Goal: Communication & Community: Answer question/provide support

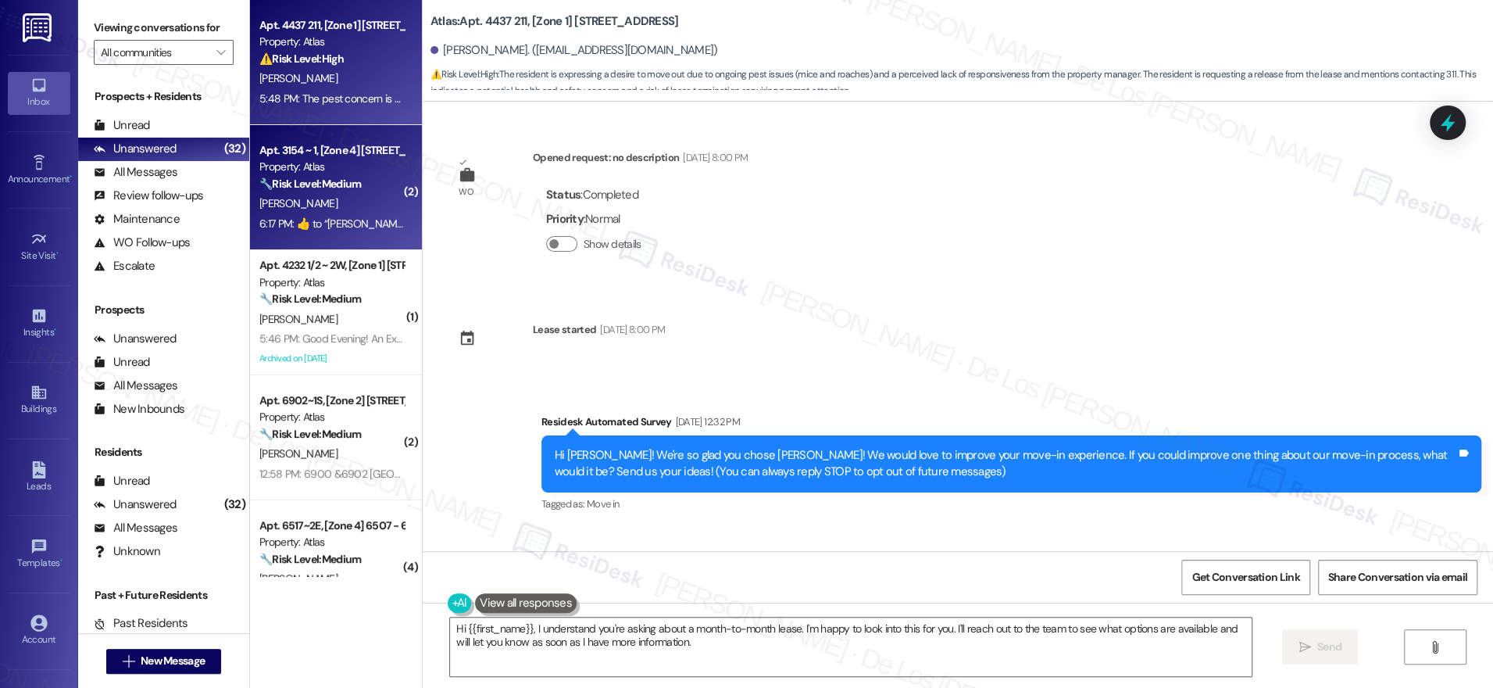
scroll to position [4433, 0]
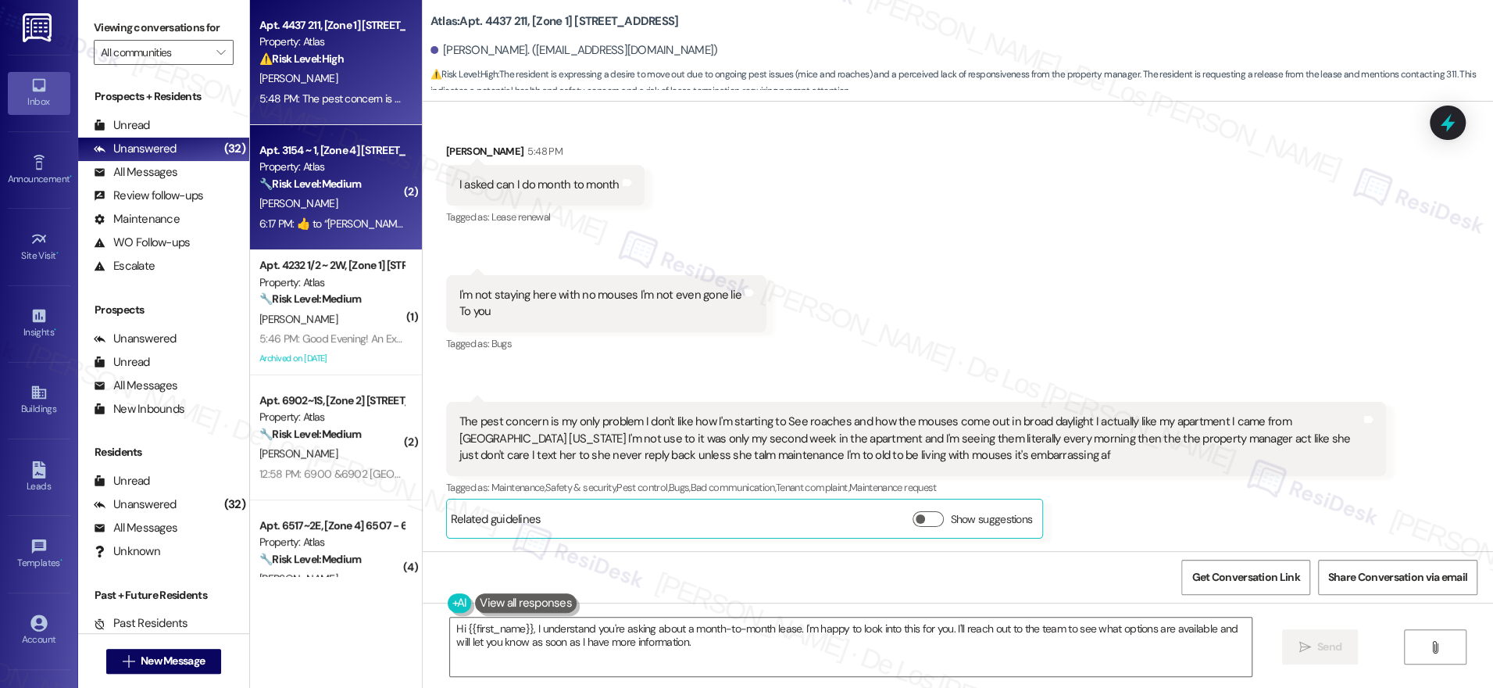
click at [352, 203] on div "J. Mcclendon" at bounding box center [332, 204] width 148 height 20
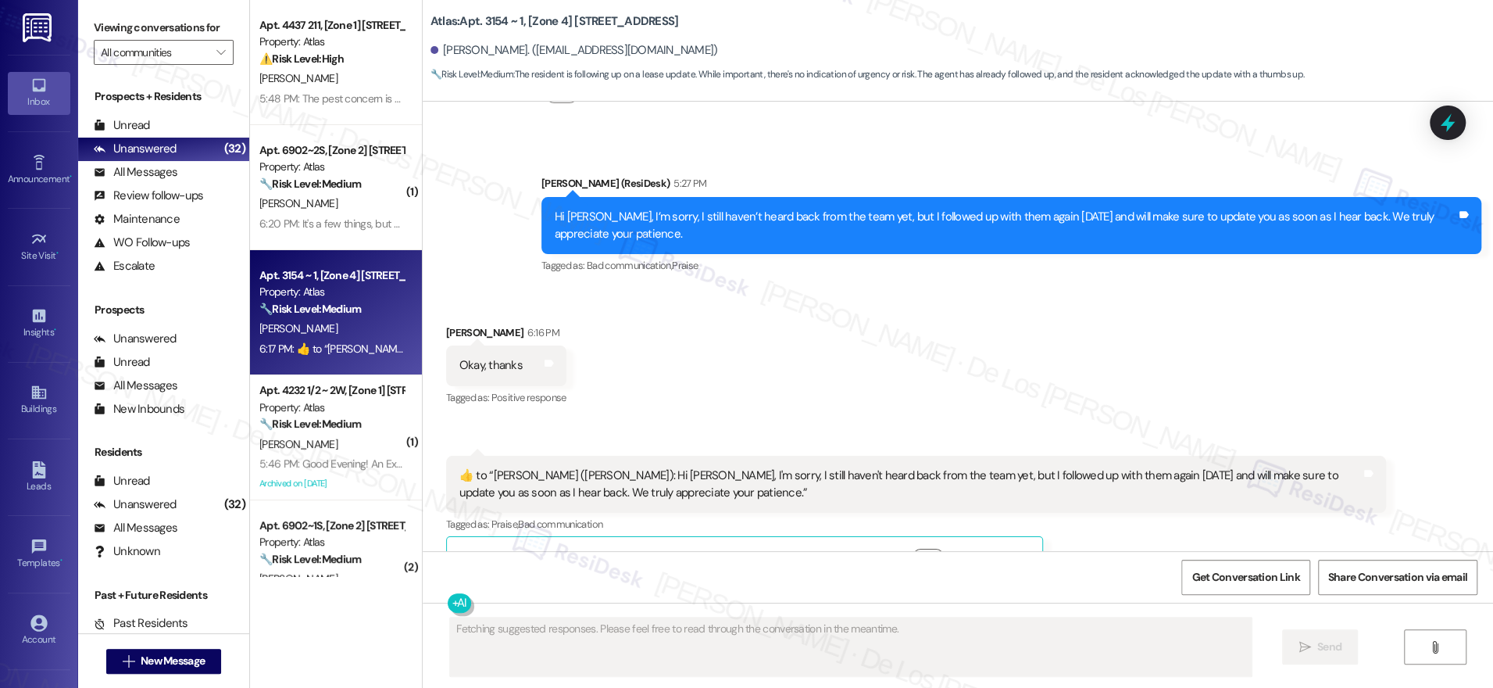
scroll to position [4026, 0]
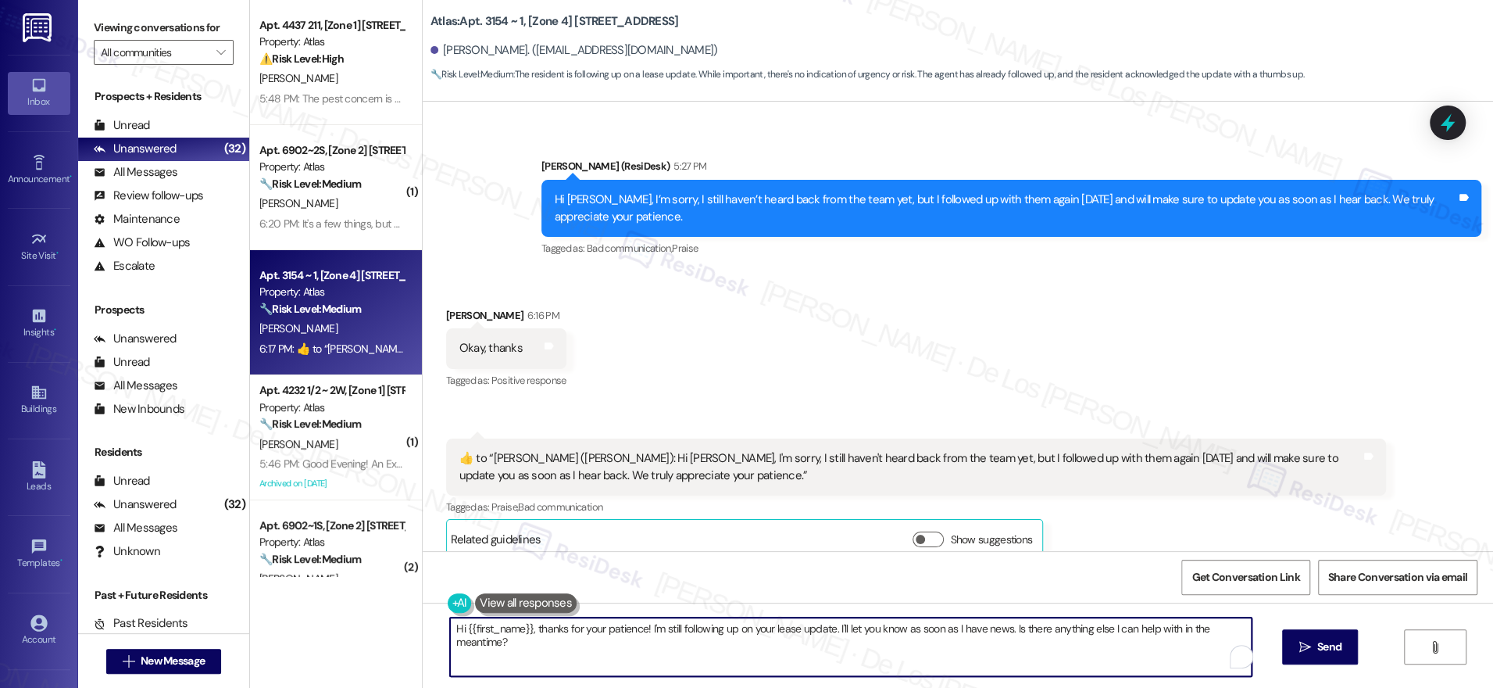
click at [567, 656] on textarea "Hi {{first_name}}, thanks for your patience! I'm still following up on your lea…" at bounding box center [851, 646] width 802 height 59
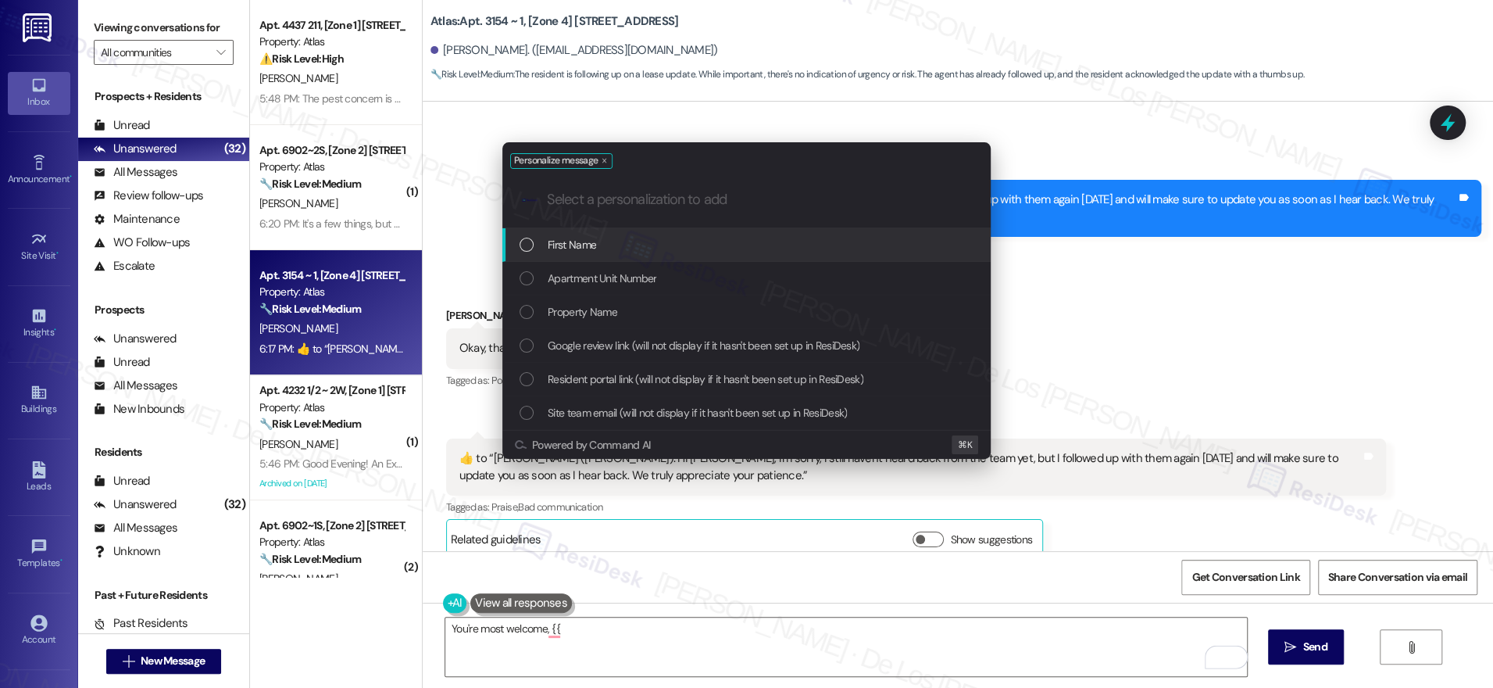
drag, startPoint x: 643, startPoint y: 241, endPoint x: 658, endPoint y: 238, distance: 15.4
click at [645, 241] on div "First Name" at bounding box center [748, 244] width 457 height 17
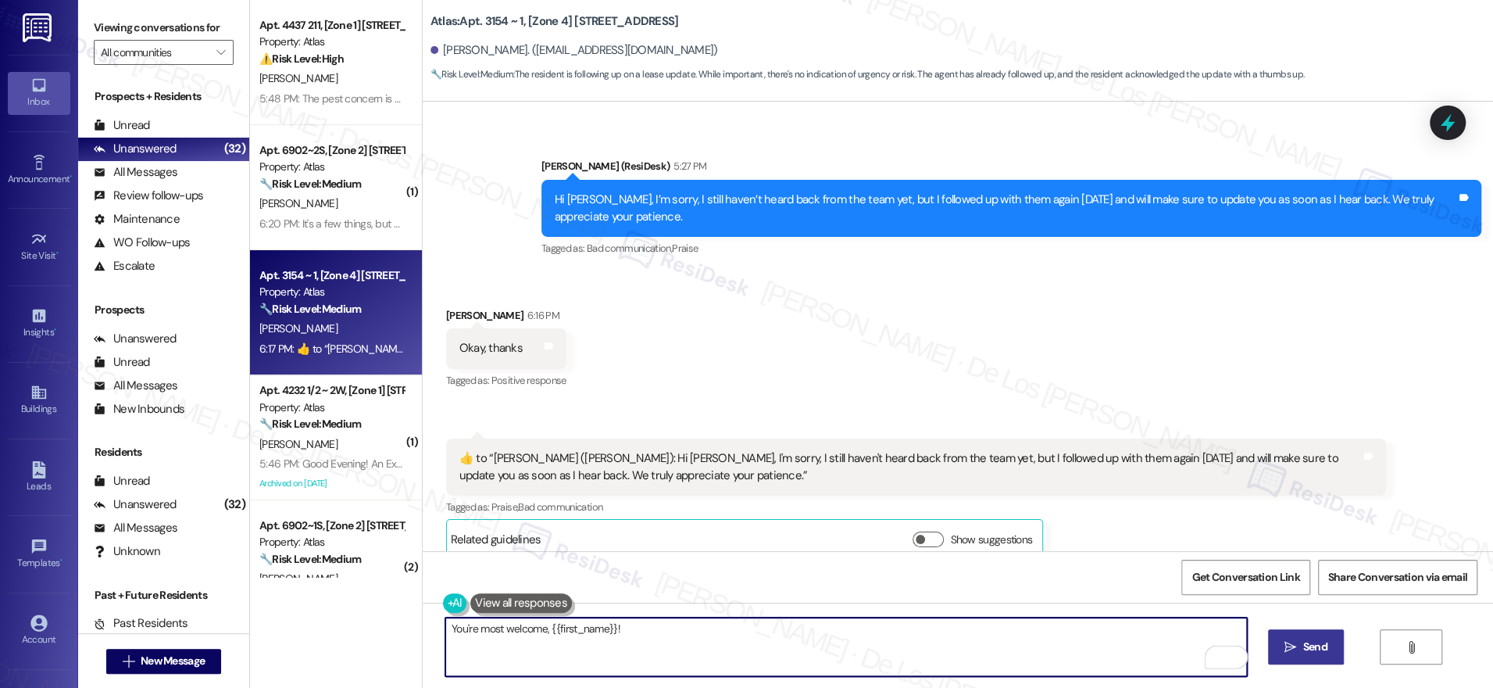
type textarea "You're most welcome, {{first_name}}!"
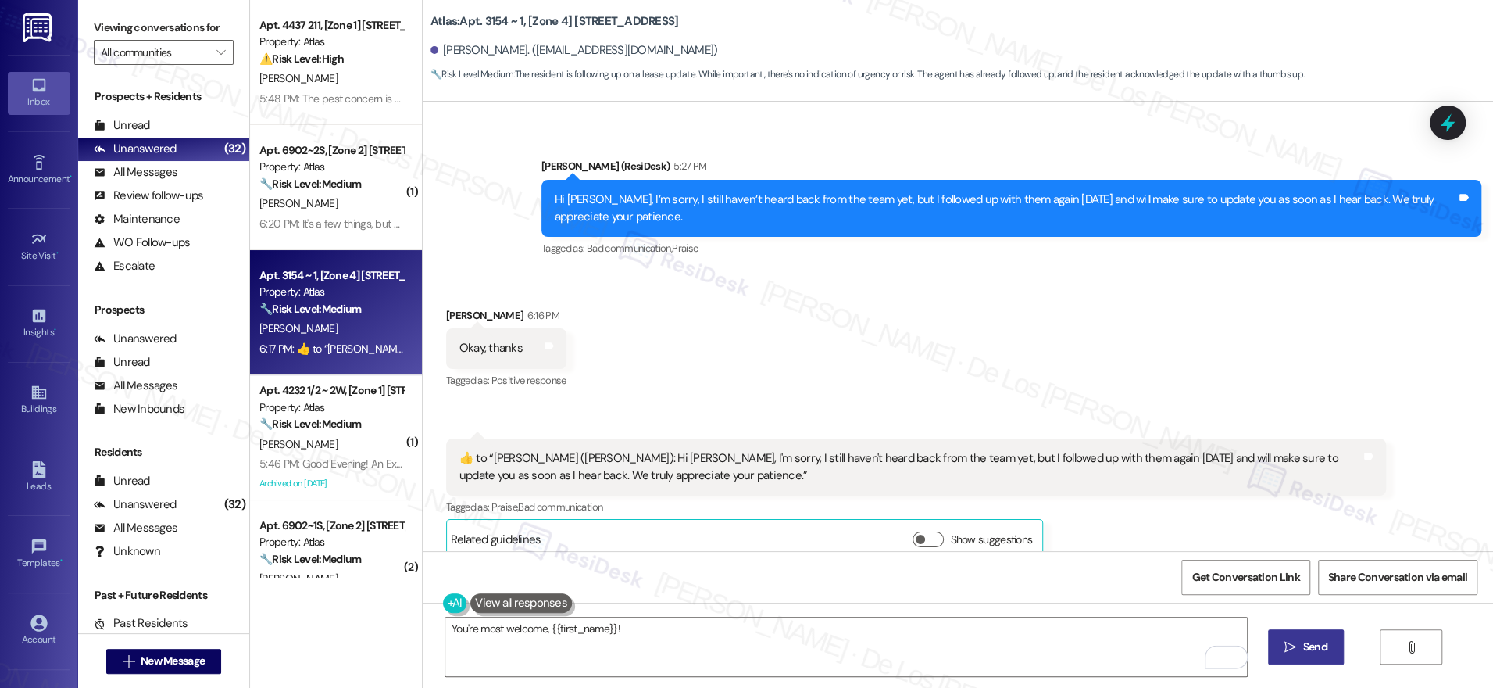
click at [1295, 653] on span " Send" at bounding box center [1306, 646] width 49 height 16
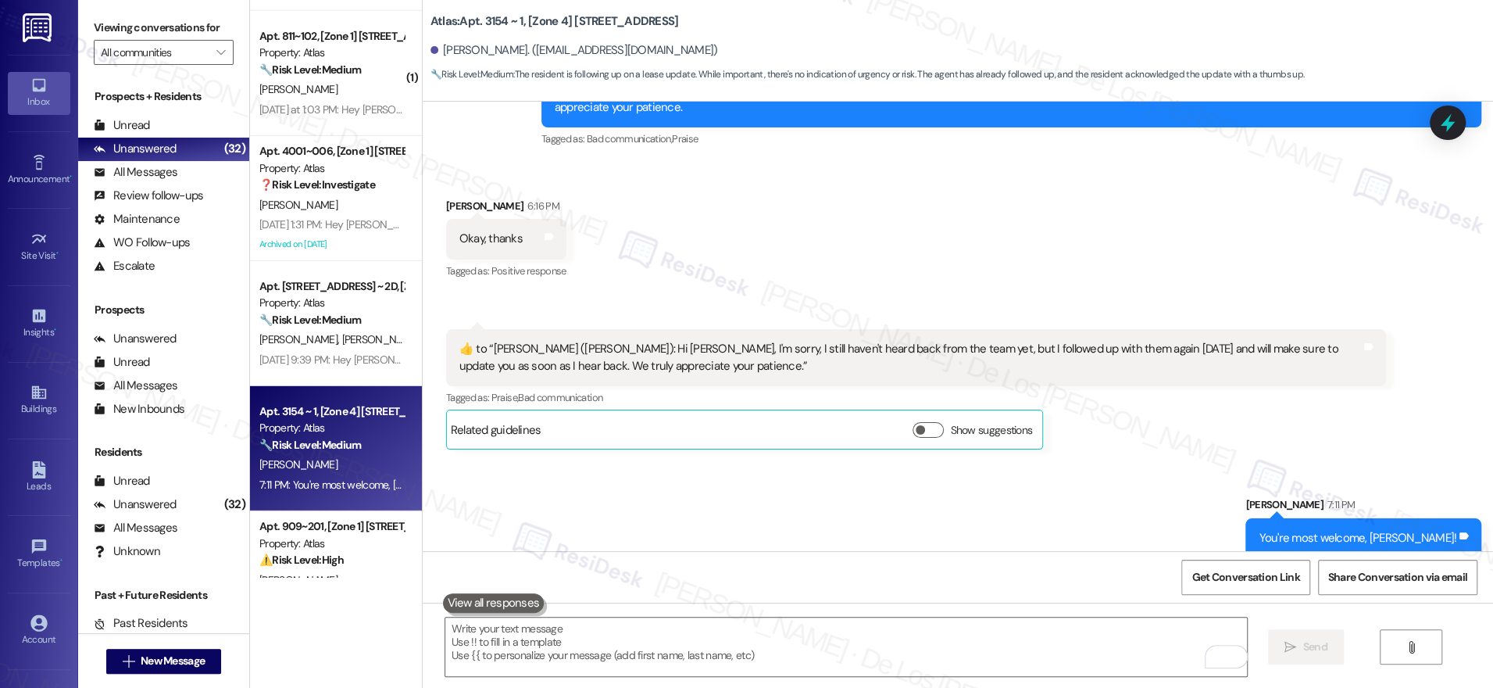
scroll to position [3263, 0]
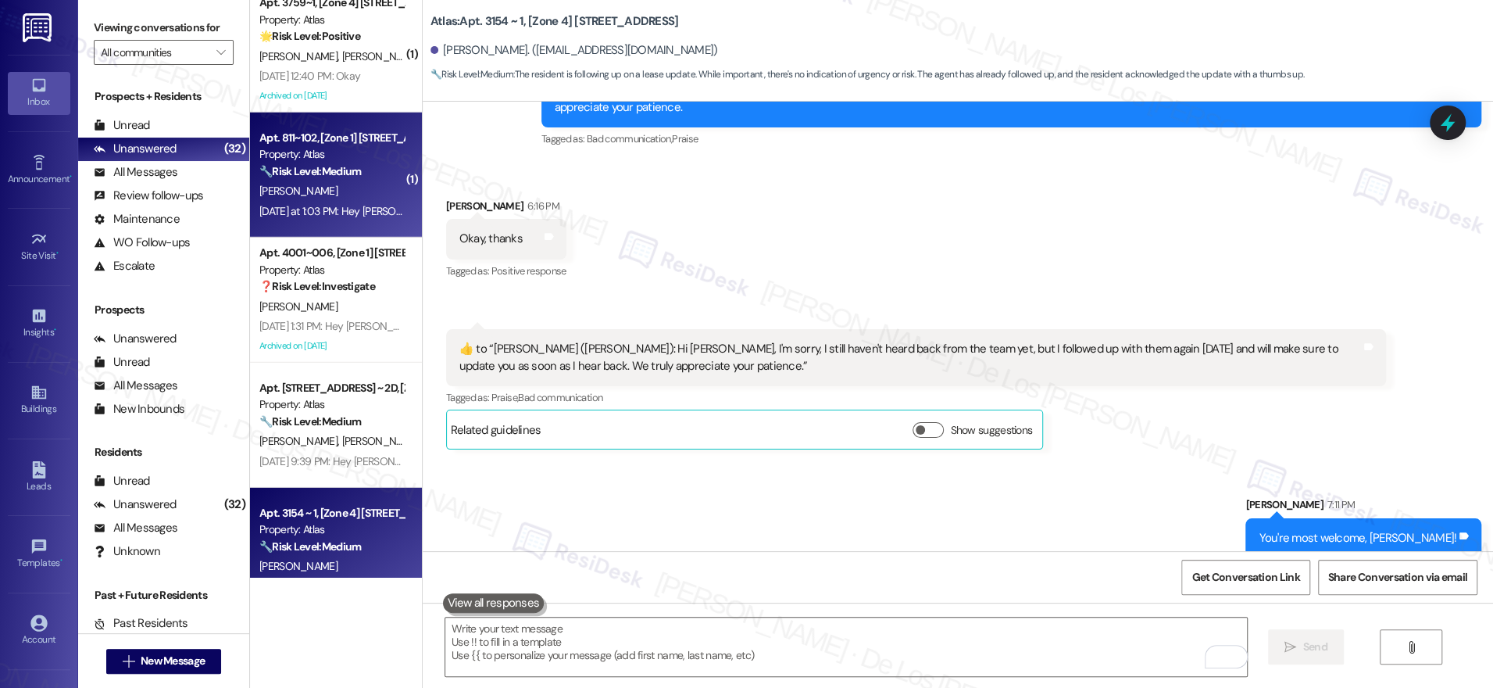
click at [341, 210] on div "Yesterday at 1:03 PM: Hey Derita, we appreciate your text! We'll be back at 11A…" at bounding box center [608, 211] width 699 height 14
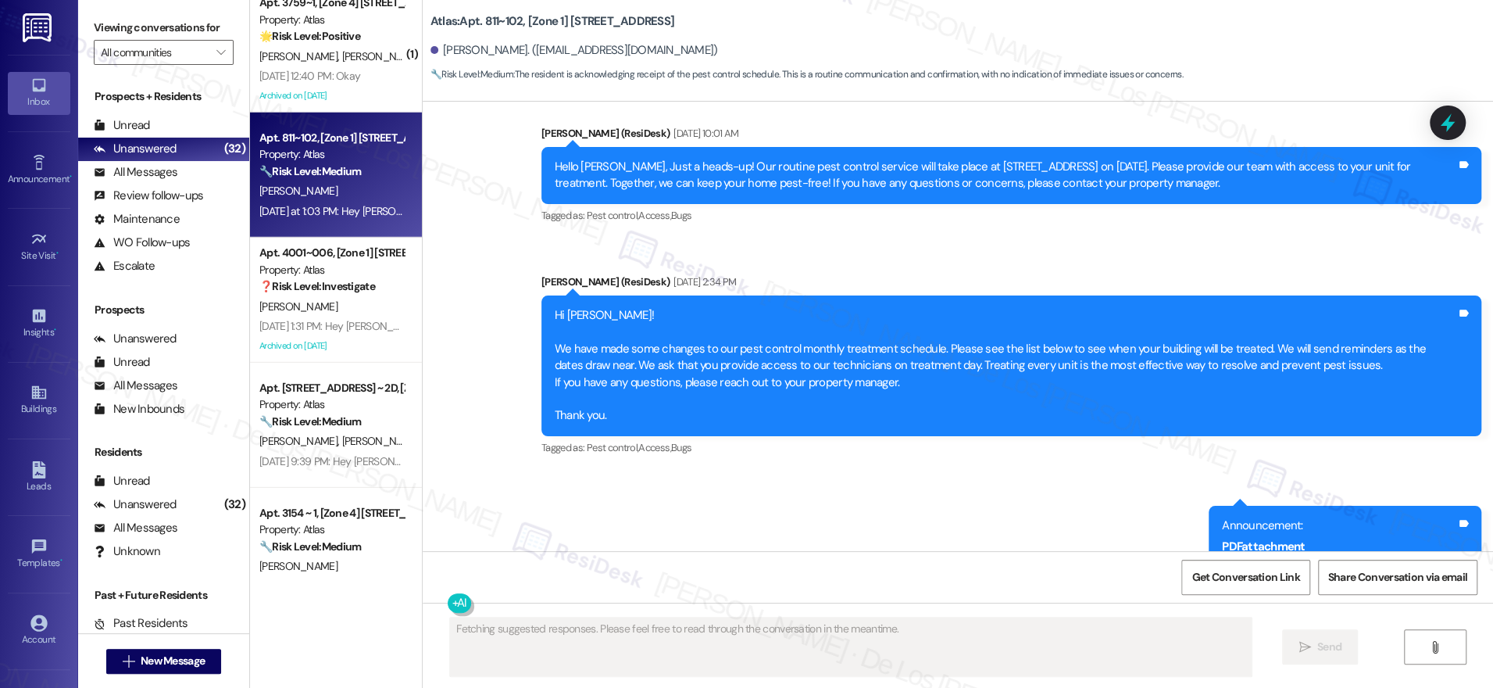
scroll to position [8477, 0]
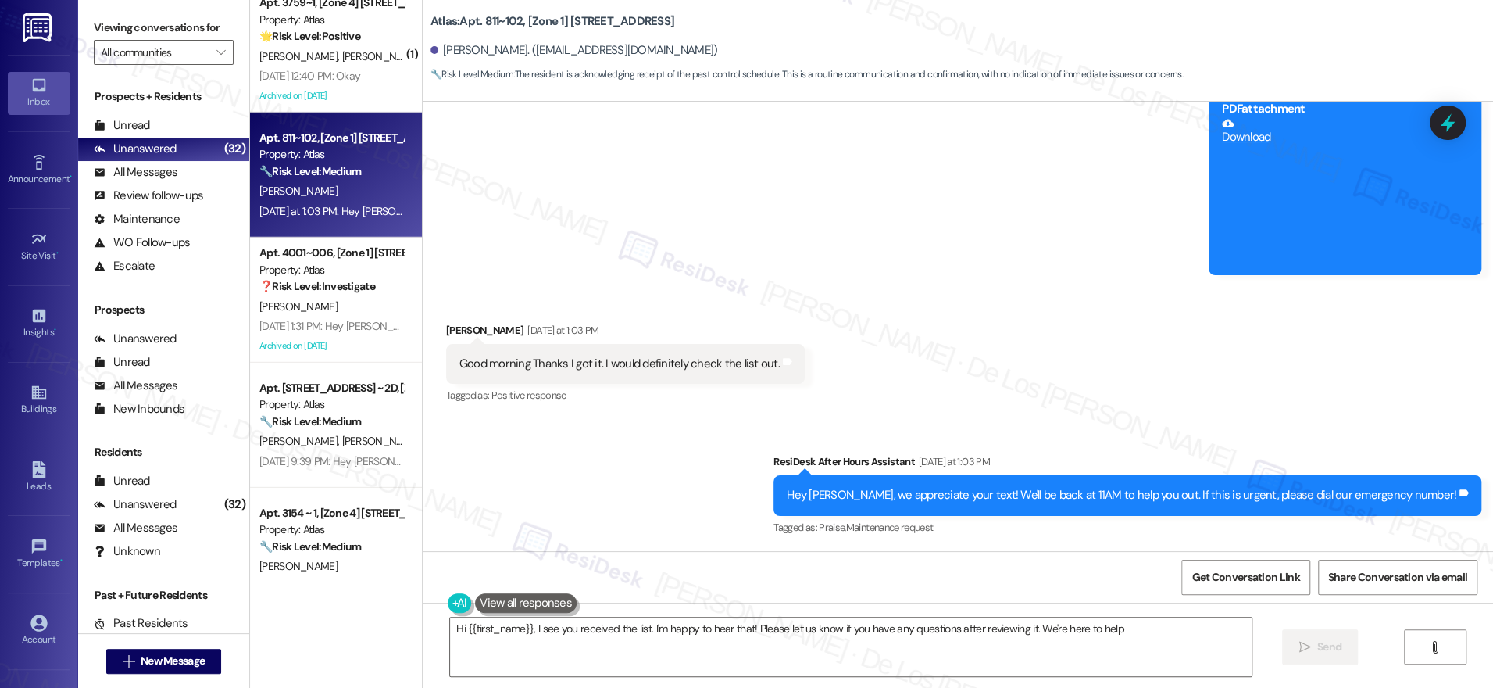
type textarea "Hi {{first_name}}, I see you received the list. I'm happy to hear that! Please …"
click at [1132, 627] on textarea "Hi {{first_name}}, I see you received the list. I'm happy to hear that! Please …" at bounding box center [851, 646] width 802 height 59
click at [1303, 652] on span "Send" at bounding box center [1315, 646] width 24 height 16
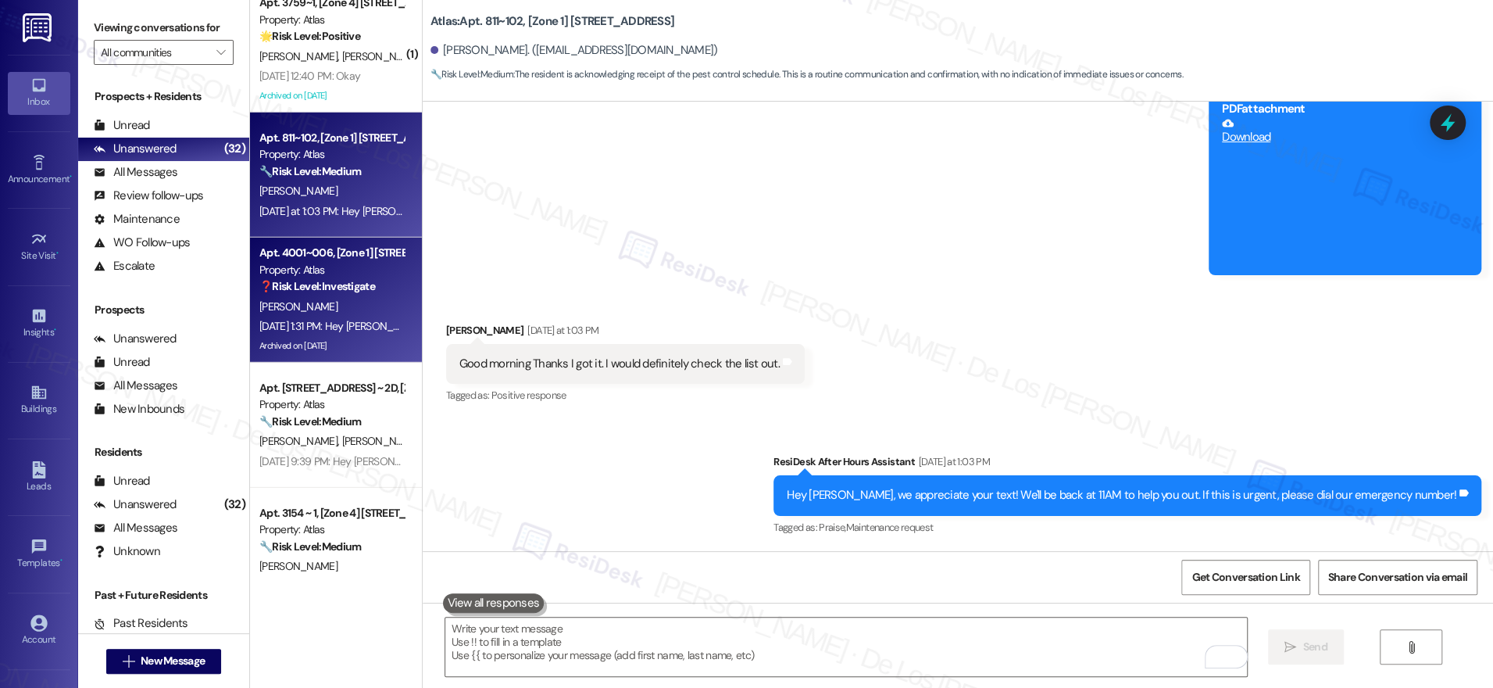
click at [371, 269] on div "Property: Atlas" at bounding box center [331, 270] width 145 height 16
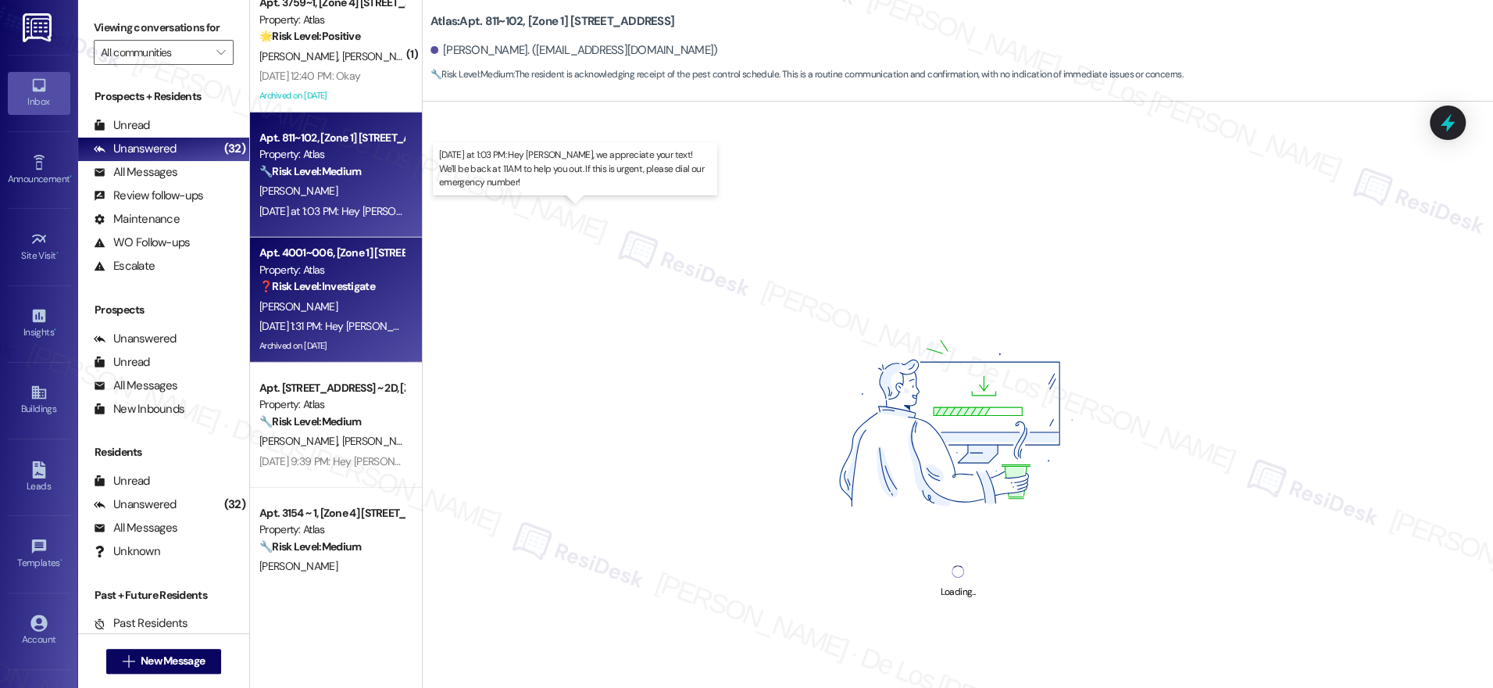
click at [362, 206] on div "Yesterday at 1:03 PM: Hey Derita, we appreciate your text! We'll be back at 11A…" at bounding box center [608, 211] width 699 height 14
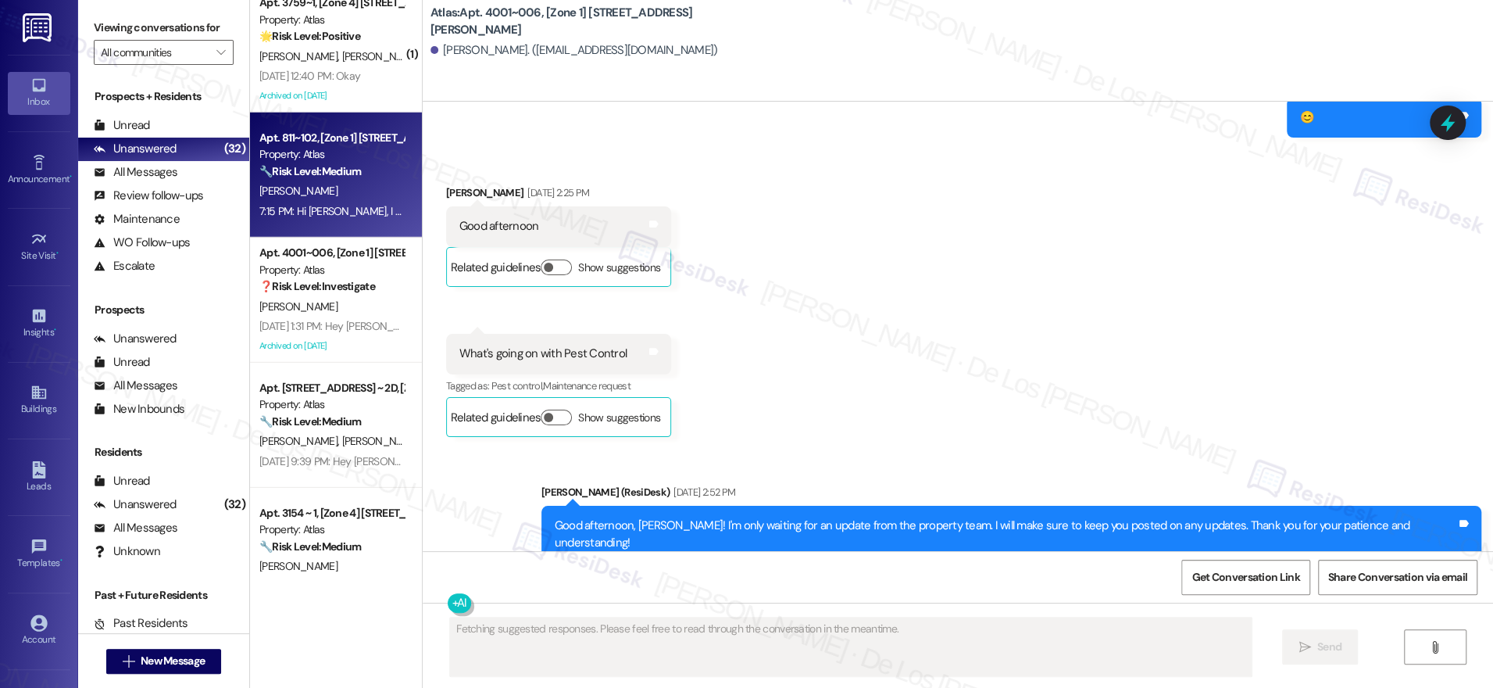
scroll to position [106676, 0]
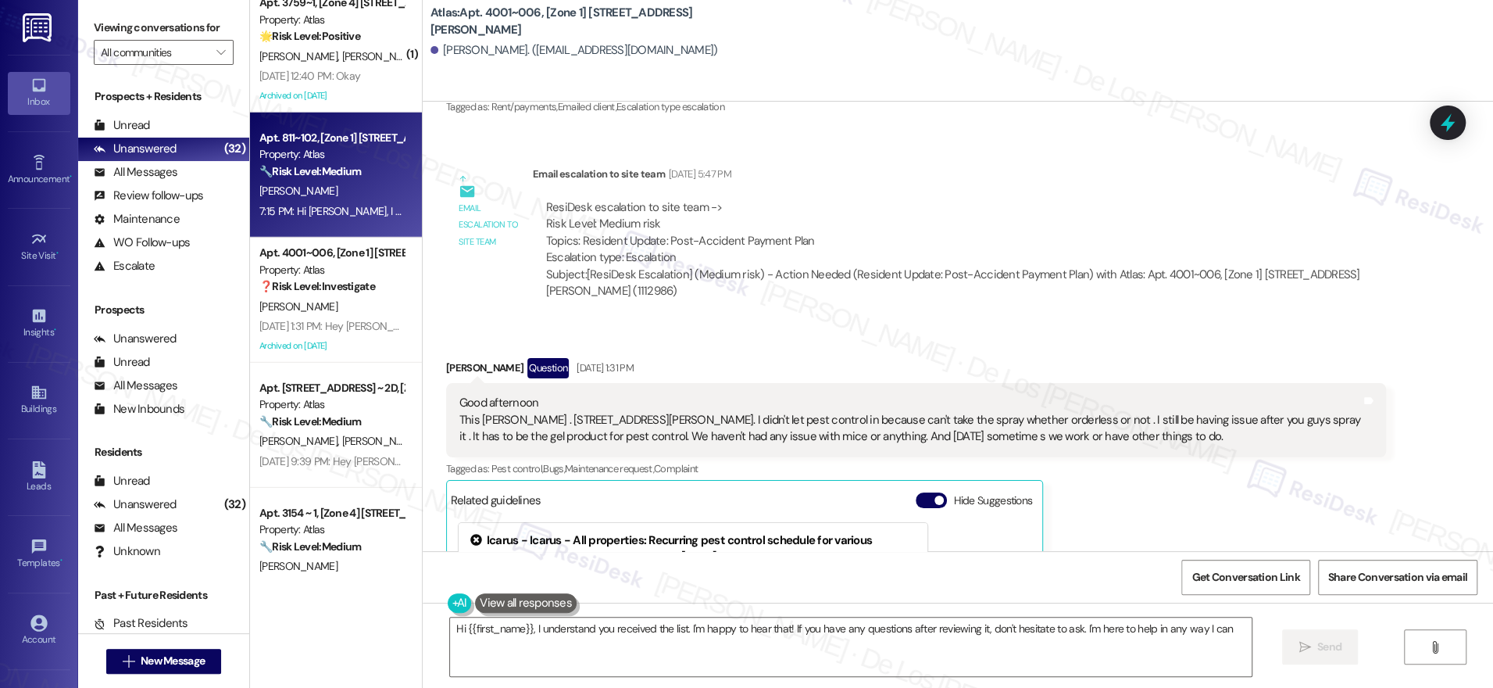
type textarea "Hi {{first_name}}, I understand you received the list. I'm happy to hear that! …"
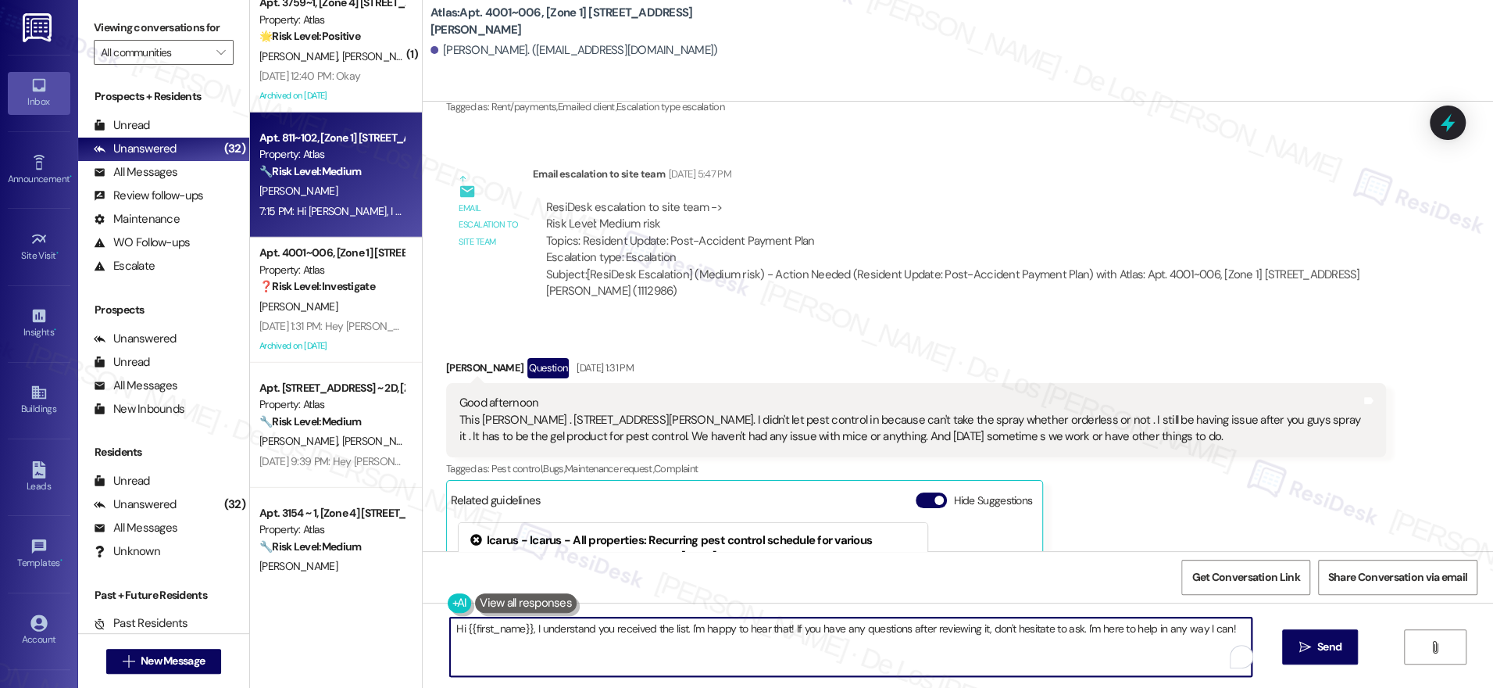
click at [860, 643] on textarea "Hi {{first_name}}, I understand you received the list. I'm happy to hear that! …" at bounding box center [851, 646] width 802 height 59
click at [1303, 650] on span "Send" at bounding box center [1315, 646] width 24 height 16
click at [1042, 639] on textarea "Hi {{first_name}}, I understand you received the list. I'm happy to hear that! …" at bounding box center [848, 646] width 802 height 59
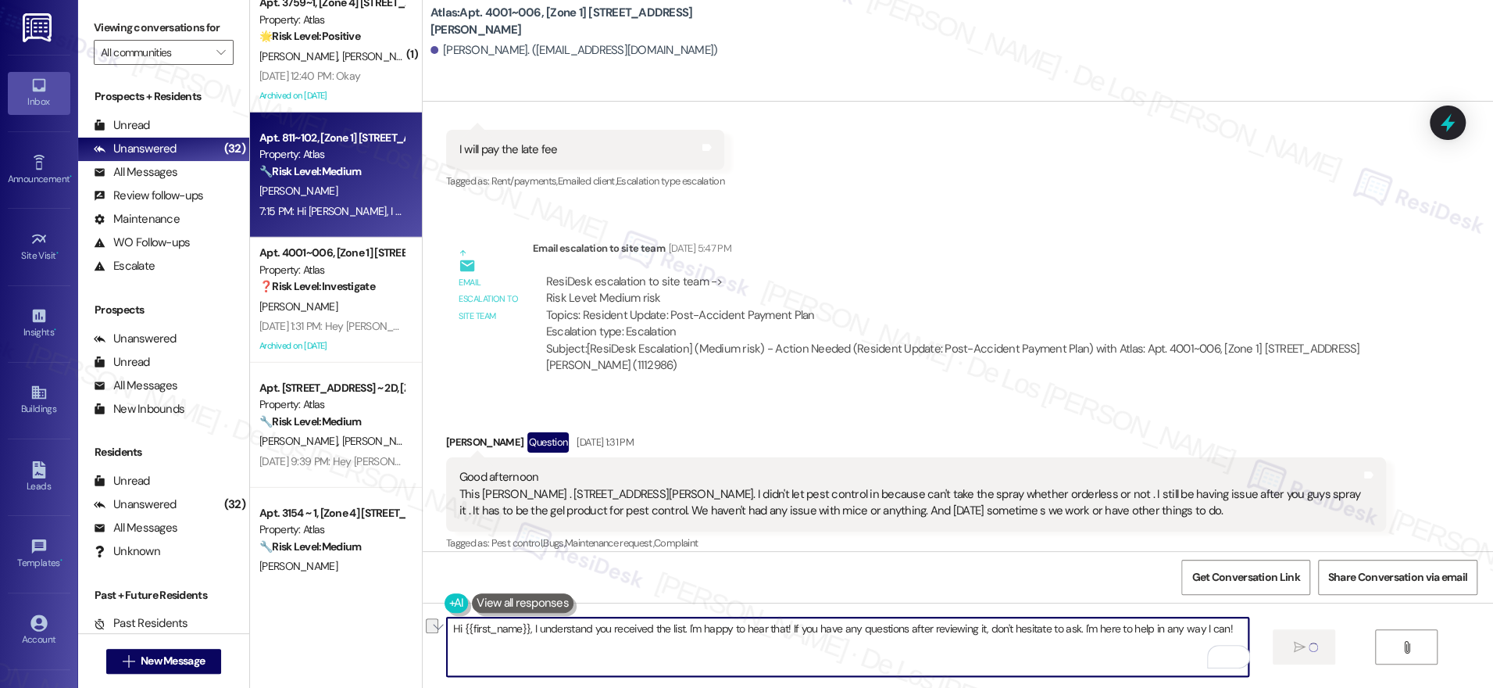
scroll to position [106288, 0]
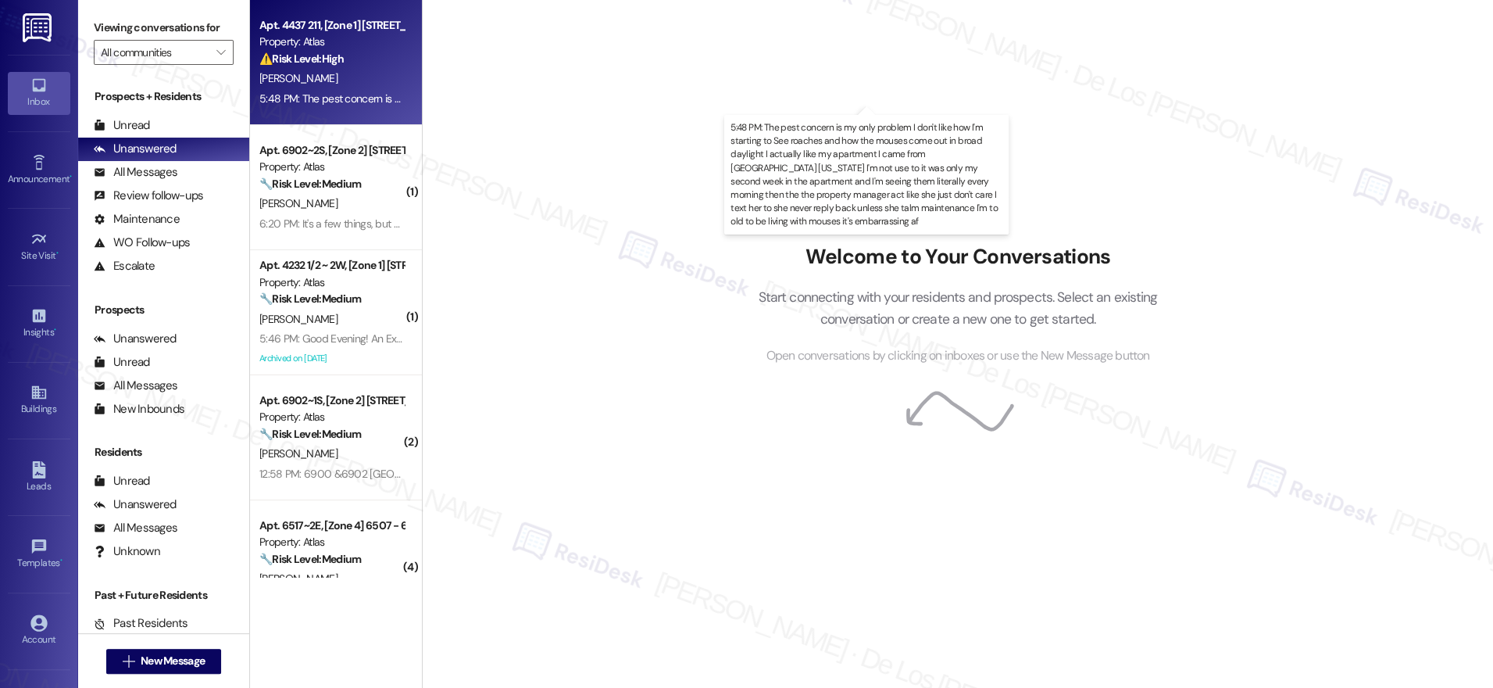
click at [320, 91] on div "5:48 PM: The pest concern is my only problem I don't like how I'm starting to S…" at bounding box center [1368, 98] width 2218 height 14
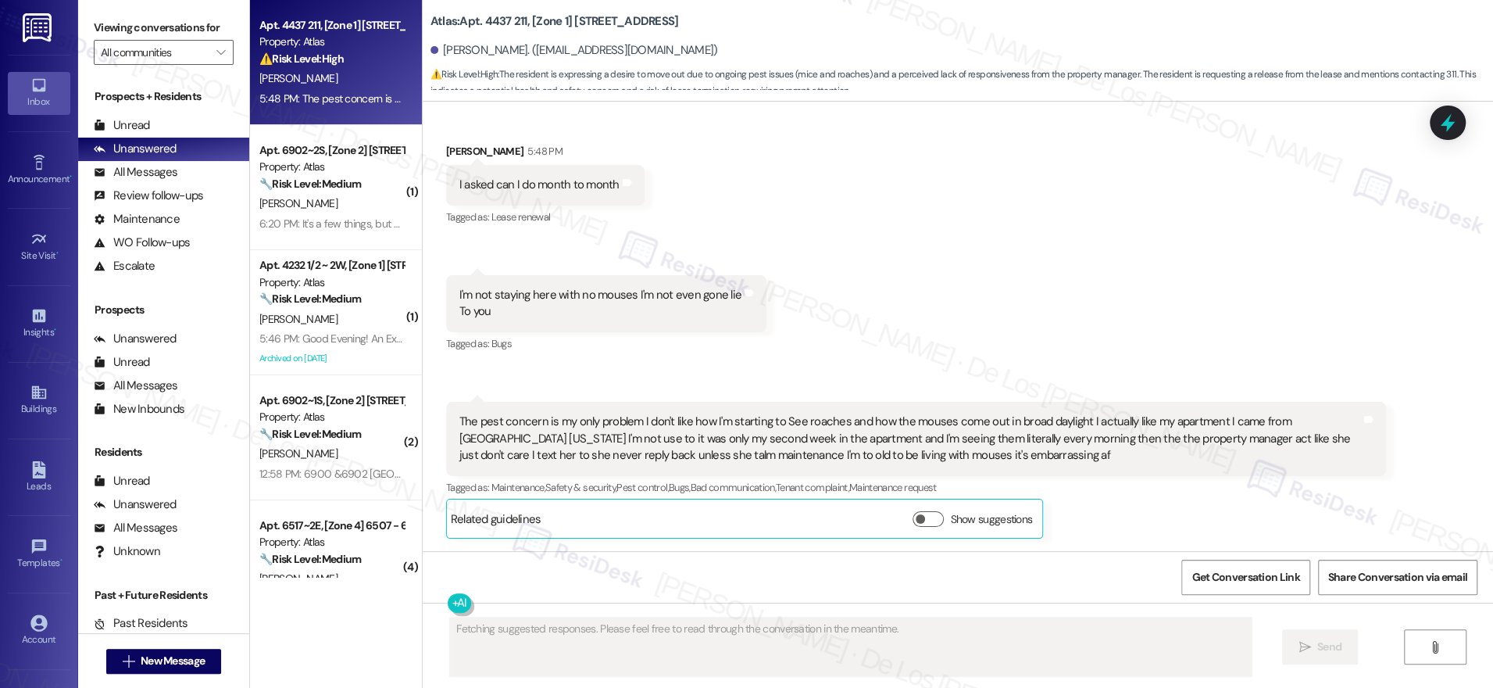
scroll to position [4434, 0]
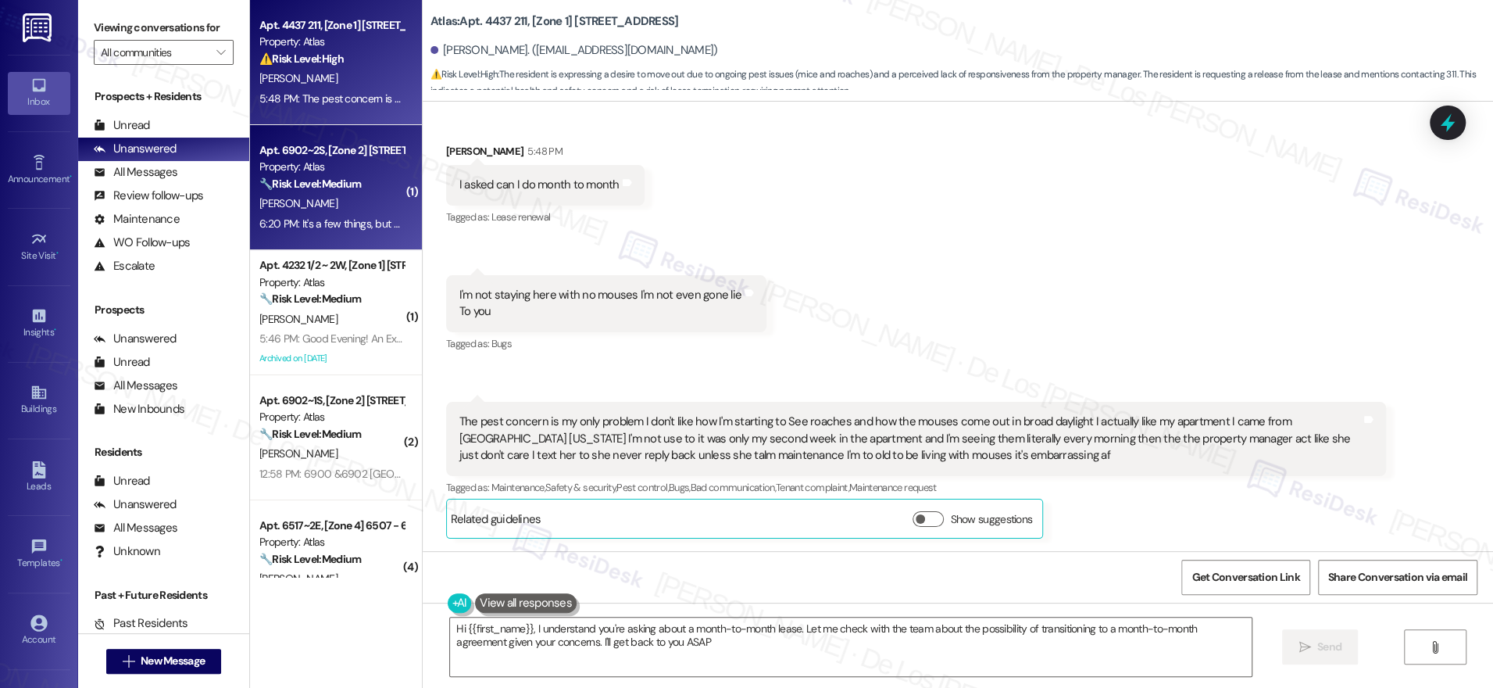
type textarea "Hi {{first_name}}, I understand you're asking about a month-to-month lease. Let…"
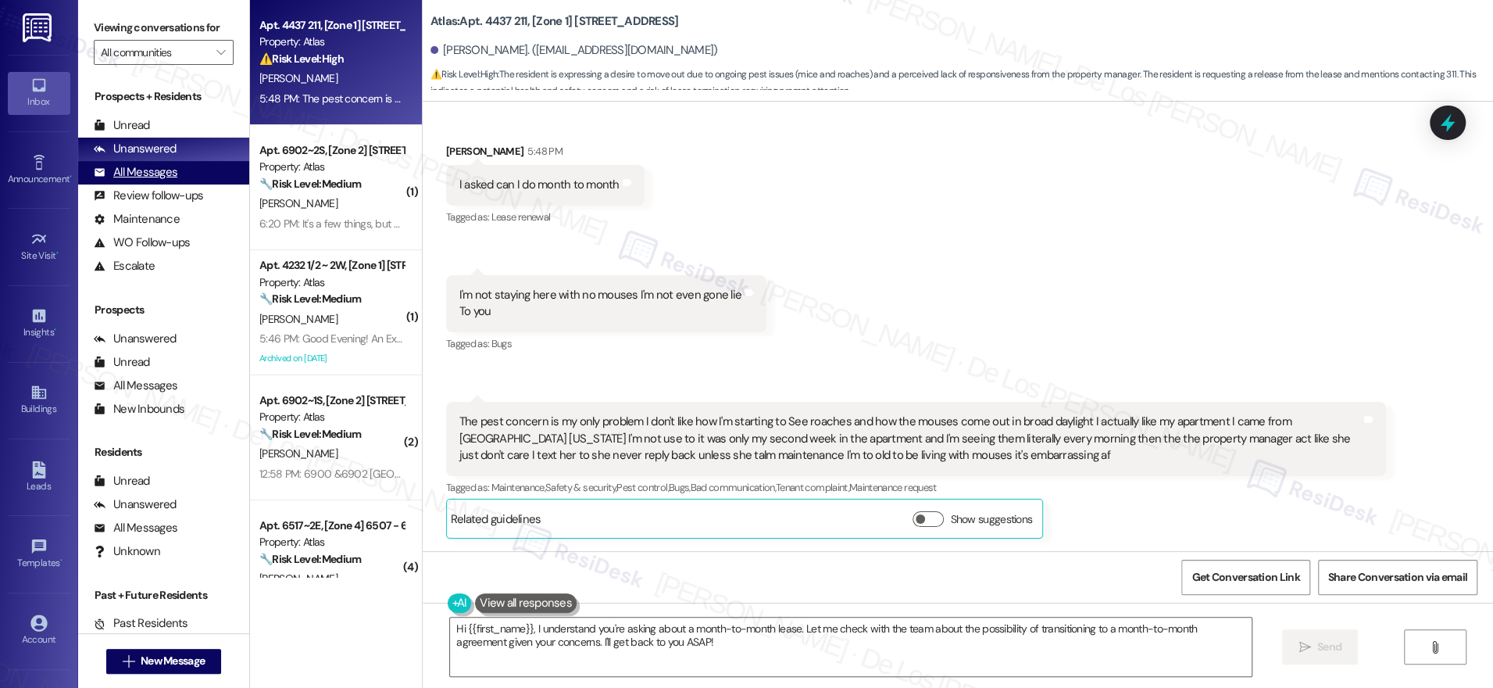
click at [200, 172] on div "All Messages (undefined)" at bounding box center [163, 172] width 171 height 23
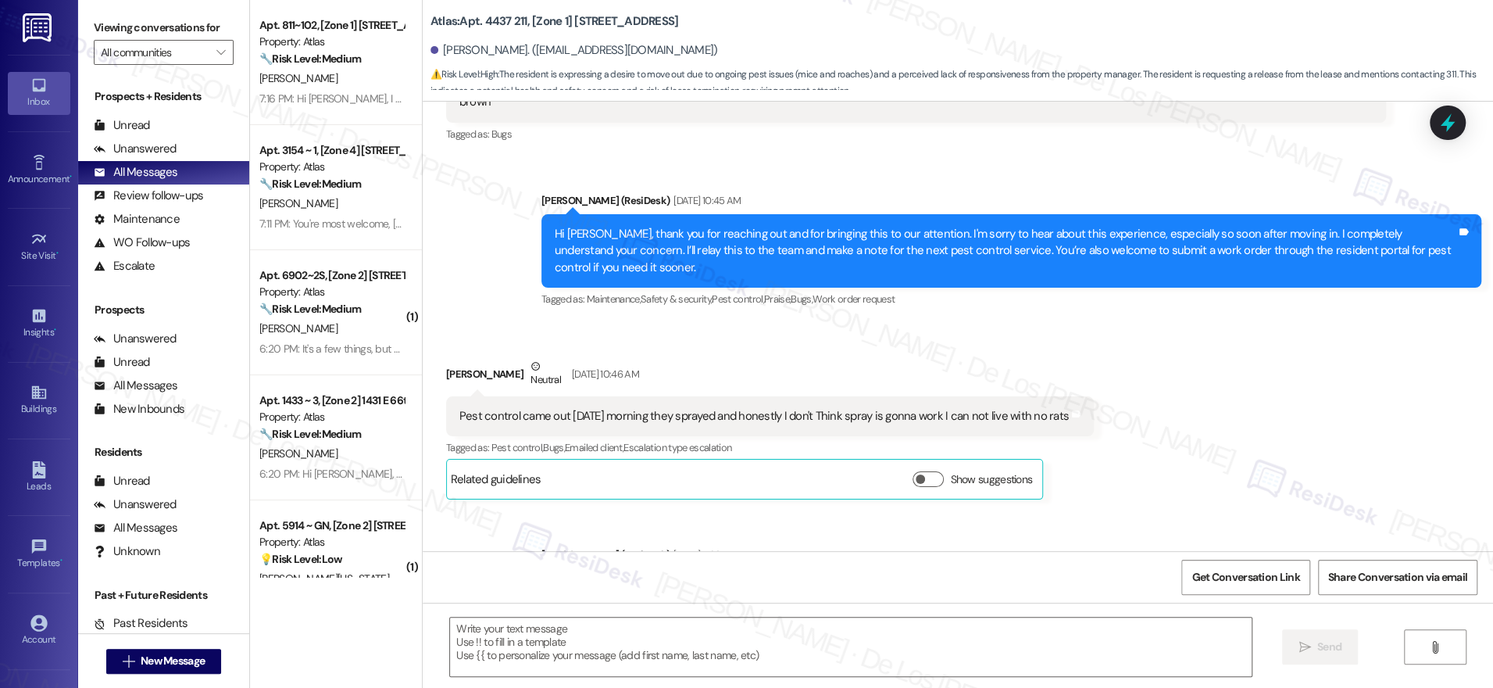
type textarea "Fetching suggested responses. Please feel free to read through the conversation…"
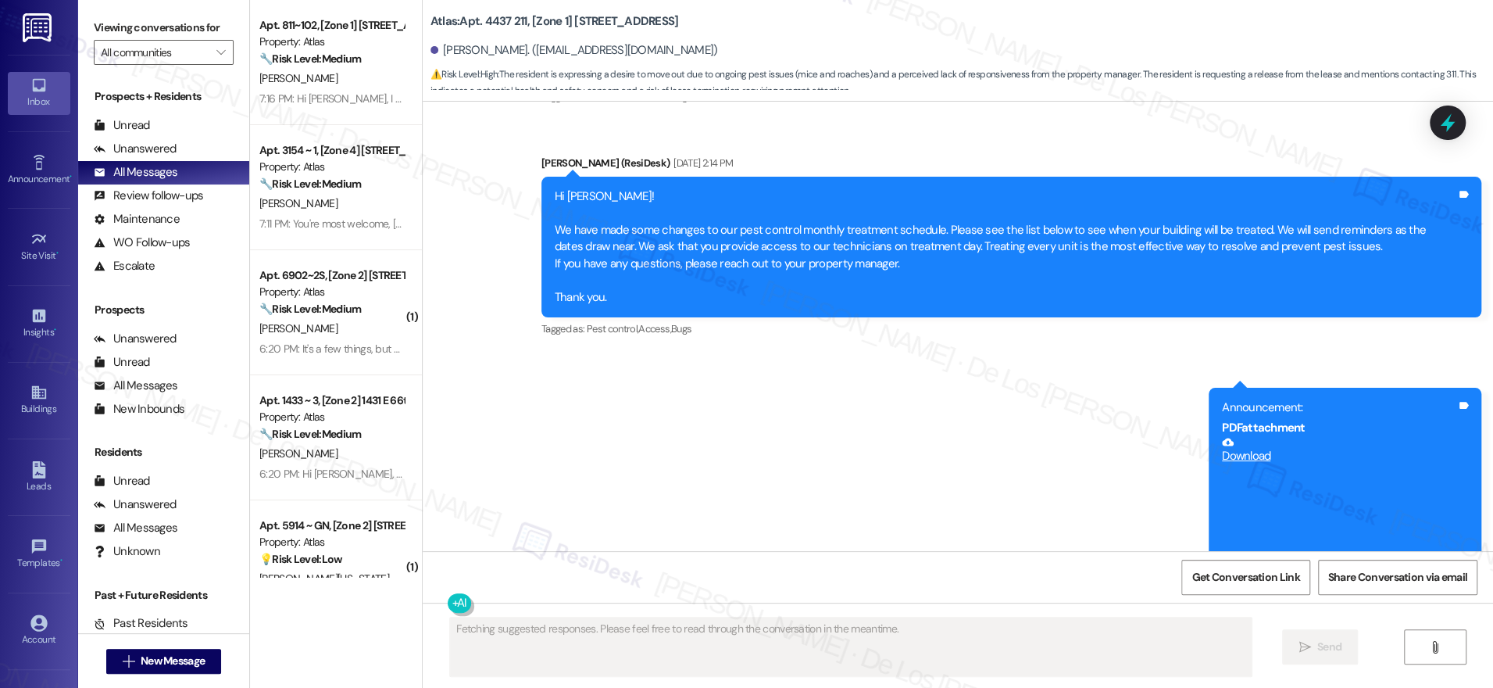
scroll to position [4433, 0]
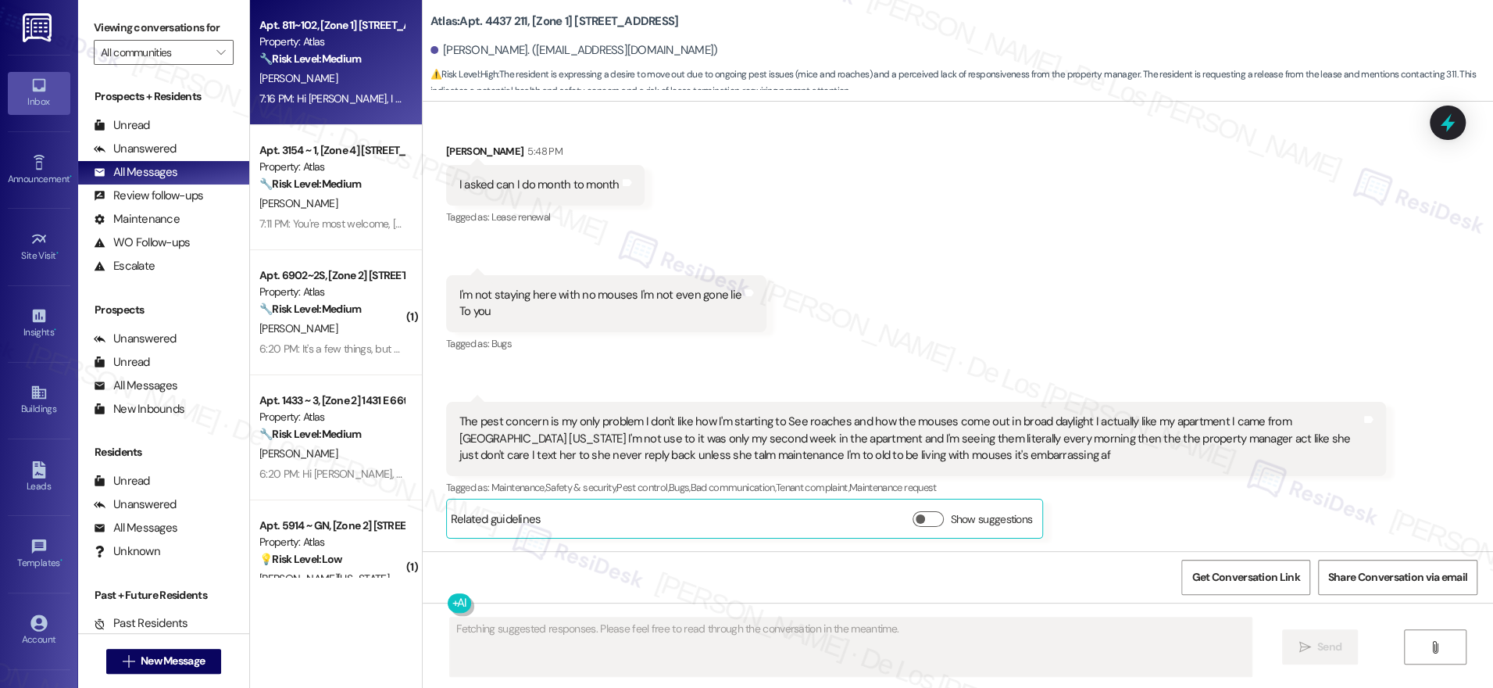
click at [320, 82] on div "[PERSON_NAME]" at bounding box center [332, 79] width 148 height 20
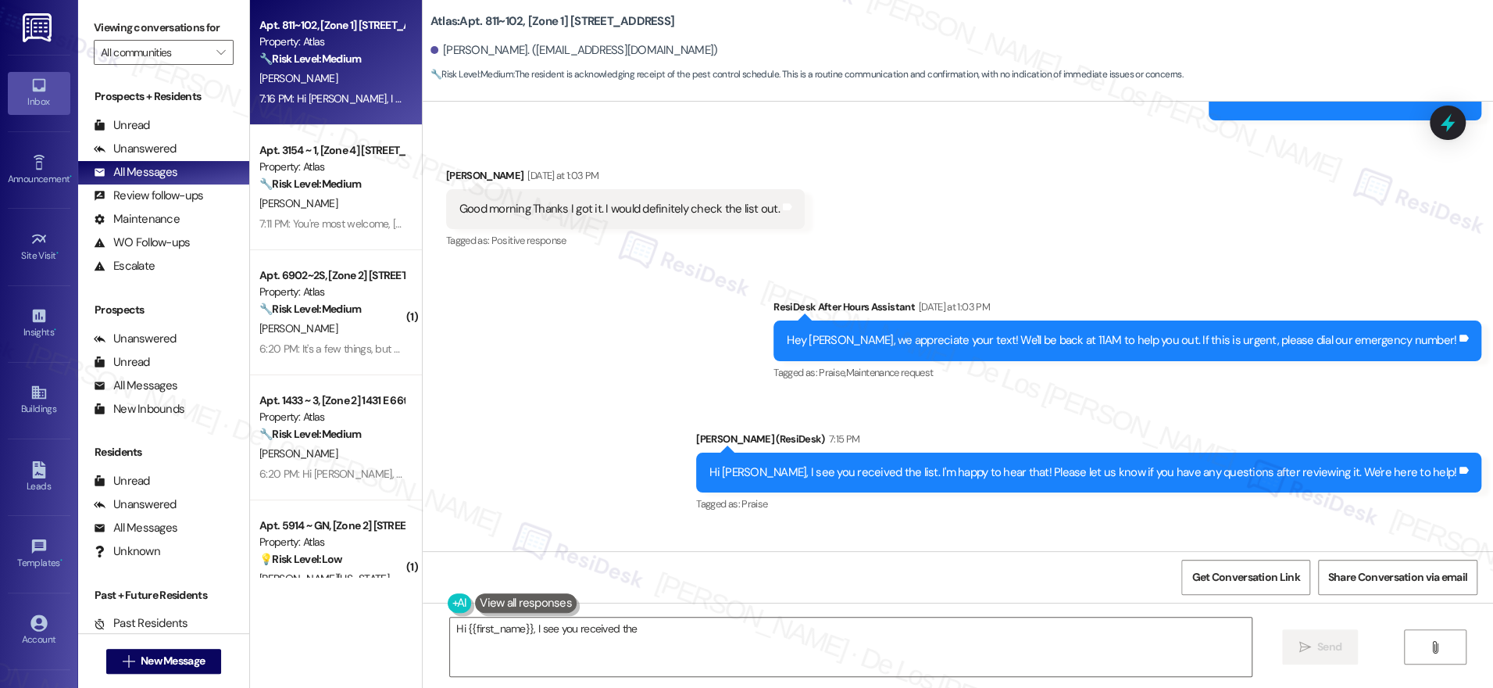
scroll to position [8718, 0]
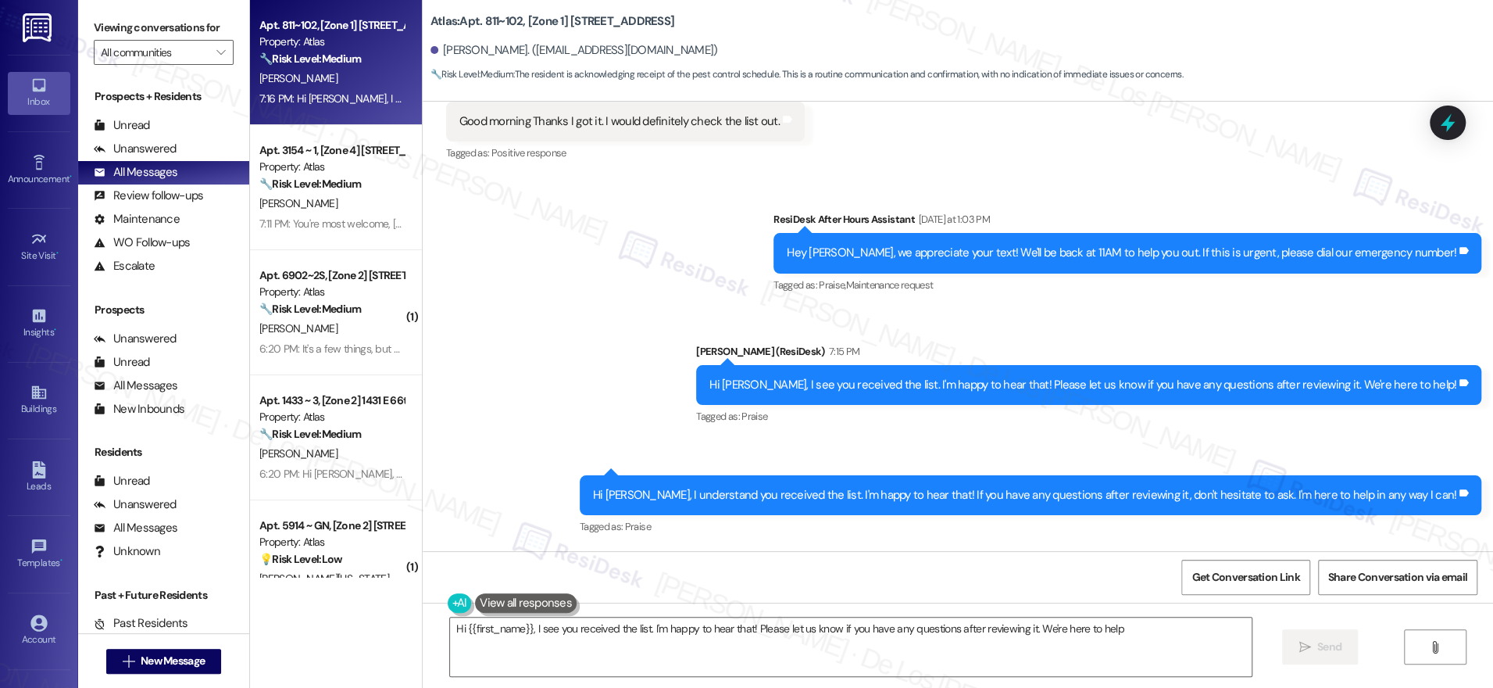
type textarea "Hi {{first_name}}, I see you received the list. I'm happy to hear that! Please …"
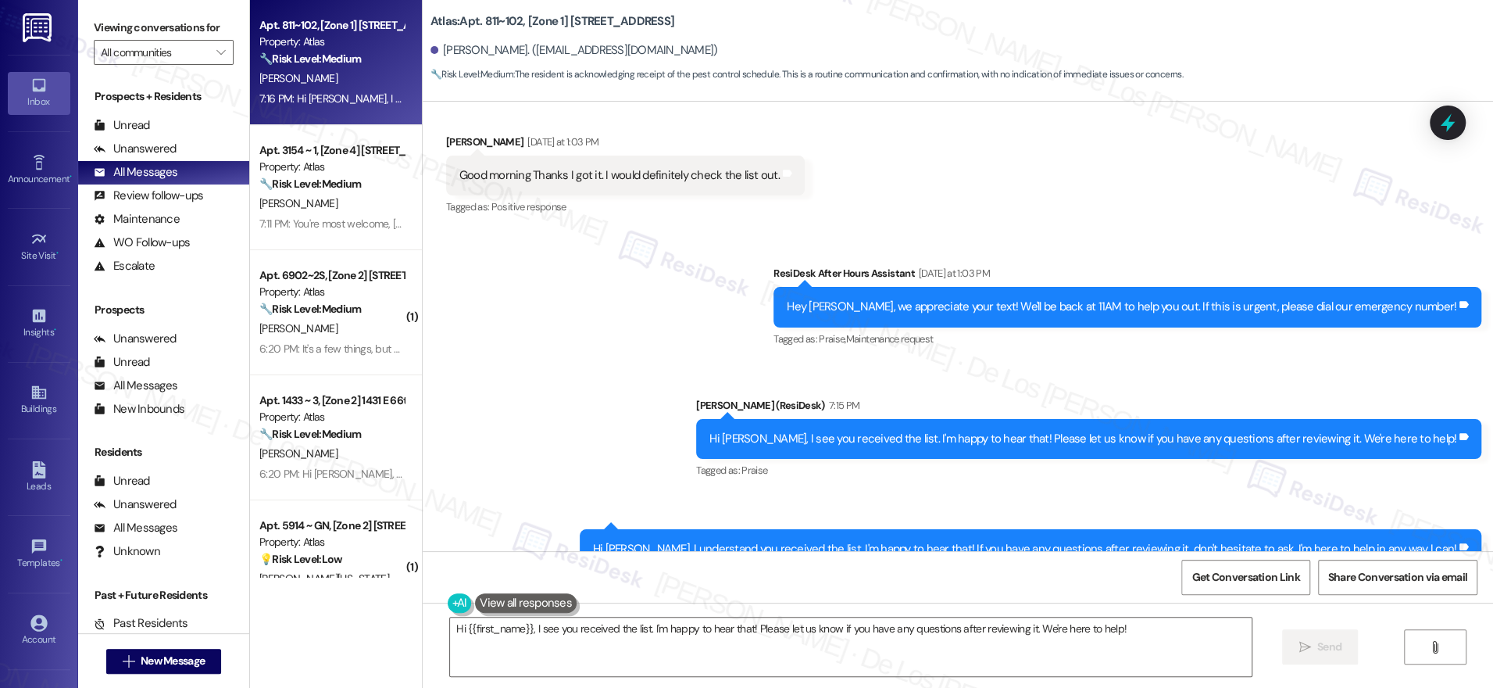
scroll to position [8634, 0]
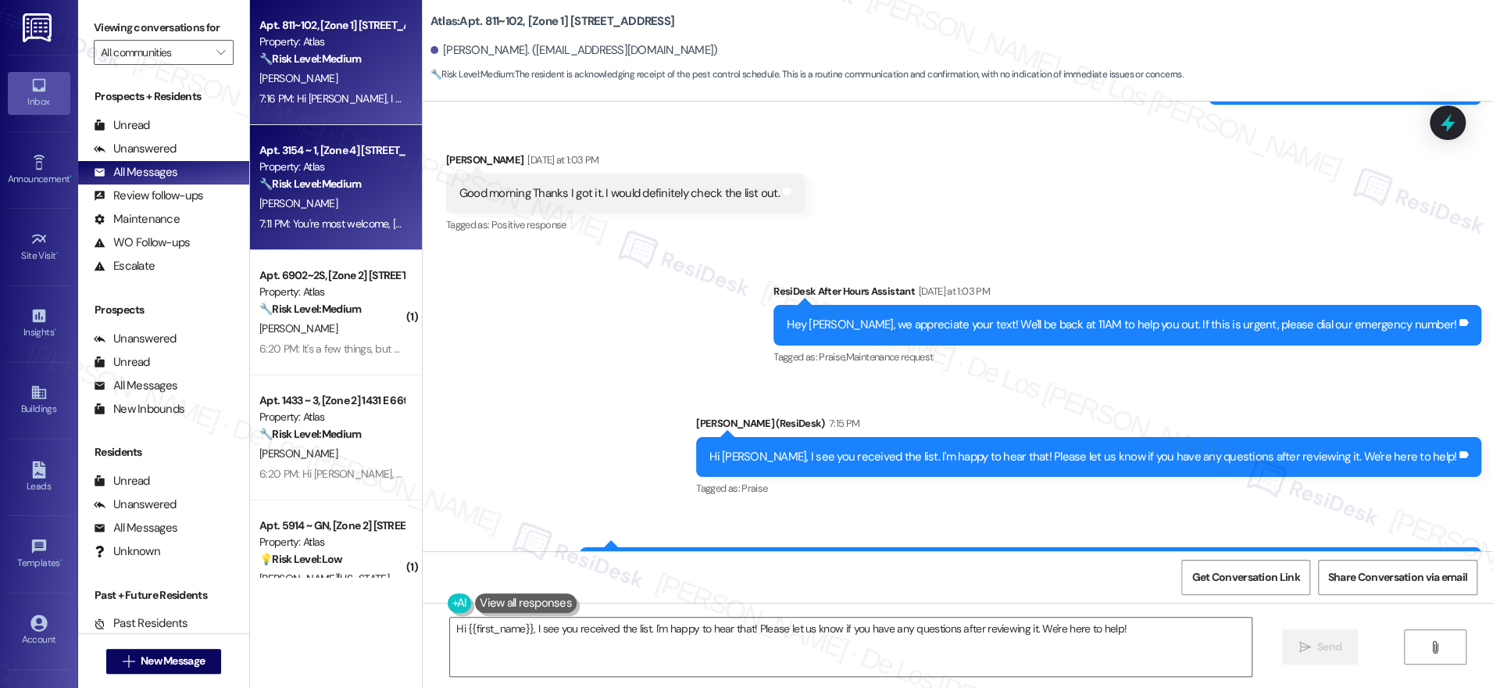
click at [319, 198] on div "J. Mcclendon" at bounding box center [332, 204] width 148 height 20
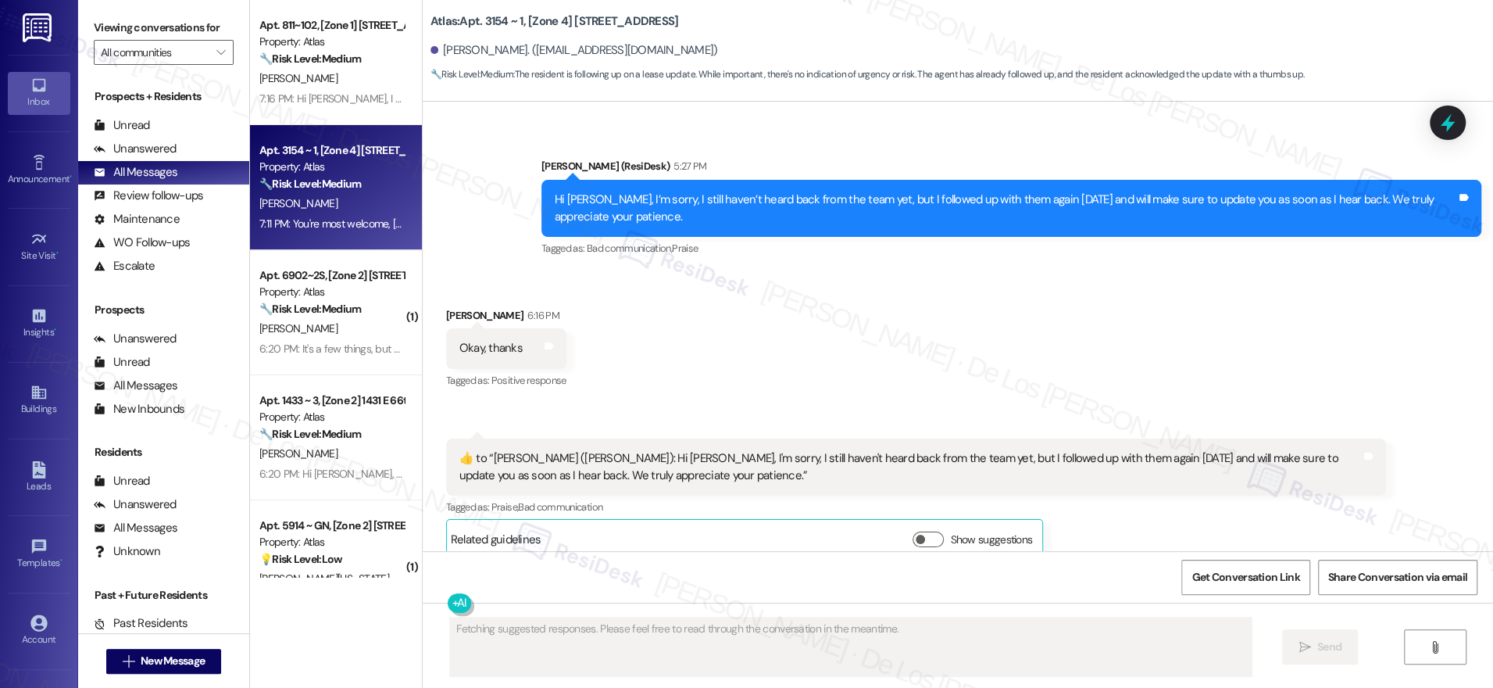
scroll to position [4159, 0]
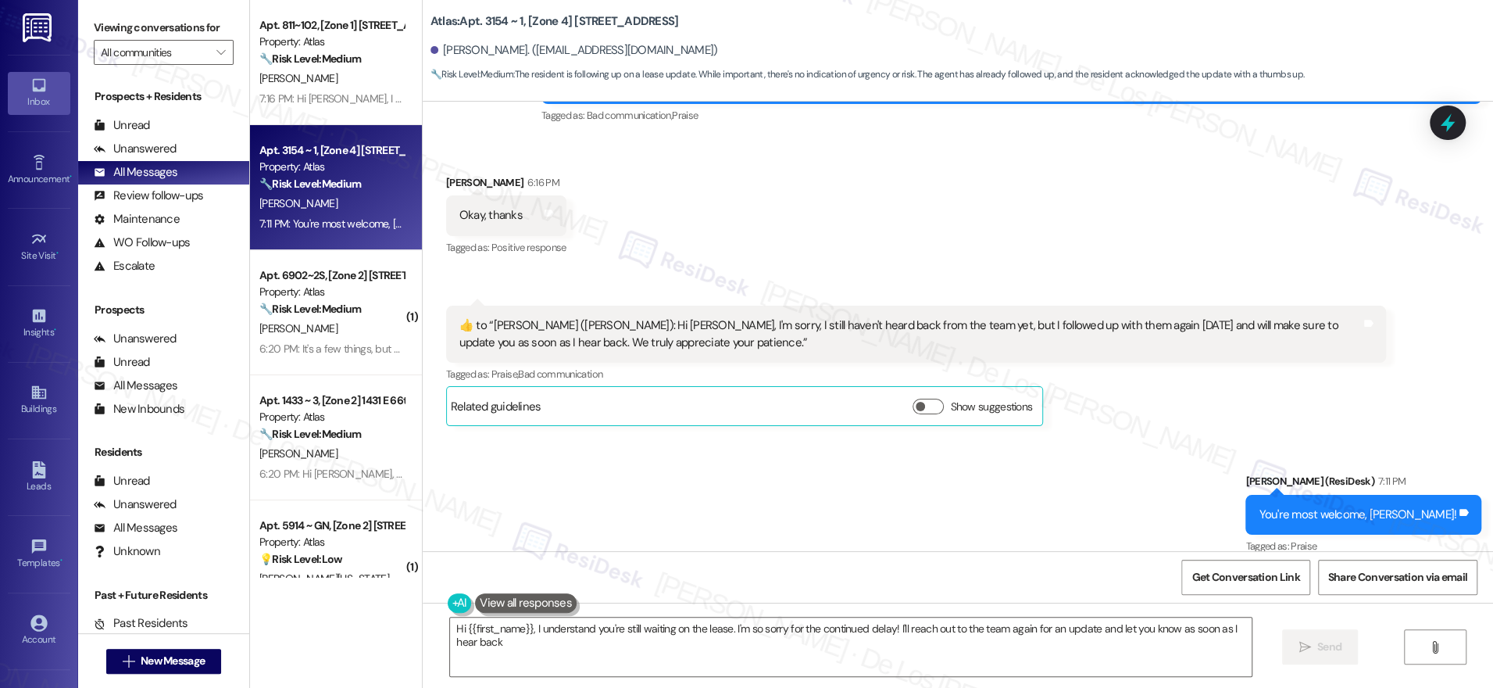
type textarea "Hi {{first_name}}, I understand you're still waiting on the lease. I'm so sorry…"
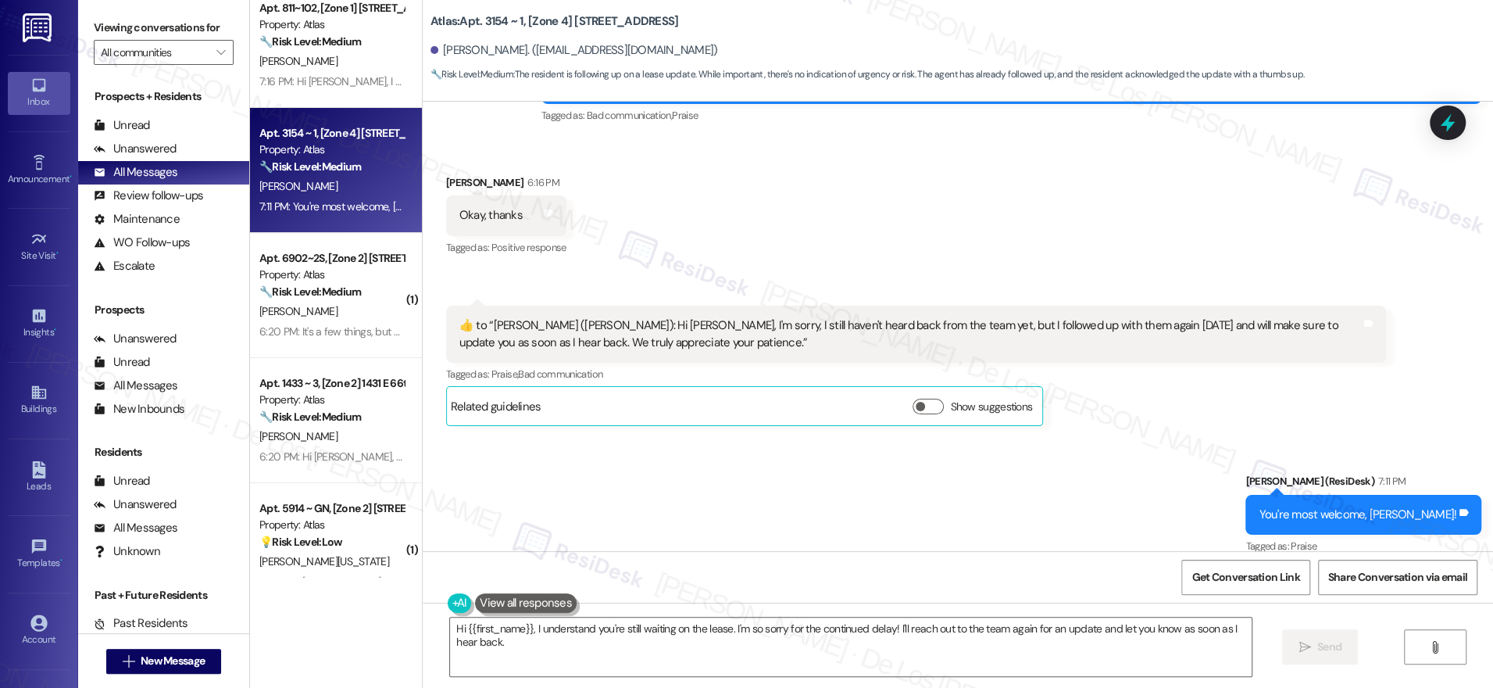
scroll to position [42, 0]
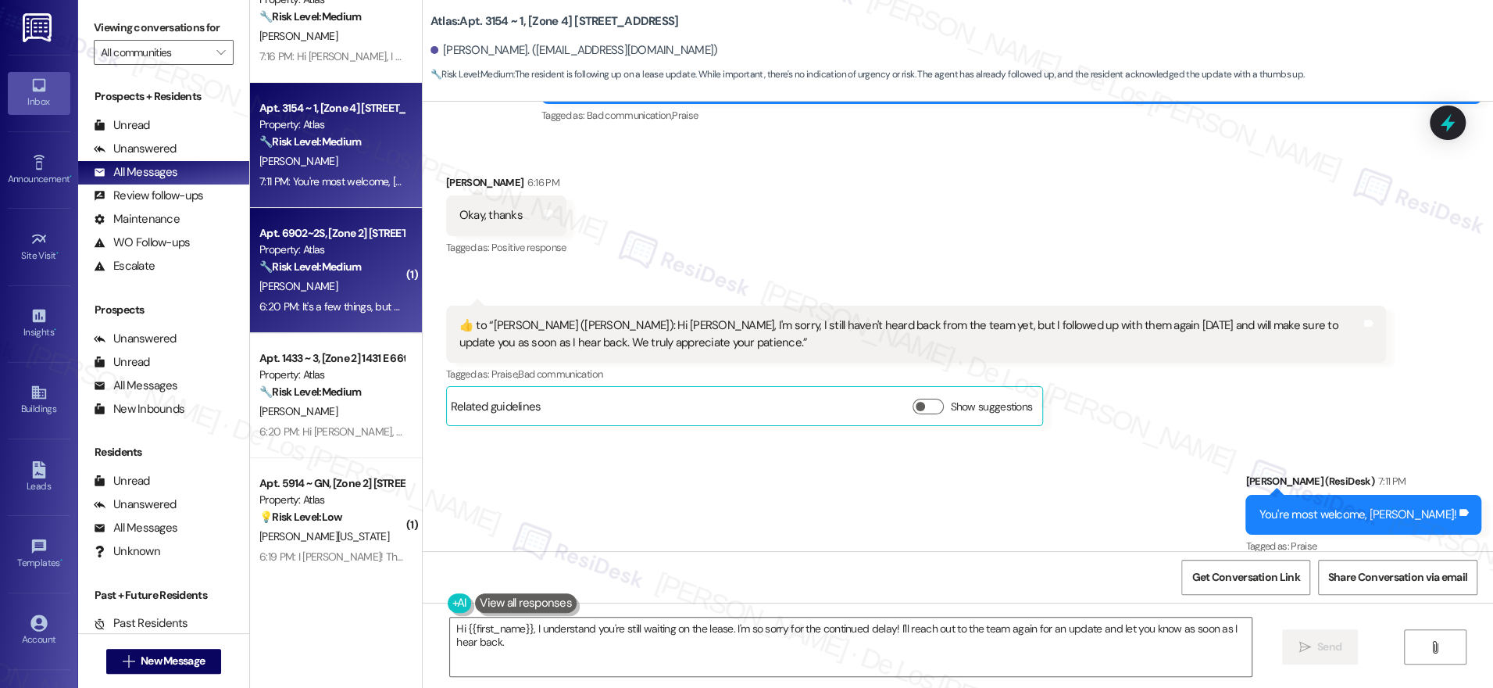
click at [352, 294] on div "[PERSON_NAME]" at bounding box center [332, 287] width 148 height 20
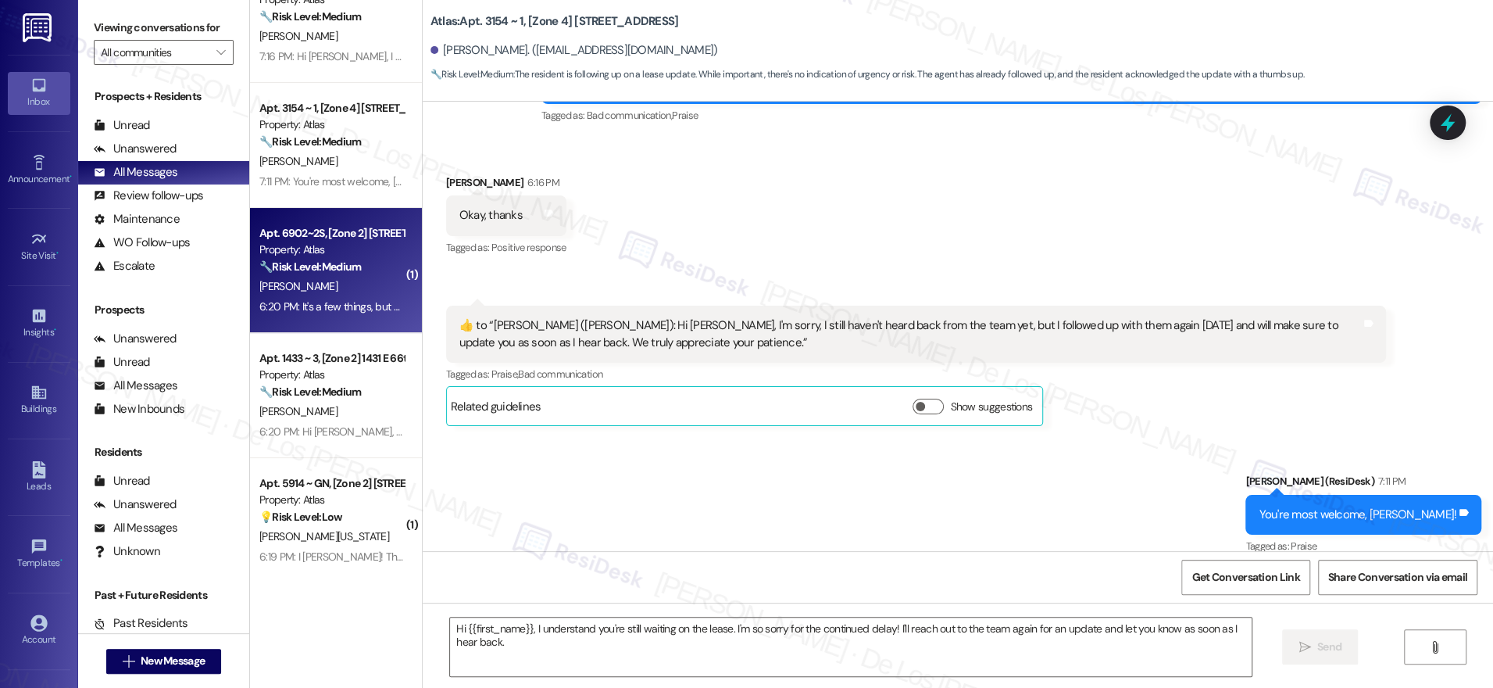
type textarea "Fetching suggested responses. Please feel free to read through the conversation…"
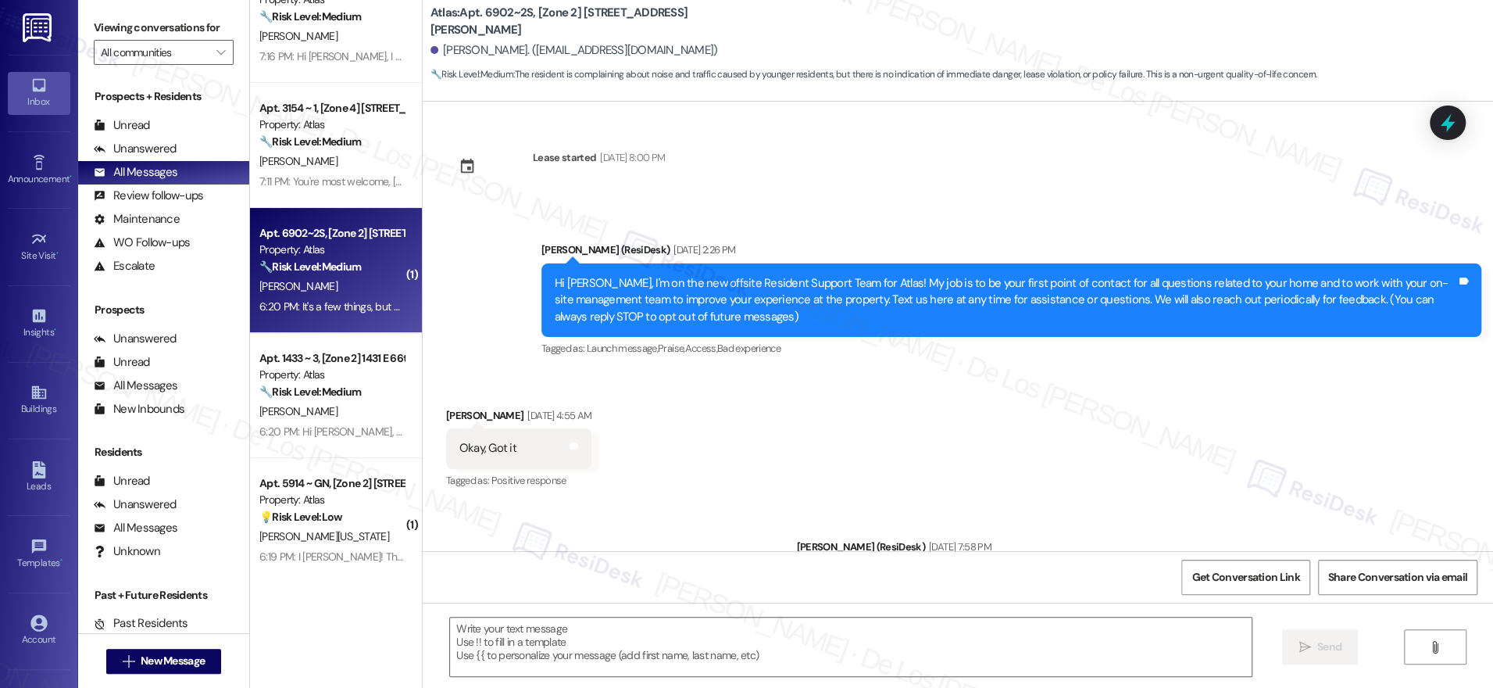
scroll to position [7153, 0]
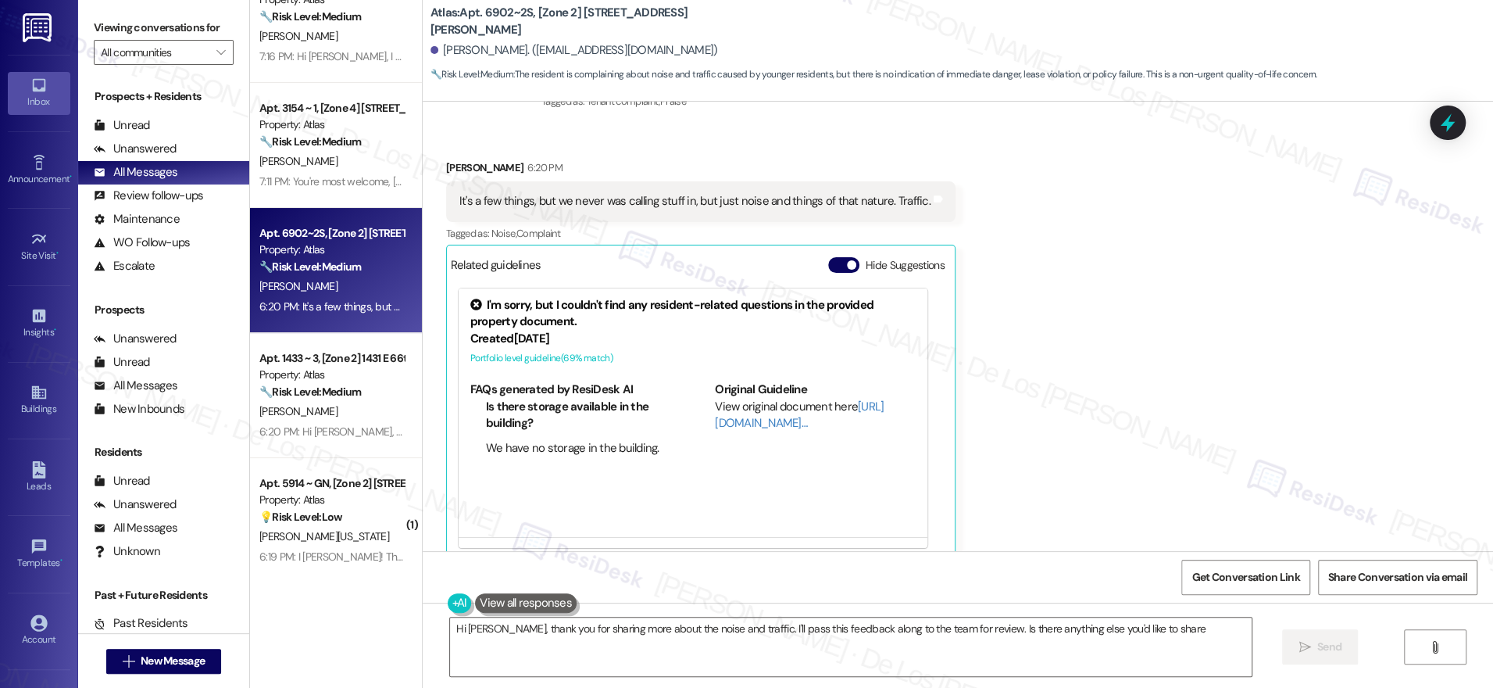
type textarea "Hi Nina, thank you for sharing more about the noise and traffic. I'll pass this…"
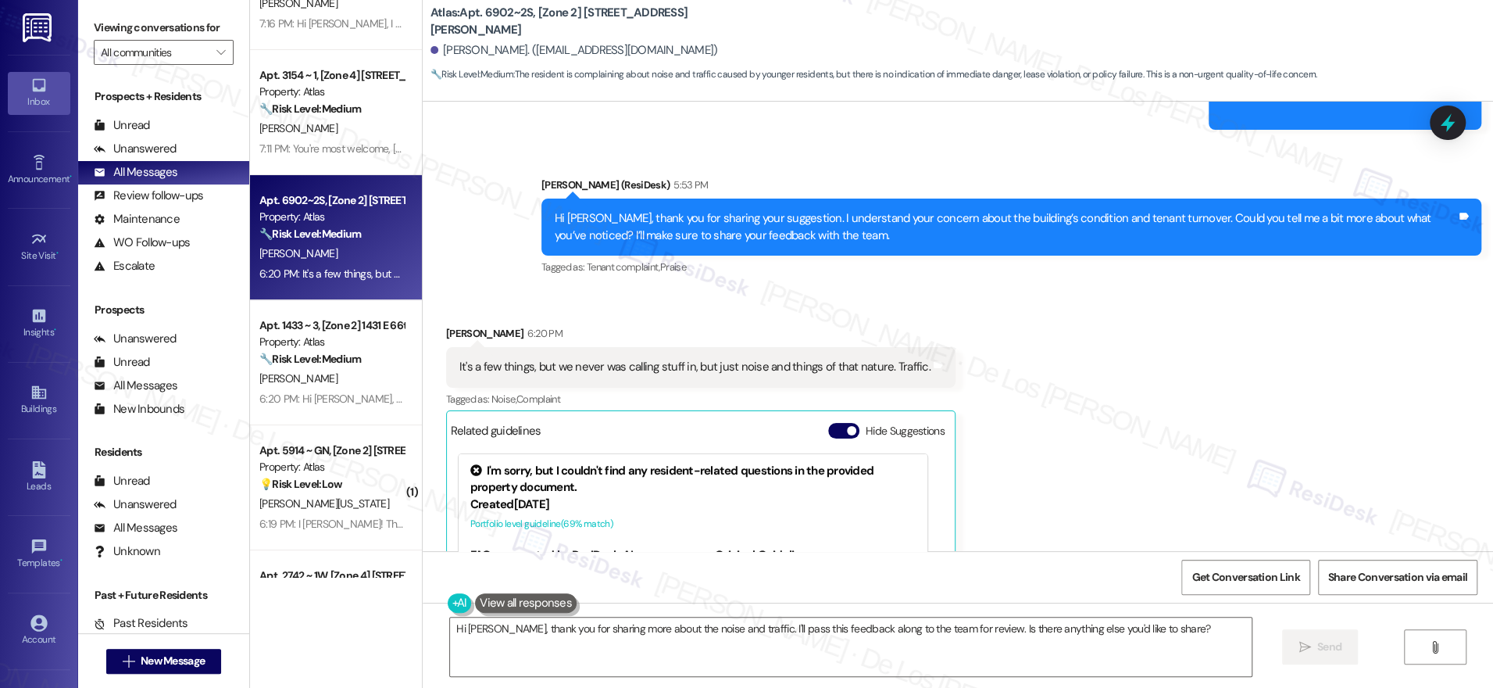
scroll to position [100, 0]
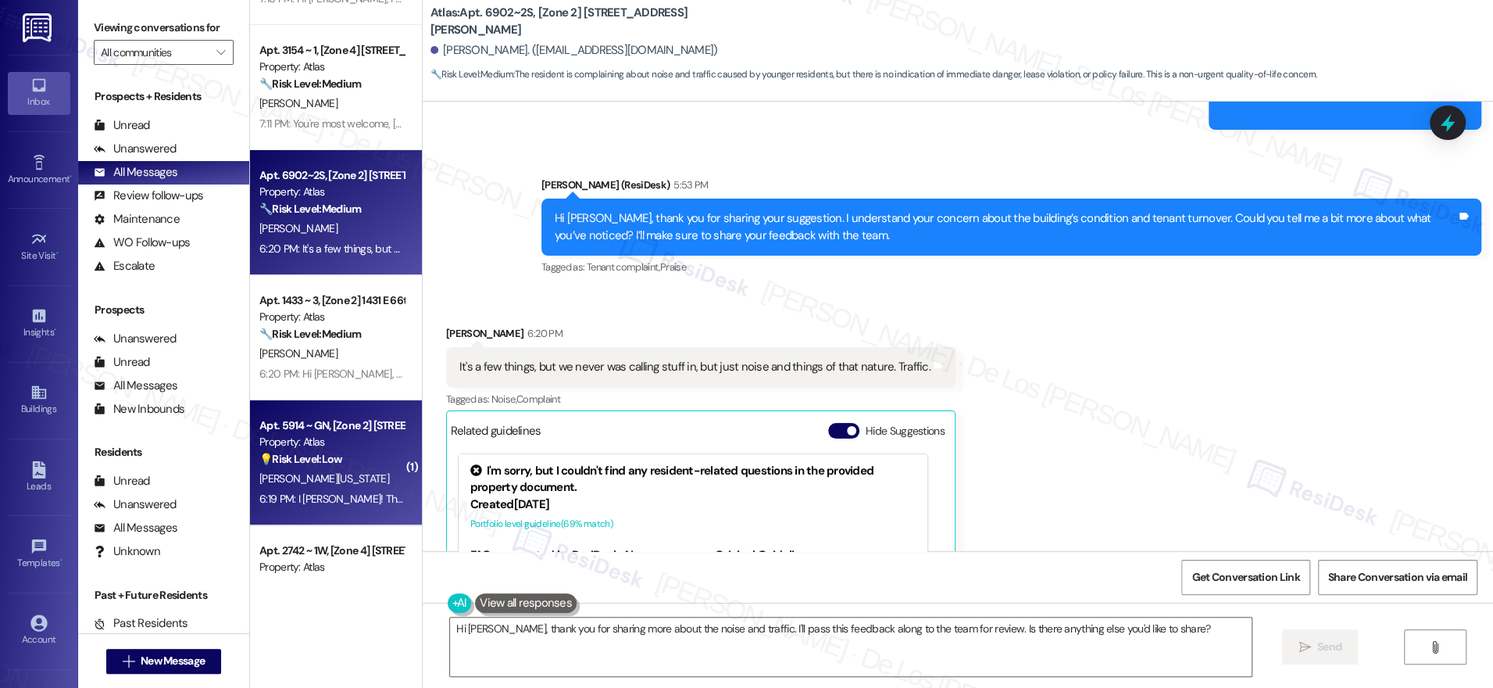
click at [378, 461] on div "💡 Risk Level: Low The resident initially mistook the chat for a search bar and …" at bounding box center [331, 459] width 145 height 16
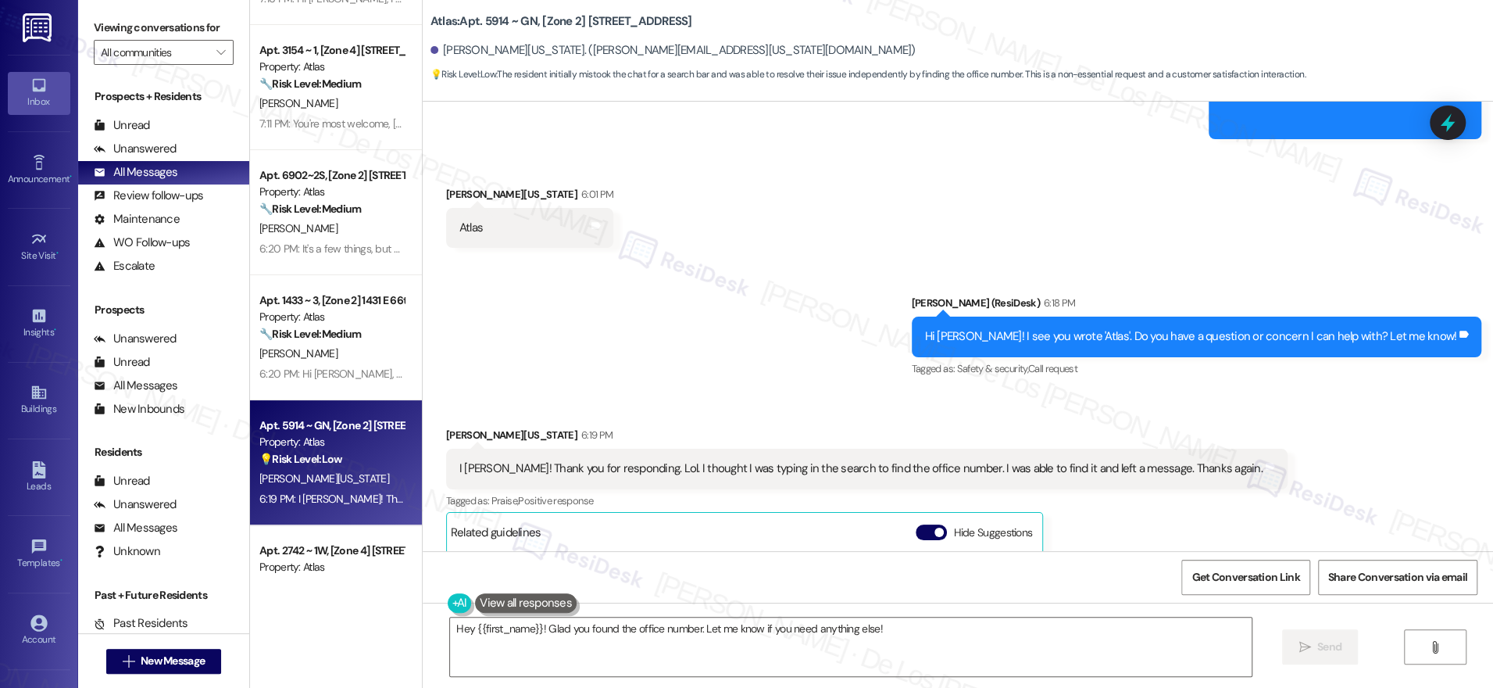
scroll to position [7355, 0]
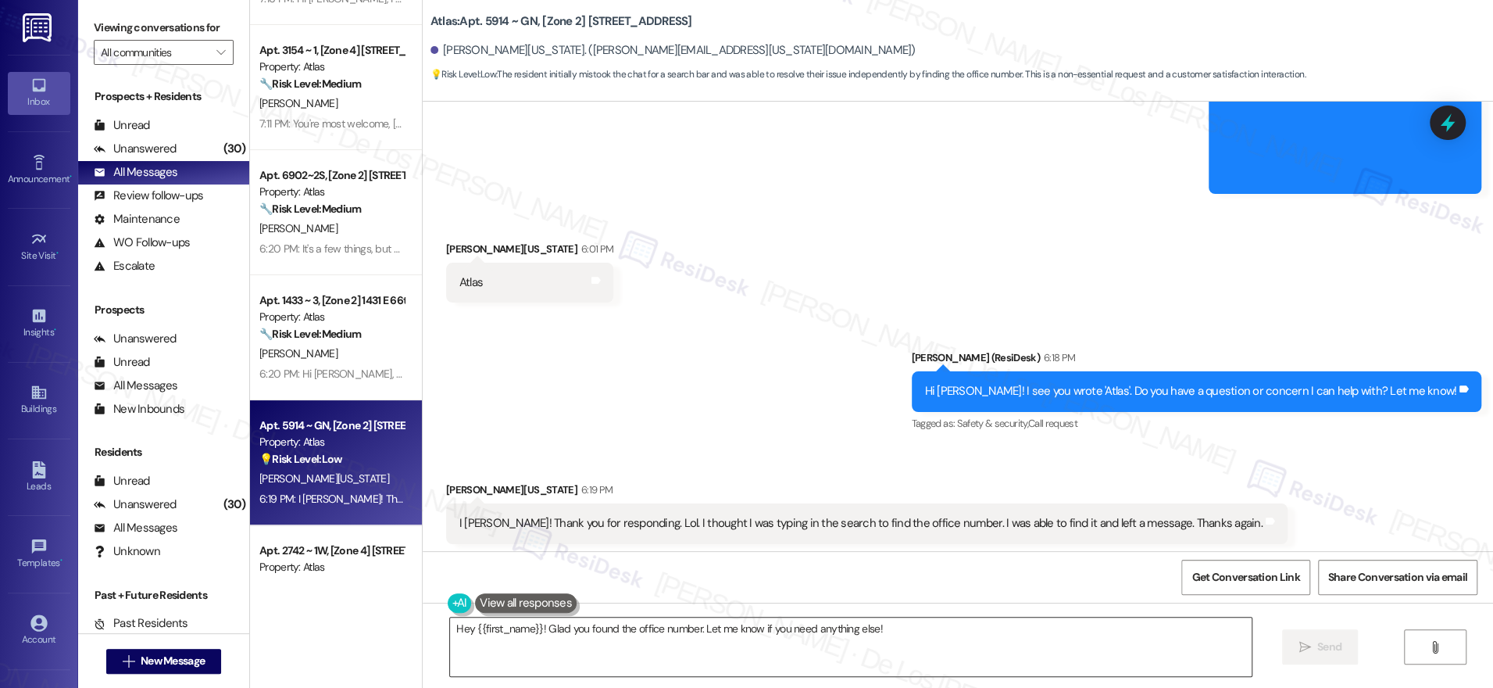
click at [744, 649] on textarea "Hey {{first_name}}! Glad you found the office number. Let me know if you need a…" at bounding box center [851, 646] width 802 height 59
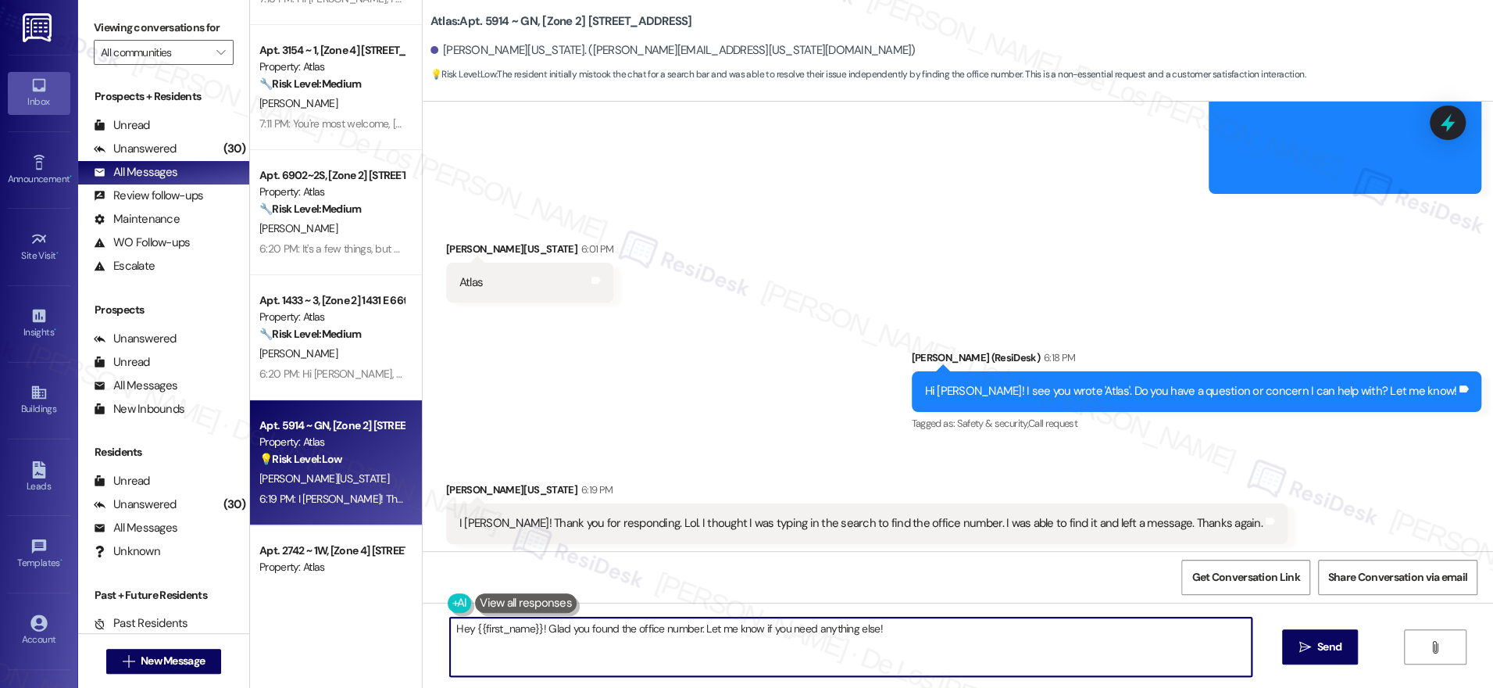
click at [744, 650] on textarea "Hey {{first_name}}! Glad you found the office number. Let me know if you need a…" at bounding box center [851, 646] width 802 height 59
click at [557, 649] on textarea "Hey {{first_name}}! Glad you found the office number. Let me know if you need a…" at bounding box center [846, 646] width 802 height 59
drag, startPoint x: 527, startPoint y: 625, endPoint x: 426, endPoint y: 611, distance: 101.8
click at [426, 611] on div "Hey {{first_name}}! Glad you found the office number. Let me know if you need a…" at bounding box center [958, 660] width 1071 height 117
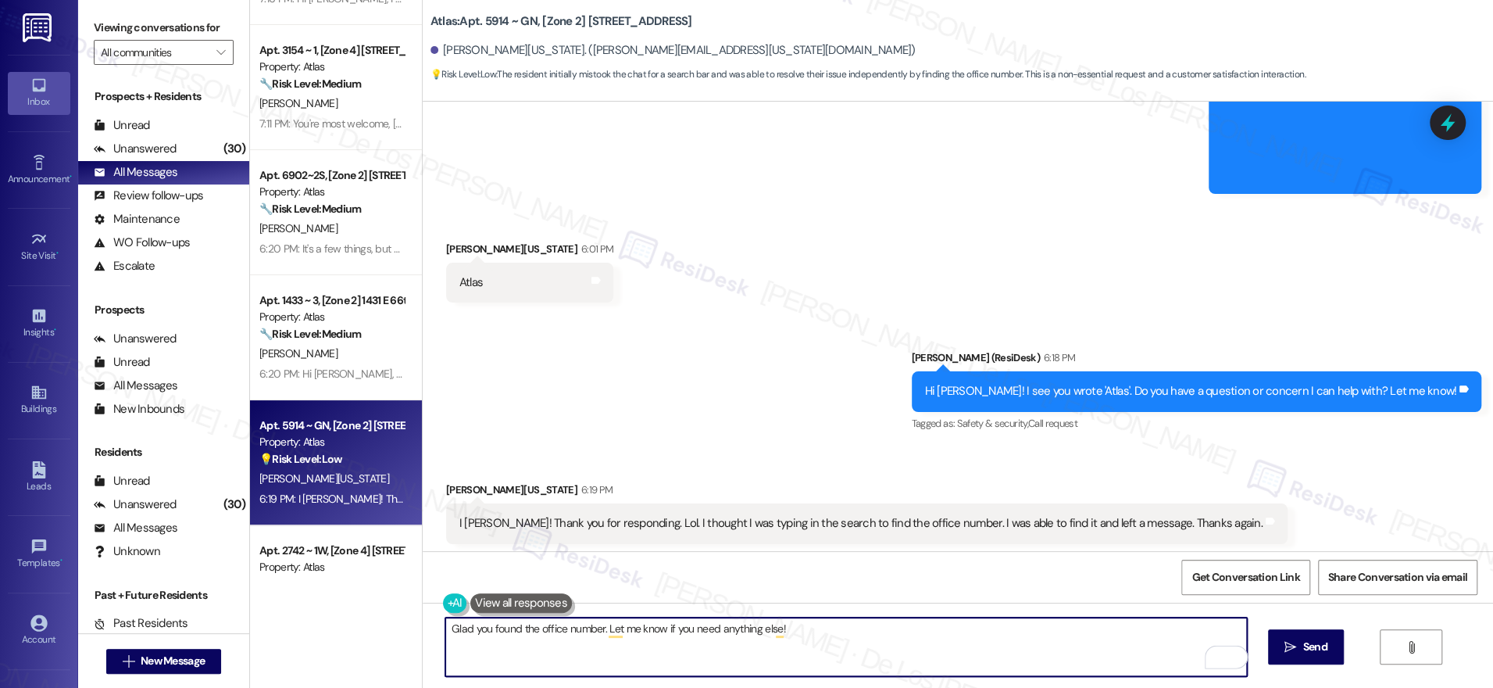
click at [840, 631] on textarea "Glad you found the office number. Let me know if you need anything else!" at bounding box center [846, 646] width 802 height 59
type textarea "Glad you found the office number. Let me know if you need anything else!"
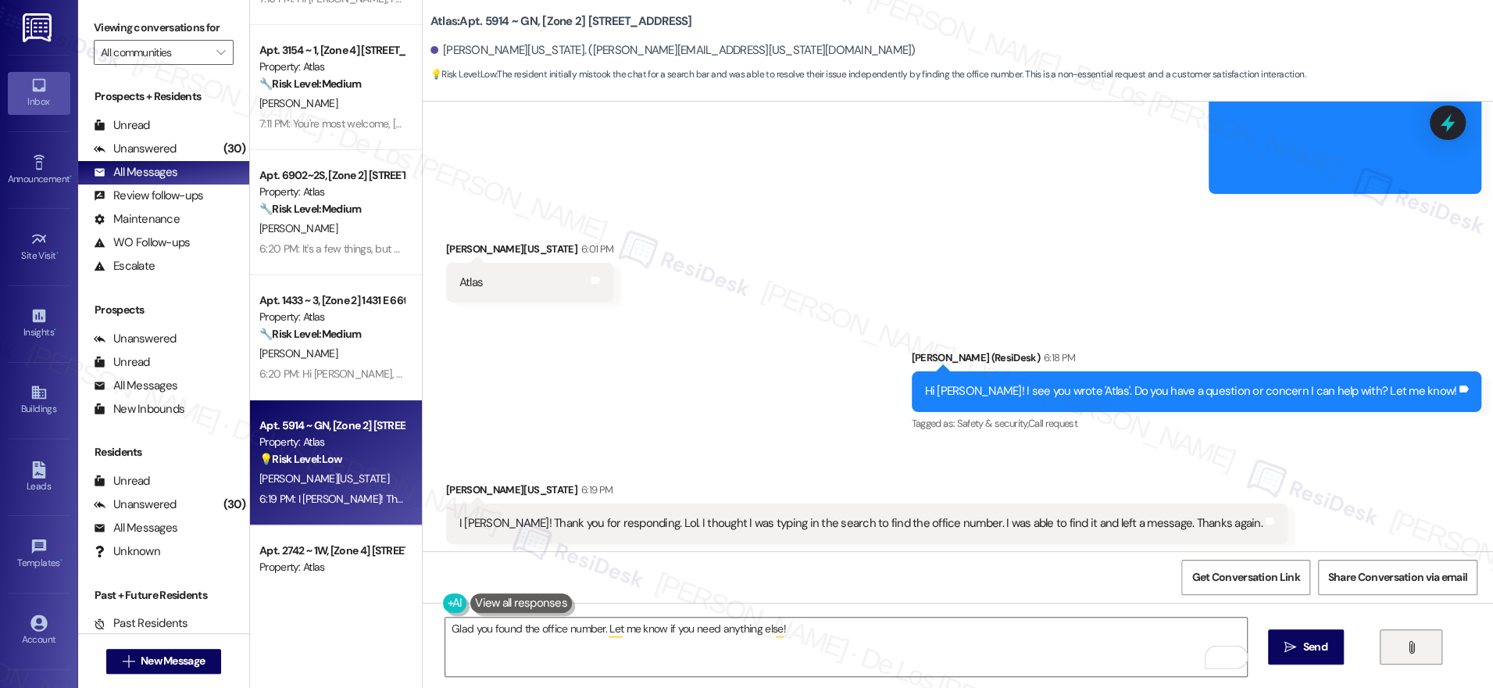
click at [1384, 638] on button "" at bounding box center [1411, 646] width 63 height 35
click at [1113, 606] on div "Glad you found the office number. Let me know if you need anything else!  Send…" at bounding box center [958, 660] width 1071 height 117
drag, startPoint x: 1141, startPoint y: 639, endPoint x: 1167, endPoint y: 641, distance: 26.6
click at [1141, 639] on textarea "Glad you found the office number. Let me know if you need anything else!" at bounding box center [846, 646] width 802 height 59
click at [1289, 629] on button " Send" at bounding box center [1306, 646] width 76 height 35
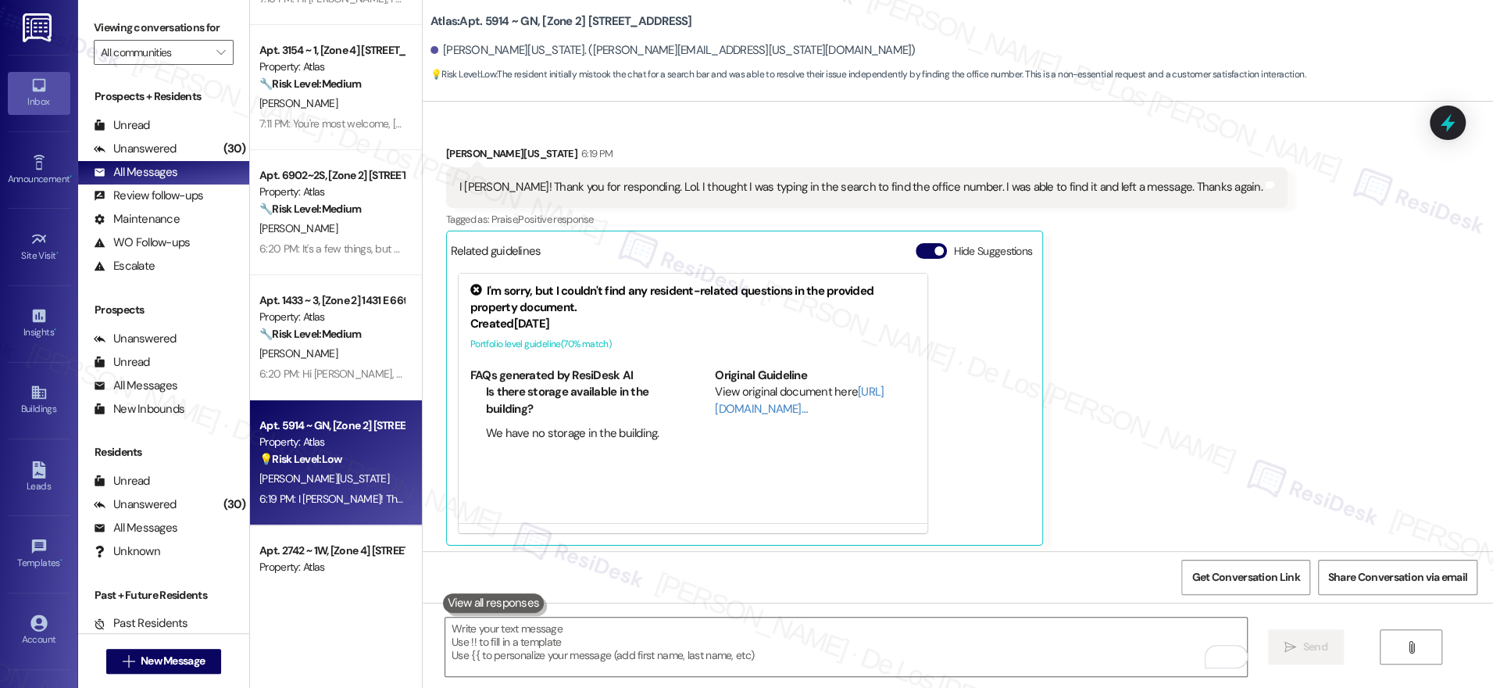
scroll to position [7690, 0]
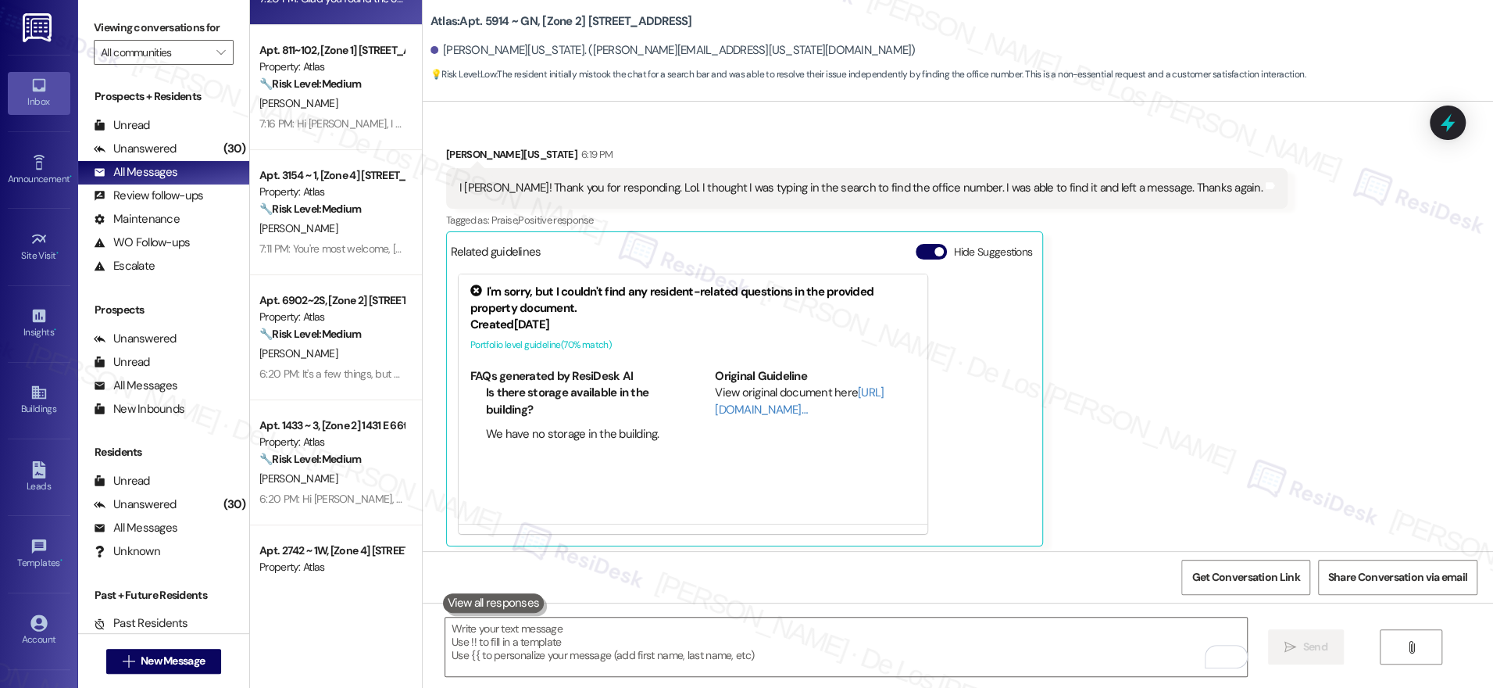
click at [1142, 344] on div "Camisha Washington 6:19 PM I Sarah! Thank you for responding. Lol. I thought I …" at bounding box center [867, 346] width 842 height 400
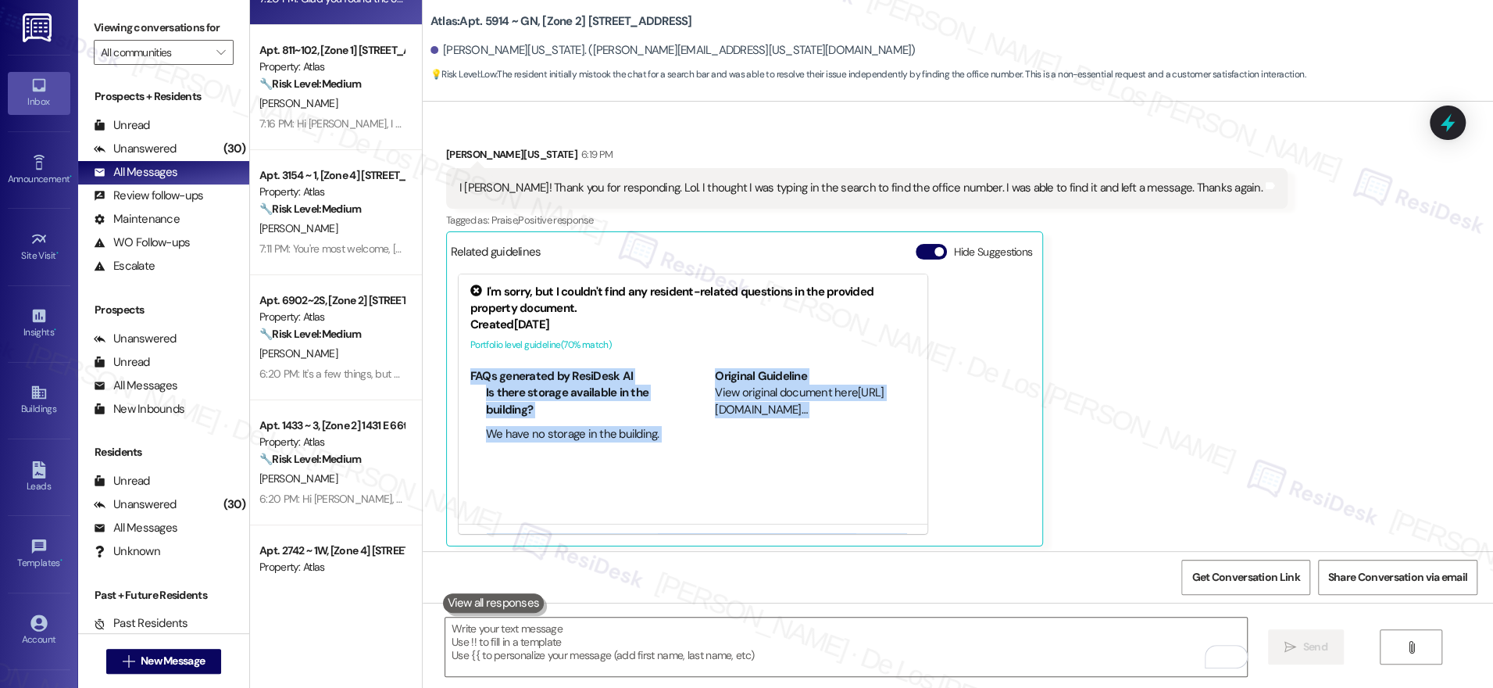
drag, startPoint x: 1142, startPoint y: 344, endPoint x: 994, endPoint y: 549, distance: 253.5
click at [994, 549] on div "Lease started Mar 31, 2021 at 8:00 PM Announcement, sent via SMS Sarah (ResiDes…" at bounding box center [958, 326] width 1071 height 449
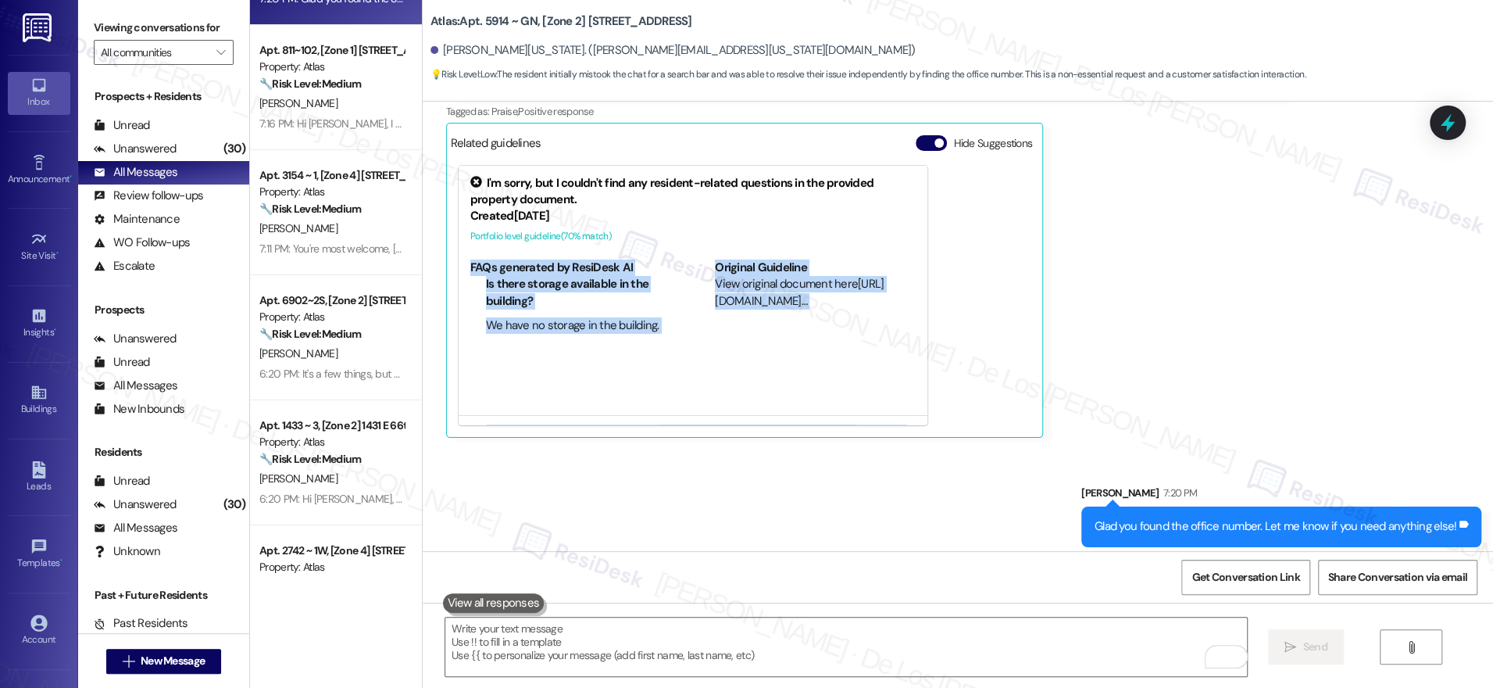
scroll to position [7800, 0]
click at [1130, 377] on div "Camisha Washington 6:19 PM I Sarah! Thank you for responding. Lol. I thought I …" at bounding box center [867, 237] width 842 height 400
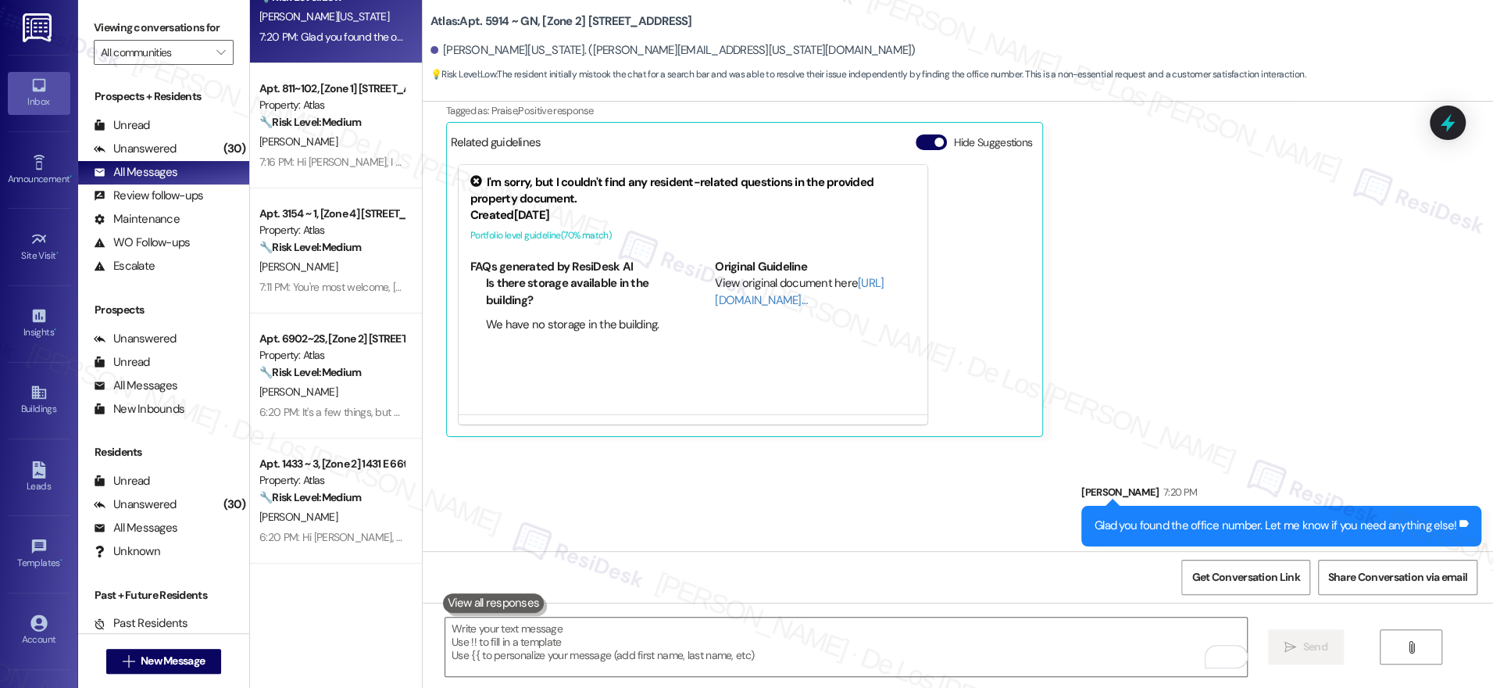
scroll to position [0, 0]
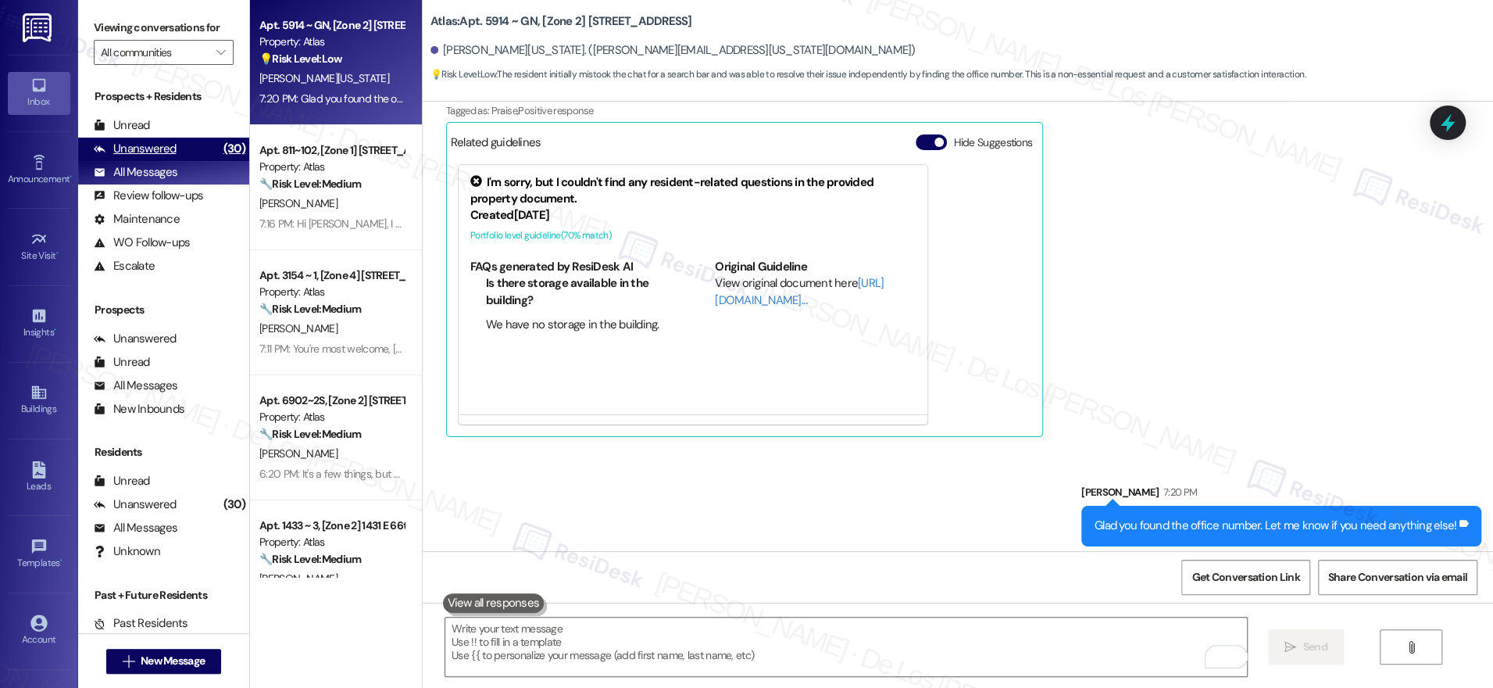
click at [220, 153] on div "(30)" at bounding box center [235, 149] width 30 height 24
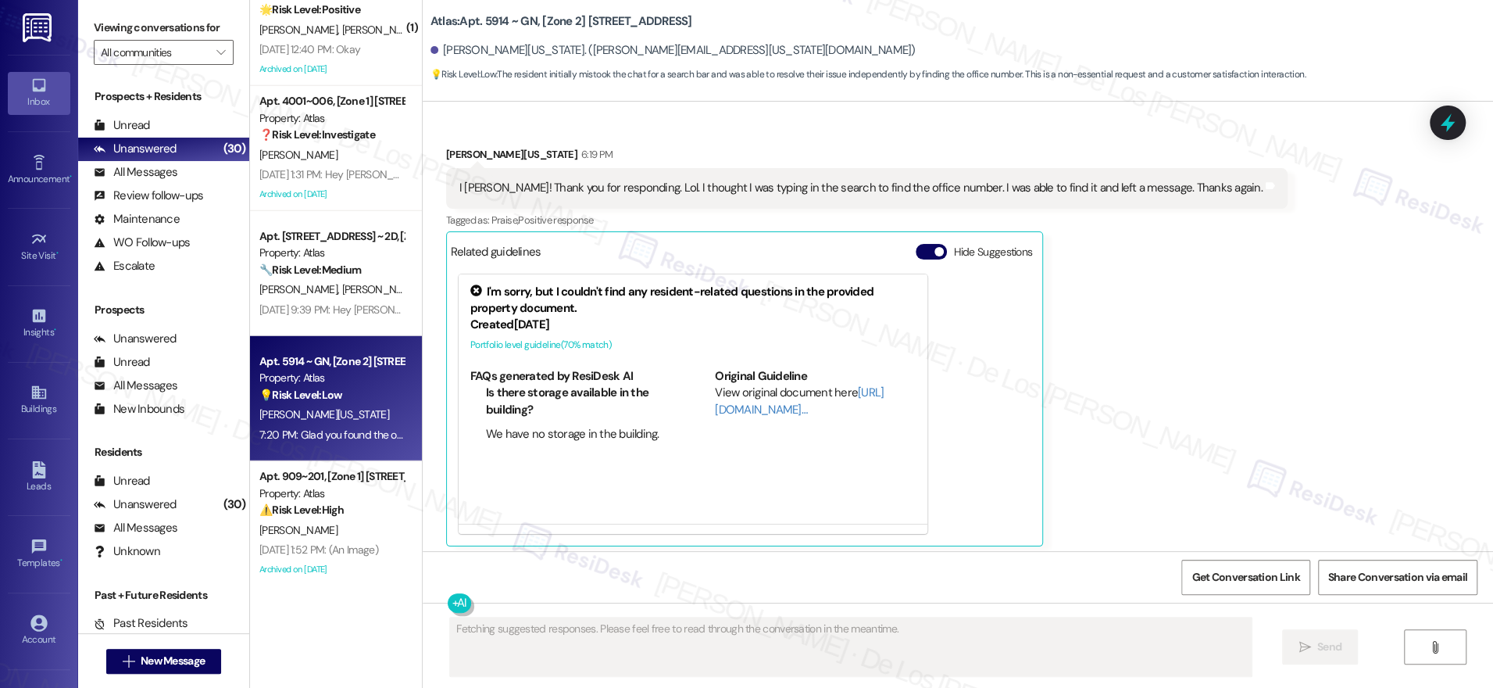
scroll to position [3174, 0]
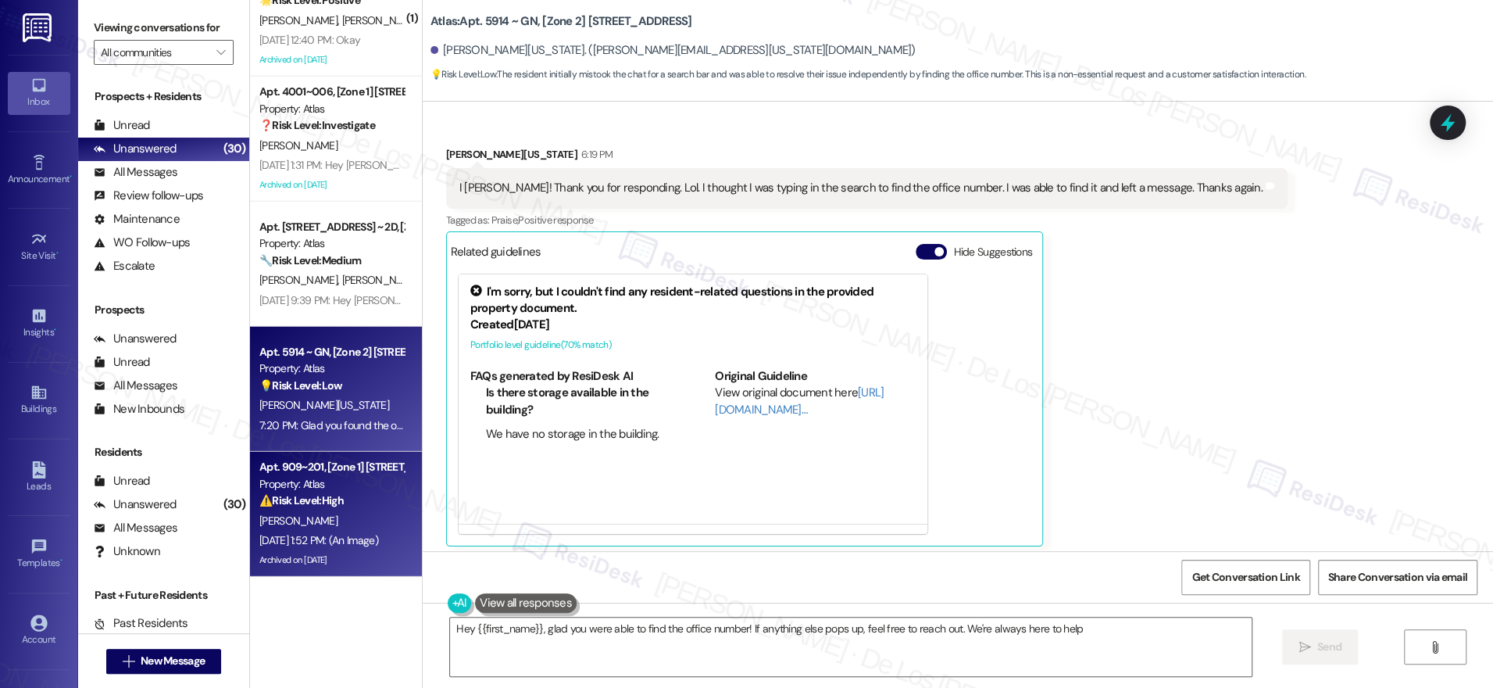
type textarea "Hey {{first_name}}, glad you were able to find the office number! If anything e…"
click at [359, 527] on div "[PERSON_NAME]" at bounding box center [332, 521] width 148 height 20
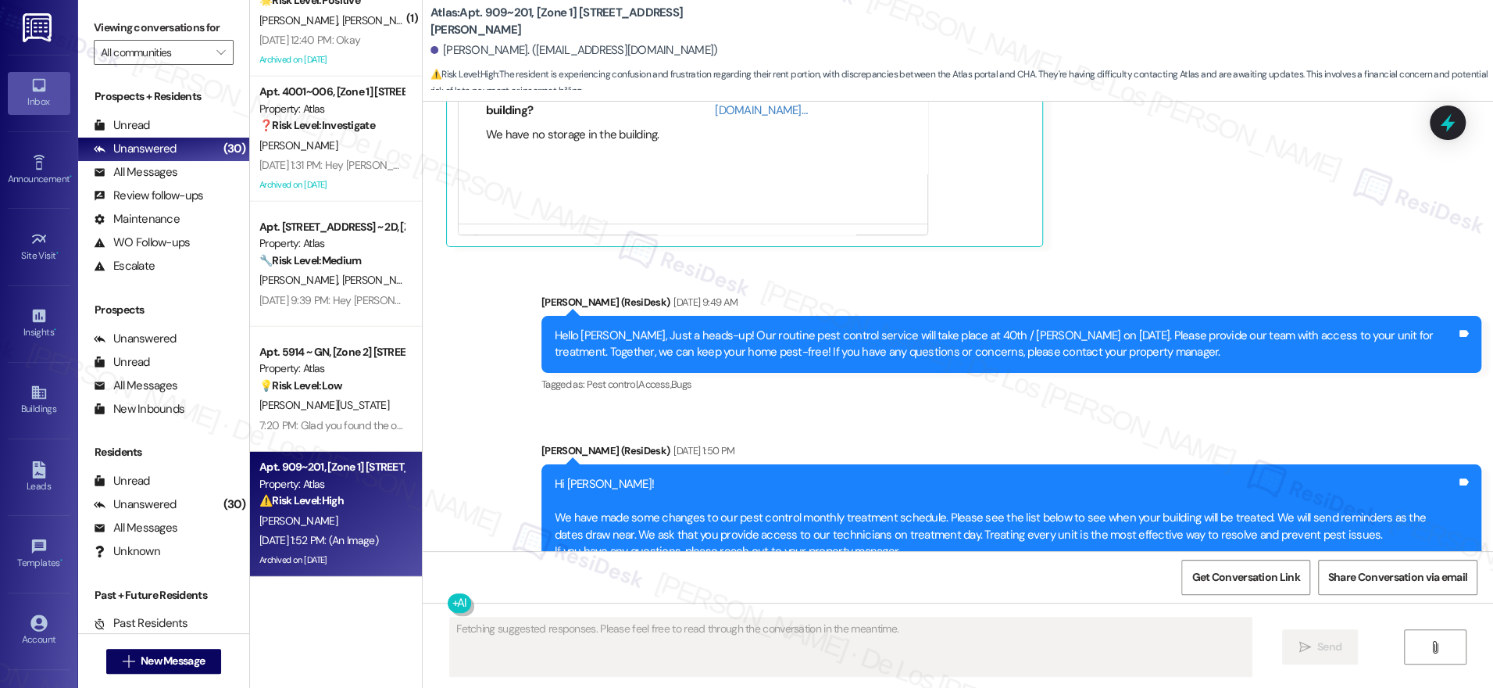
scroll to position [9439, 0]
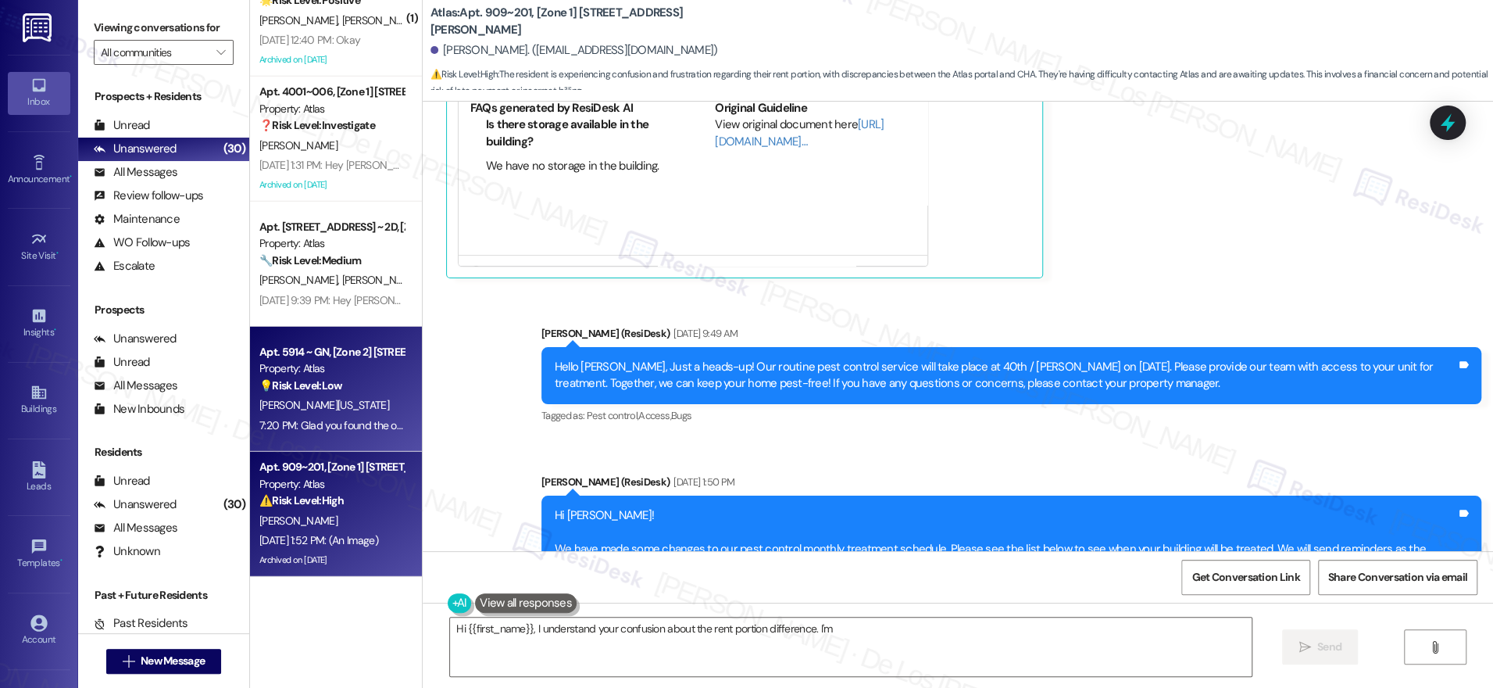
type textarea "Hi {{first_name}}, I understand your confusion about the rent portion differenc…"
click at [316, 438] on div "Apt. 5914 ~ GN, [Zone 2] 5914-16 S King Dr Property: Atlas 💡 Risk Level: Low Th…" at bounding box center [336, 389] width 172 height 125
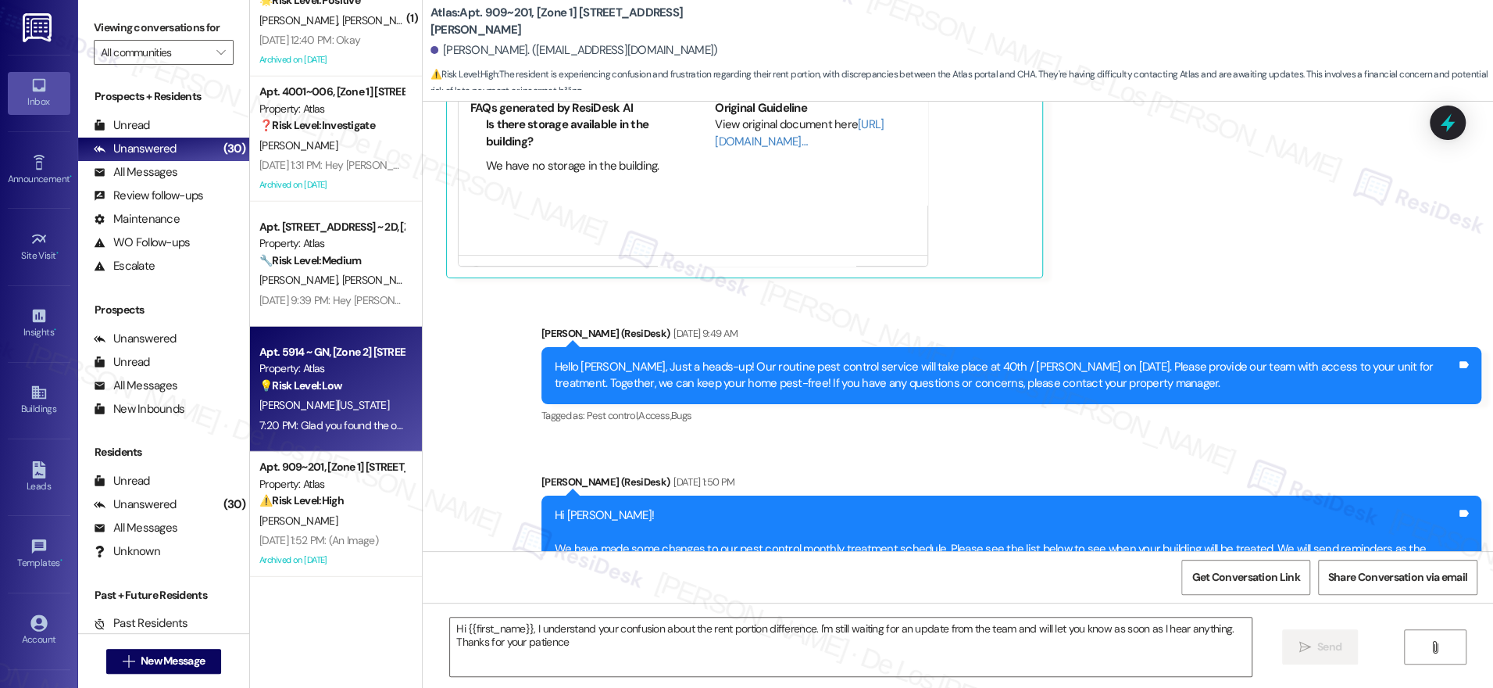
type textarea "Hi {{first_name}}, I understand your confusion about the rent portion differenc…"
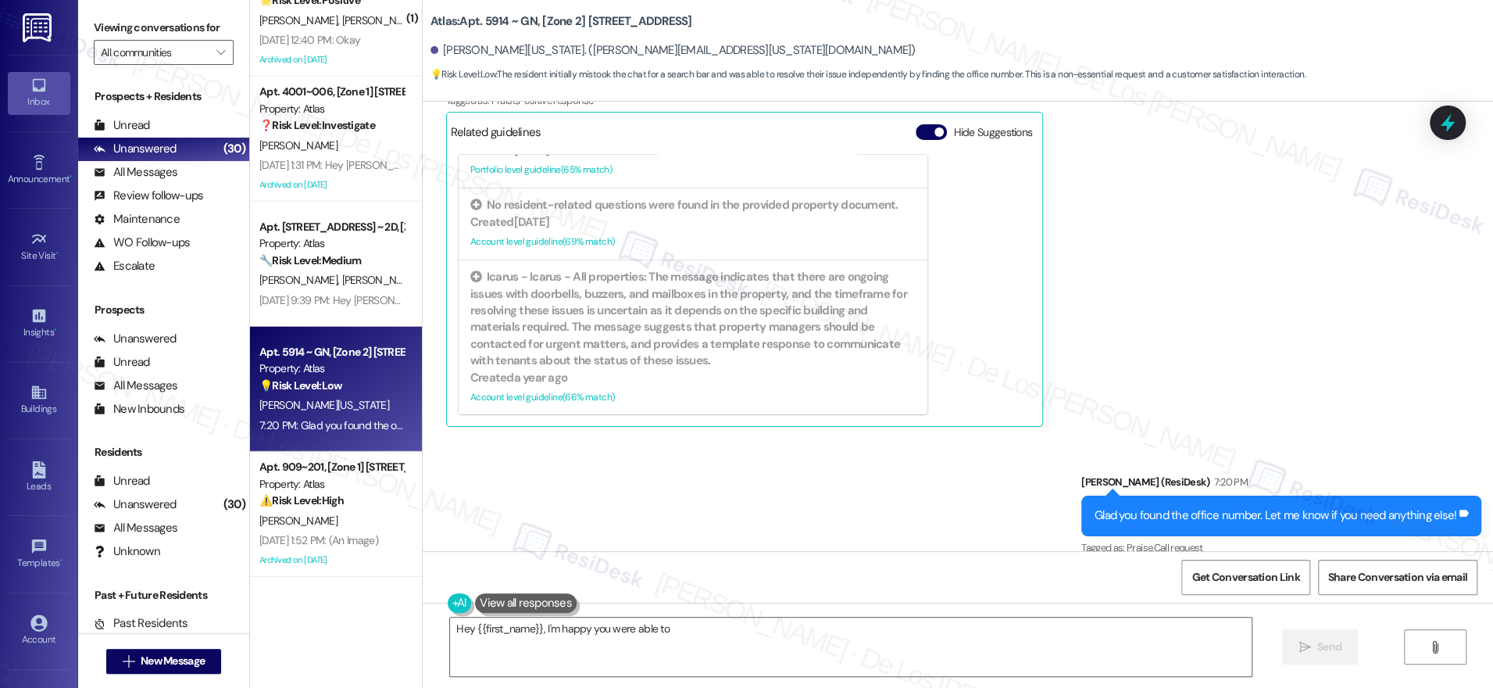
scroll to position [7822, 0]
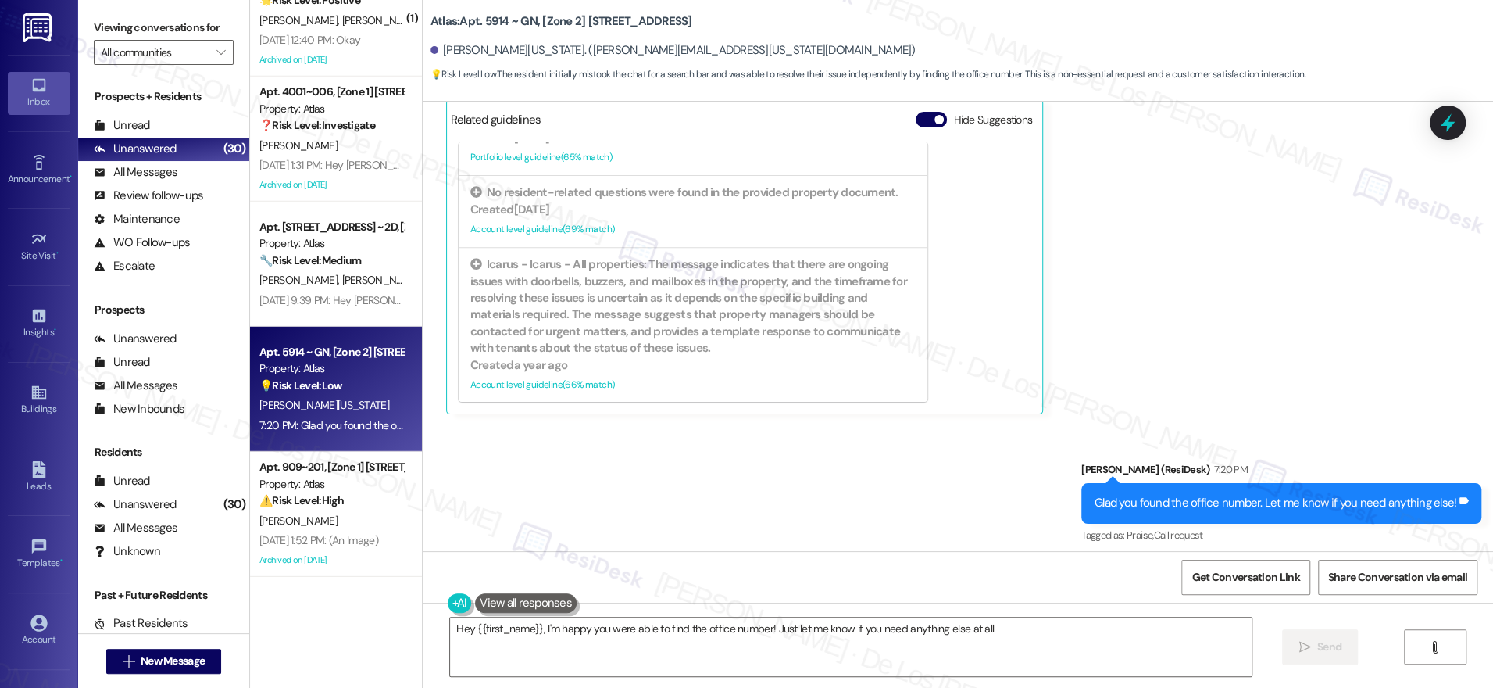
type textarea "Hey {{first_name}}, I'm happy you were able to find the office number! Just let…"
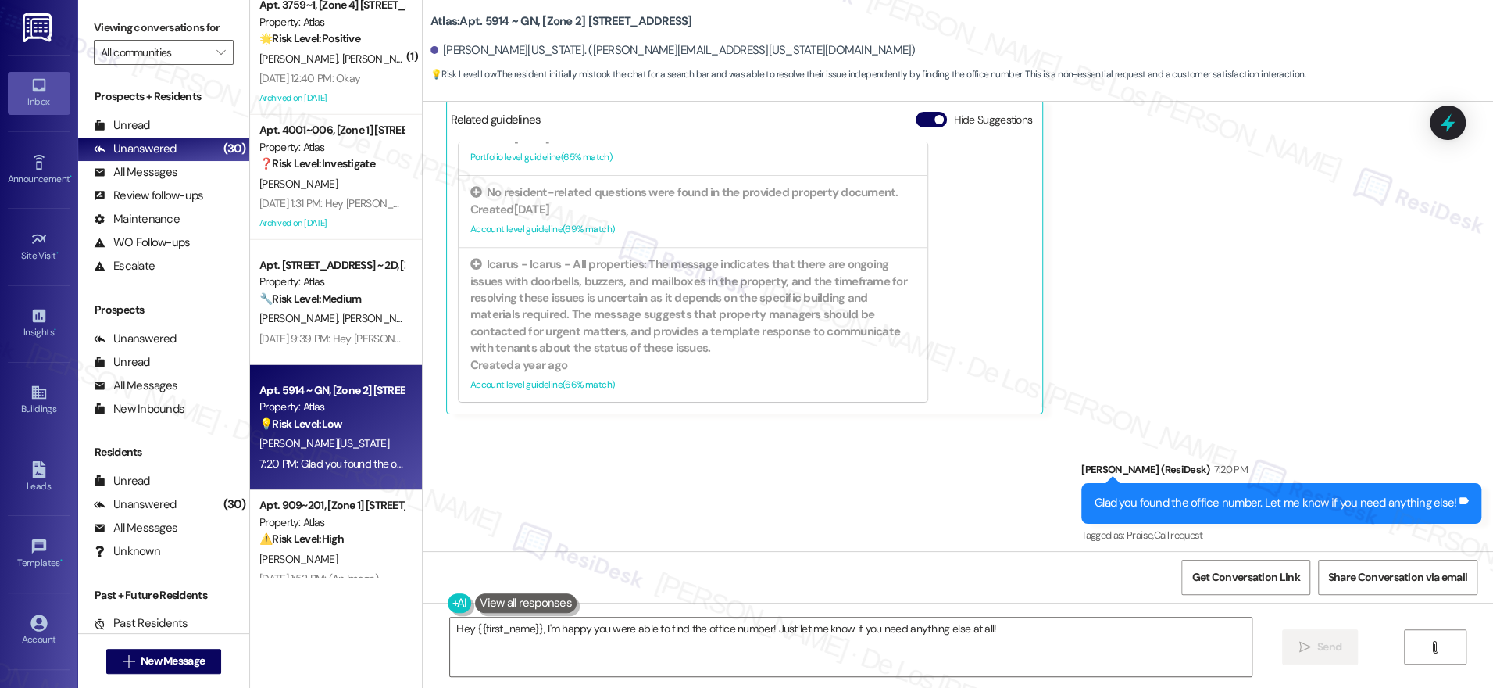
scroll to position [3135, 0]
click at [320, 335] on div "( 1 ) Apt. 4506 108, [Zone 1] 4500-4506 S Drexel Blvd Property: Atlas 🌟 Risk Le…" at bounding box center [336, 288] width 172 height 577
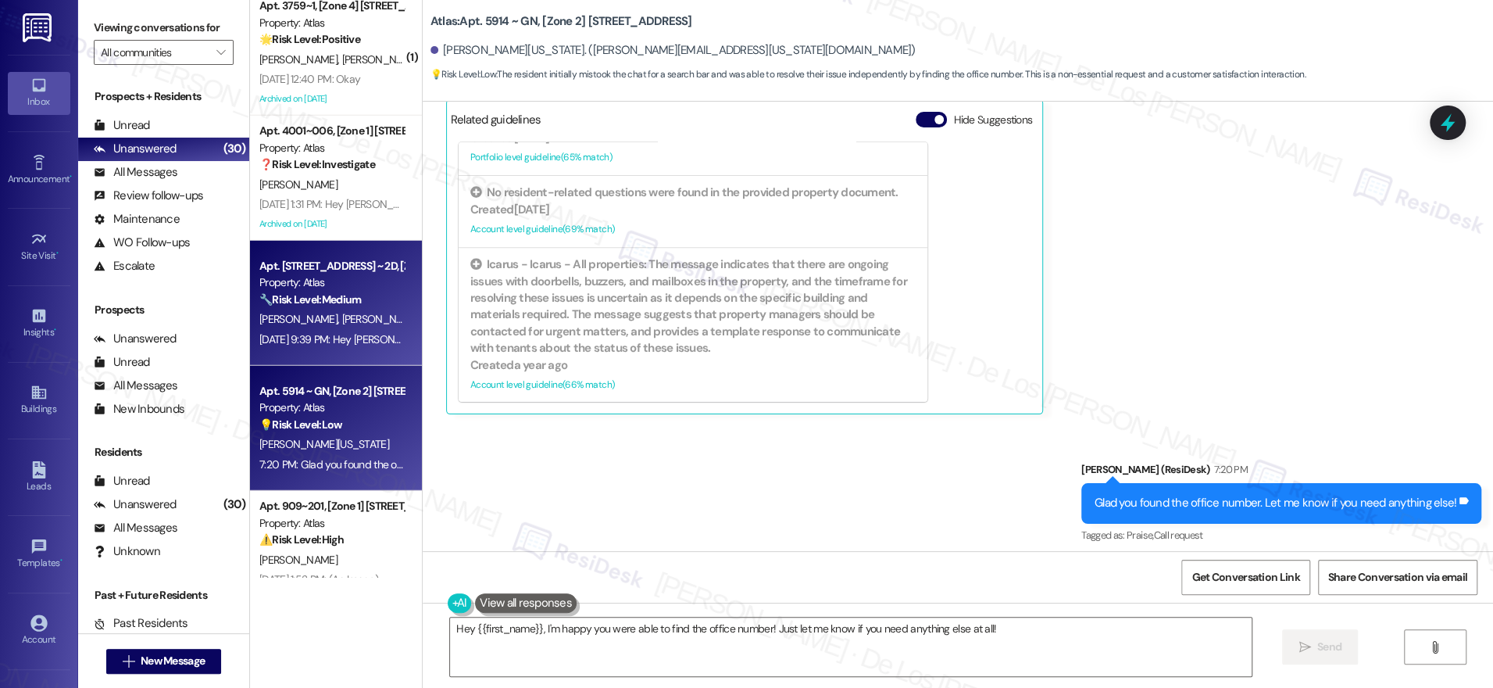
click at [275, 310] on div "A. Daniels D. Howard" at bounding box center [332, 319] width 148 height 20
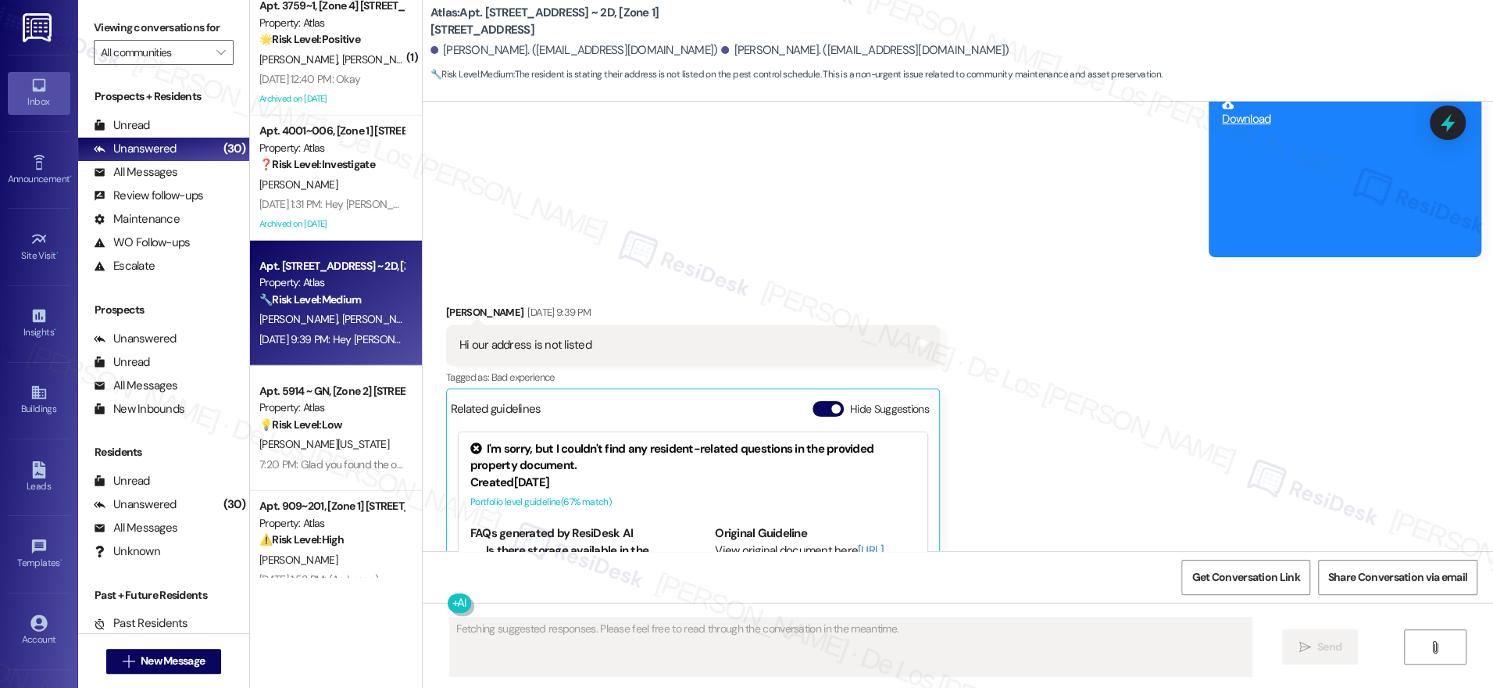
scroll to position [1127, 0]
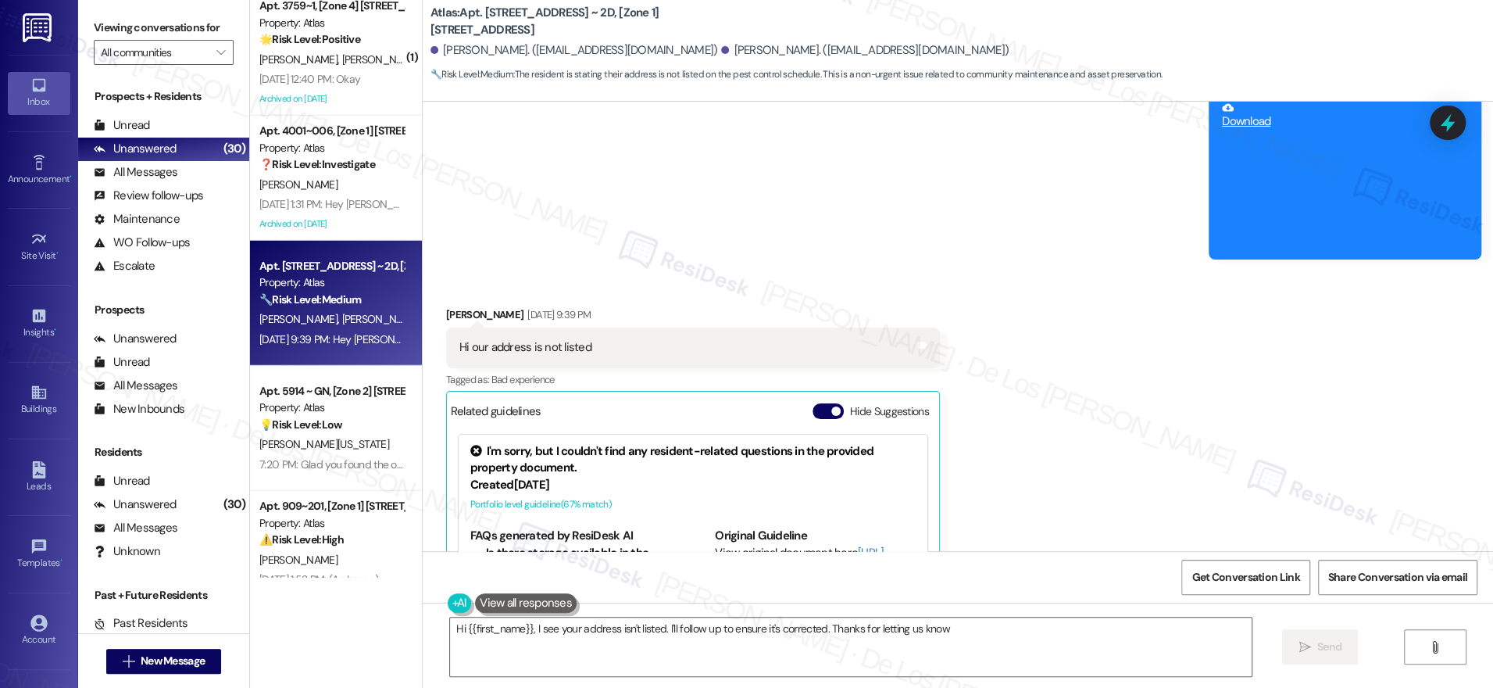
type textarea "Hi {{first_name}}, I see your address isn't listed. I'll follow up to ensure it…"
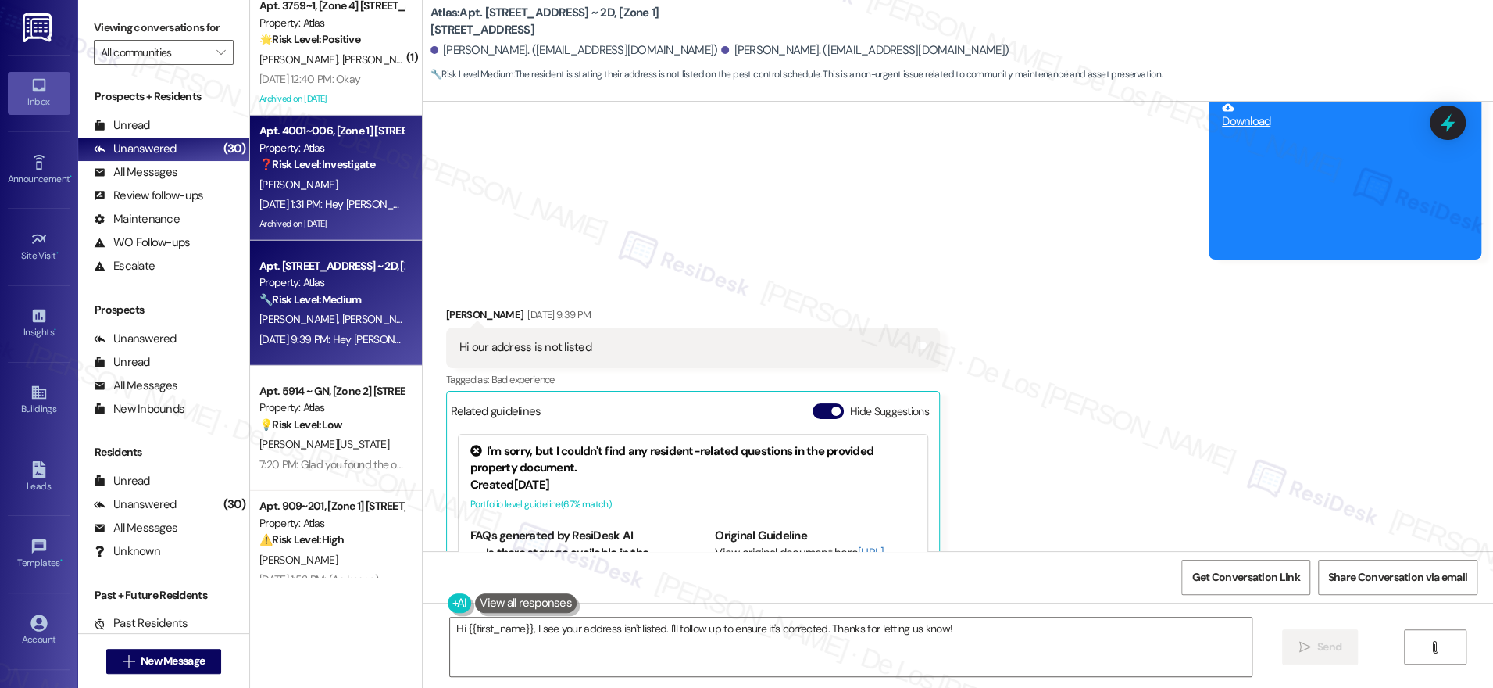
click at [295, 199] on div "Sep 06, 2025 at 1:31 PM: Hey Akilah, we appreciate your text! We'll be back at …" at bounding box center [600, 204] width 683 height 14
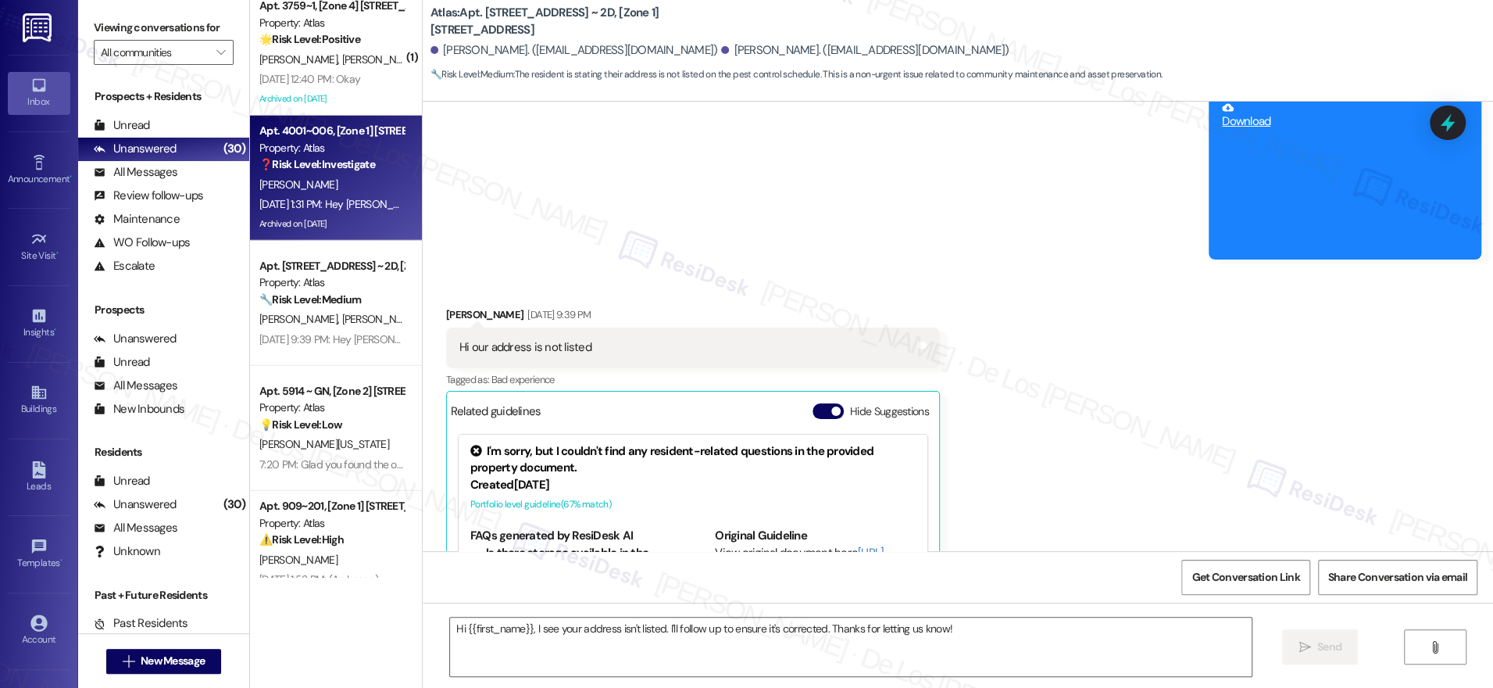
type textarea "Fetching suggested responses. Please feel free to read through the conversation…"
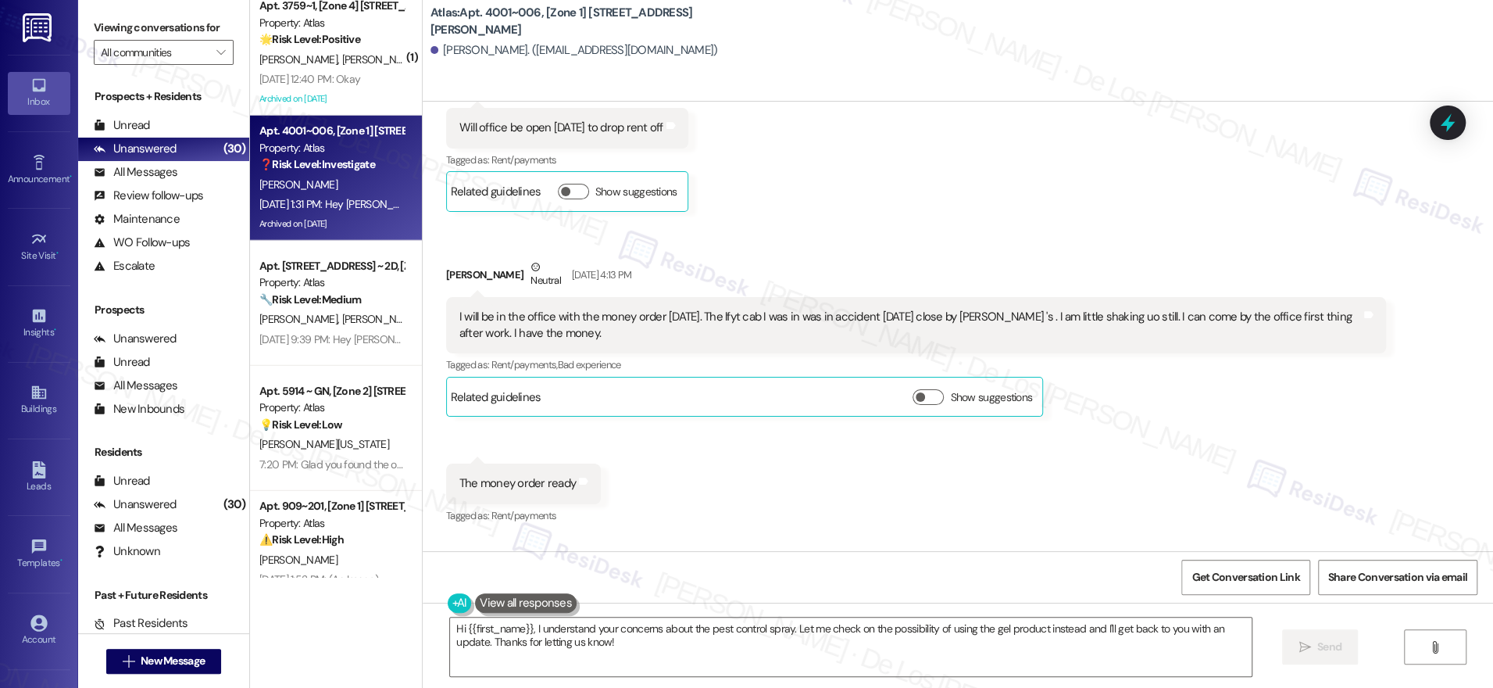
scroll to position [106152, 0]
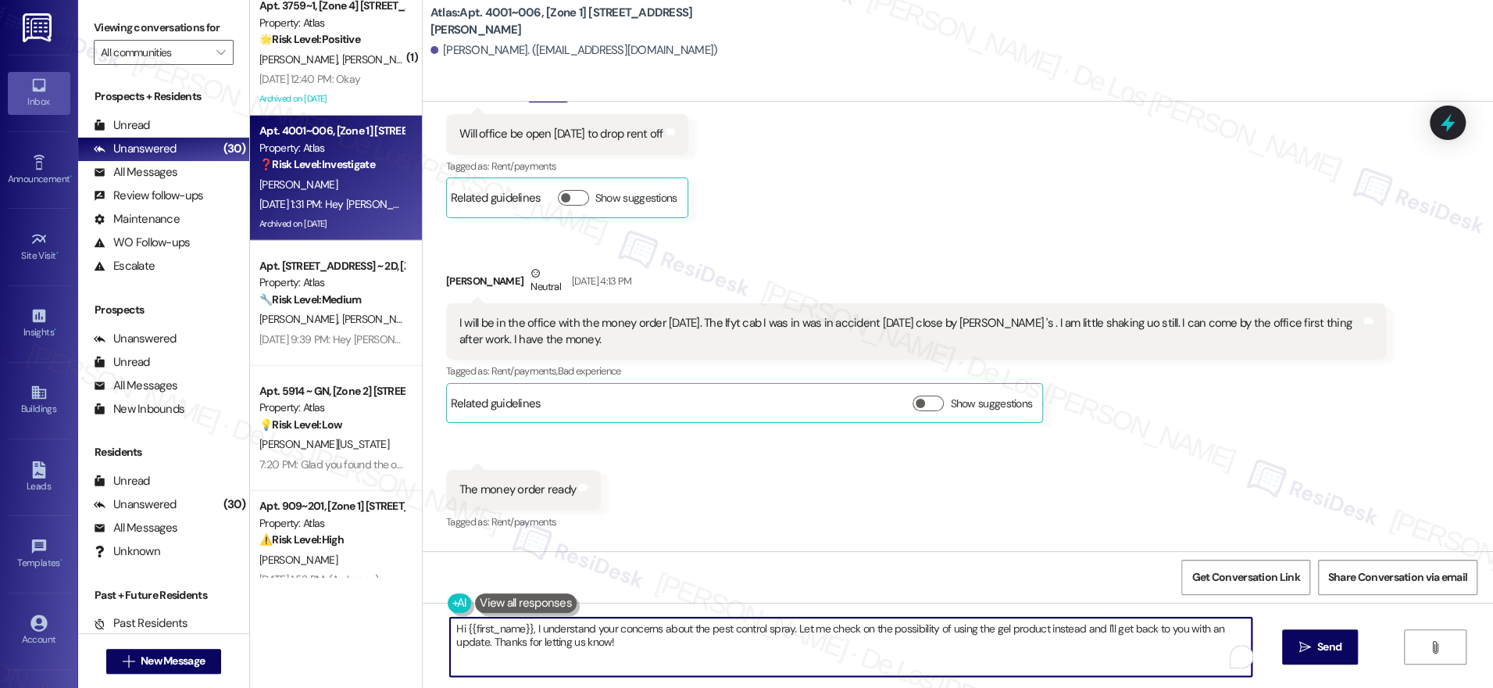
drag, startPoint x: 792, startPoint y: 631, endPoint x: 847, endPoint y: 663, distance: 63.8
click at [847, 663] on textarea "Hi {{first_name}}, I understand your concerns about the pest control spray. Let…" at bounding box center [851, 646] width 802 height 59
drag, startPoint x: 781, startPoint y: 627, endPoint x: 952, endPoint y: 639, distance: 171.6
click at [1132, 633] on textarea "Hi {{first_name}}, I understand your concerns about the pest control spray. I'l…" at bounding box center [846, 646] width 802 height 59
drag, startPoint x: 778, startPoint y: 624, endPoint x: 921, endPoint y: 646, distance: 144.0
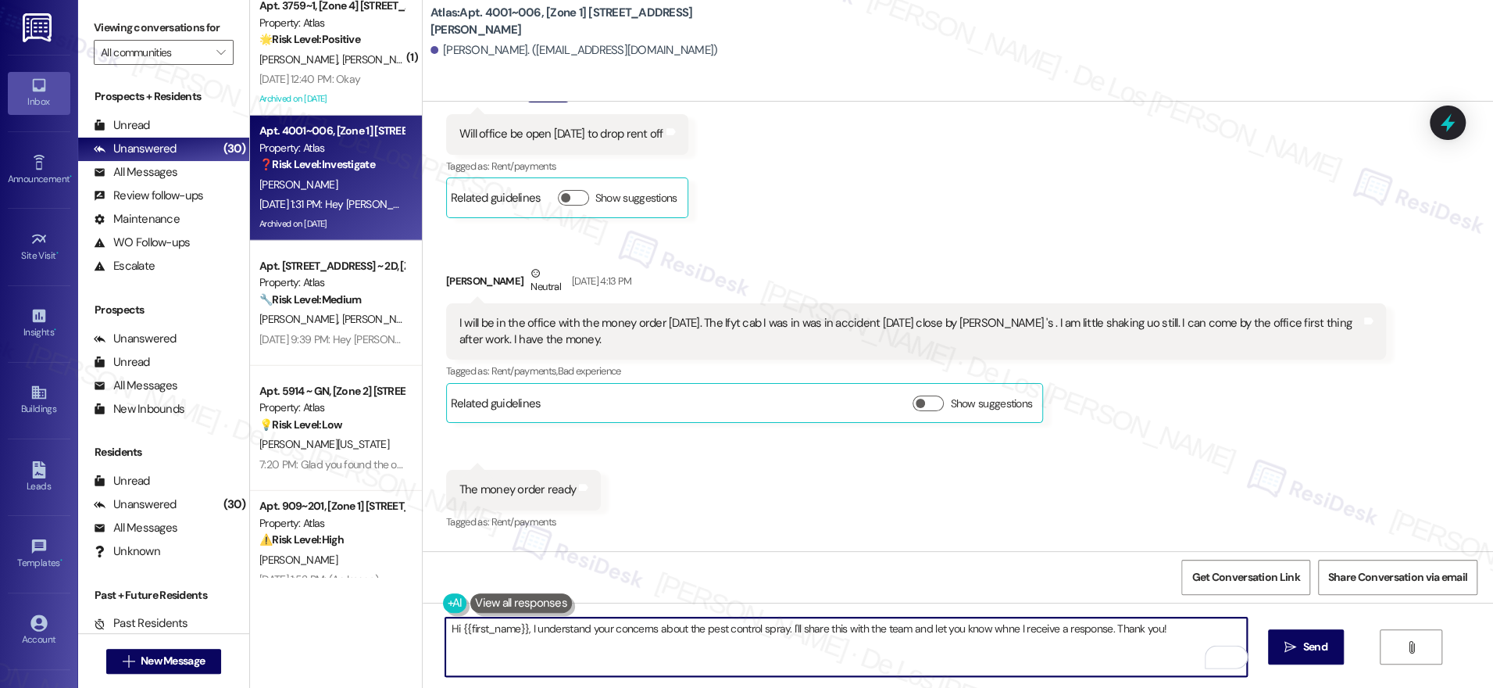
click at [1064, 635] on textarea "Hi {{first_name}}, I understand your concerns about the pest control spray. I'l…" at bounding box center [846, 646] width 802 height 59
drag, startPoint x: 780, startPoint y: 630, endPoint x: 1044, endPoint y: 670, distance: 267.2
click at [1044, 670] on textarea "Hi {{first_name}}, I understand your concerns about the pest control spray. I'l…" at bounding box center [846, 646] width 802 height 59
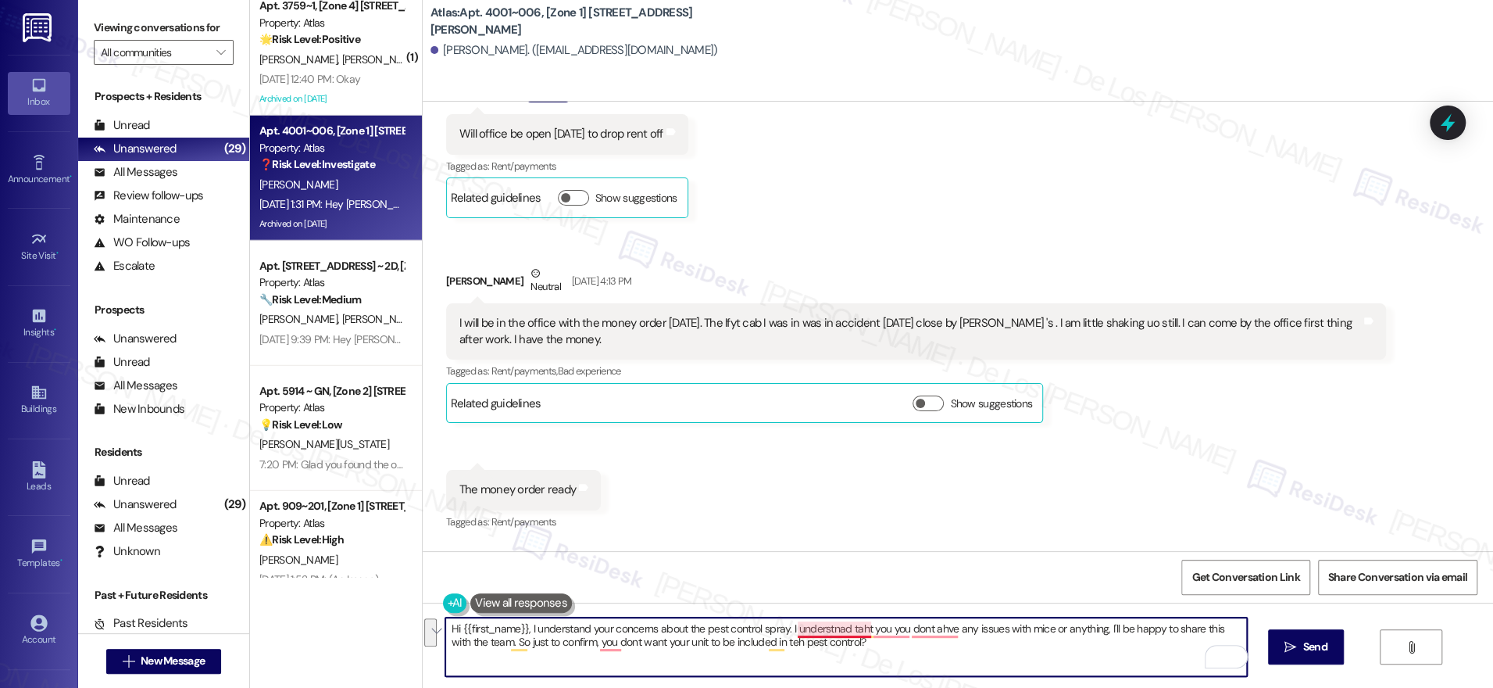
paste textarea "Since you mentioned you haven’t had any issues with mice or other pests, I’ll b…"
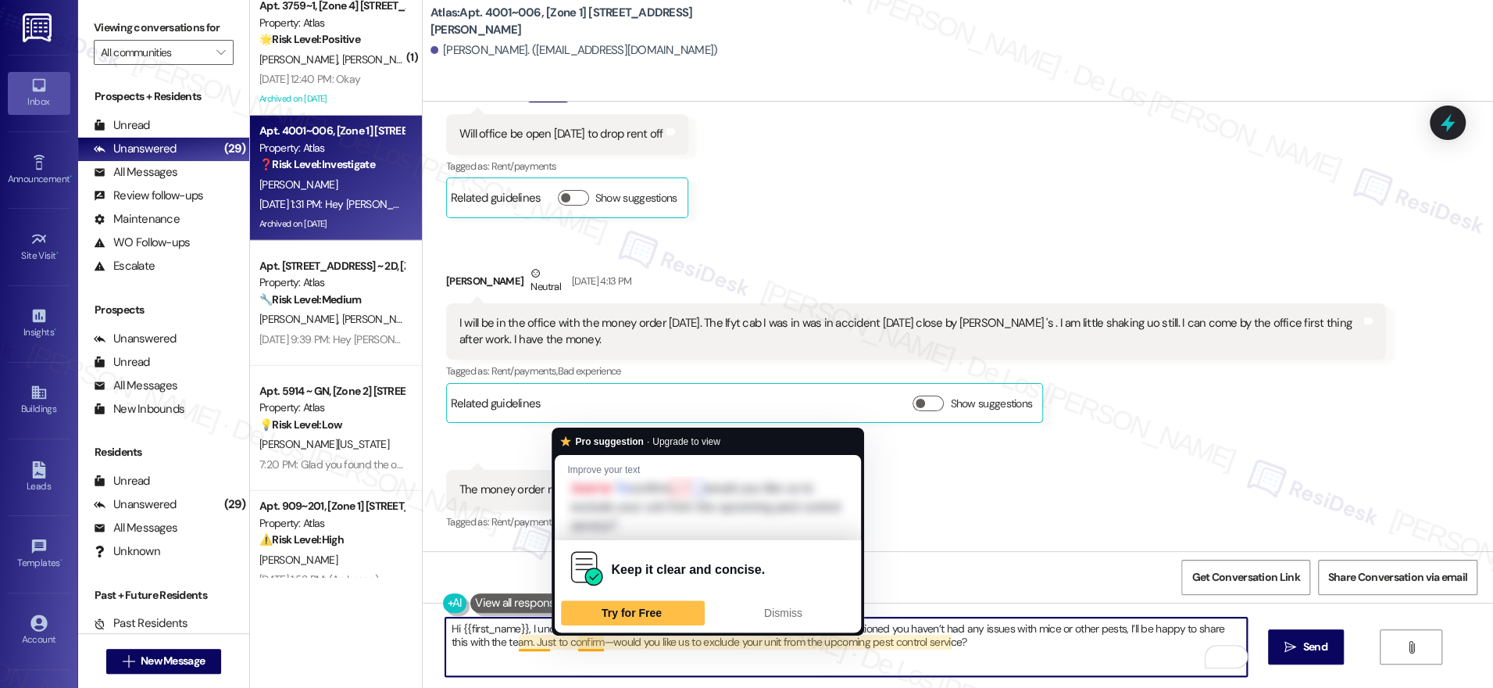
click at [579, 646] on textarea "Hi {{first_name}}, I understand your concerns about the pest control spray. Sin…" at bounding box center [846, 646] width 802 height 59
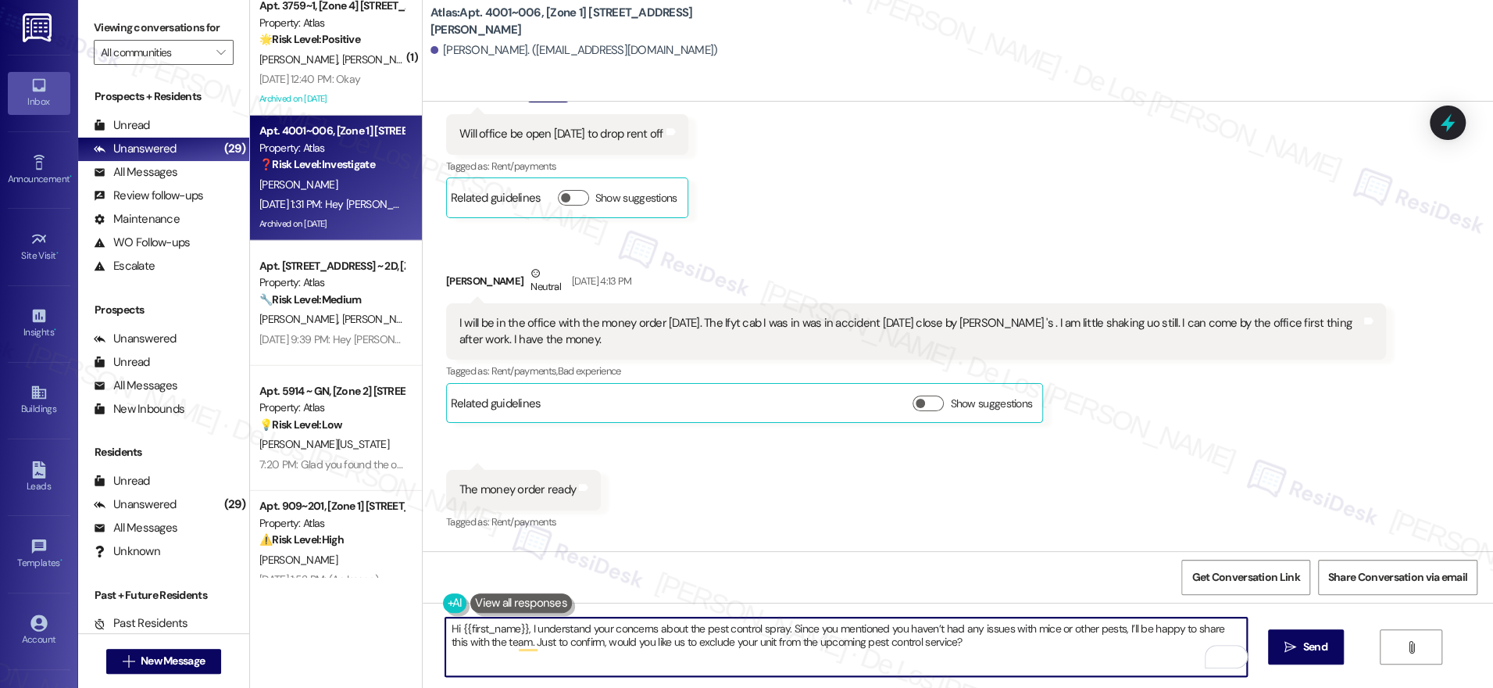
click at [963, 648] on textarea "Hi {{first_name}}, I understand your concerns about the pest control spray. Sin…" at bounding box center [846, 646] width 802 height 59
type textarea "Hi {{first_name}}, I understand your concerns about the pest control spray. Sin…"
click at [1303, 638] on span "Send" at bounding box center [1315, 646] width 24 height 16
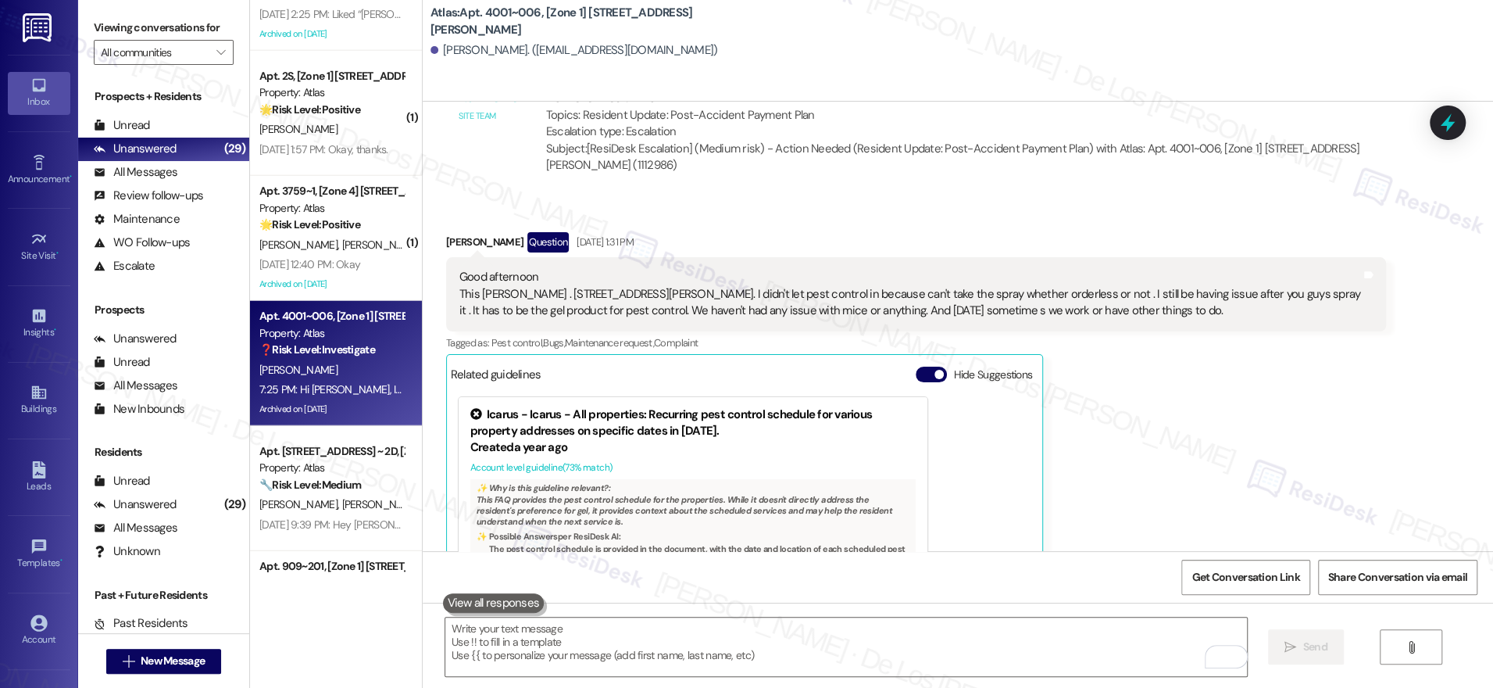
scroll to position [2898, 0]
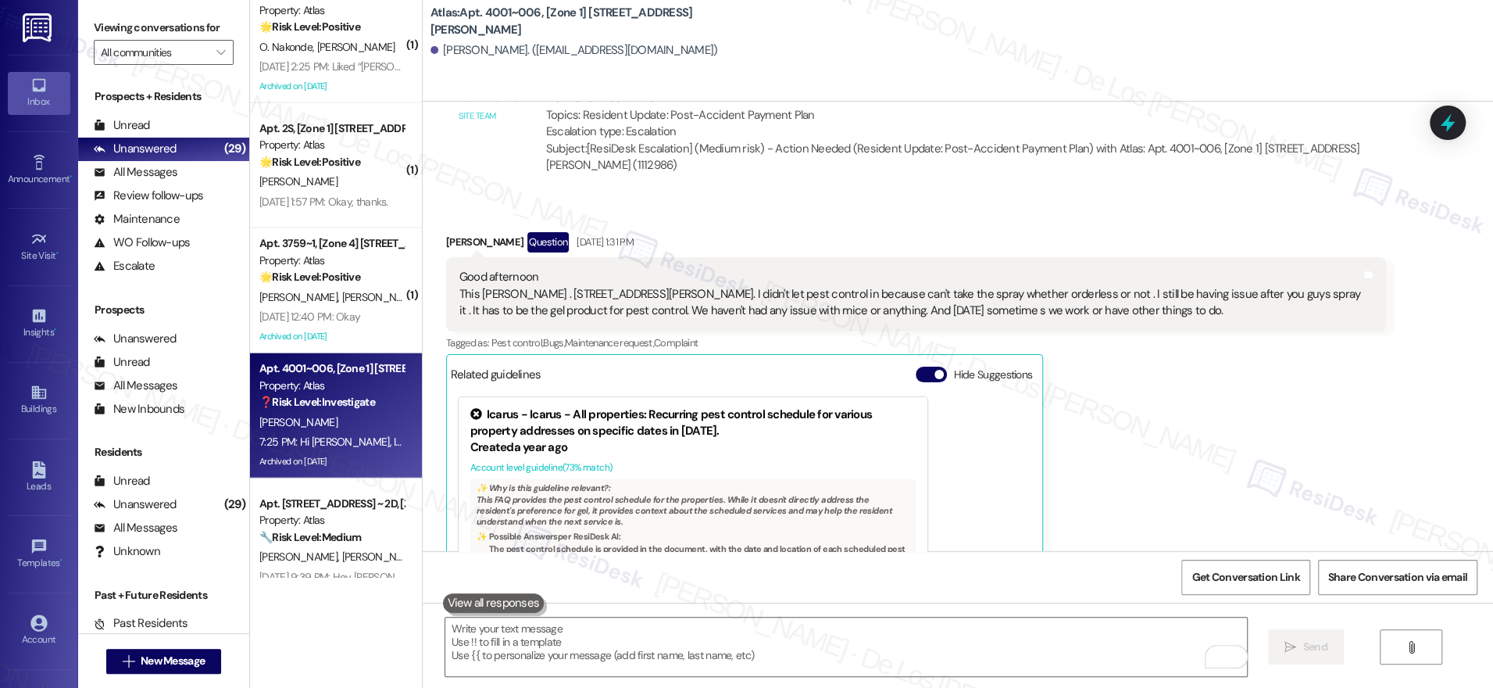
click at [341, 276] on strong "🌟 Risk Level: Positive" at bounding box center [309, 277] width 101 height 14
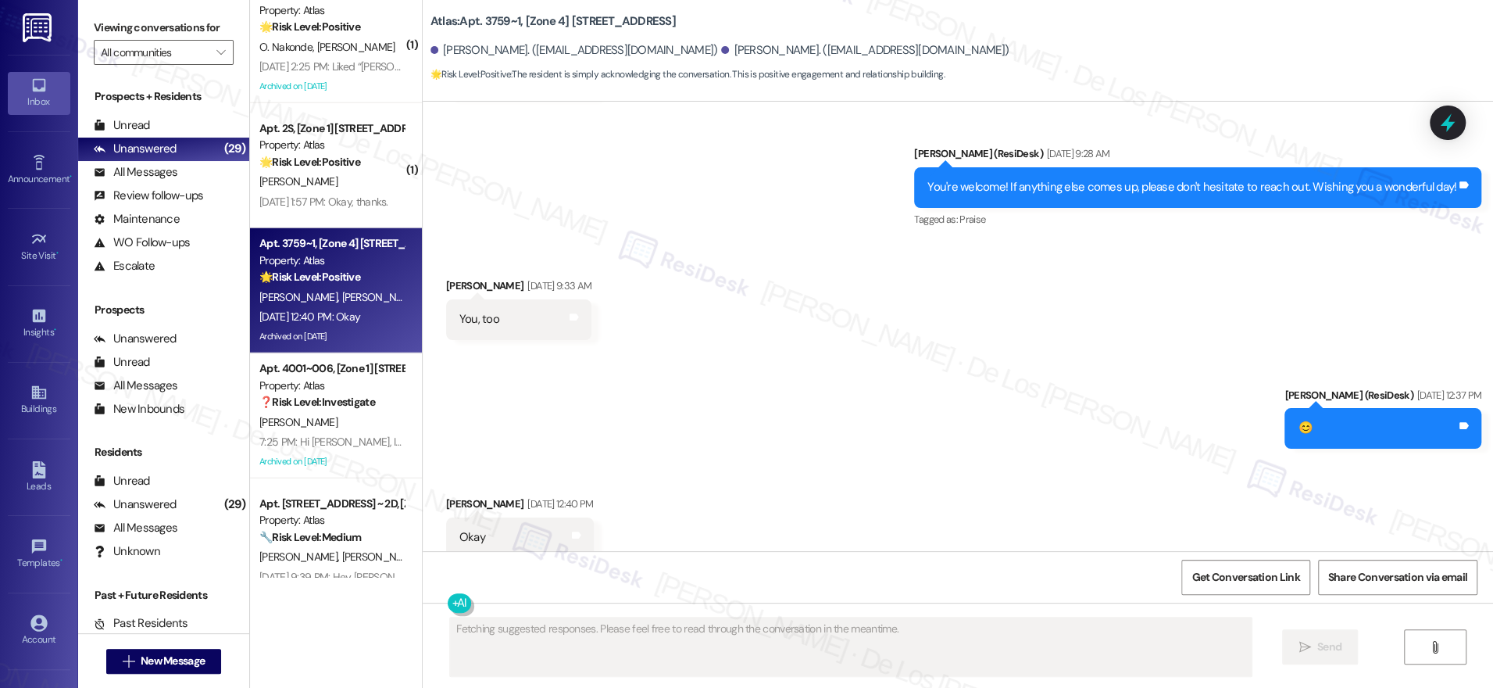
scroll to position [10950, 0]
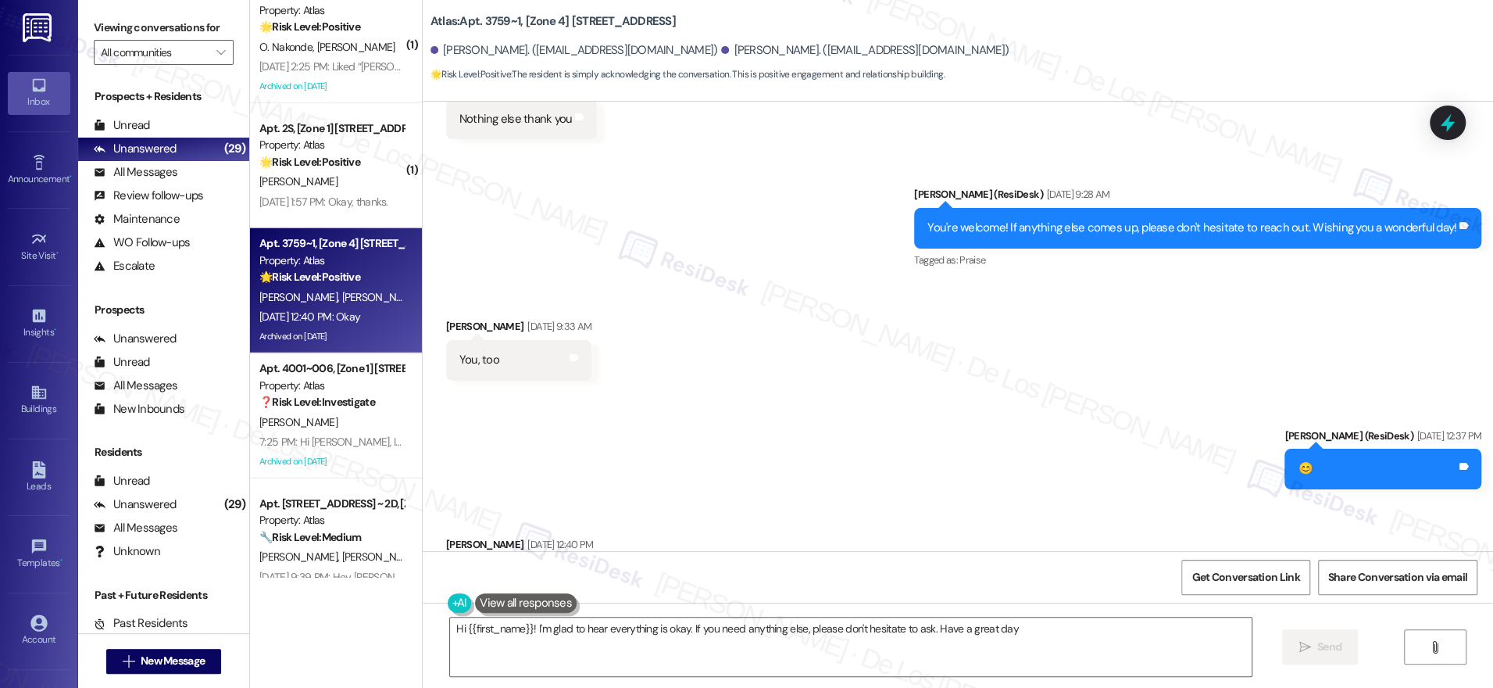
type textarea "Hi {{first_name}}! I'm glad to hear everything is okay. If you need anything el…"
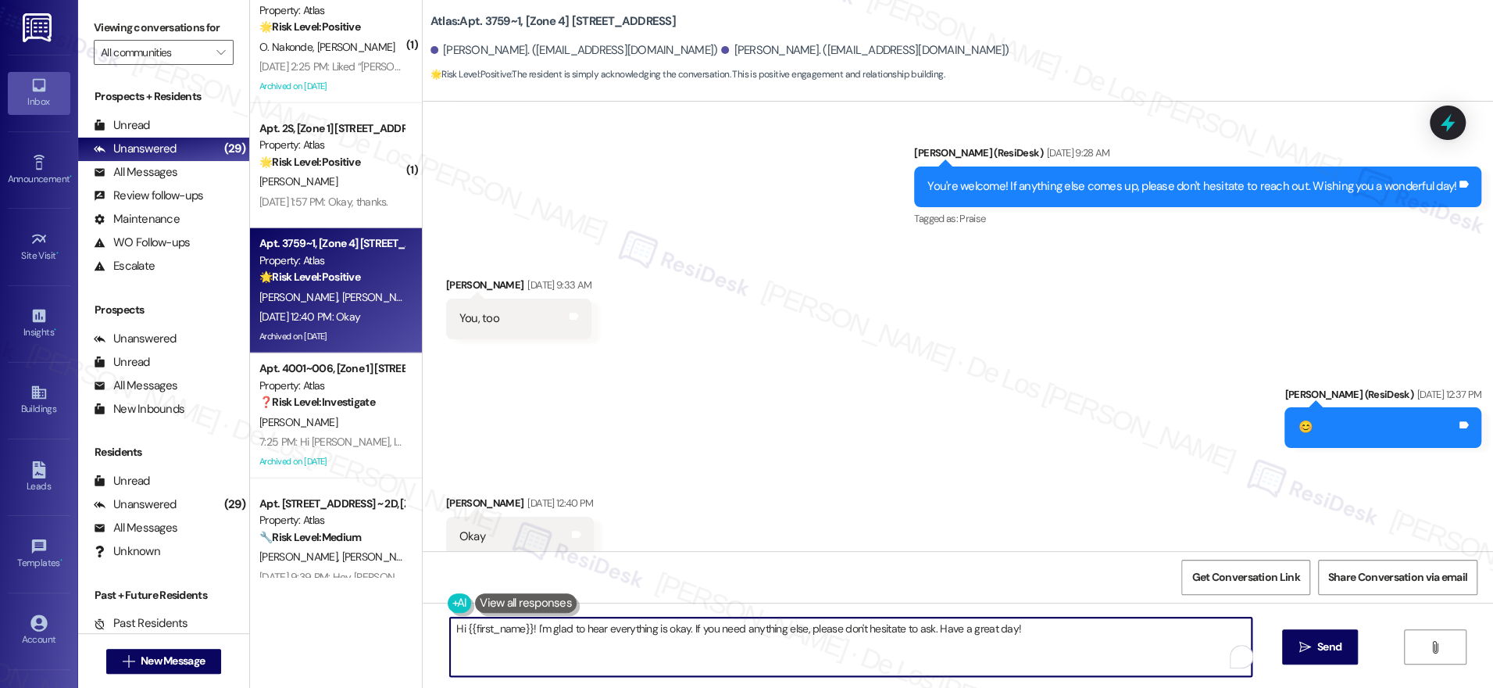
click at [577, 646] on textarea "Hi {{first_name}}! I'm glad to hear everything is okay. If you need anything el…" at bounding box center [851, 646] width 802 height 59
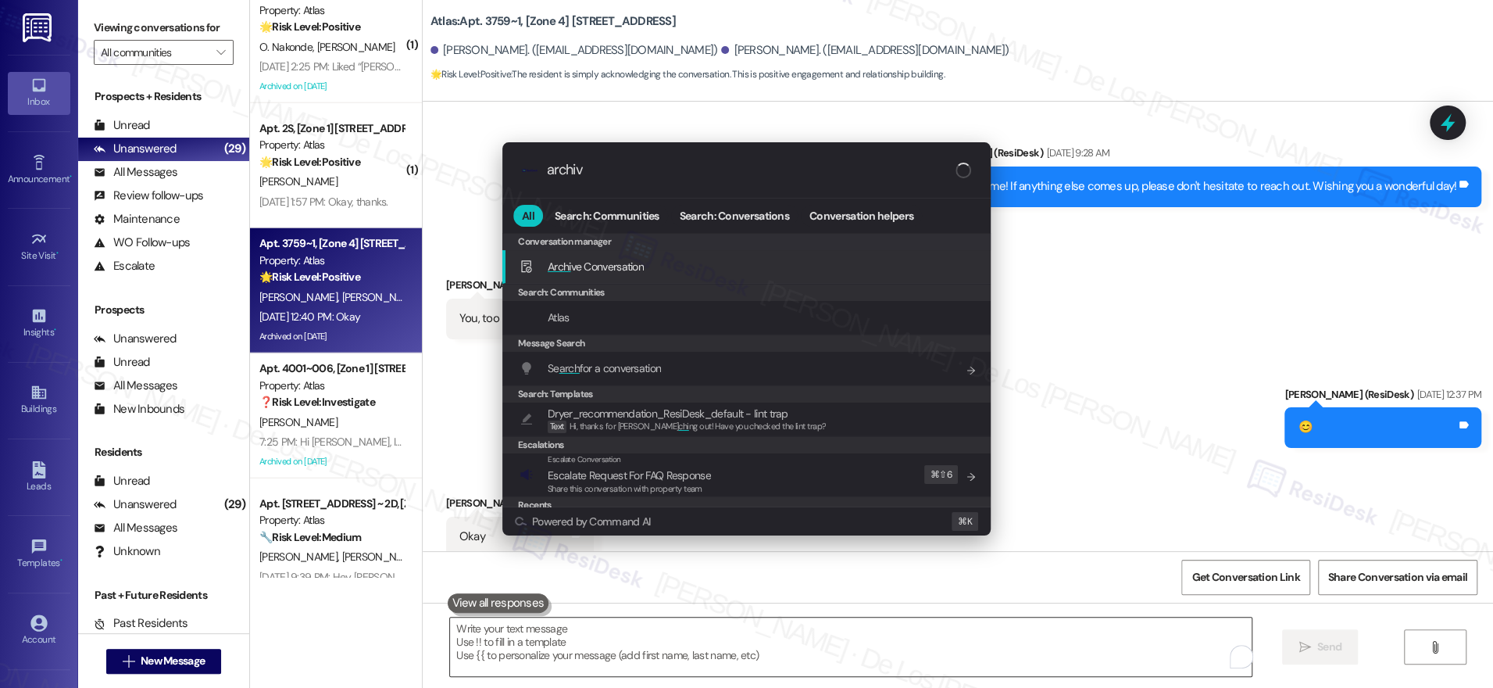
type input "archive"
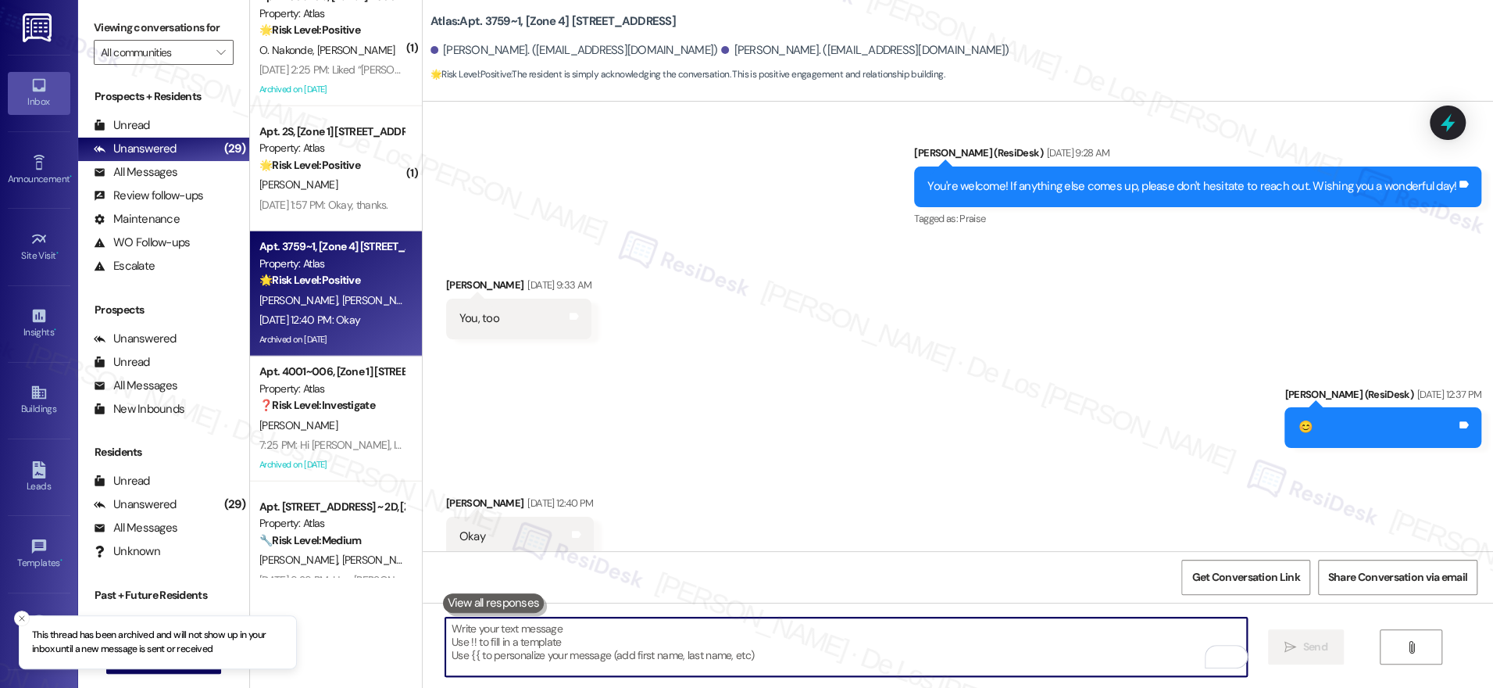
scroll to position [2894, 0]
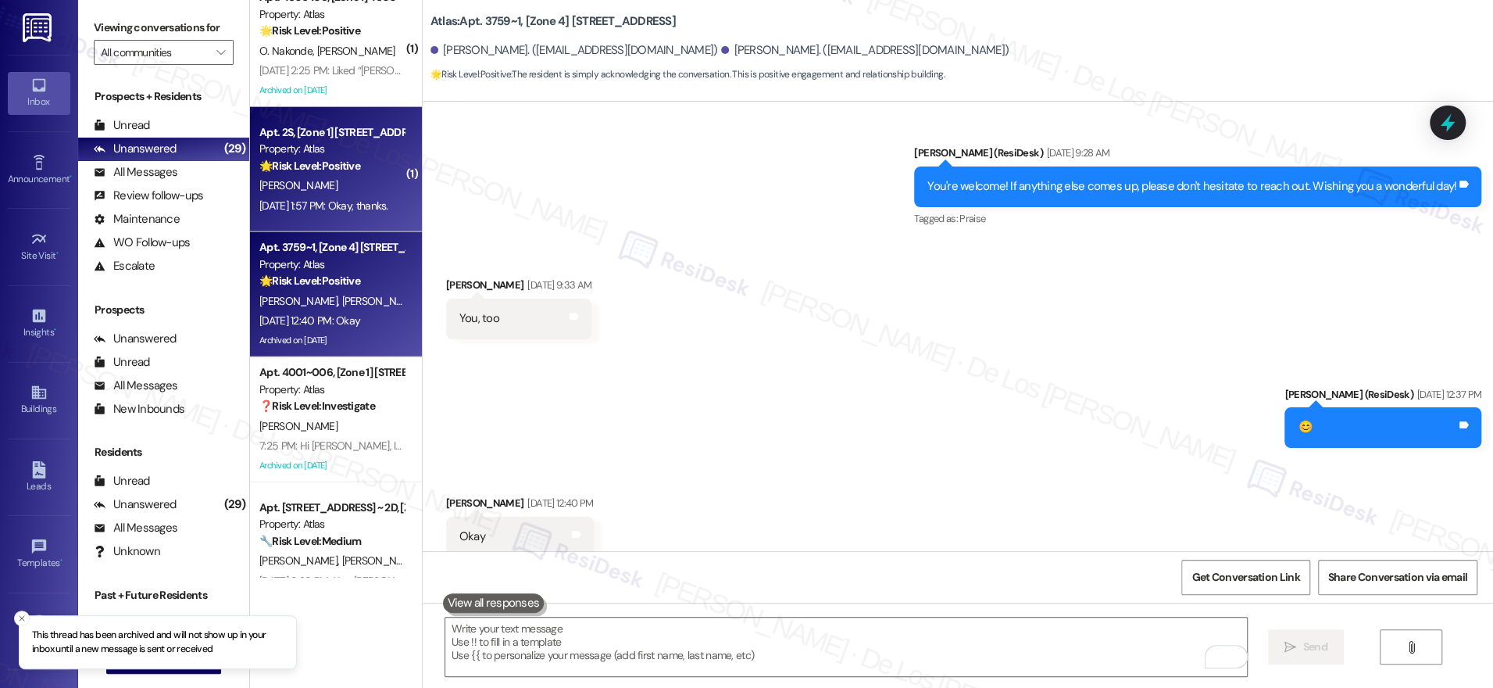
click at [324, 200] on div "Sep 05, 2025 at 1:57 PM: Okay, thanks. Sep 05, 2025 at 1:57 PM: Okay, thanks." at bounding box center [323, 205] width 129 height 14
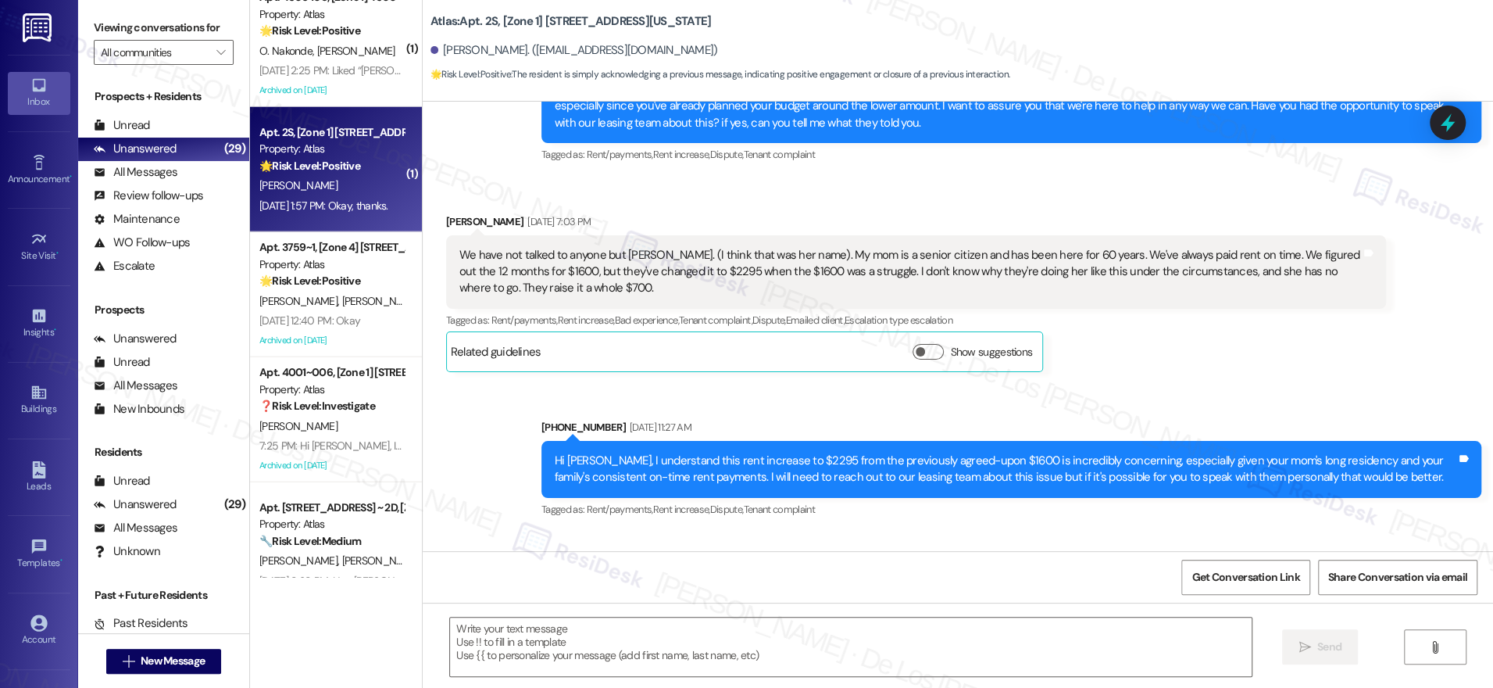
type textarea "Fetching suggested responses. Please feel free to read through the conversation…"
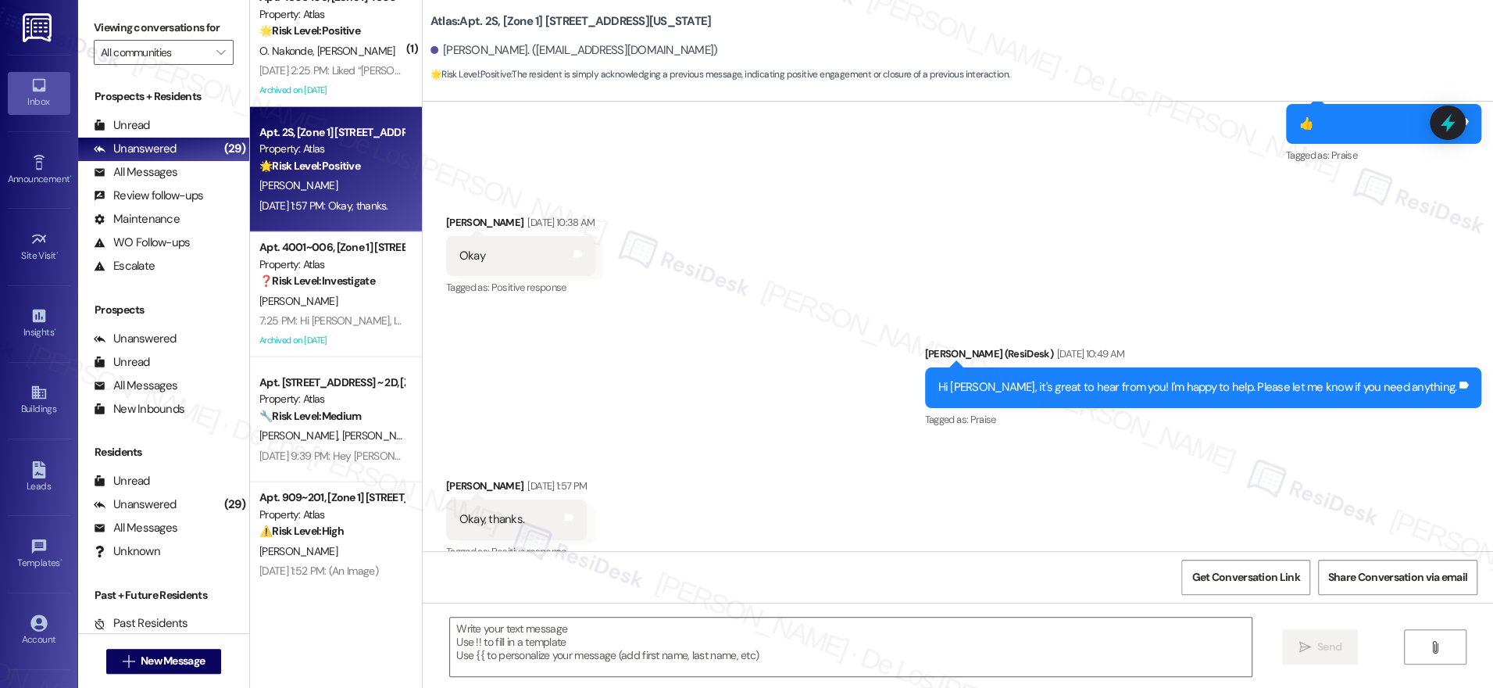
scroll to position [4311, 0]
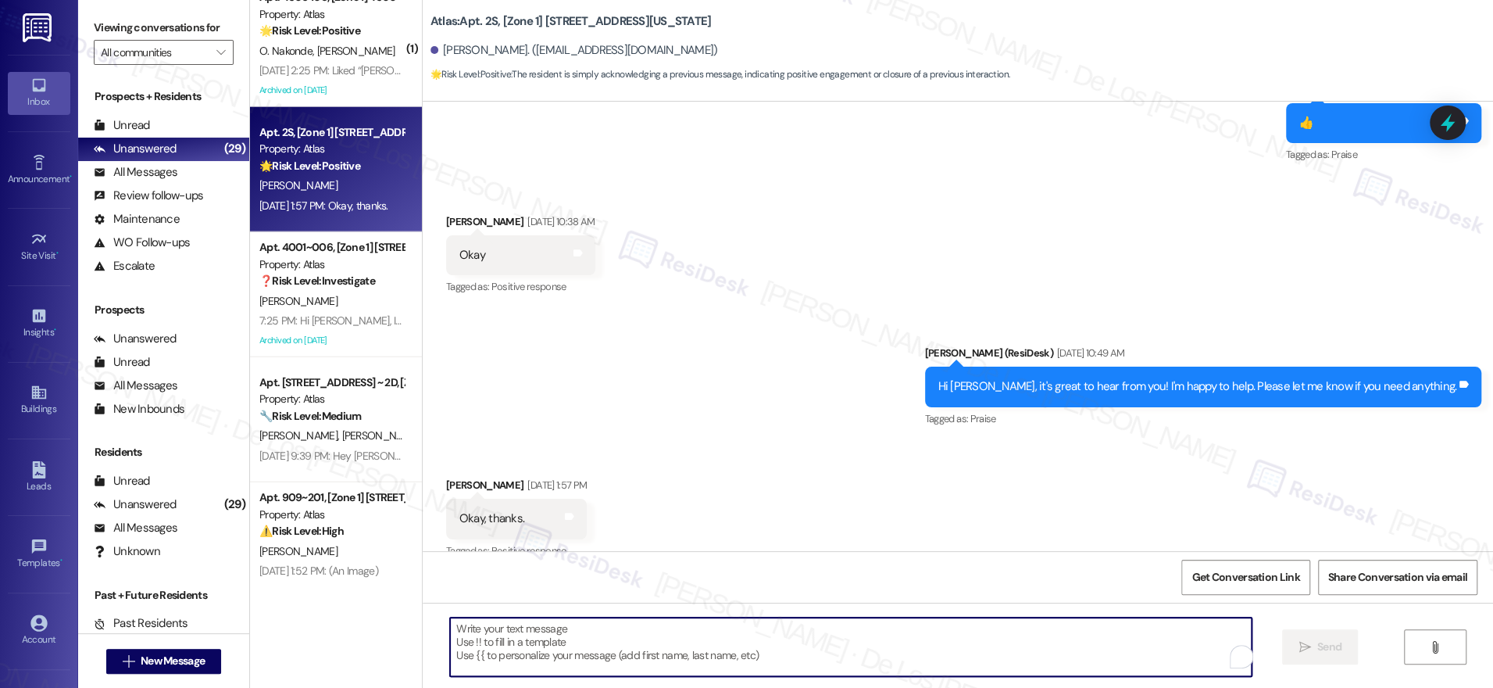
click at [590, 637] on textarea "To enrich screen reader interactions, please activate Accessibility in Grammarl…" at bounding box center [851, 646] width 802 height 59
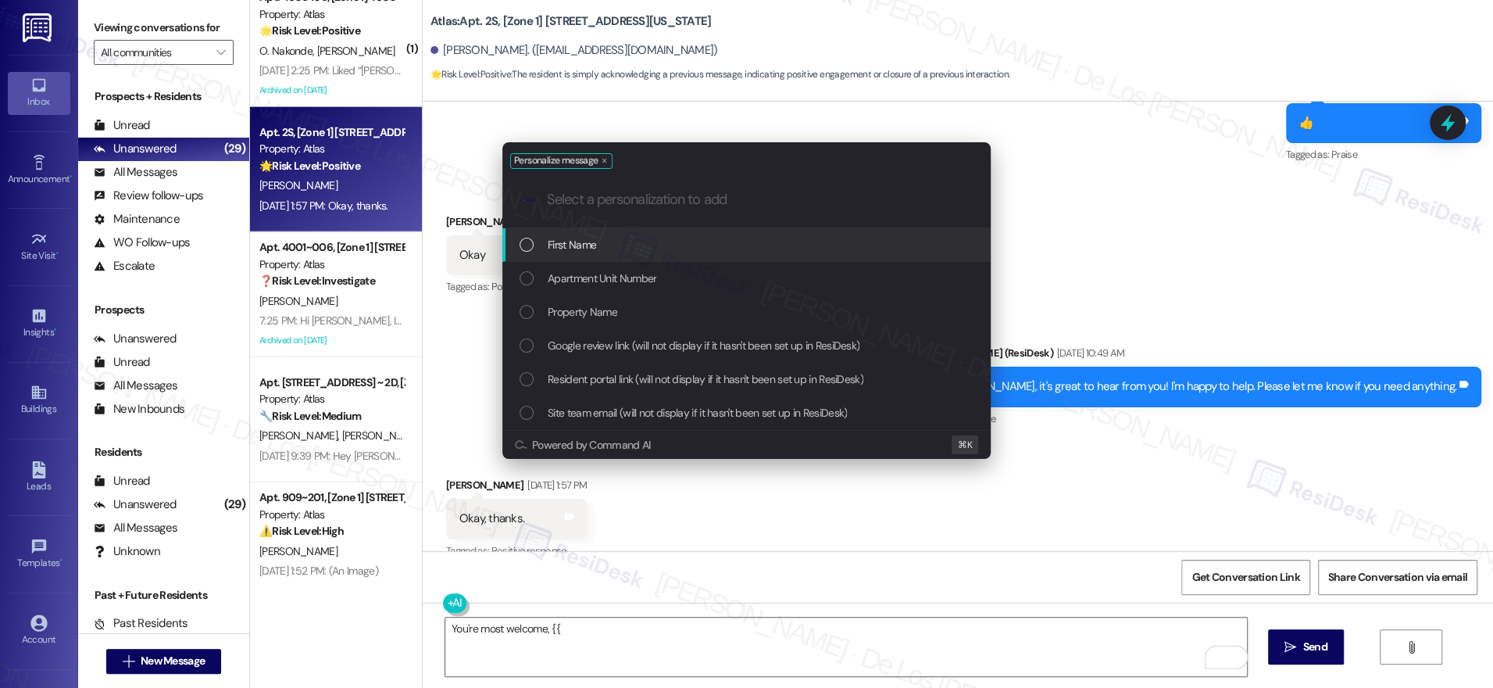
click at [558, 237] on span "First Name" at bounding box center [572, 244] width 48 height 17
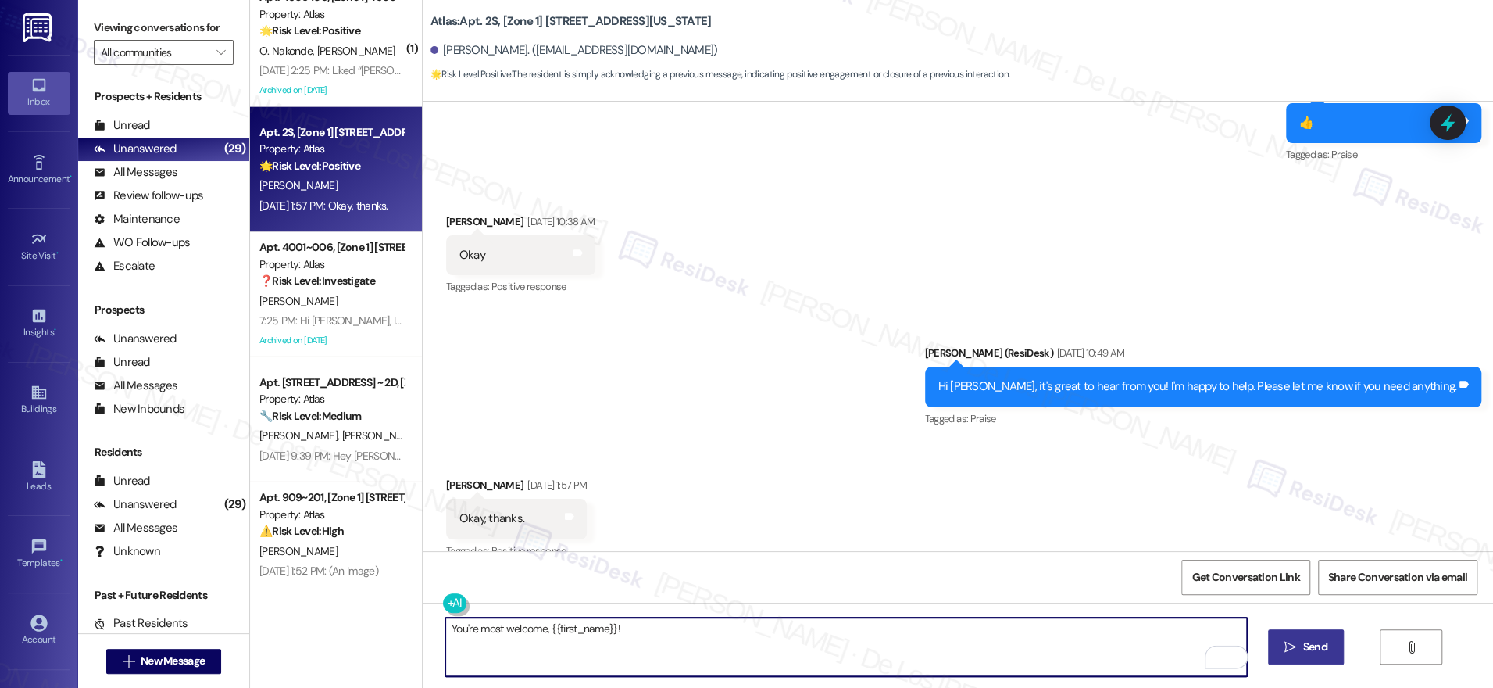
type textarea "You're most welcome, {{first_name}}!"
click at [1303, 638] on span "Send" at bounding box center [1315, 646] width 24 height 16
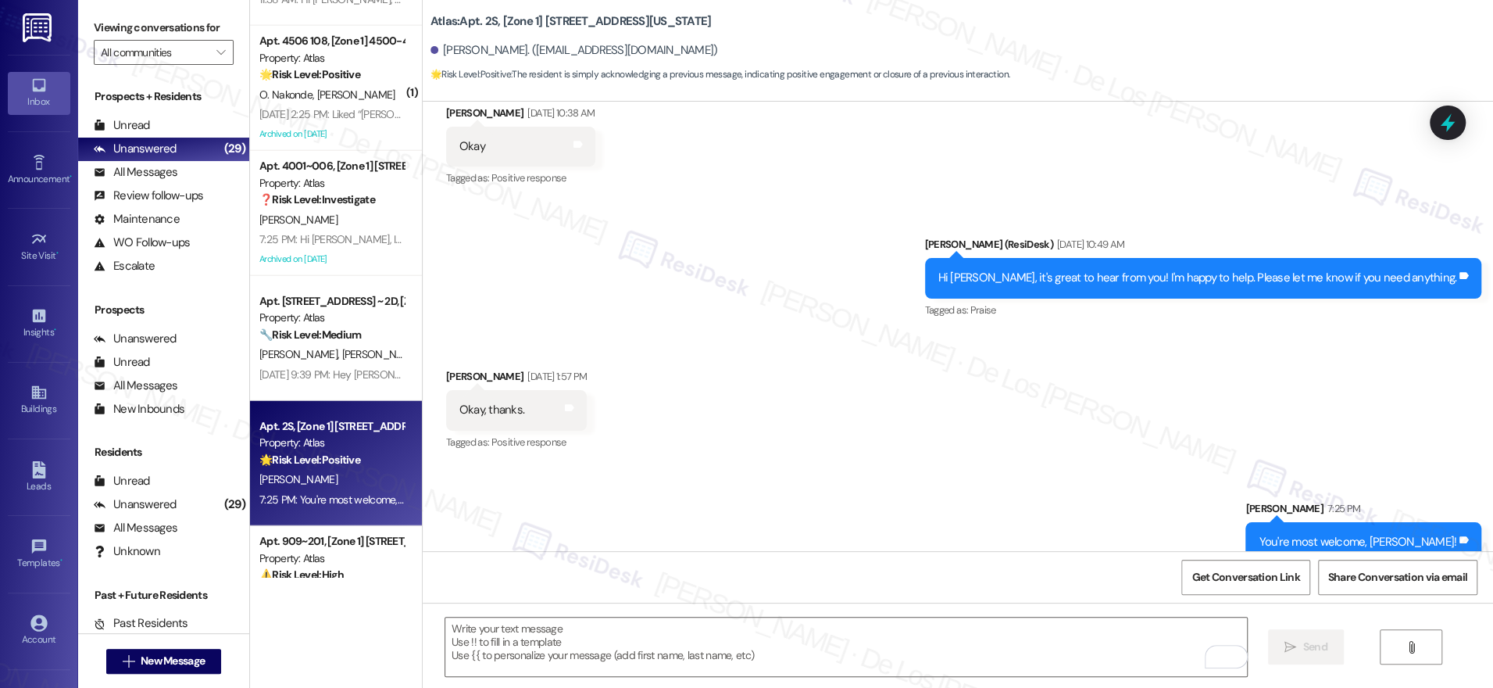
scroll to position [2817, 0]
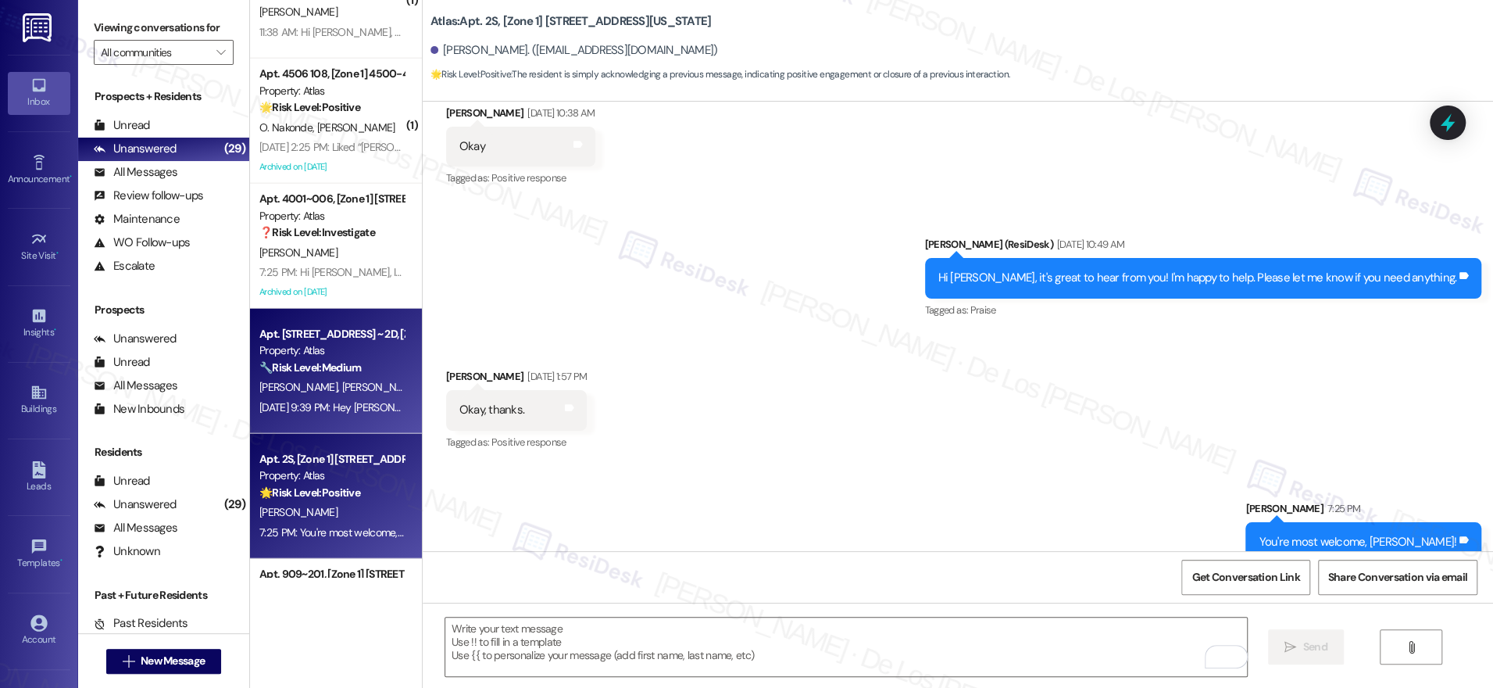
click at [344, 376] on div "Apt. 349 E 48th Street ~ 2D, [Zone 1] 349 E 48th St Property: Atlas 🔧 Risk Leve…" at bounding box center [332, 350] width 148 height 53
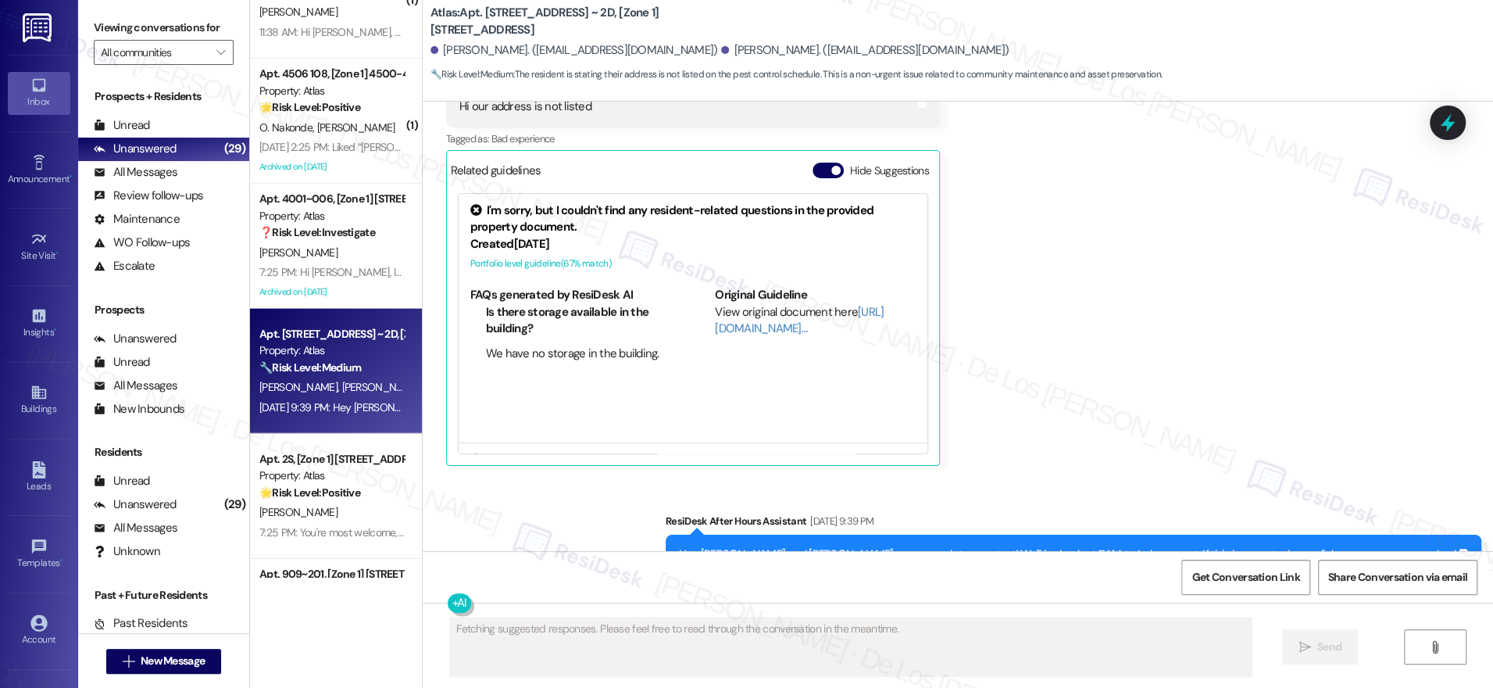
scroll to position [1425, 0]
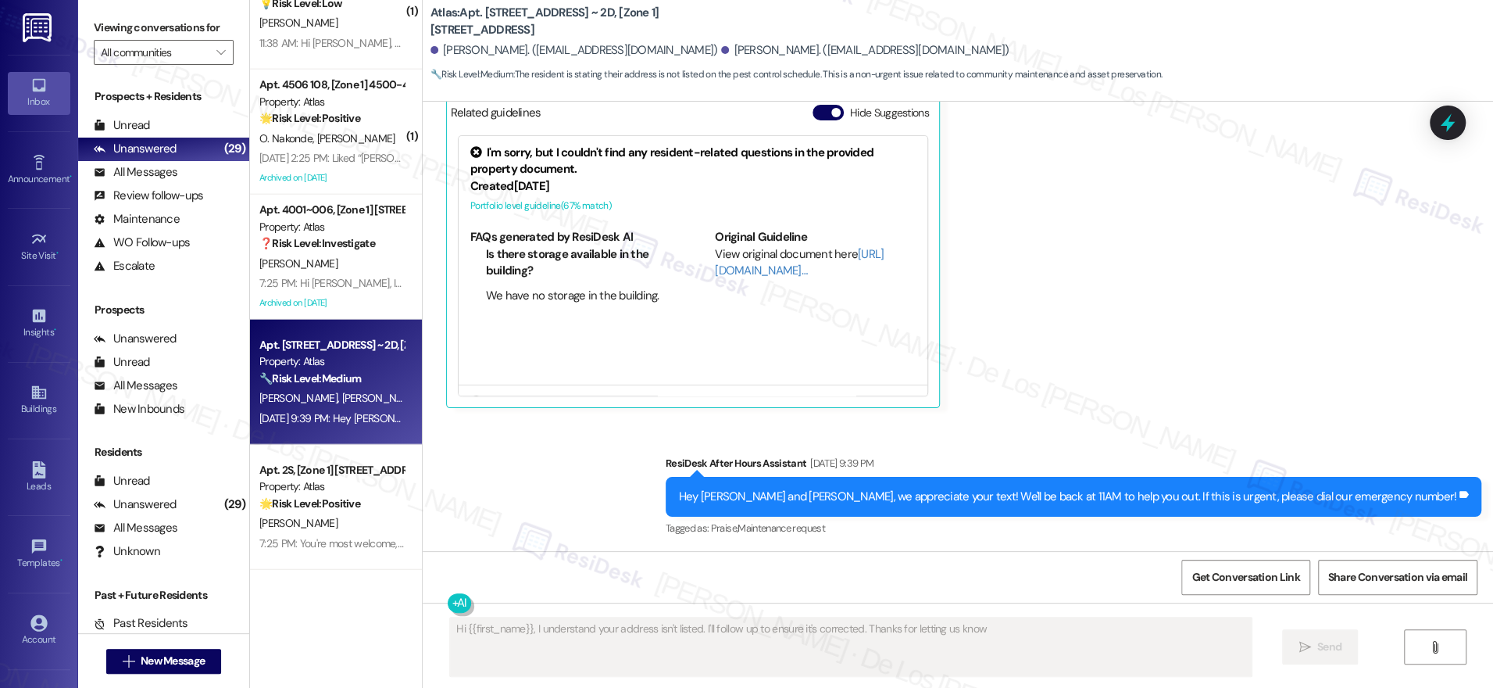
type textarea "Hi {{first_name}}, I understand your address isn't listed. I'll follow up to en…"
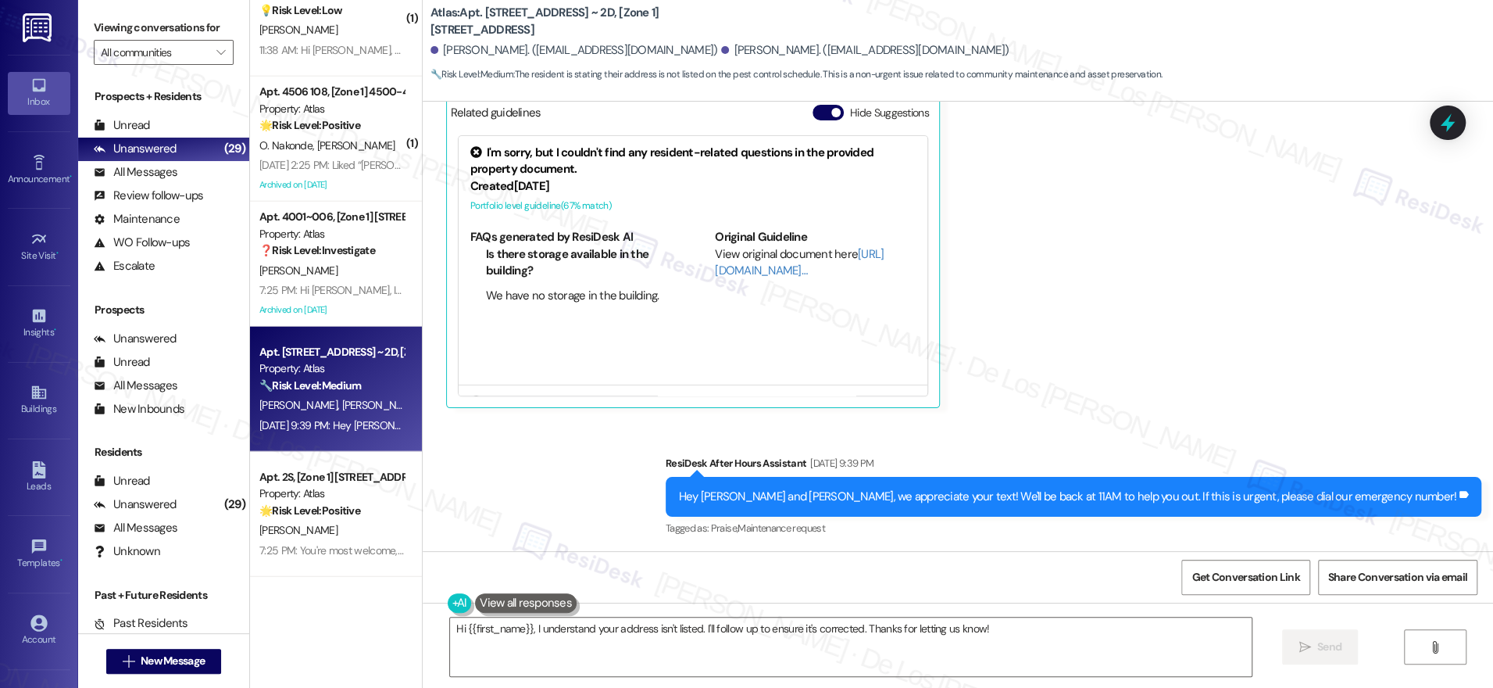
scroll to position [2796, 0]
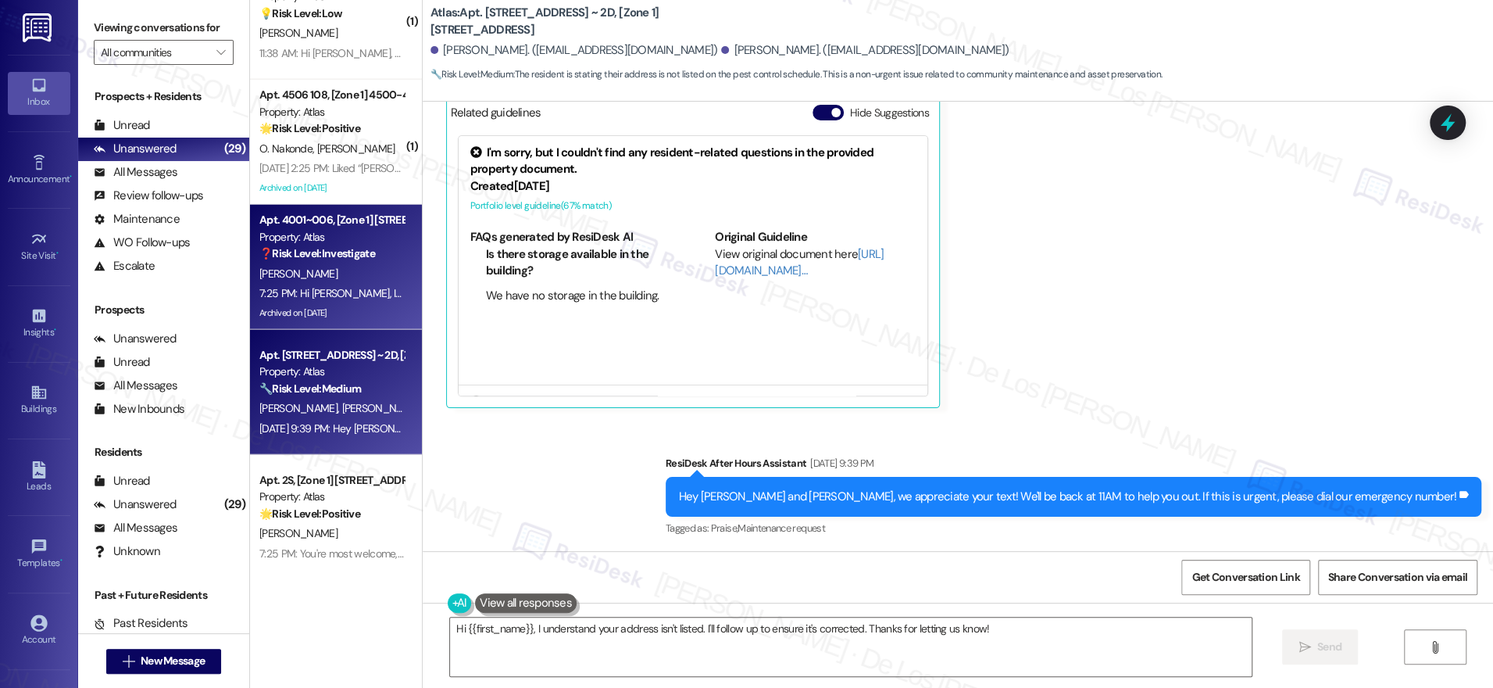
click at [329, 306] on div "Archived on 04/01/2025" at bounding box center [332, 313] width 148 height 20
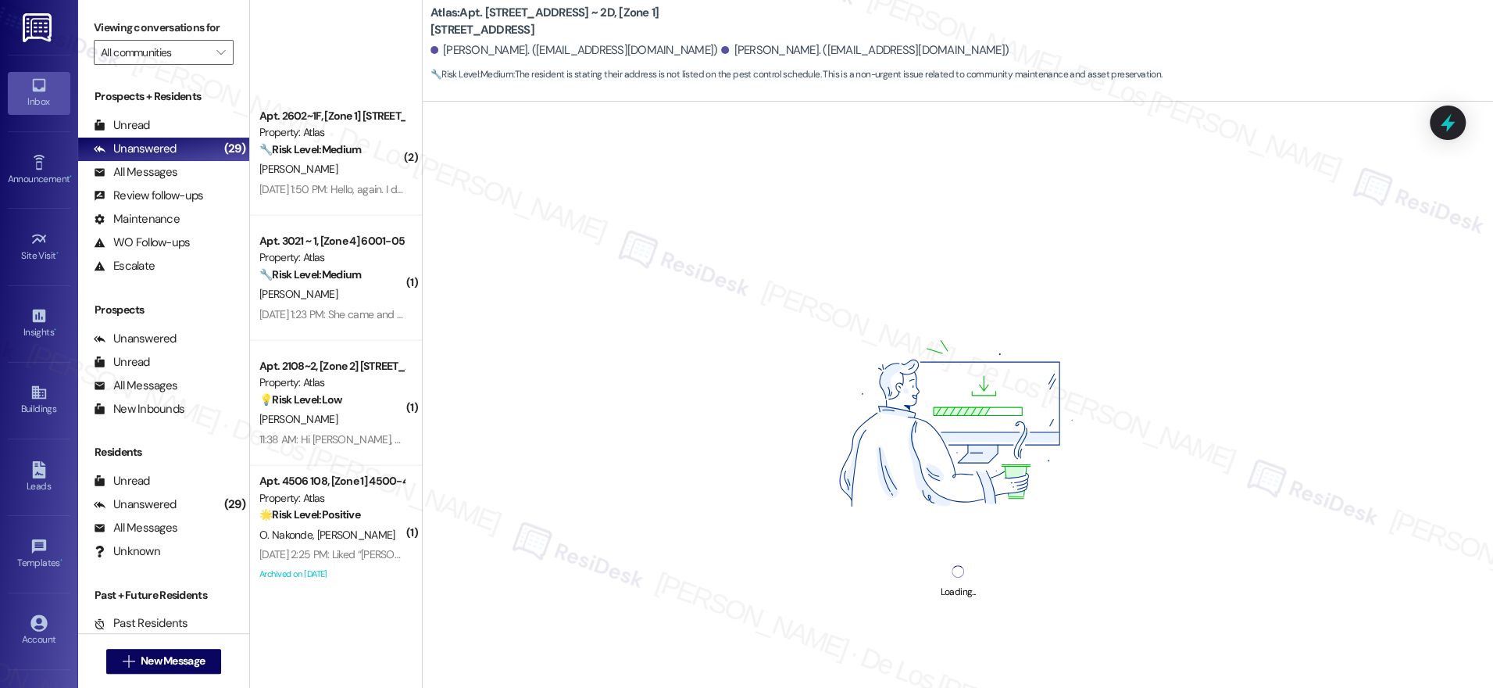
scroll to position [2681, 0]
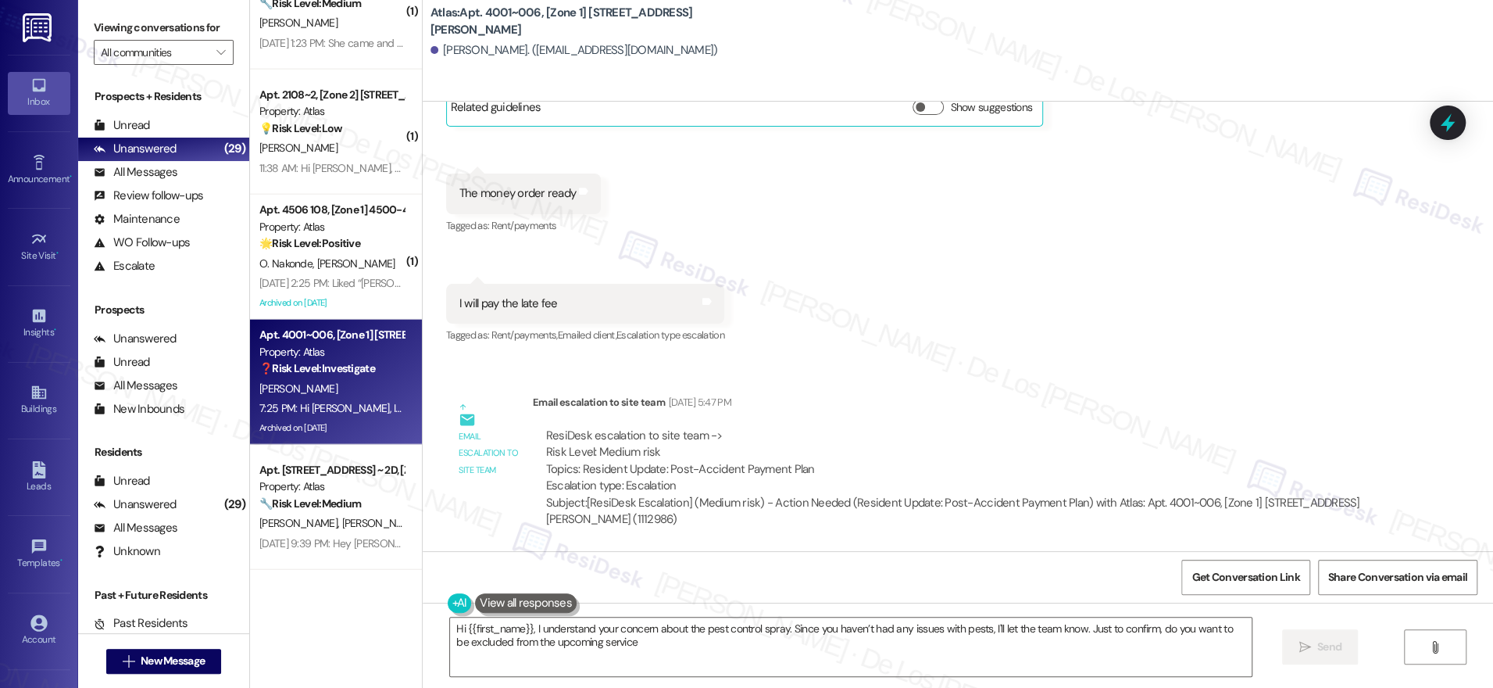
type textarea "Hi {{first_name}}, I understand your concern about the pest control spray. Sinc…"
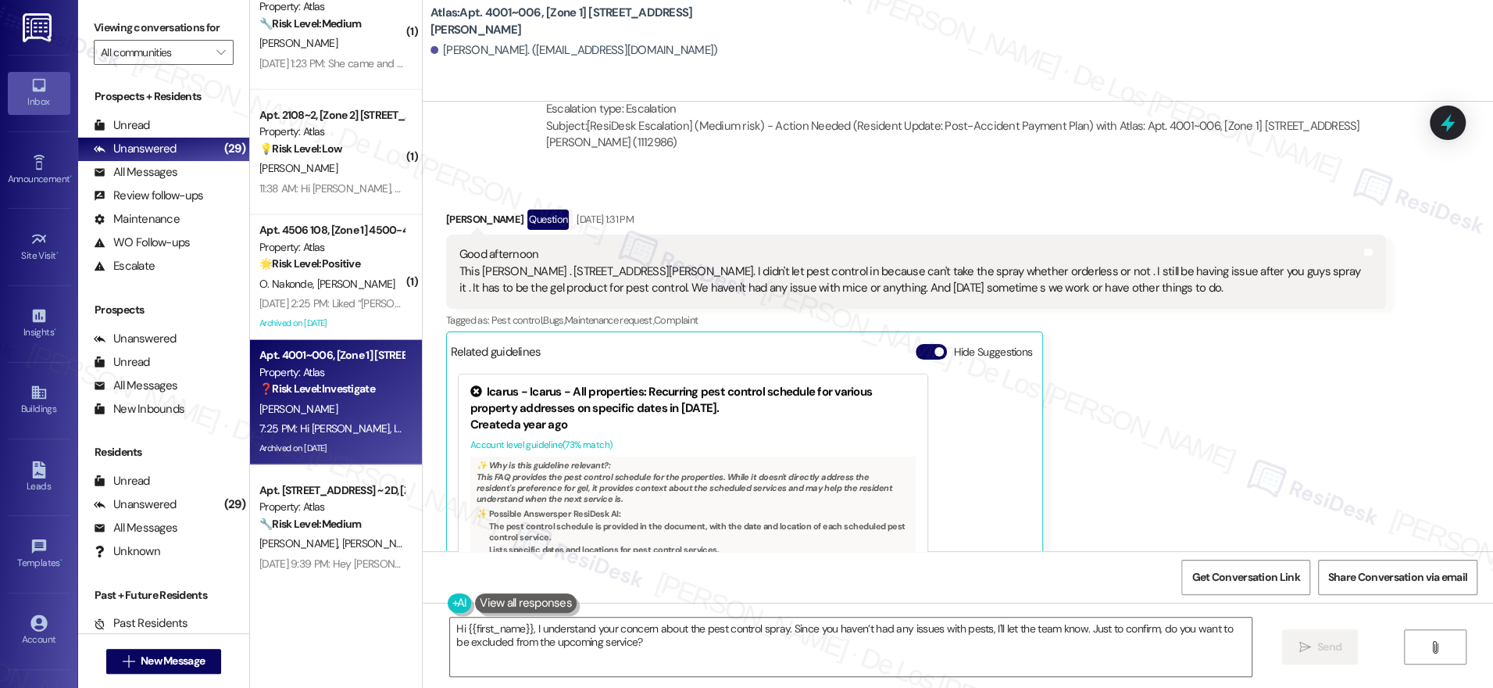
scroll to position [2660, 0]
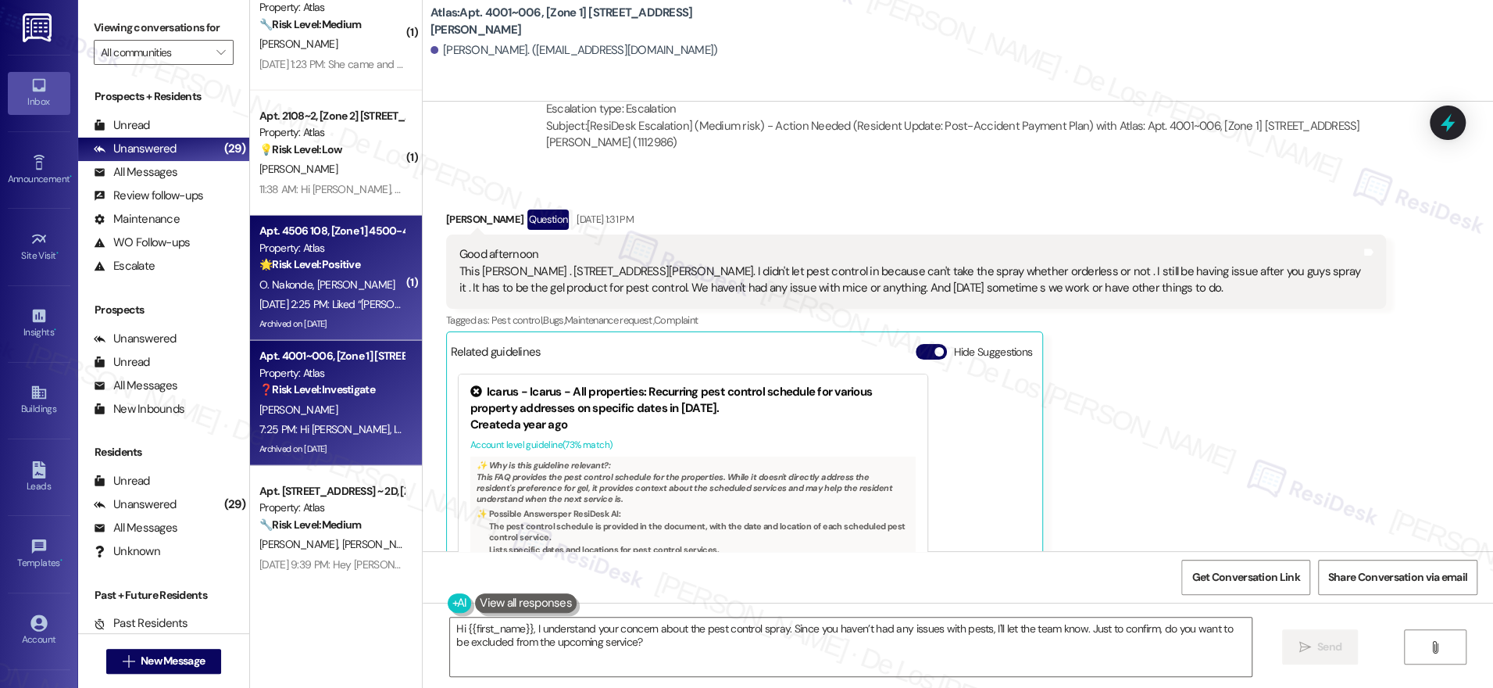
click at [322, 307] on div "Sep 05, 2025 at 2:25 PM: Liked “Sarah (Atlas): Hi Simon and Olivia! We have mad…" at bounding box center [1427, 304] width 2337 height 14
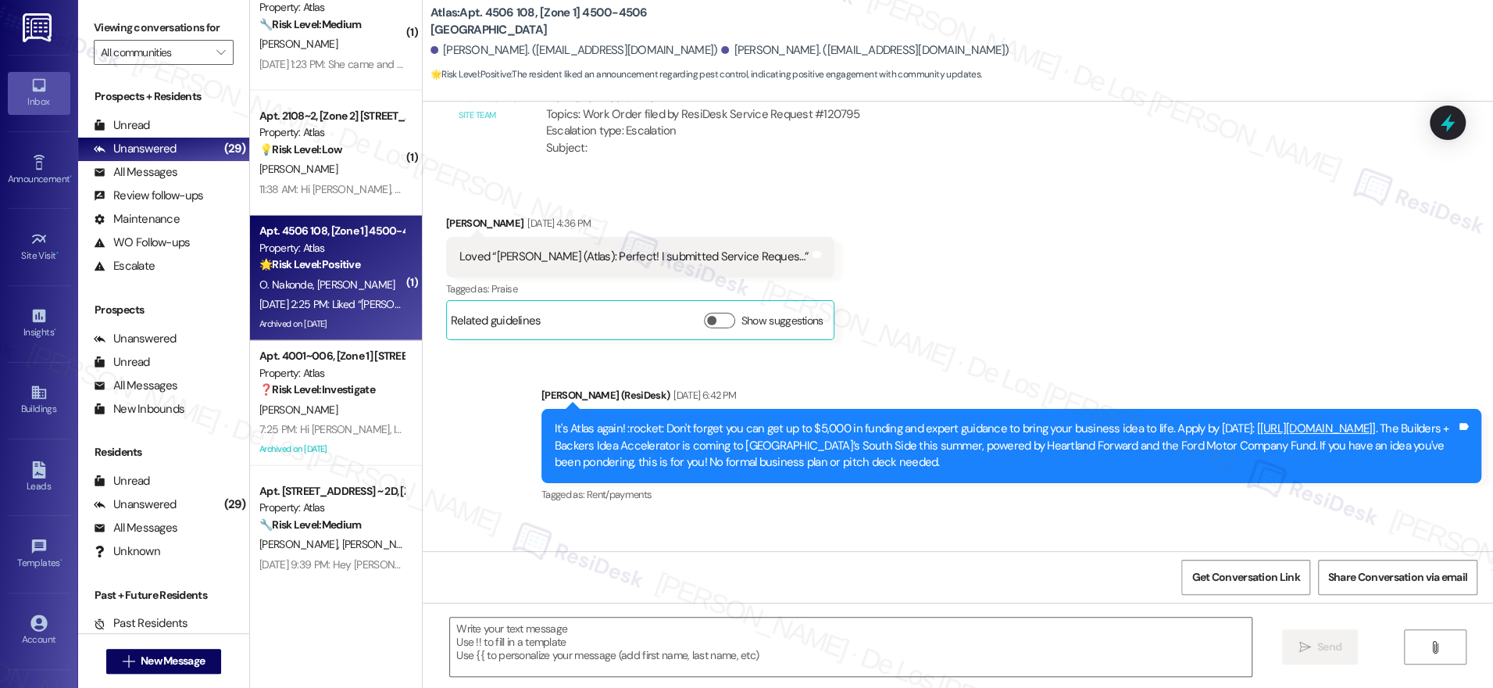
type textarea "Fetching suggested responses. Please feel free to read through the conversation…"
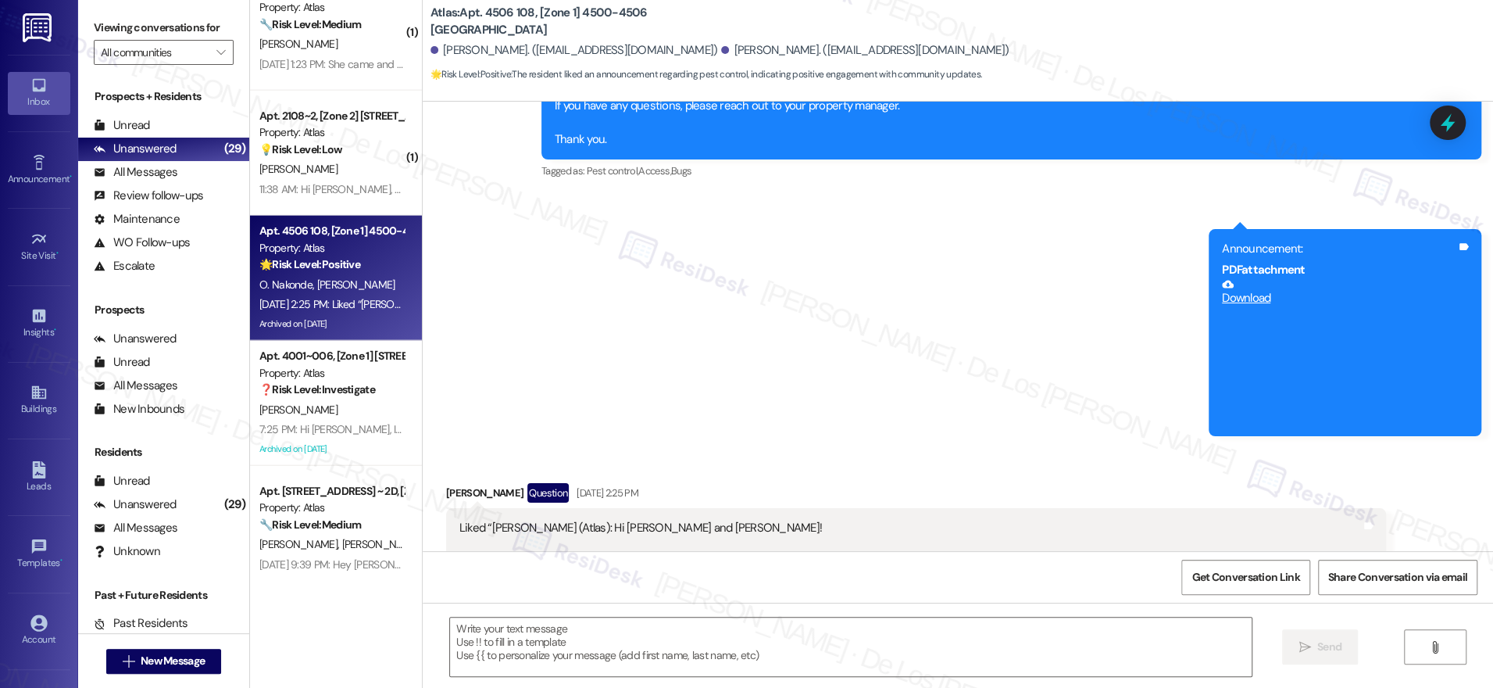
scroll to position [4640, 0]
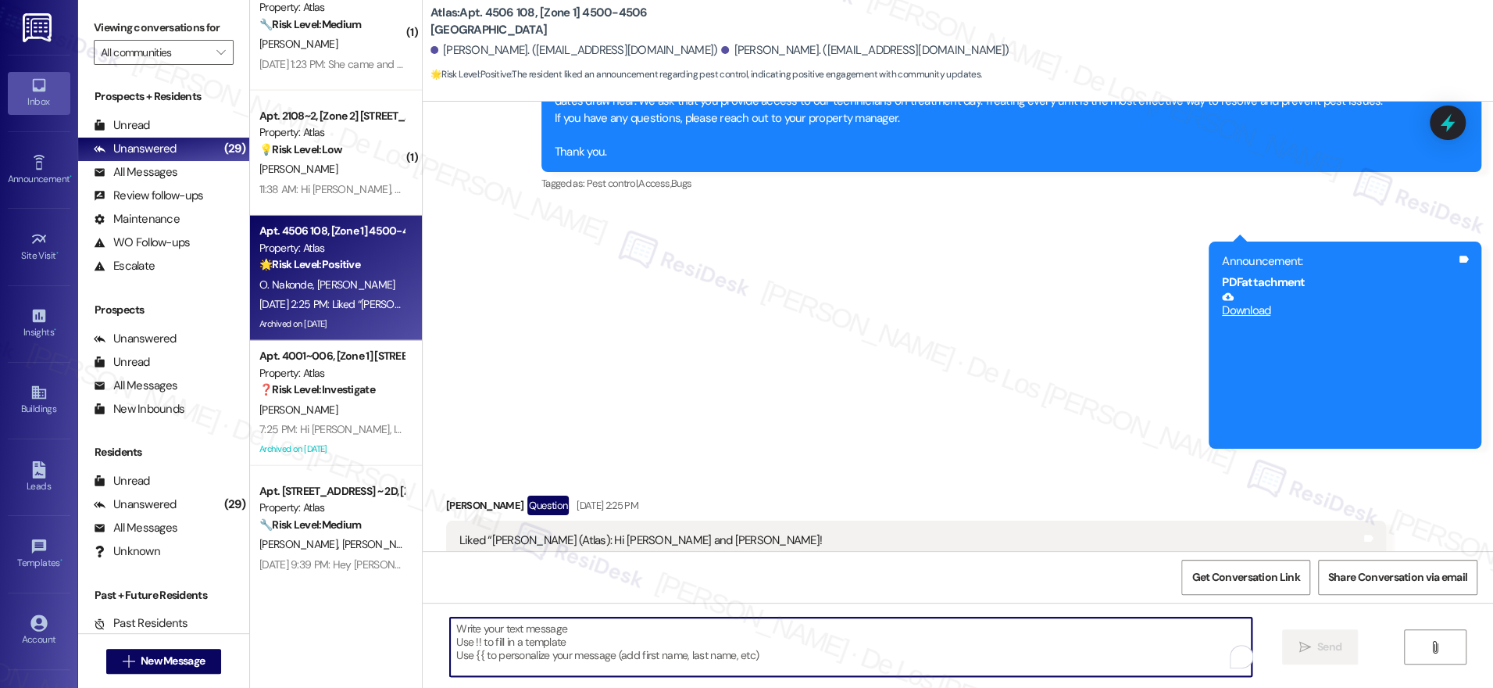
click at [730, 659] on textarea "To enrich screen reader interactions, please activate Accessibility in Grammarl…" at bounding box center [851, 646] width 802 height 59
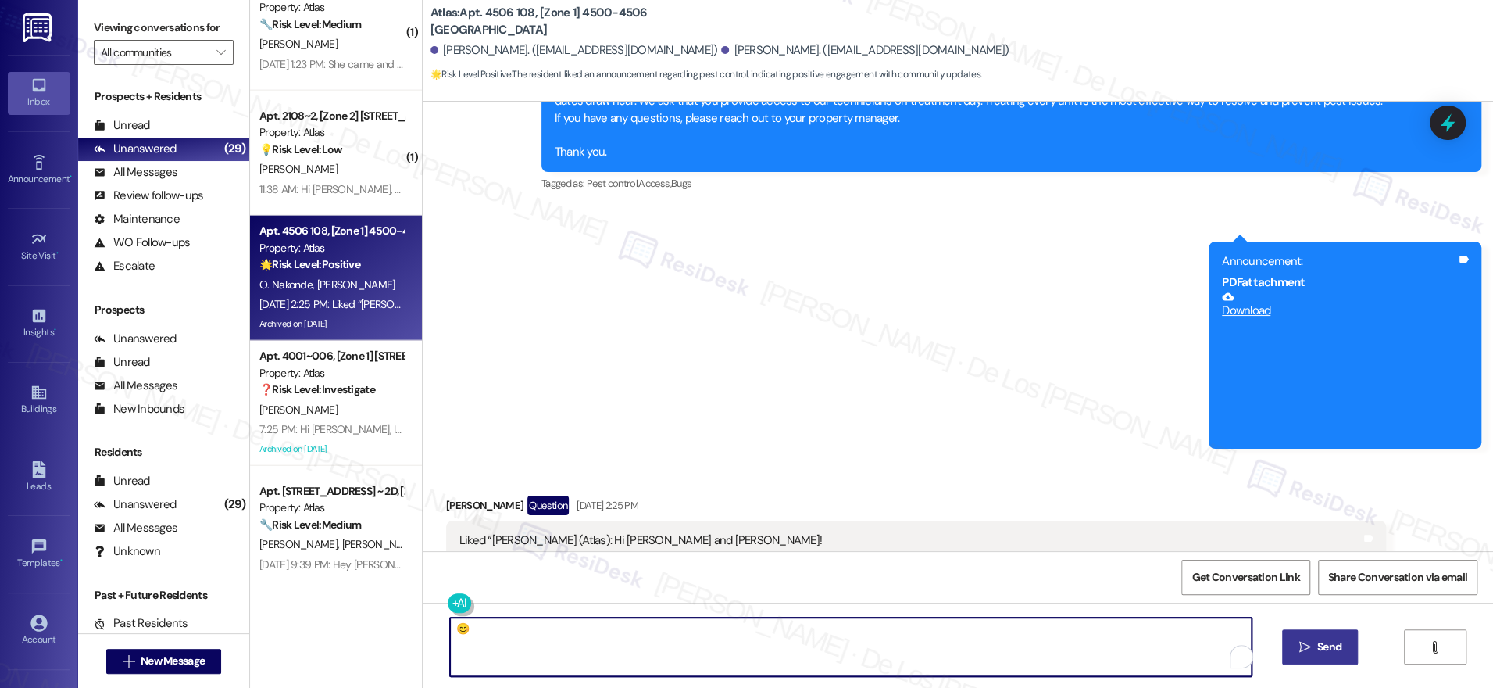
type textarea "😊"
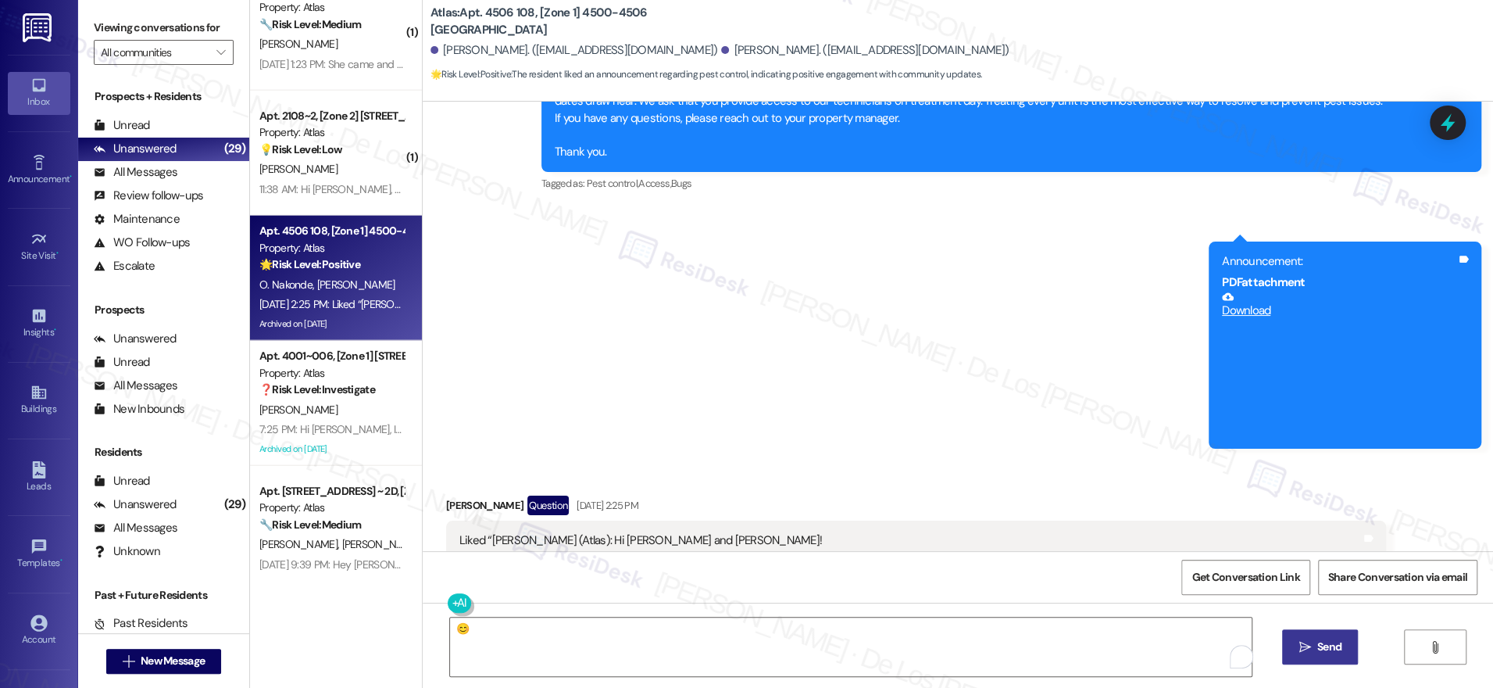
click at [1309, 637] on button " Send" at bounding box center [1320, 646] width 76 height 35
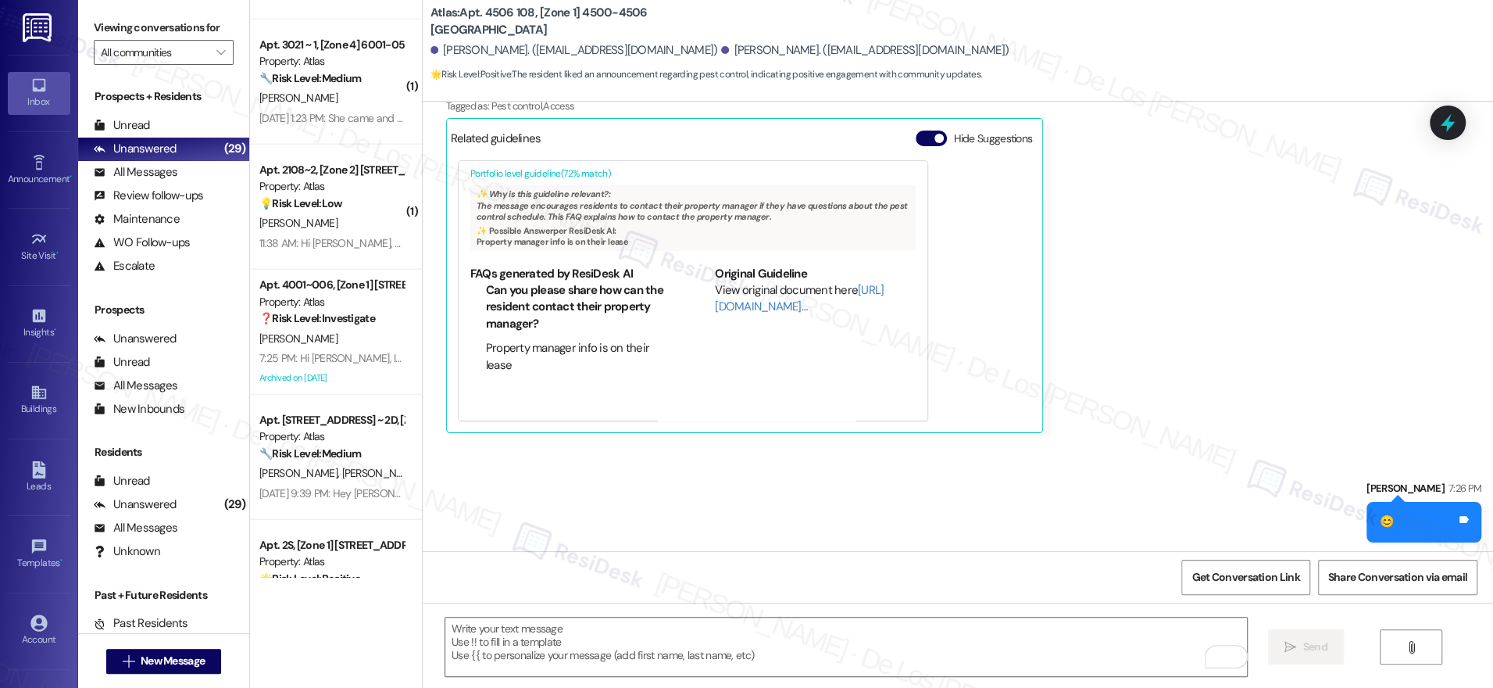
scroll to position [2605, 0]
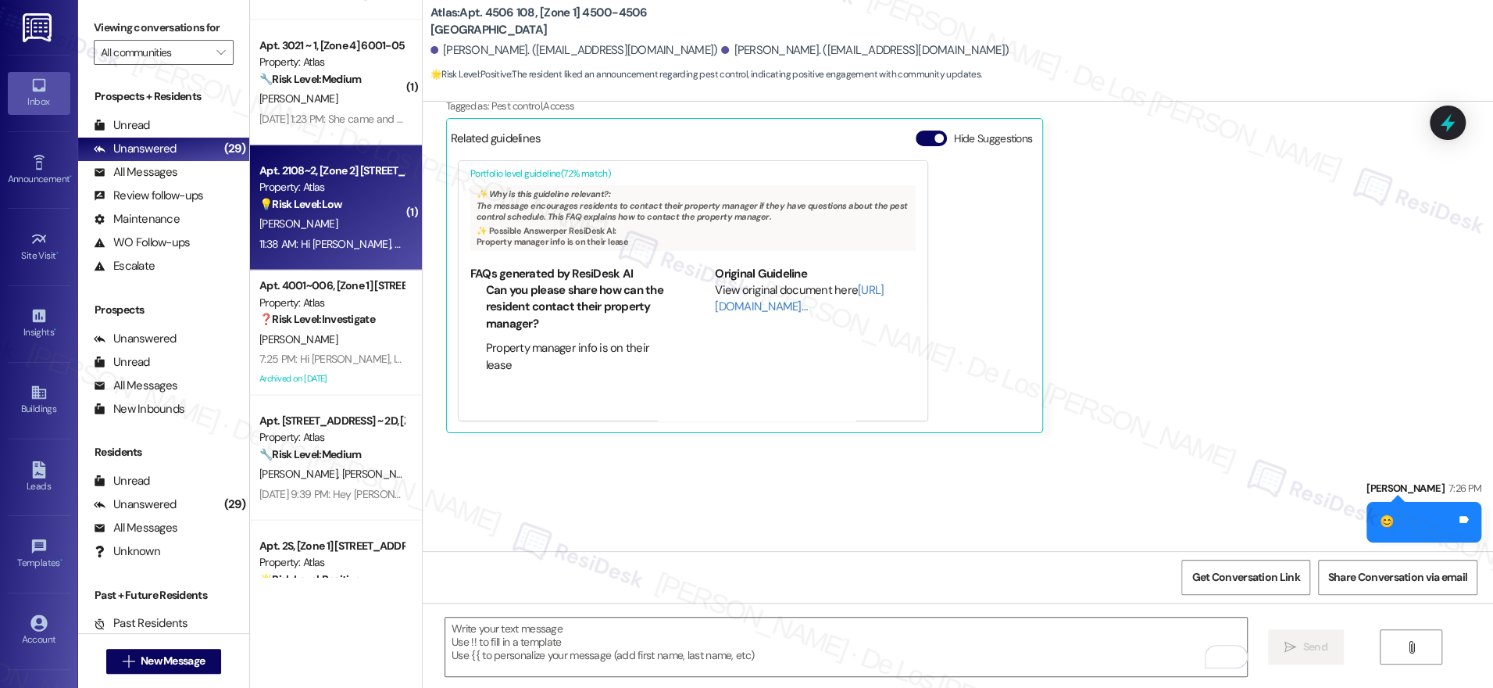
click at [306, 231] on div "D. Butler" at bounding box center [332, 224] width 148 height 20
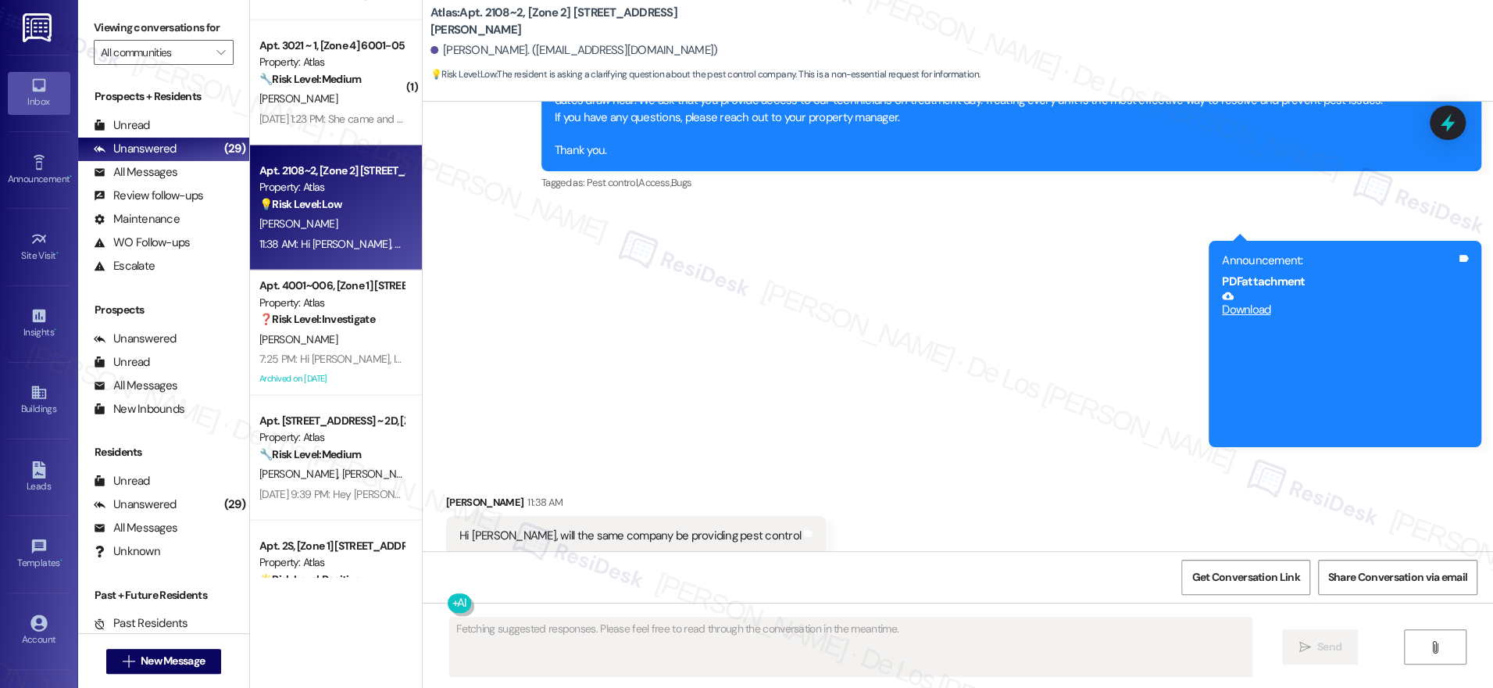
scroll to position [10335, 0]
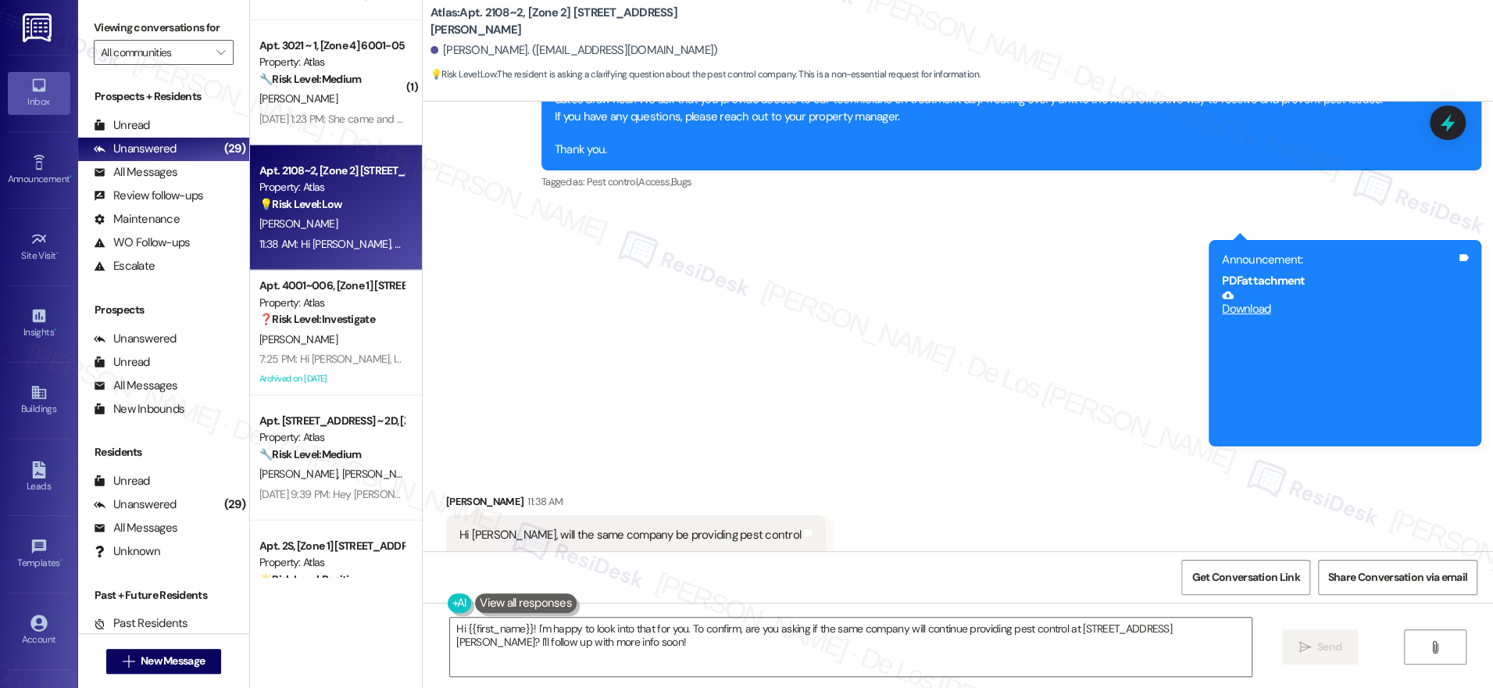
click at [677, 527] on div "Hi Sarah, will the same company be providing pest control Denise" at bounding box center [629, 552] width 341 height 50
copy div "Hi Sarah, will the same company be providing pest control"
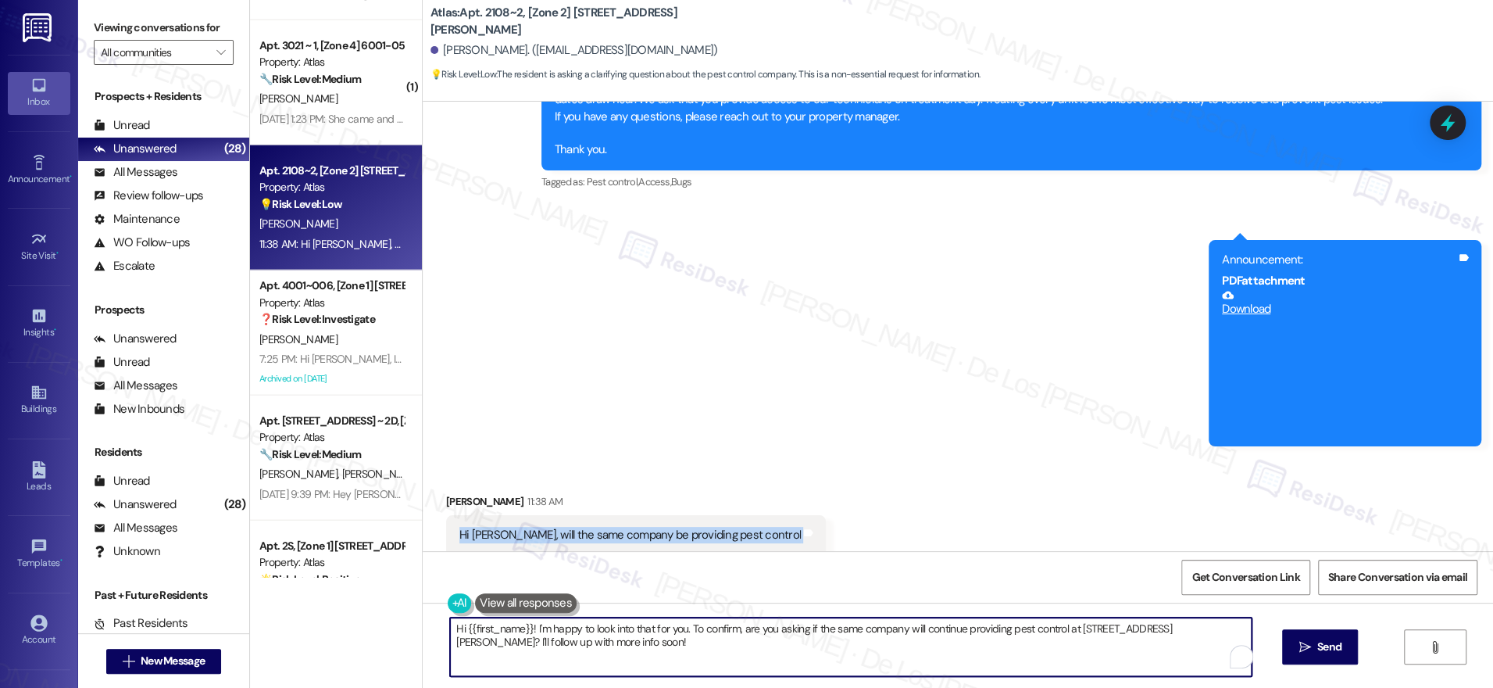
click at [525, 627] on textarea "Hi {{first_name}}! I'm happy to look into that for you. To confirm, are you ask…" at bounding box center [851, 646] width 802 height 59
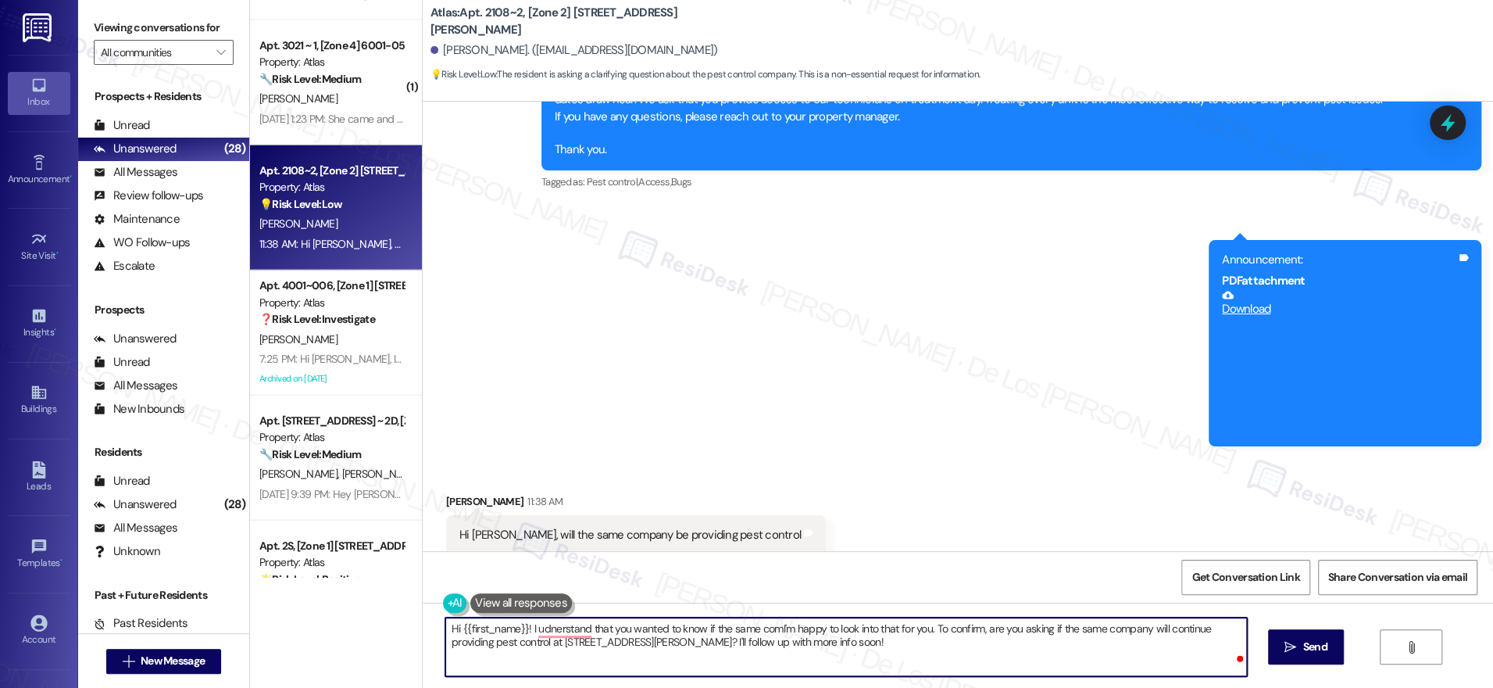
type textarea "Hi {{first_name}}! I udnerstand that you wanted to know if the same compI'm hap…"
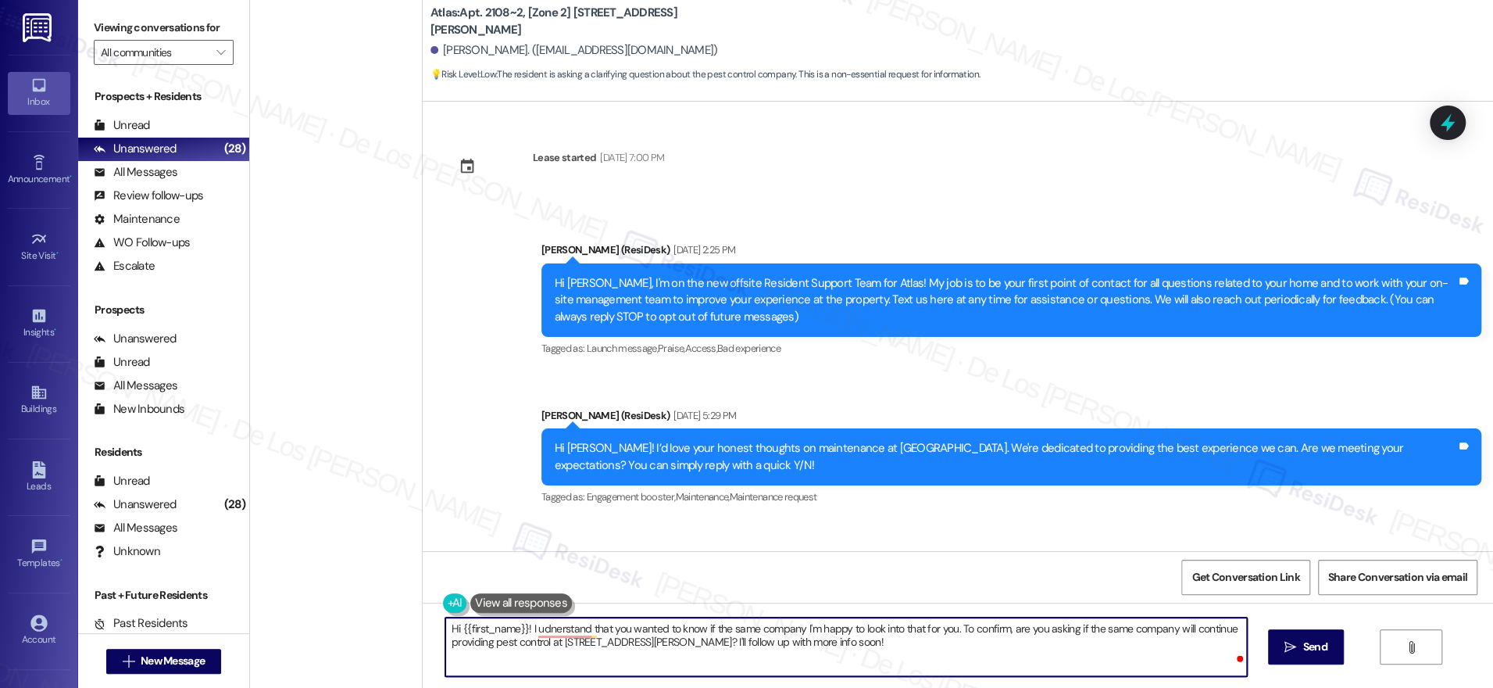
scroll to position [10335, 0]
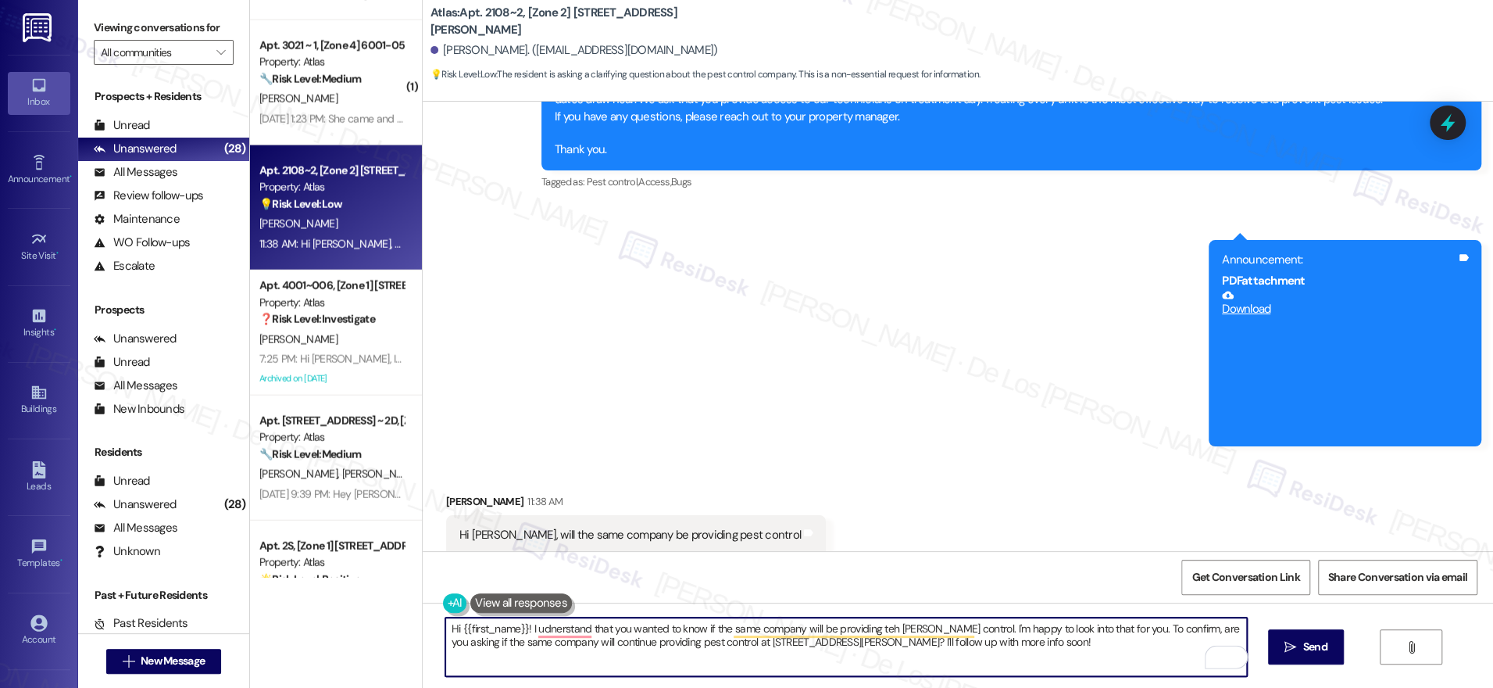
drag, startPoint x: 1107, startPoint y: 626, endPoint x: 1128, endPoint y: 679, distance: 57.5
click at [1128, 679] on div "Hi {{first_name}}! I udnerstand that you wanted to know if the same company wil…" at bounding box center [958, 660] width 1071 height 117
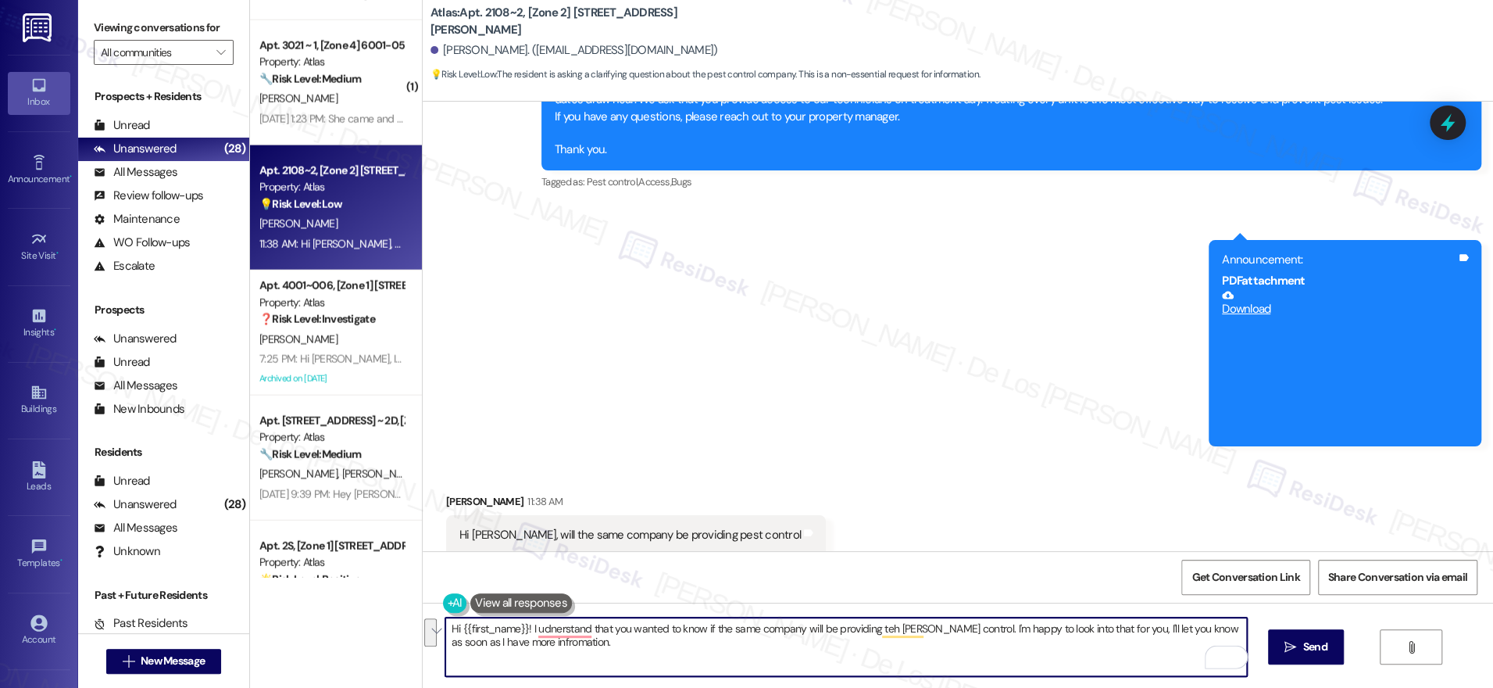
paste textarea "nderstand you’d like to know if the same company will be providing the pest con…"
click at [738, 654] on textarea "Hi {{first_name}}! I understand you’d like to know if the same company will be …" at bounding box center [846, 646] width 802 height 59
type textarea "Hi {{first_name}}! I understand you’d like to know if the same company will be …"
click at [1323, 655] on button " Send" at bounding box center [1306, 646] width 76 height 35
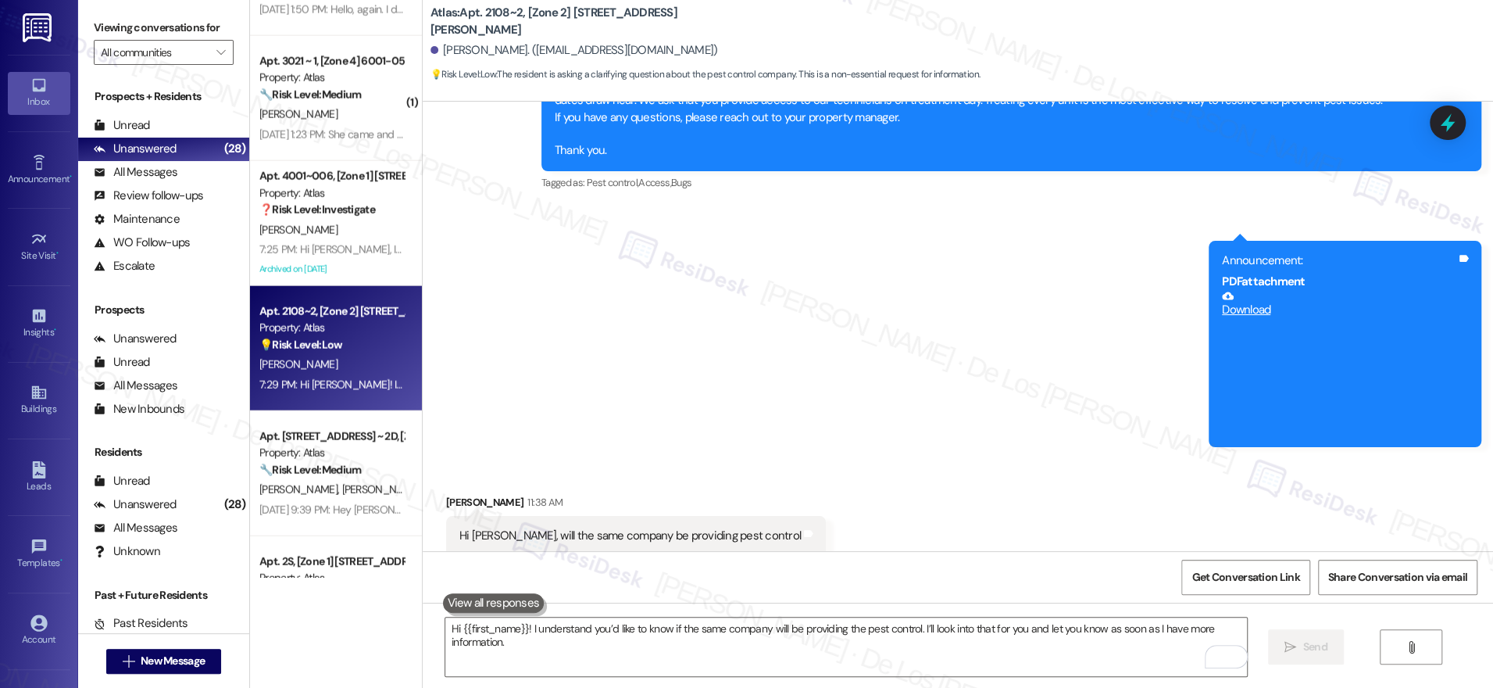
scroll to position [2588, 0]
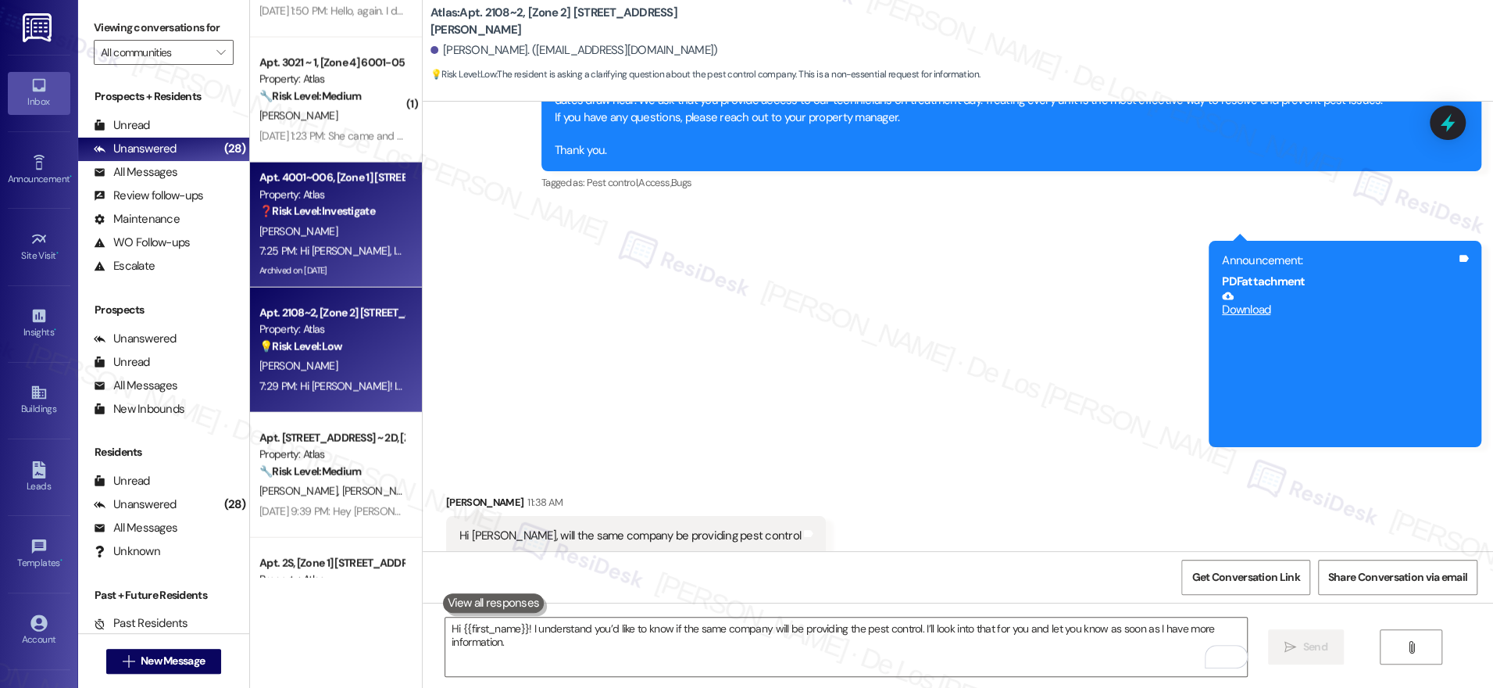
click at [352, 248] on div "7:25 PM: Hi Akilah, I understand your concerns about the pest control spray. Si…" at bounding box center [928, 251] width 1339 height 14
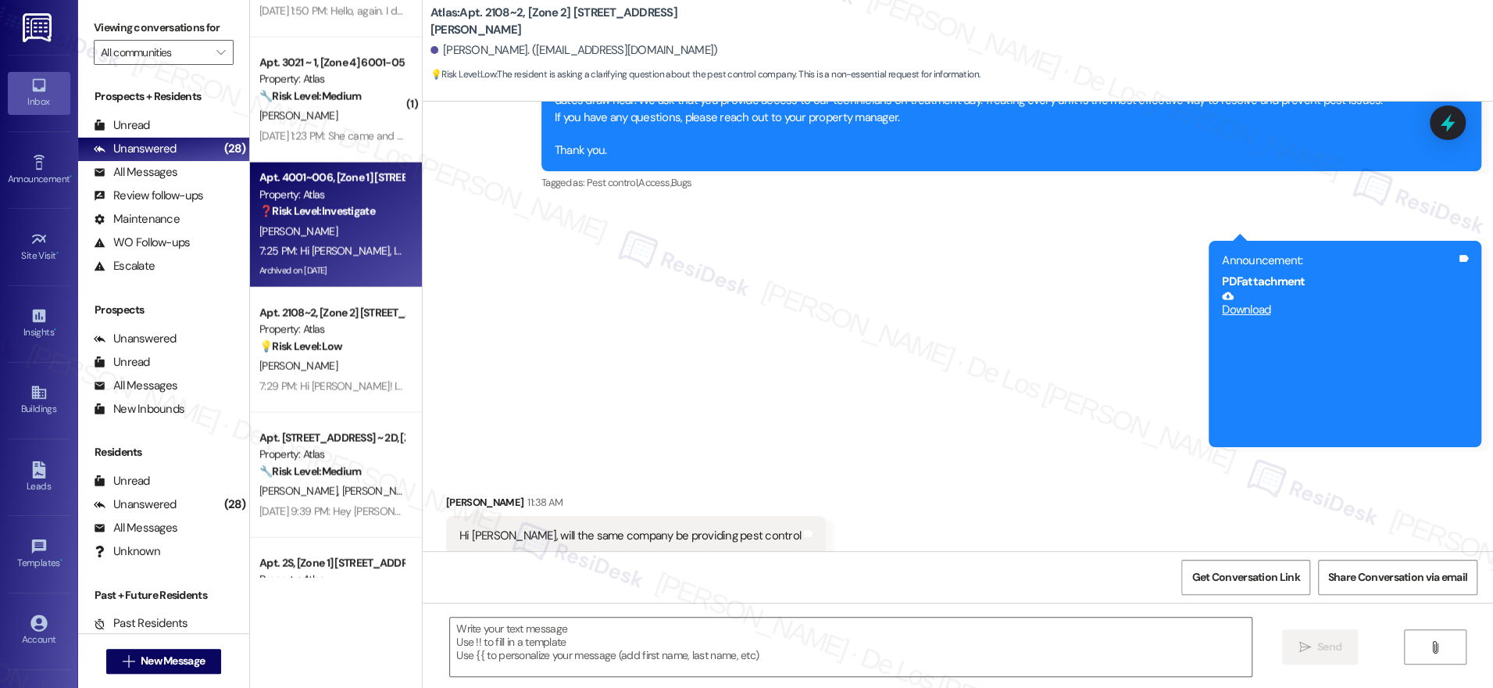
type textarea "Fetching suggested responses. Please feel free to read through the conversation…"
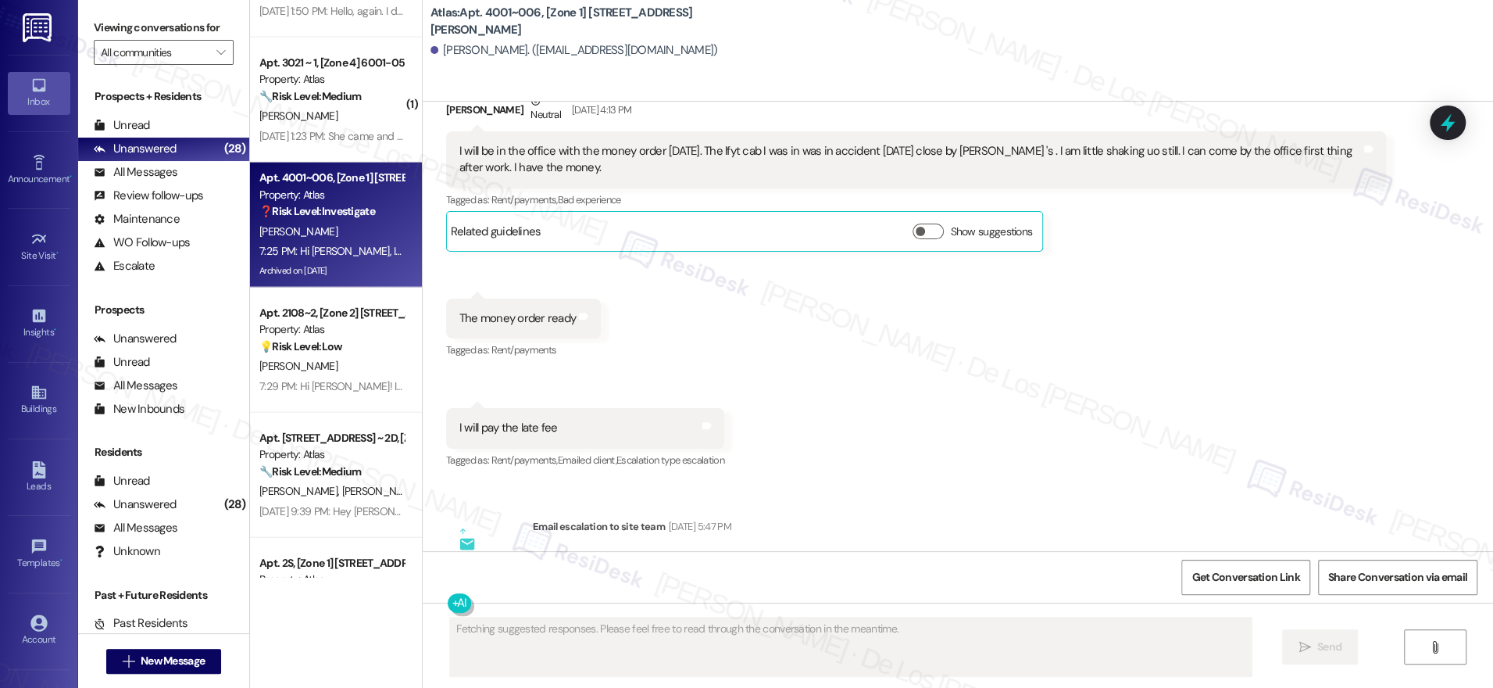
scroll to position [106322, 0]
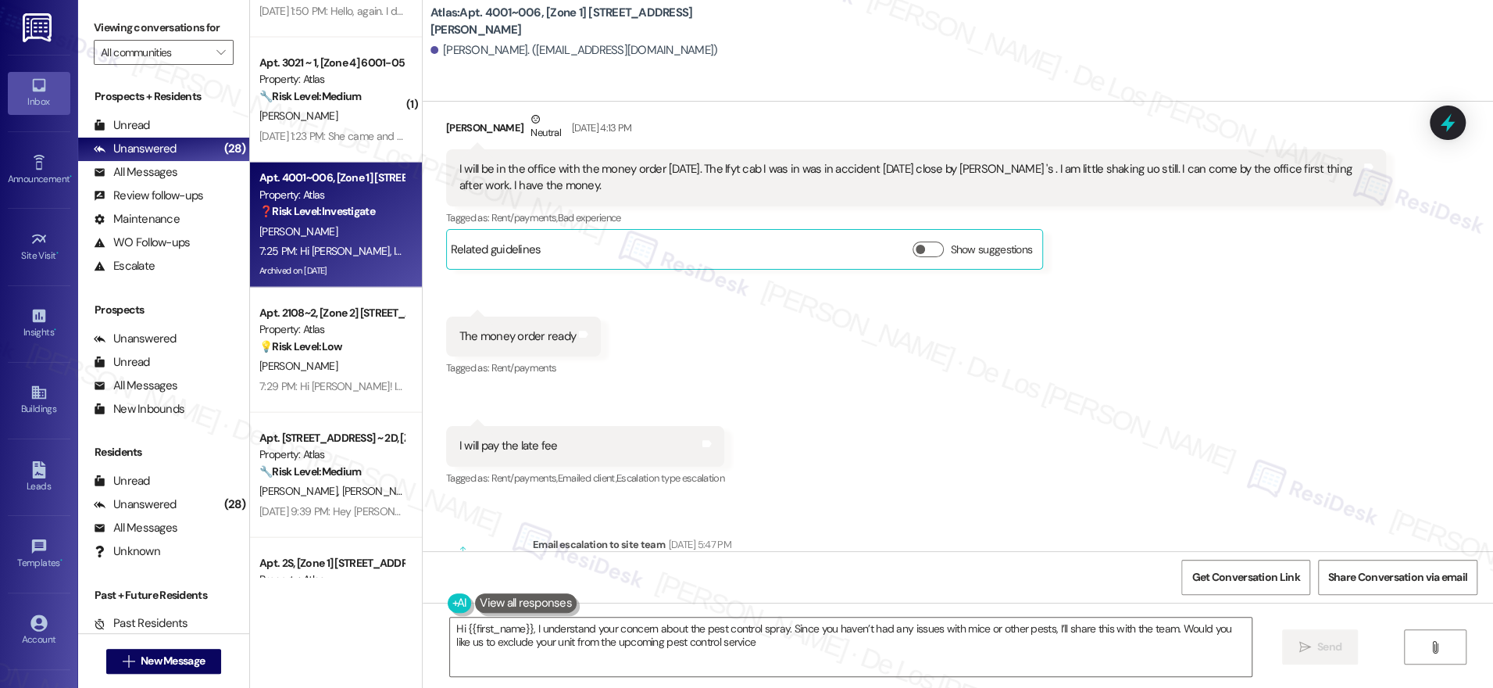
type textarea "Hi {{first_name}}, I understand your concern about the pest control spray. Sinc…"
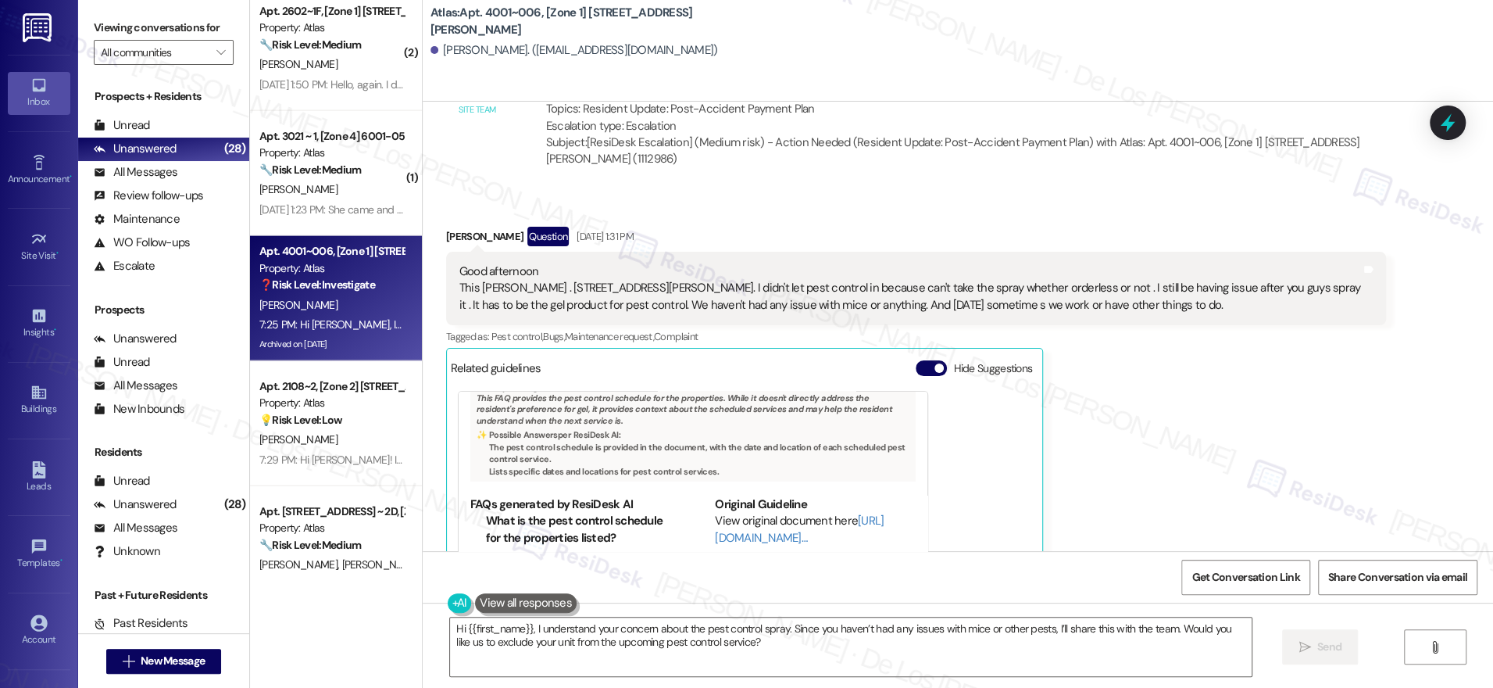
scroll to position [2474, 0]
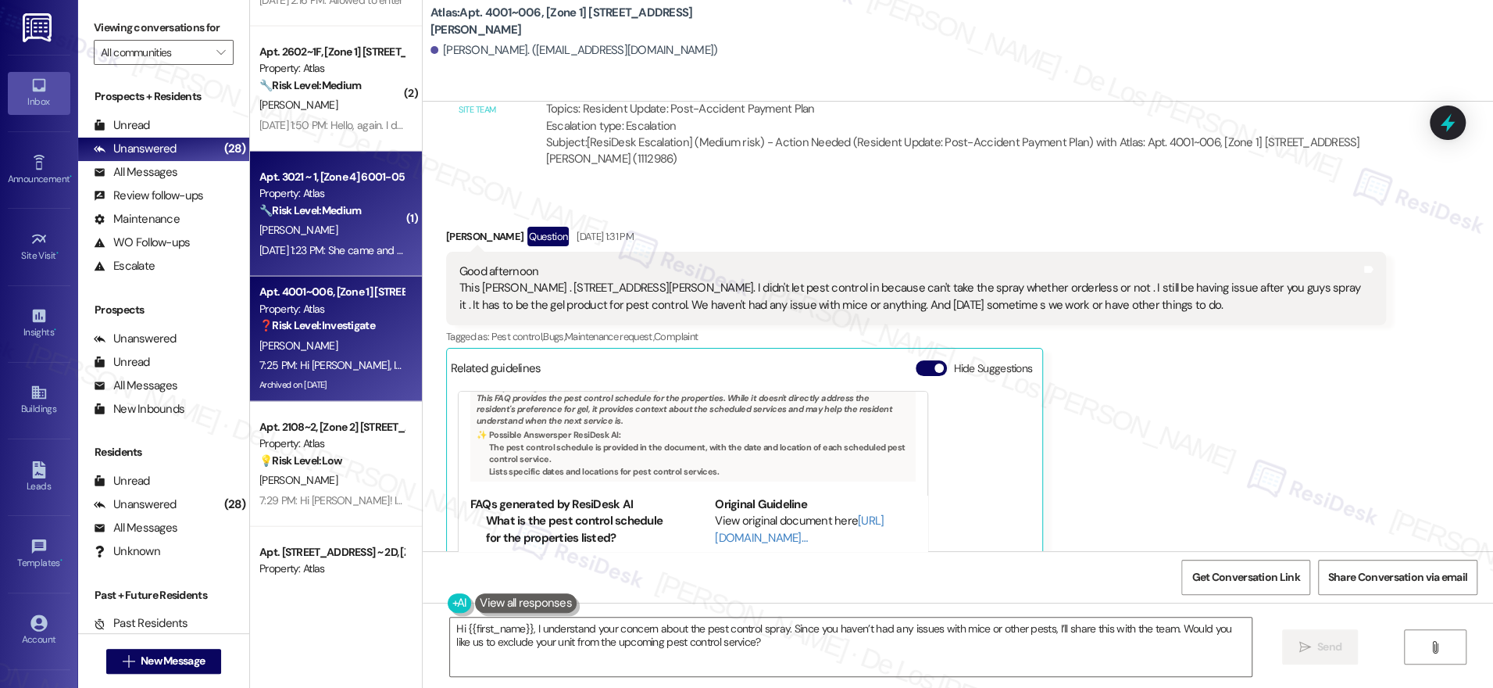
click at [296, 205] on strong "🔧 Risk Level: Medium" at bounding box center [310, 210] width 102 height 14
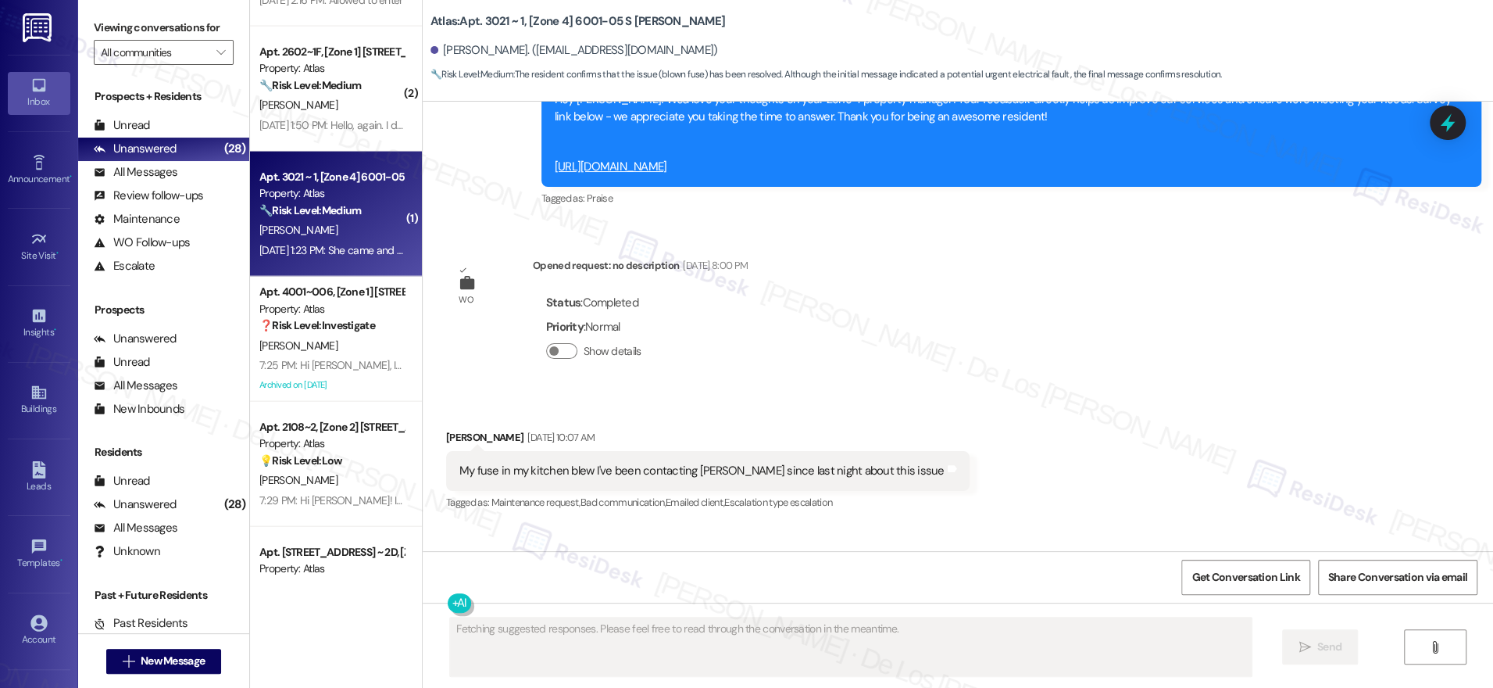
scroll to position [3962, 0]
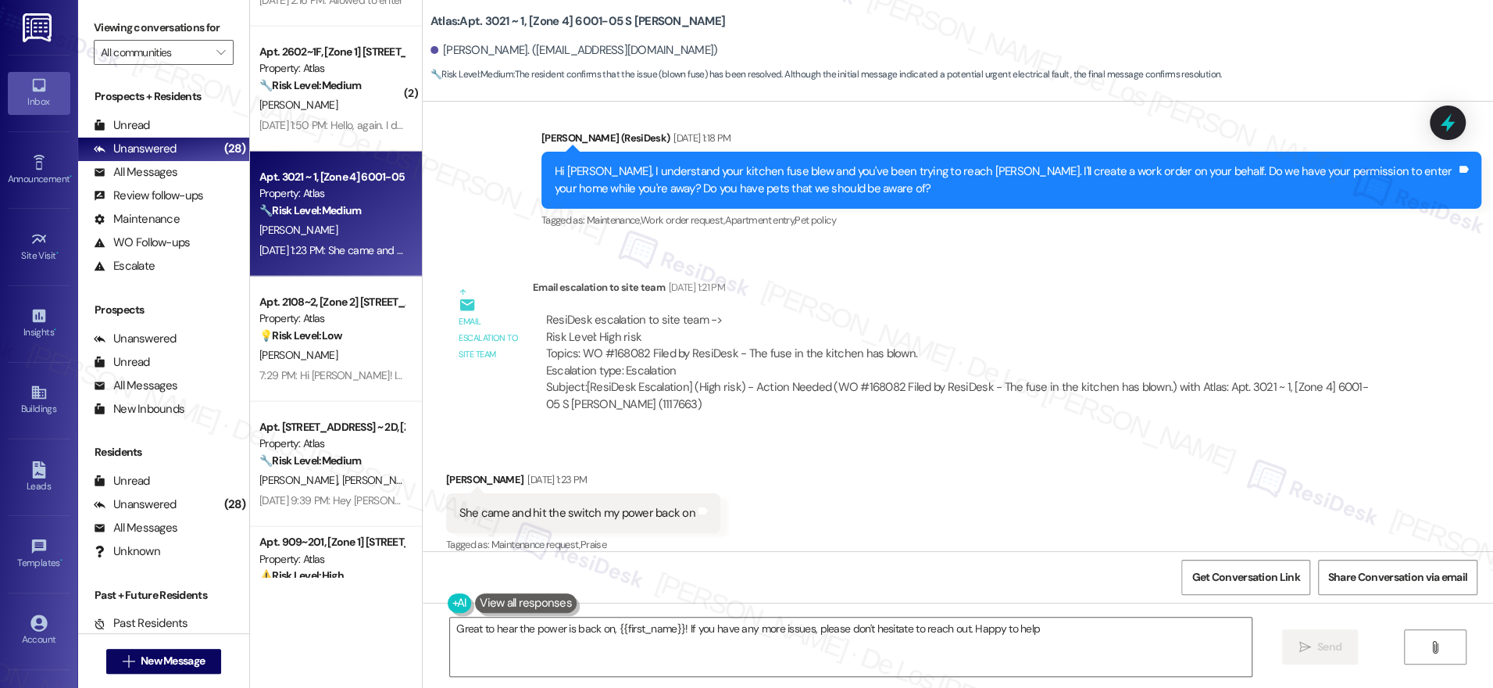
type textarea "Great to hear the power is back on, {{first_name}}! If you have any more issues…"
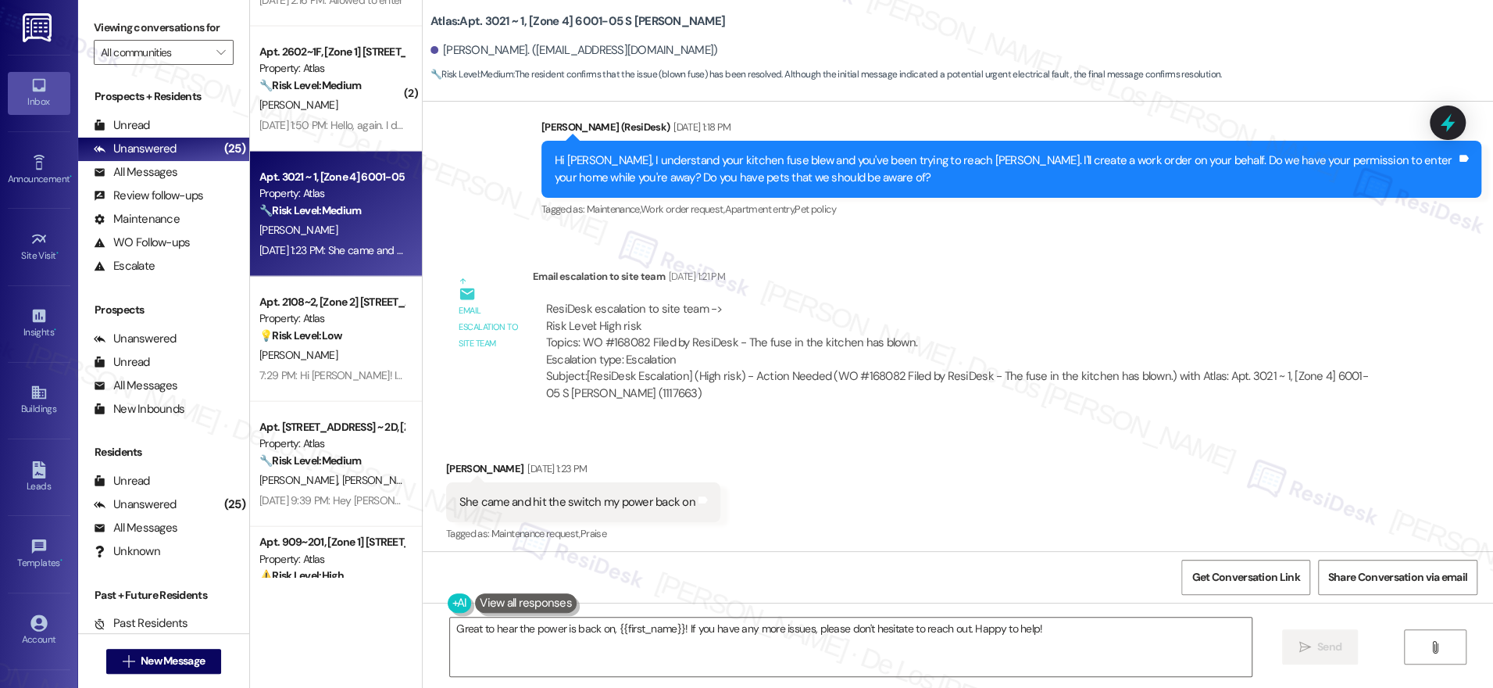
scroll to position [3972, 0]
click at [1118, 648] on textarea "Great to hear the power is back on, {{first_name}}! If you have any more issues…" at bounding box center [851, 646] width 802 height 59
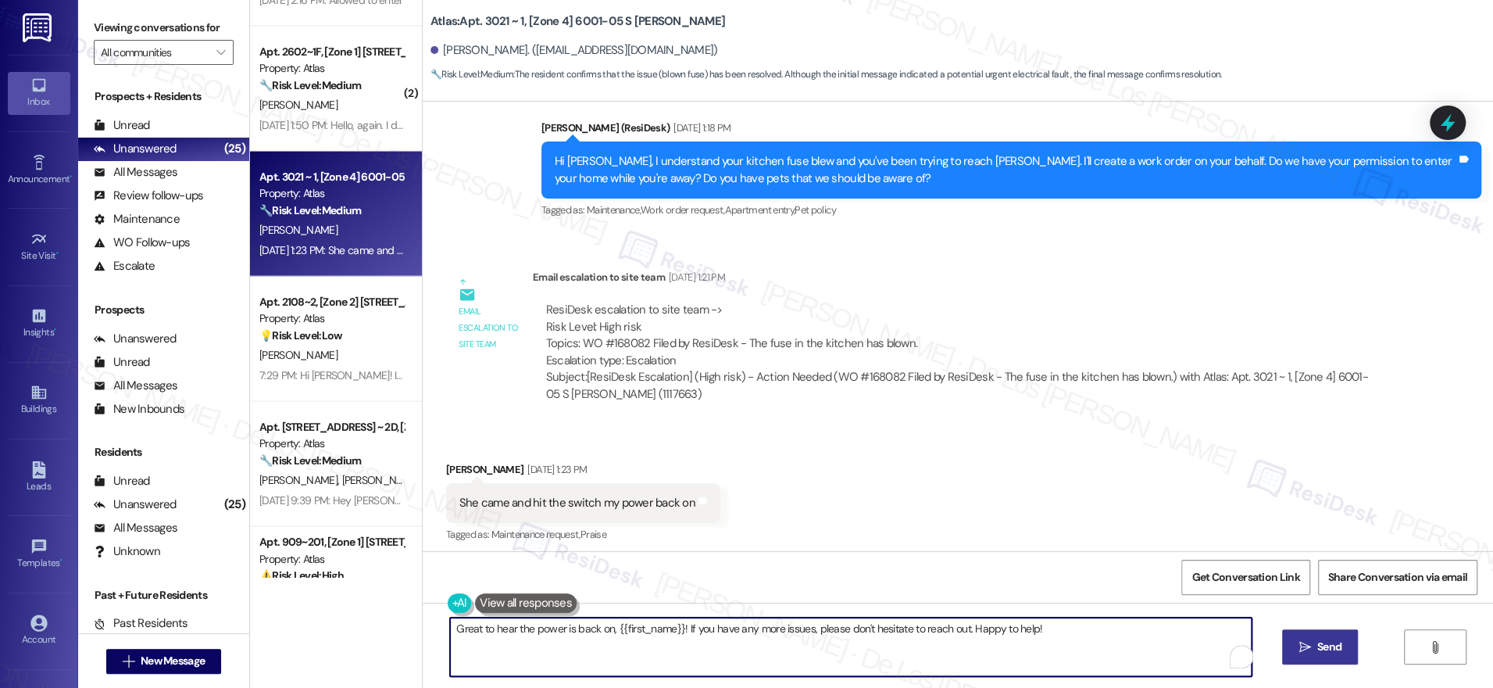
click at [1330, 647] on span "Send" at bounding box center [1330, 646] width 24 height 16
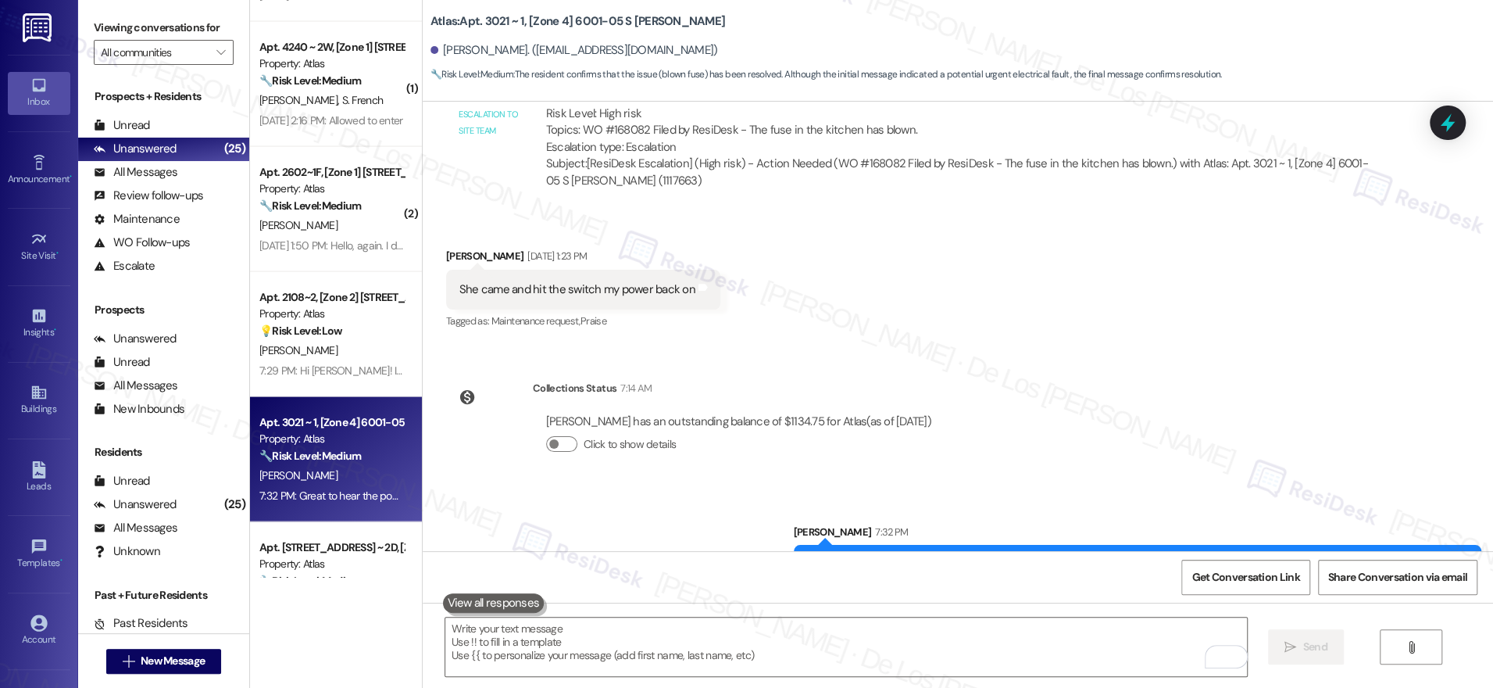
scroll to position [2345, 0]
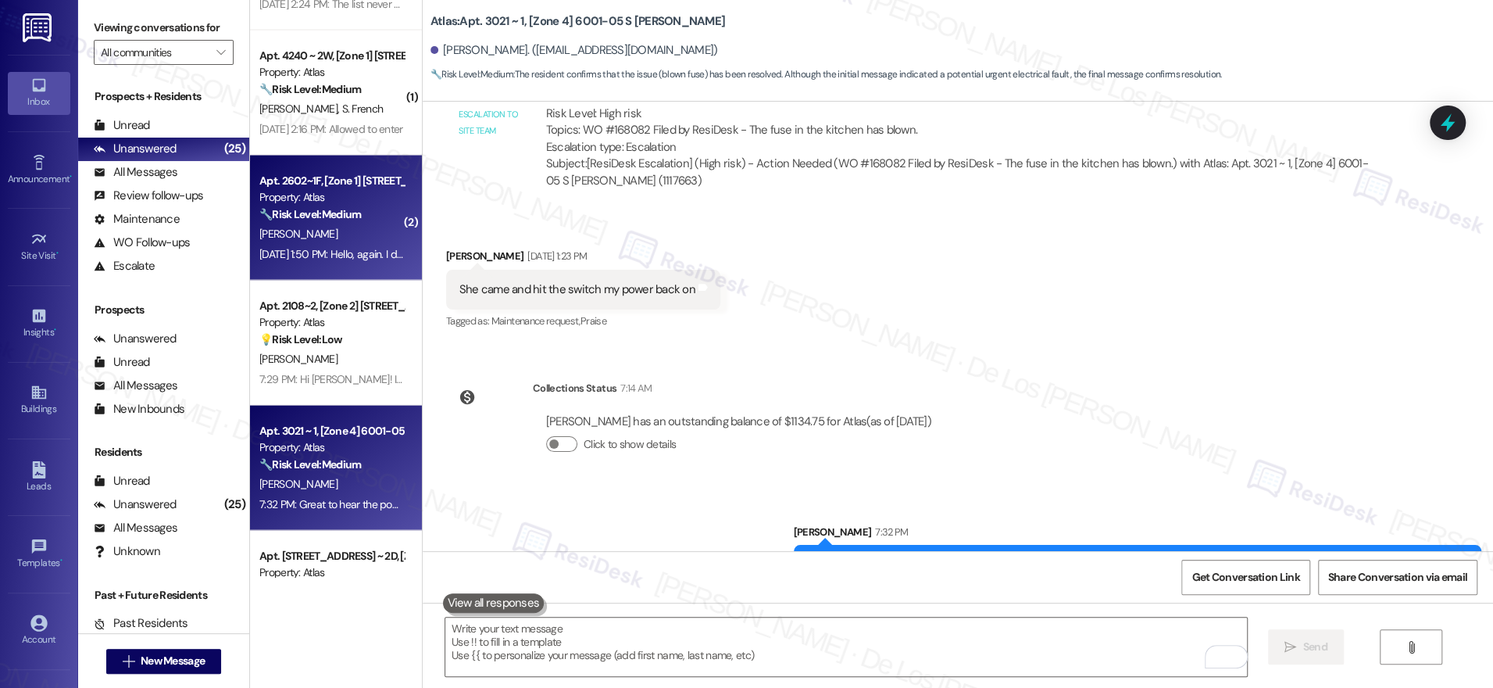
click at [330, 234] on div "[PERSON_NAME]" at bounding box center [332, 234] width 148 height 20
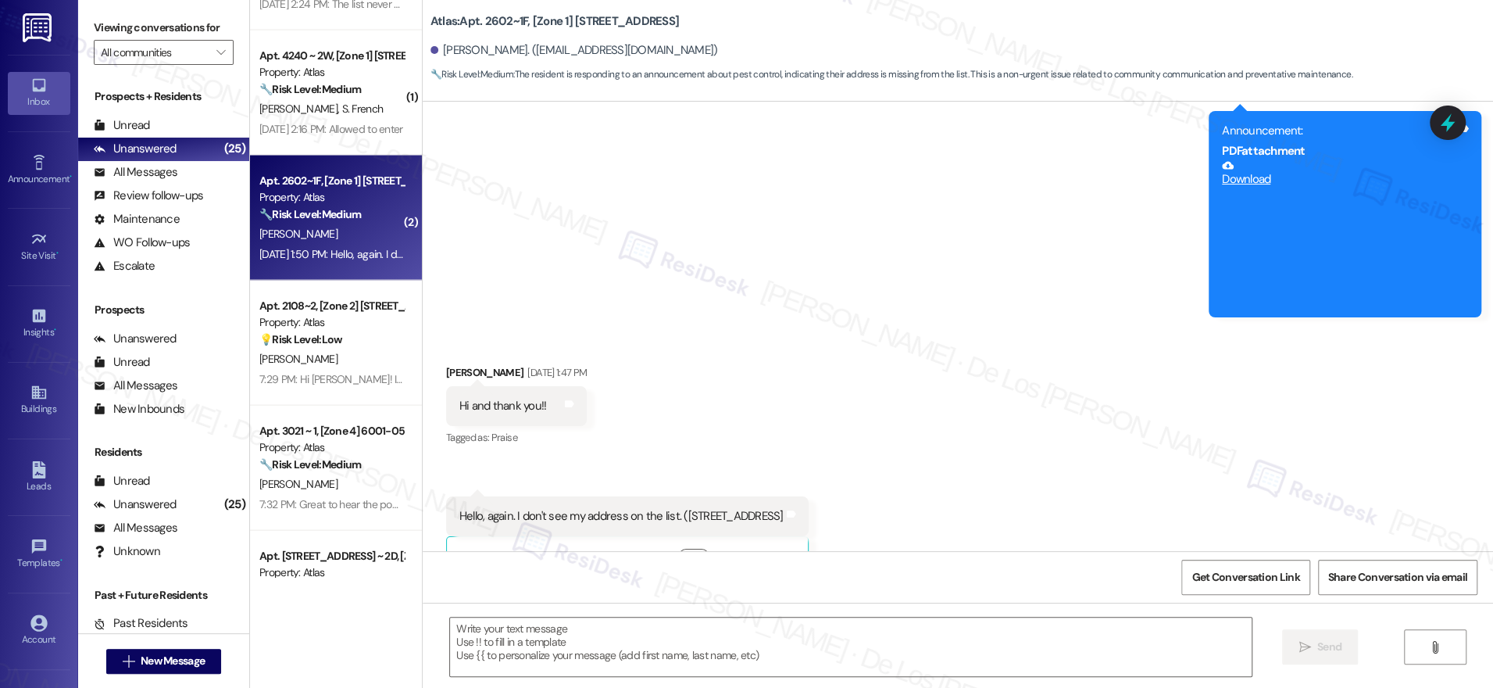
scroll to position [1968, 0]
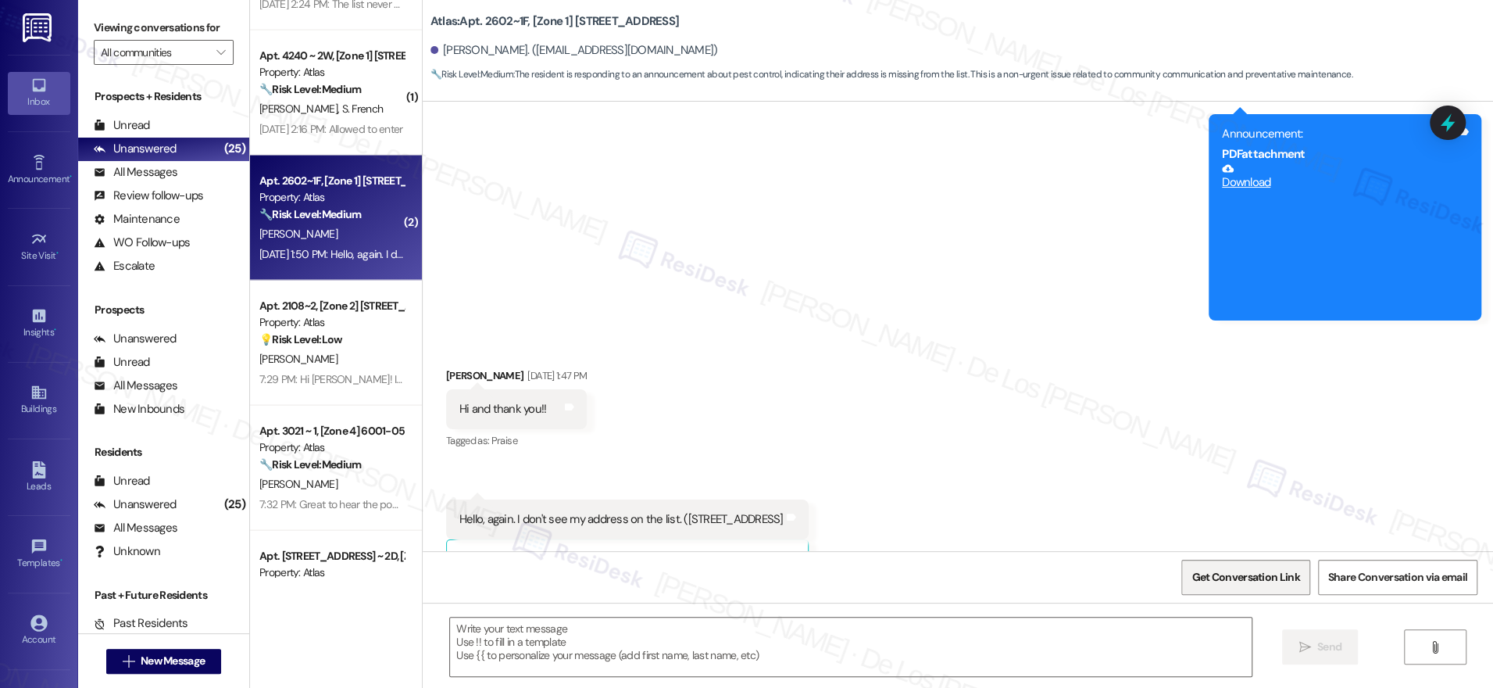
click at [1196, 572] on span "Get Conversation Link" at bounding box center [1246, 577] width 108 height 16
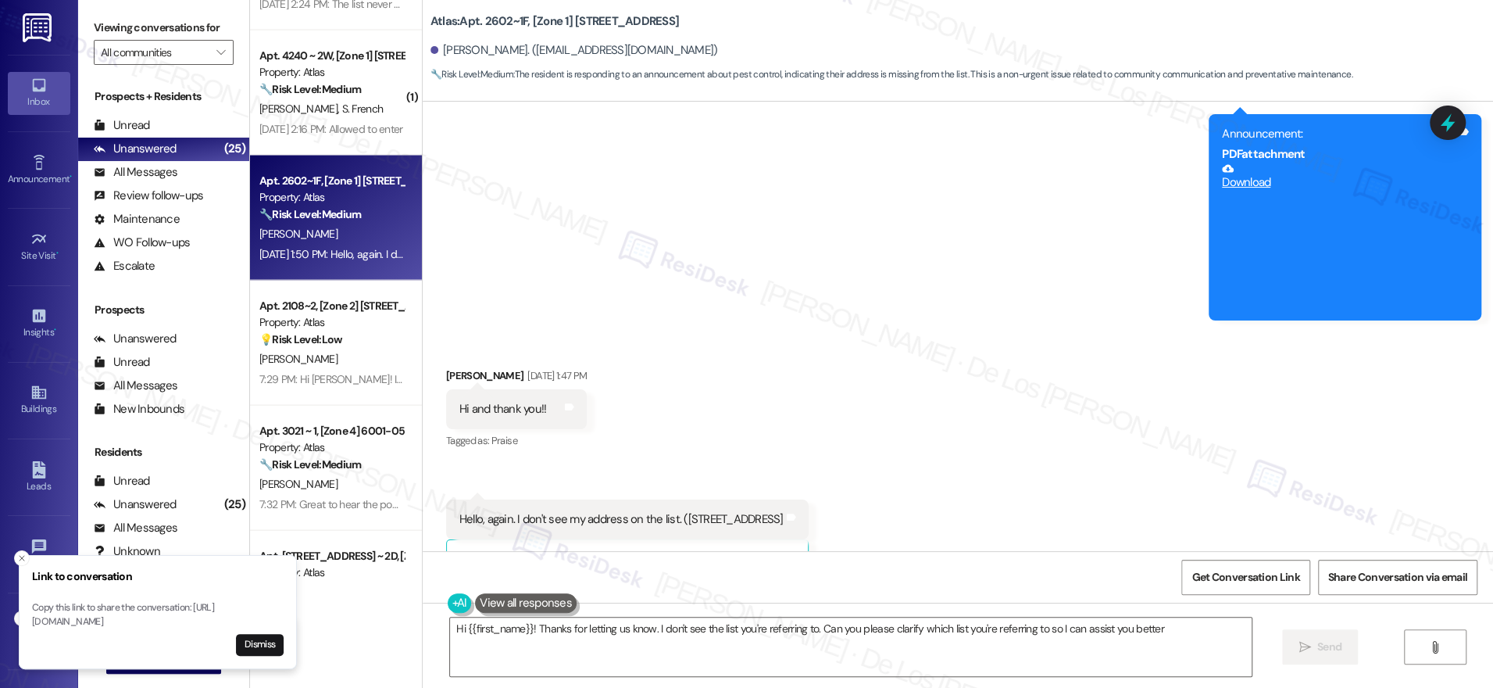
type textarea "Hi {{first_name}}! Thanks for letting us know. I don't see the list you're refe…"
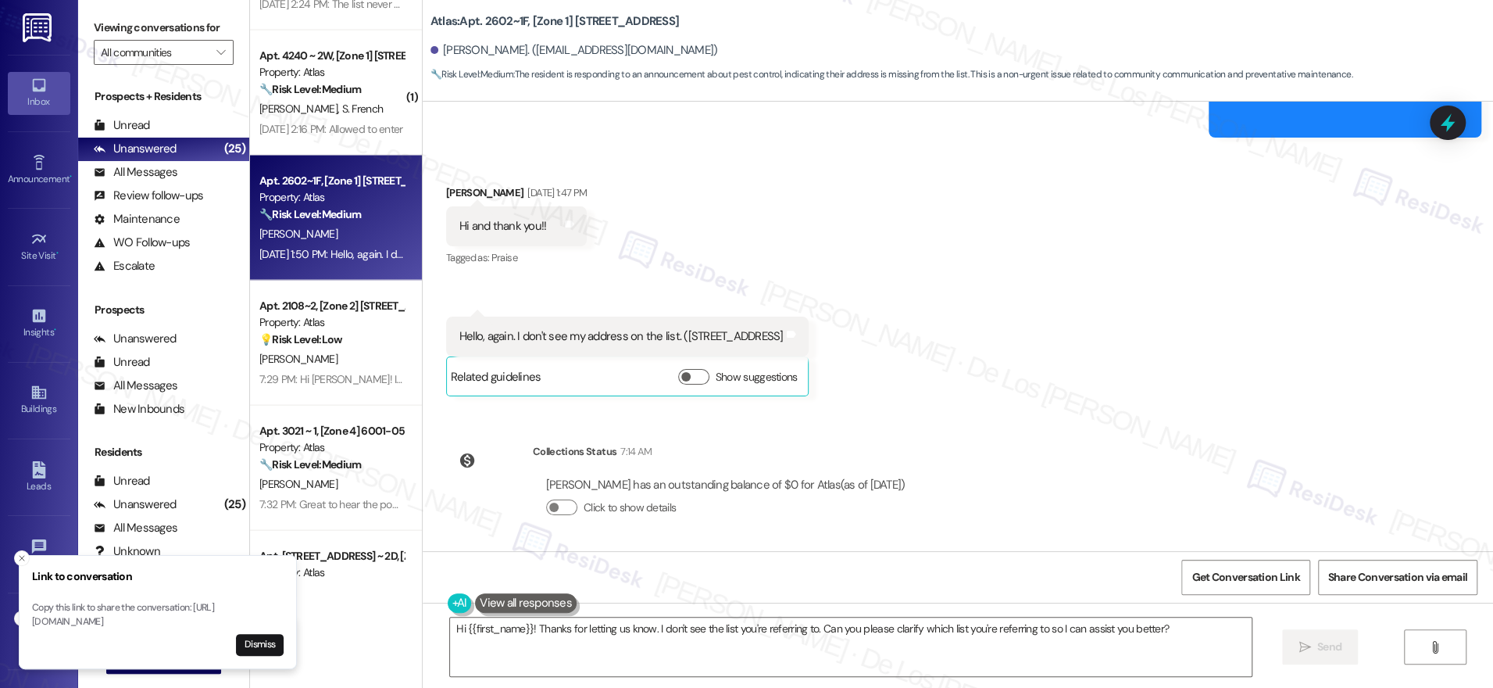
scroll to position [2341, 0]
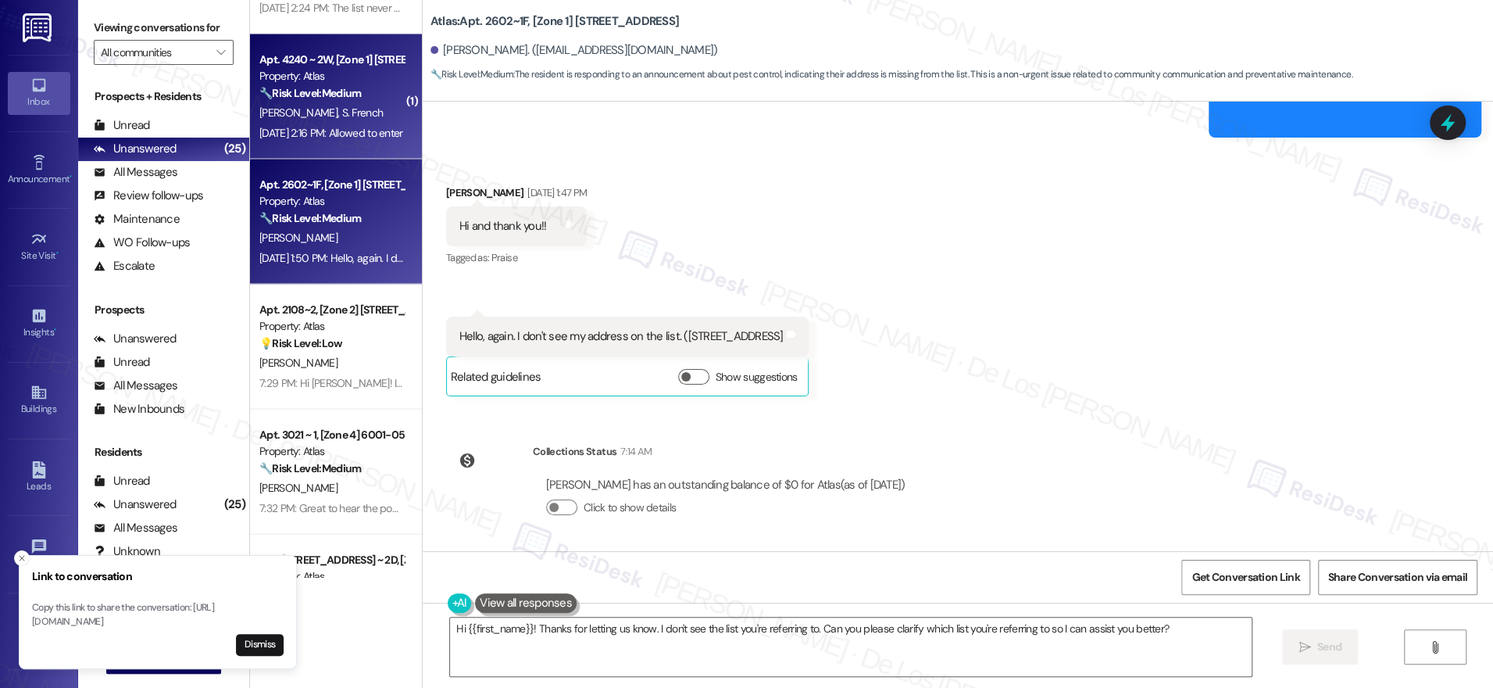
click at [306, 129] on div "Sep 05, 2025 at 2:16 PM: Allowed to enter Sep 05, 2025 at 2:16 PM: Allowed to e…" at bounding box center [331, 133] width 144 height 14
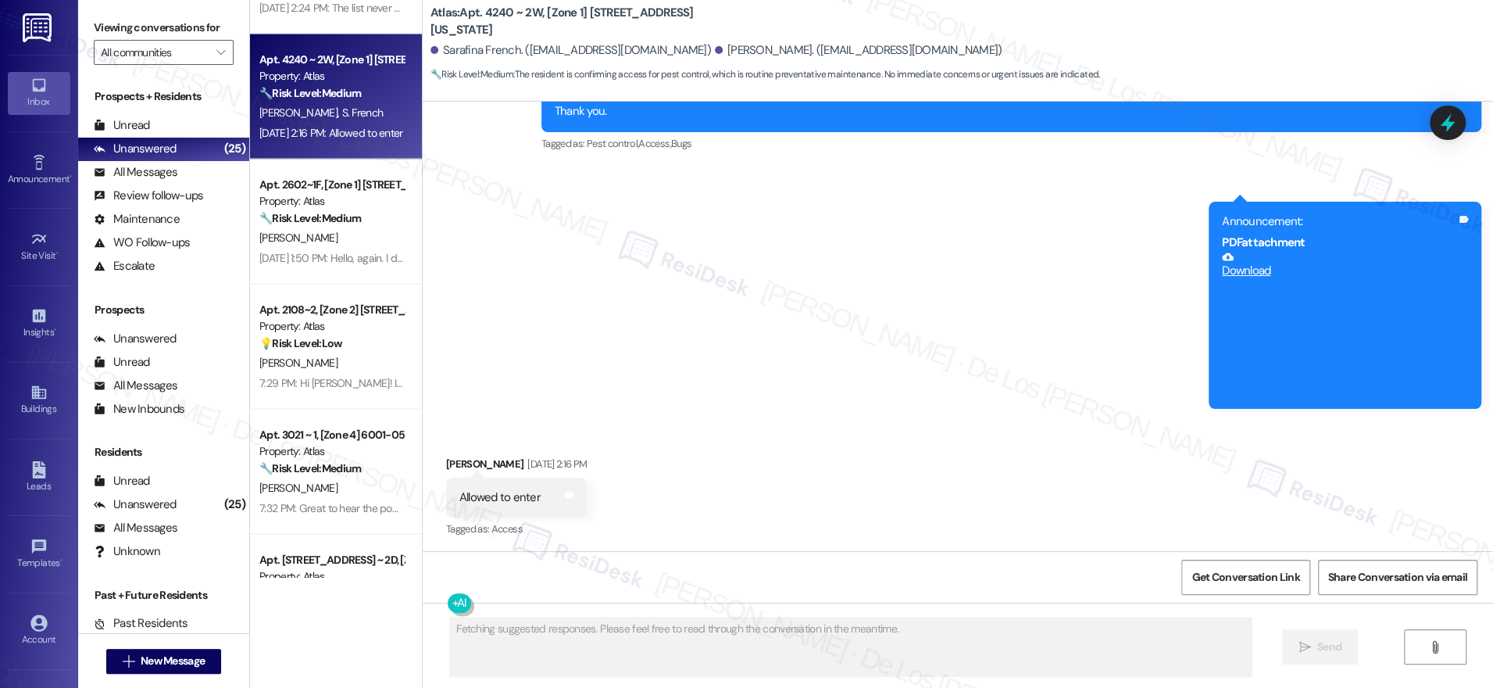
scroll to position [2274, 0]
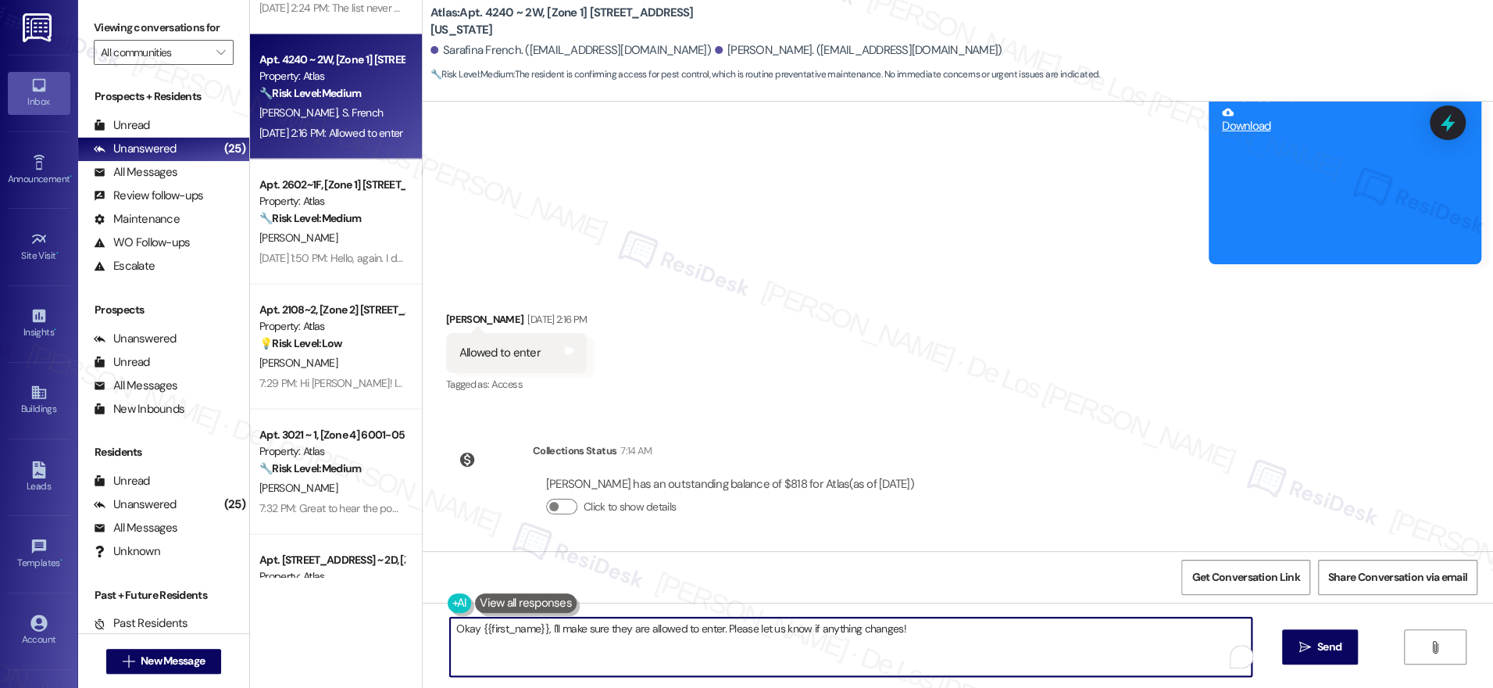
drag, startPoint x: 466, startPoint y: 627, endPoint x: 429, endPoint y: 614, distance: 38.8
click at [429, 614] on div "Okay {{first_name}}, I'll make sure they are allowed to enter. Please let us kn…" at bounding box center [958, 660] width 1071 height 117
drag, startPoint x: 693, startPoint y: 627, endPoint x: 642, endPoint y: 618, distance: 52.4
click at [582, 626] on textarea "Hello Julian! Okay, I'll make sure they are allowed to enter. Please let us kno…" at bounding box center [846, 646] width 802 height 59
type textarea "Hello Julian! Okay, I'll make sure to inform the team that you are allowing the…"
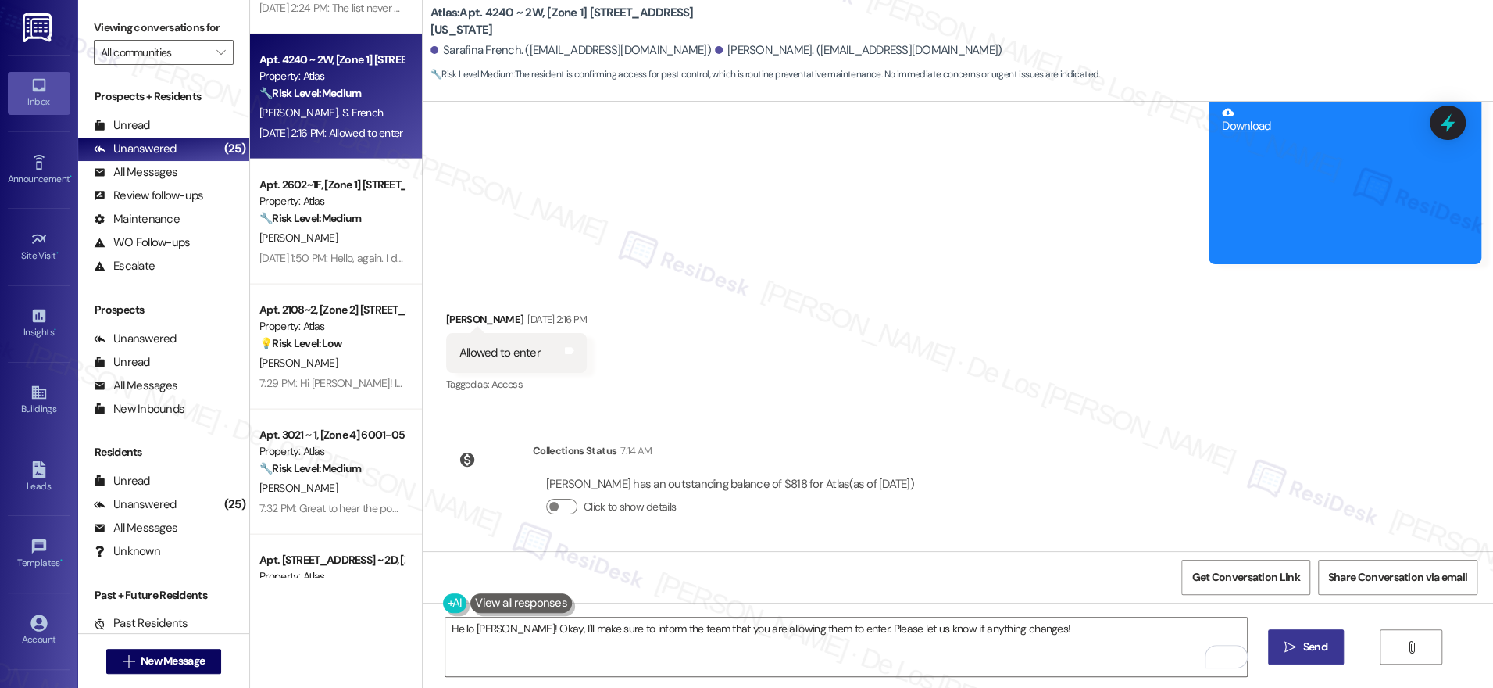
click at [1300, 640] on span "Send" at bounding box center [1315, 646] width 30 height 16
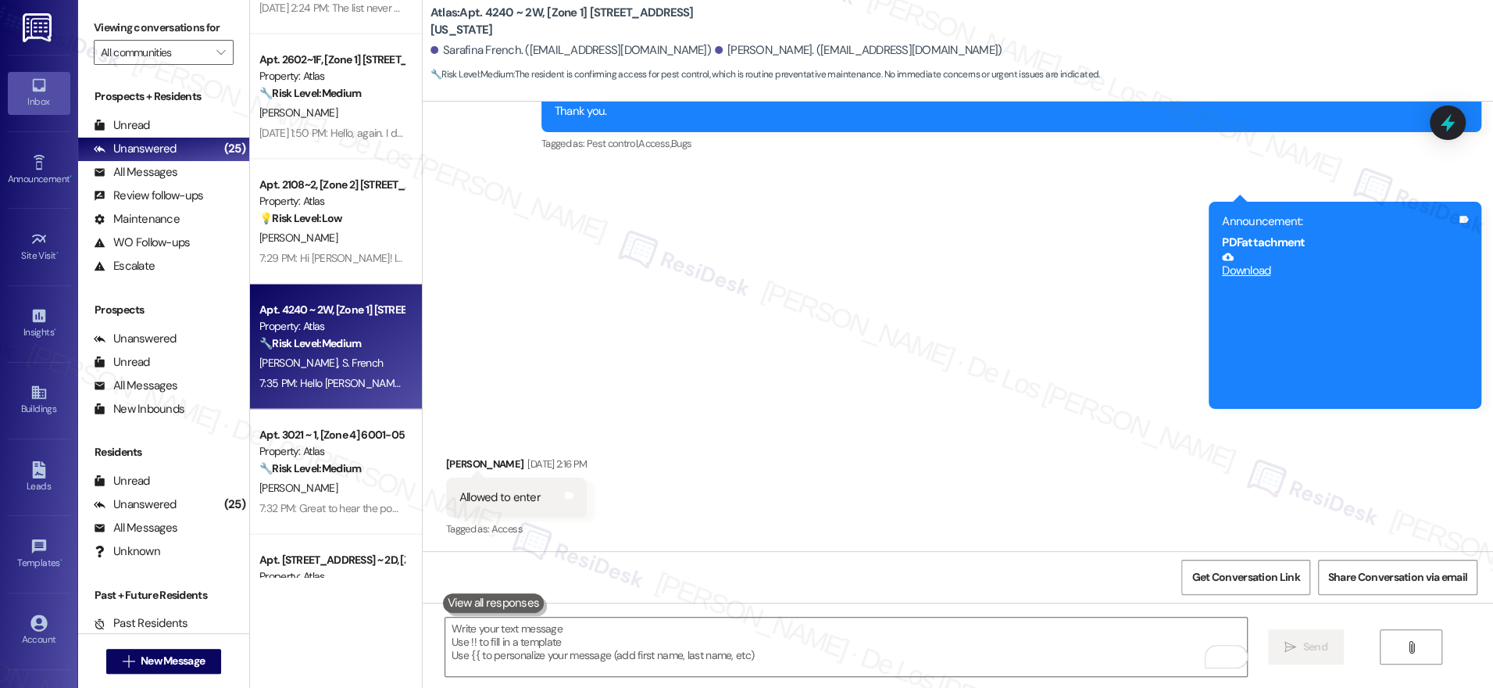
scroll to position [2383, 0]
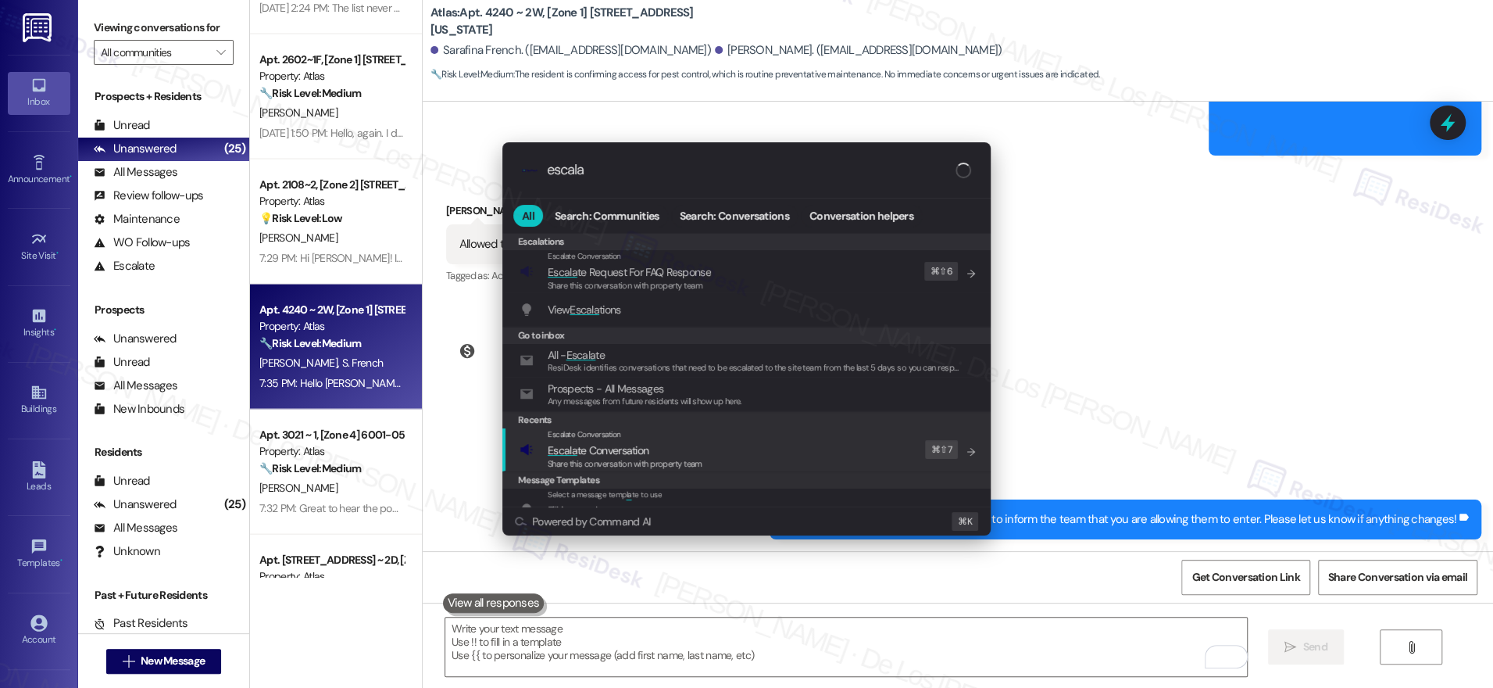
type input "escala"
click at [766, 443] on div "Escalate Conversation Escala te Conversation Share this conversation with prope…" at bounding box center [748, 449] width 457 height 42
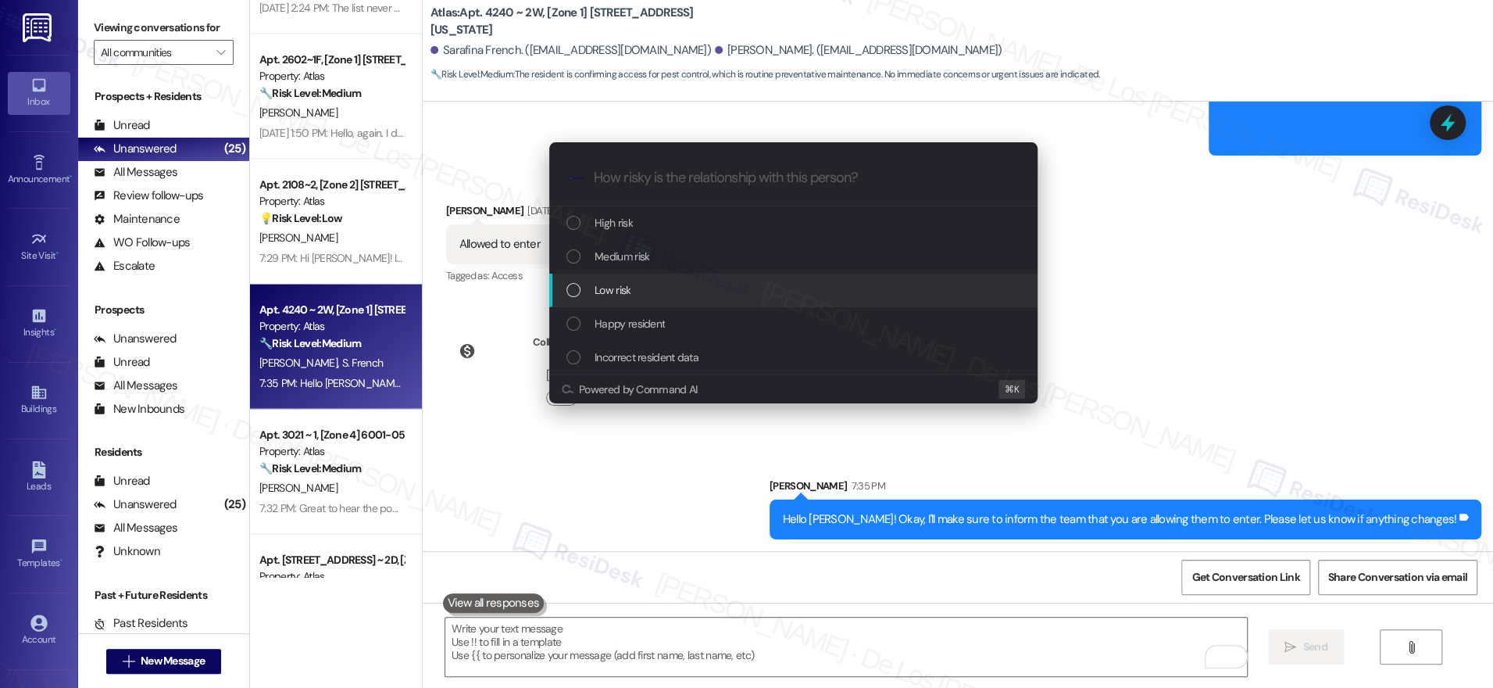
click at [690, 284] on div "Low risk" at bounding box center [795, 289] width 457 height 17
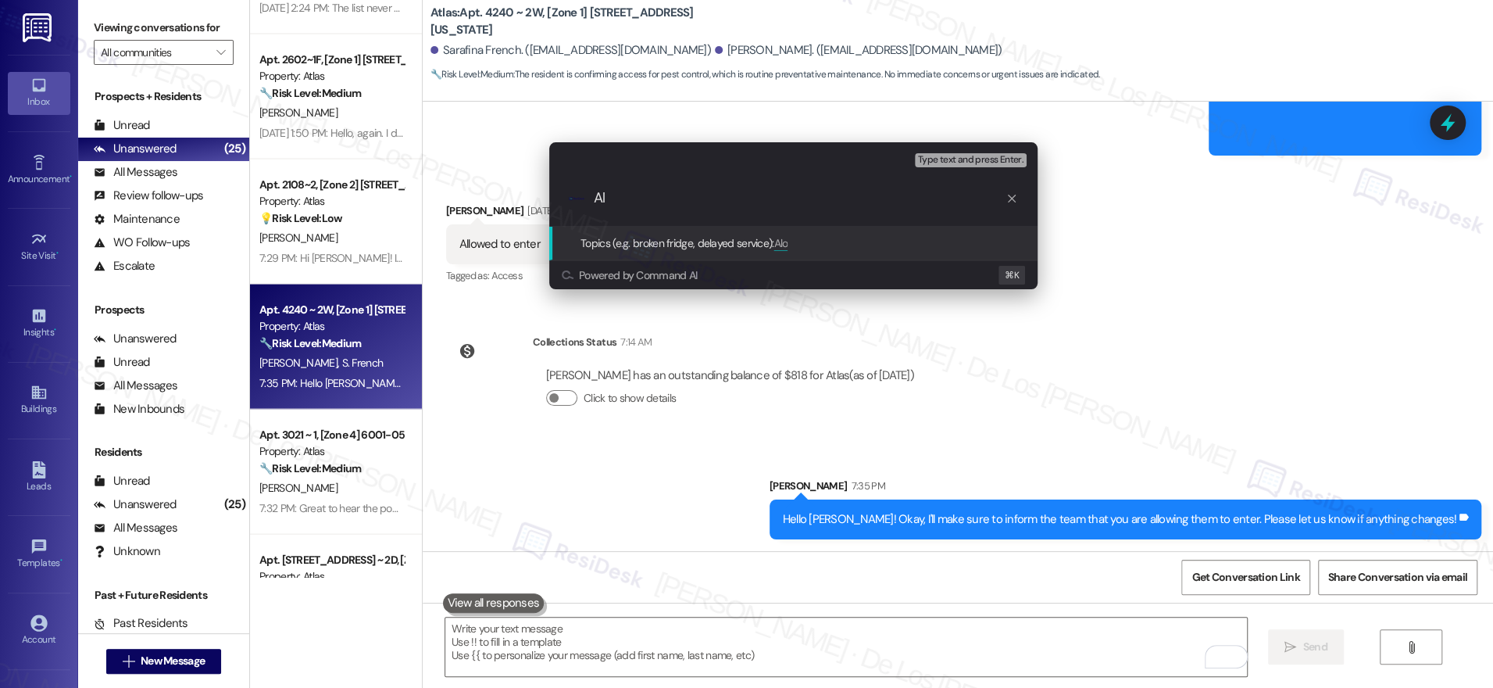
type input "A"
type input "Pest Control - allowed to enter"
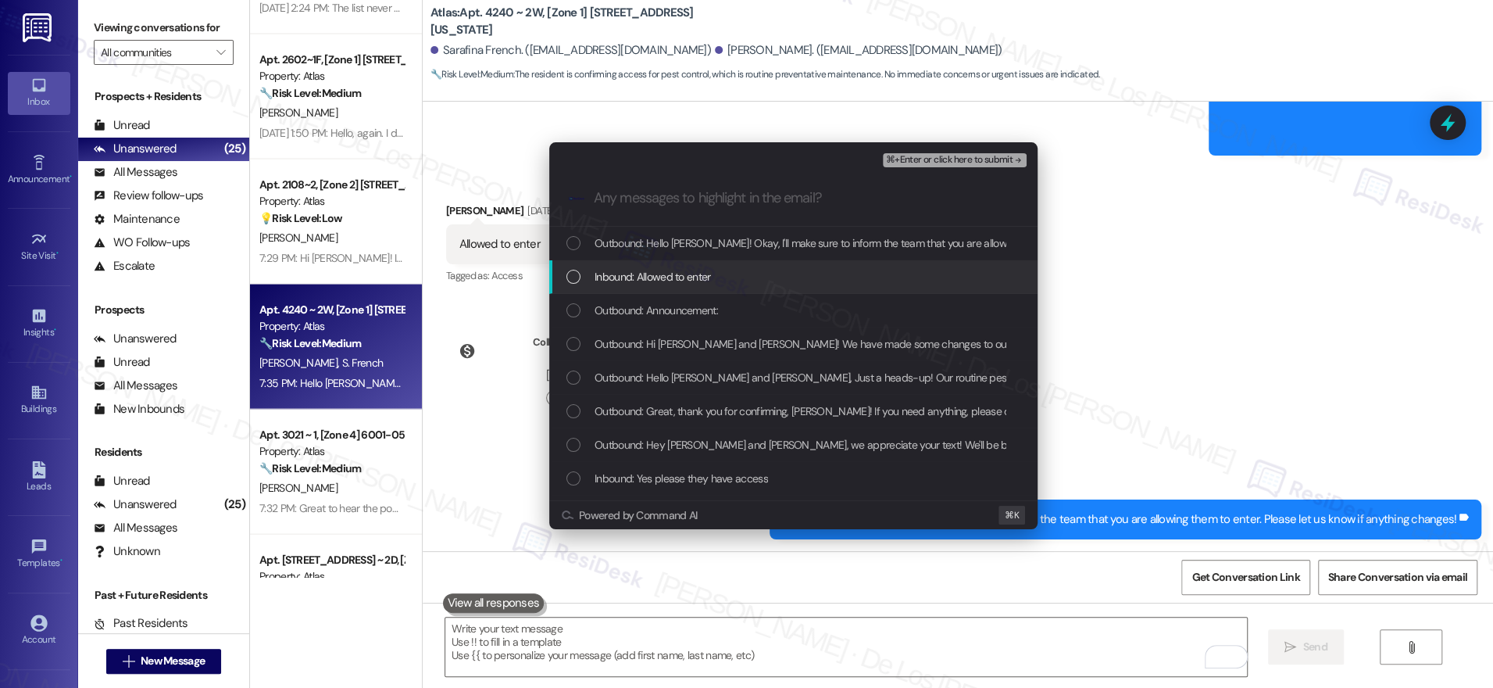
drag, startPoint x: 707, startPoint y: 288, endPoint x: 718, endPoint y: 281, distance: 13.0
click at [707, 288] on div "Inbound: Allowed to enter" at bounding box center [793, 277] width 488 height 34
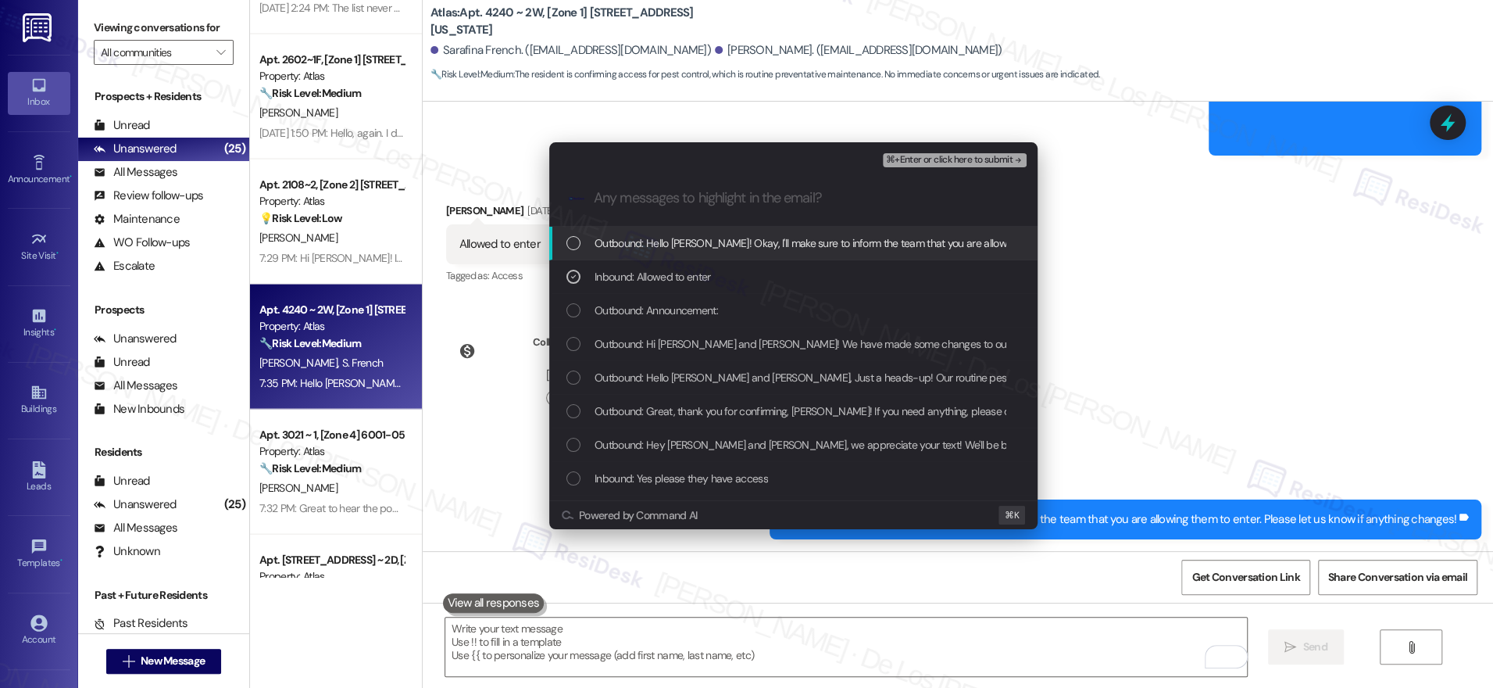
click at [896, 159] on span "⌘+Enter or click here to submit" at bounding box center [949, 160] width 127 height 11
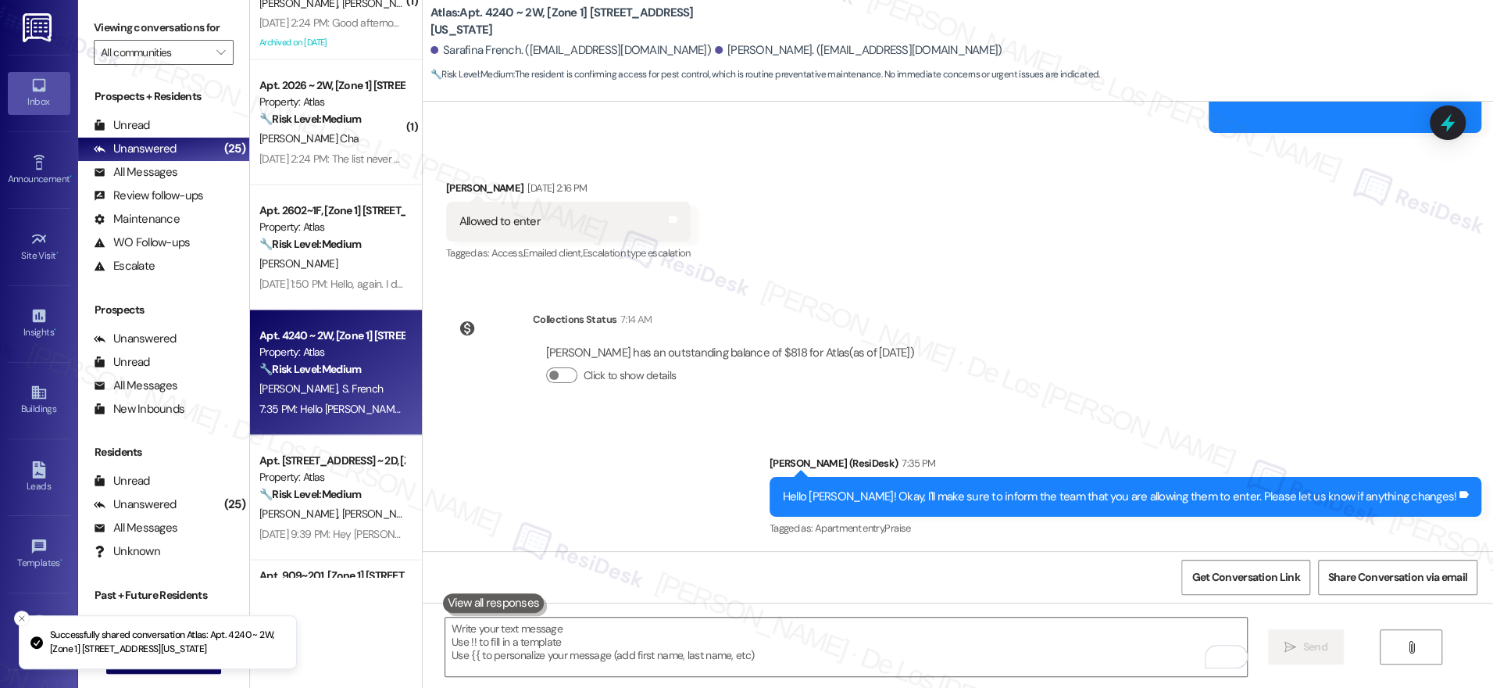
scroll to position [2151, 0]
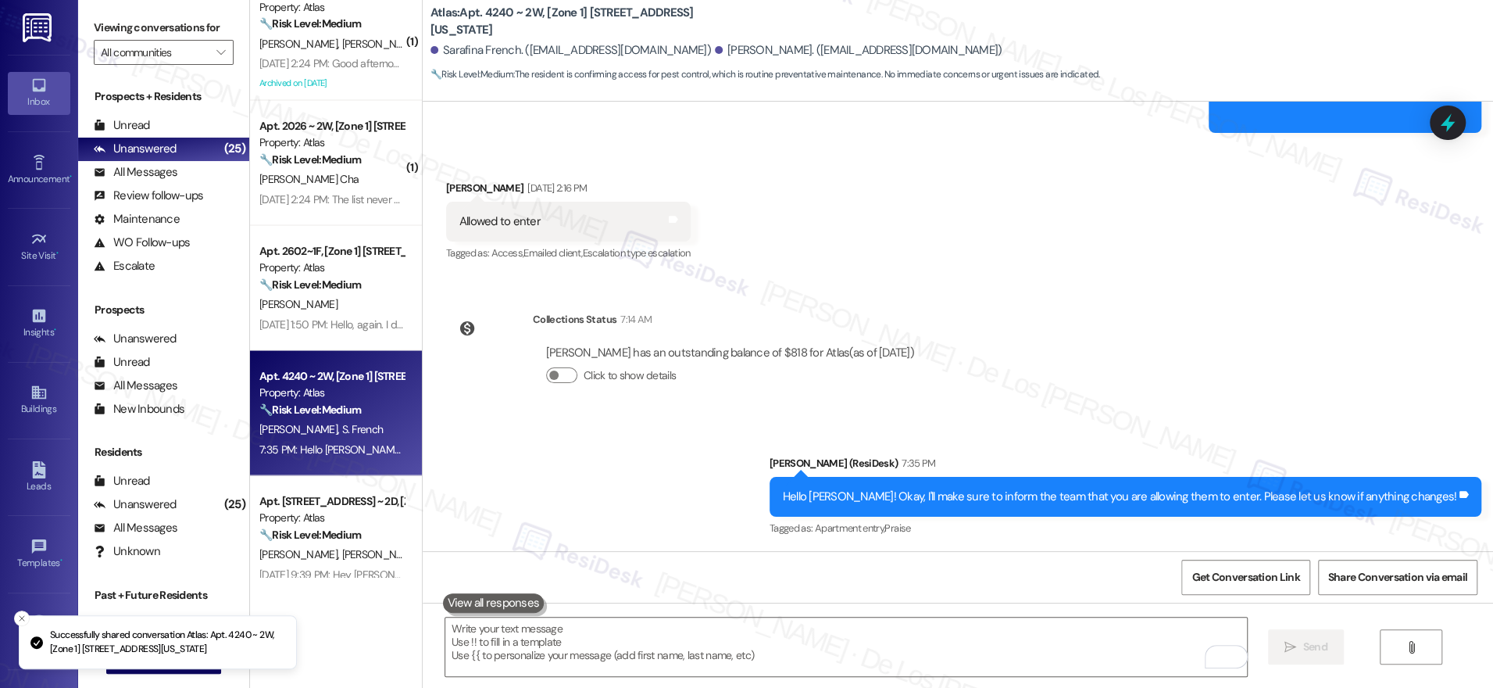
click at [337, 279] on div "( 1 ) Apt. 2A, [Zone 1] 5019 S Drexel Blvd Property: Atlas 🔧 Risk Level: Medium…" at bounding box center [336, 288] width 172 height 577
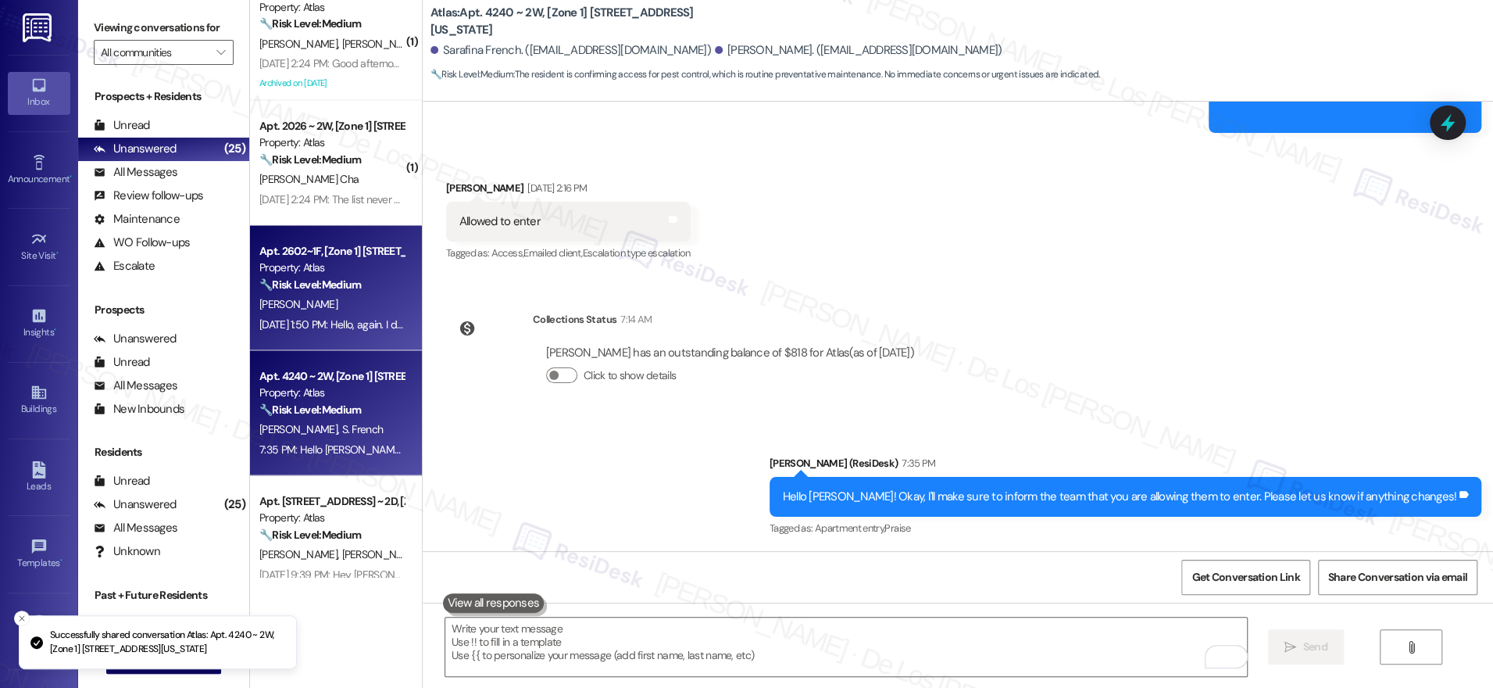
click at [327, 282] on strong "🔧 Risk Level: Medium" at bounding box center [310, 284] width 102 height 14
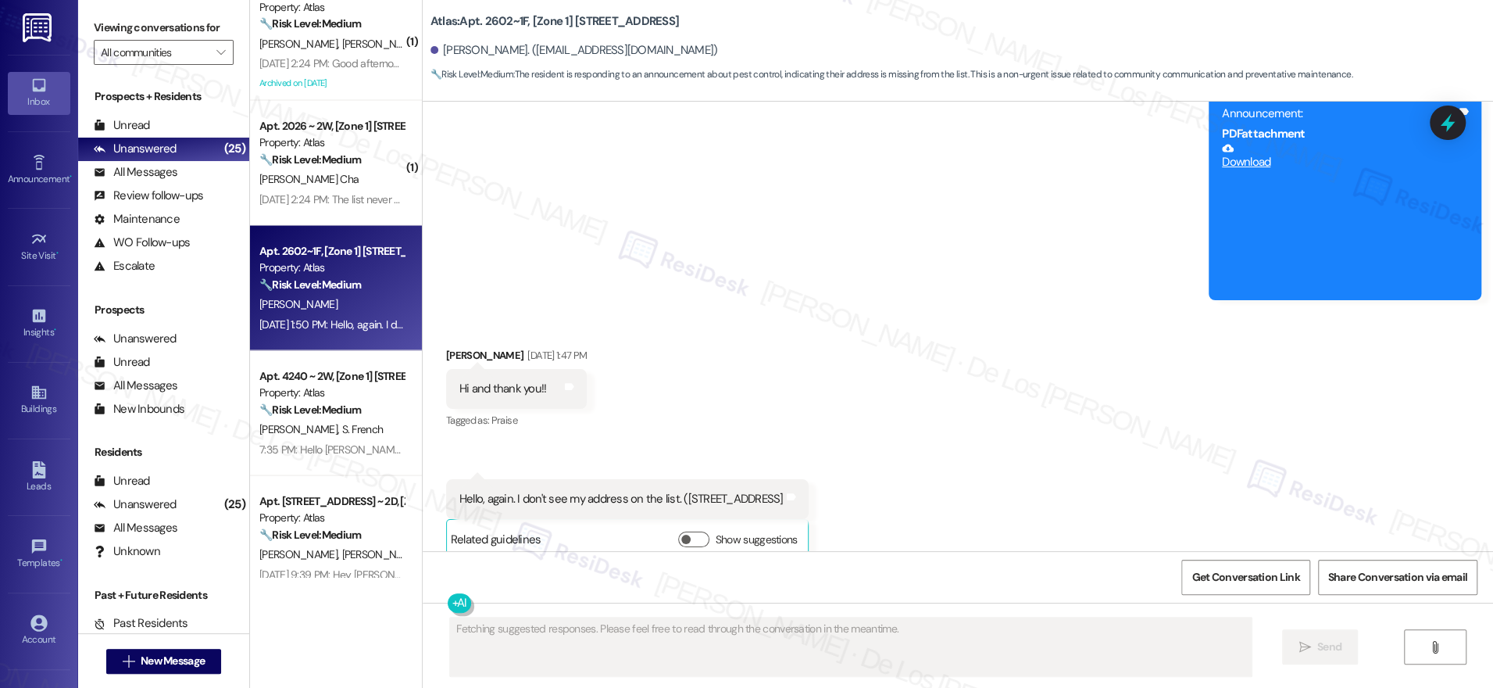
scroll to position [2007, 0]
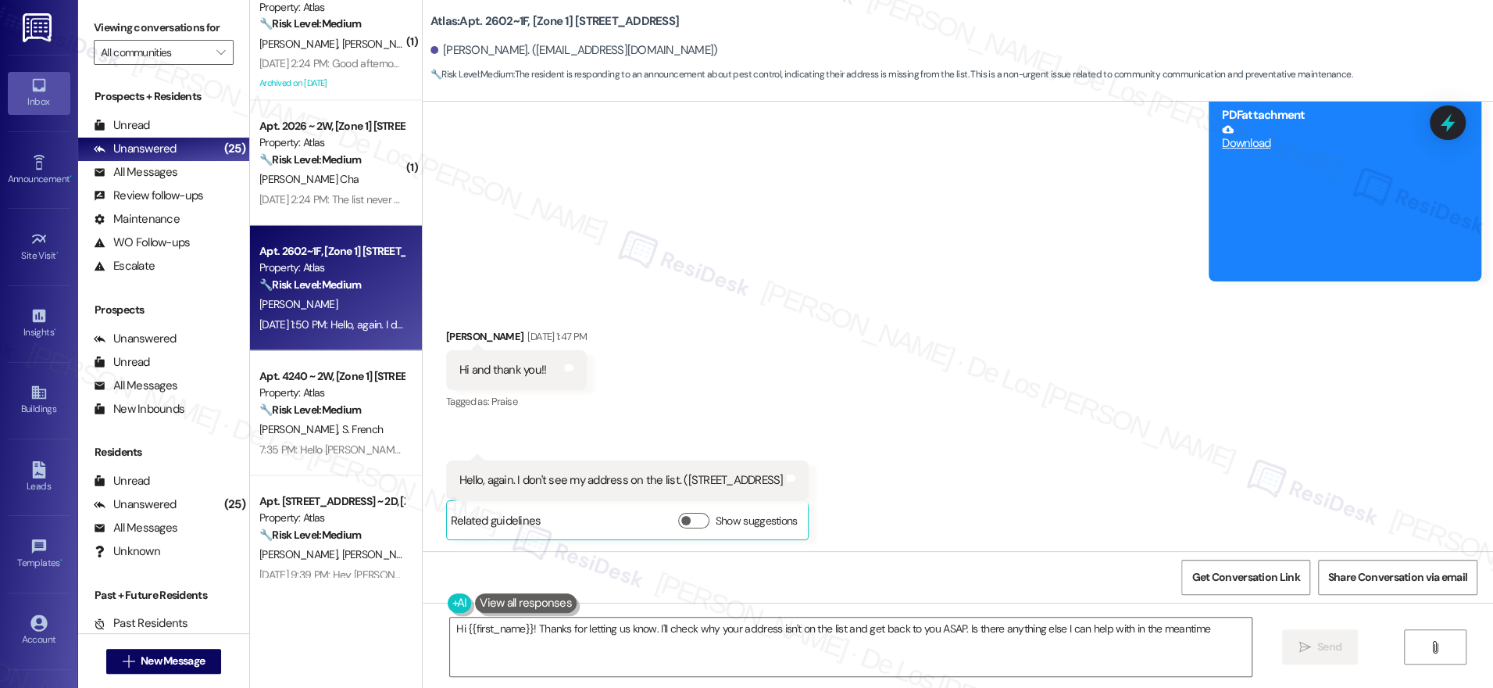
type textarea "Hi {{first_name}}! Thanks for letting us know. I'll check why your address isn'…"
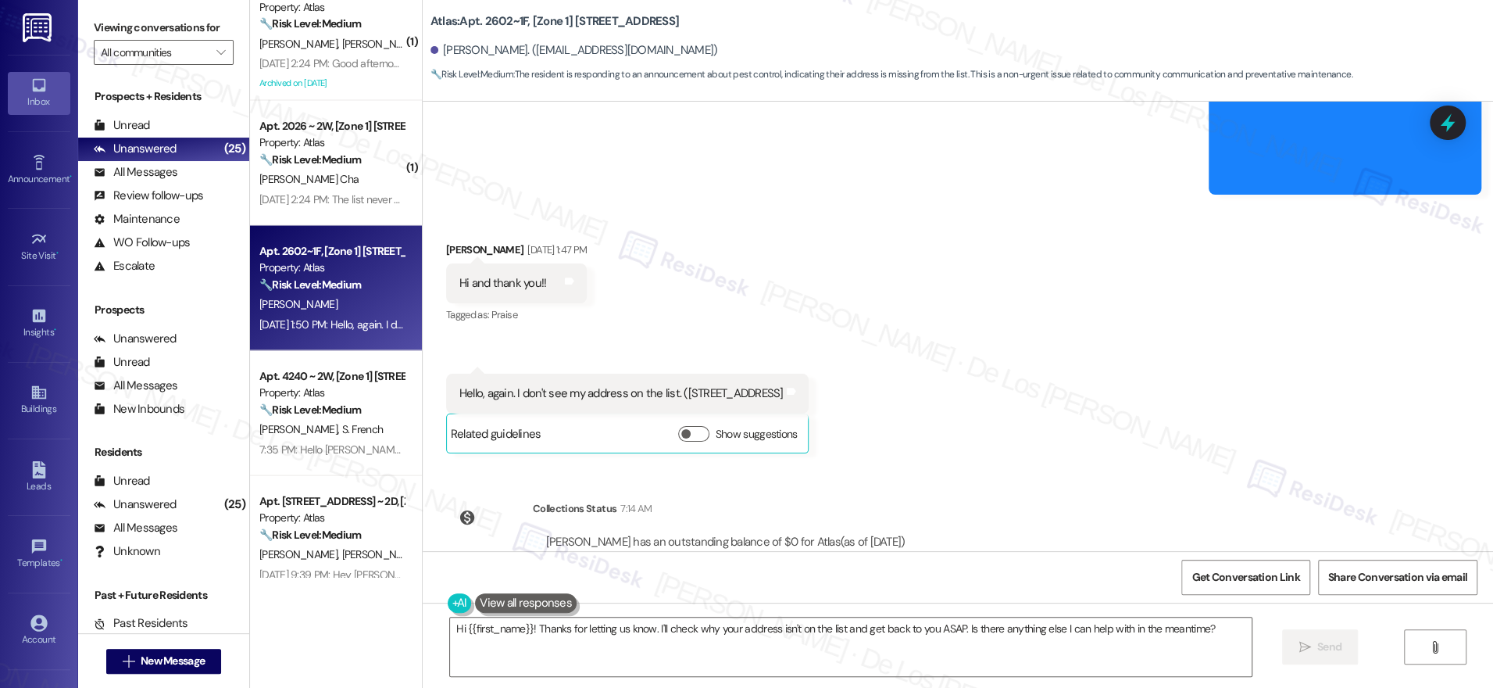
scroll to position [2151, 0]
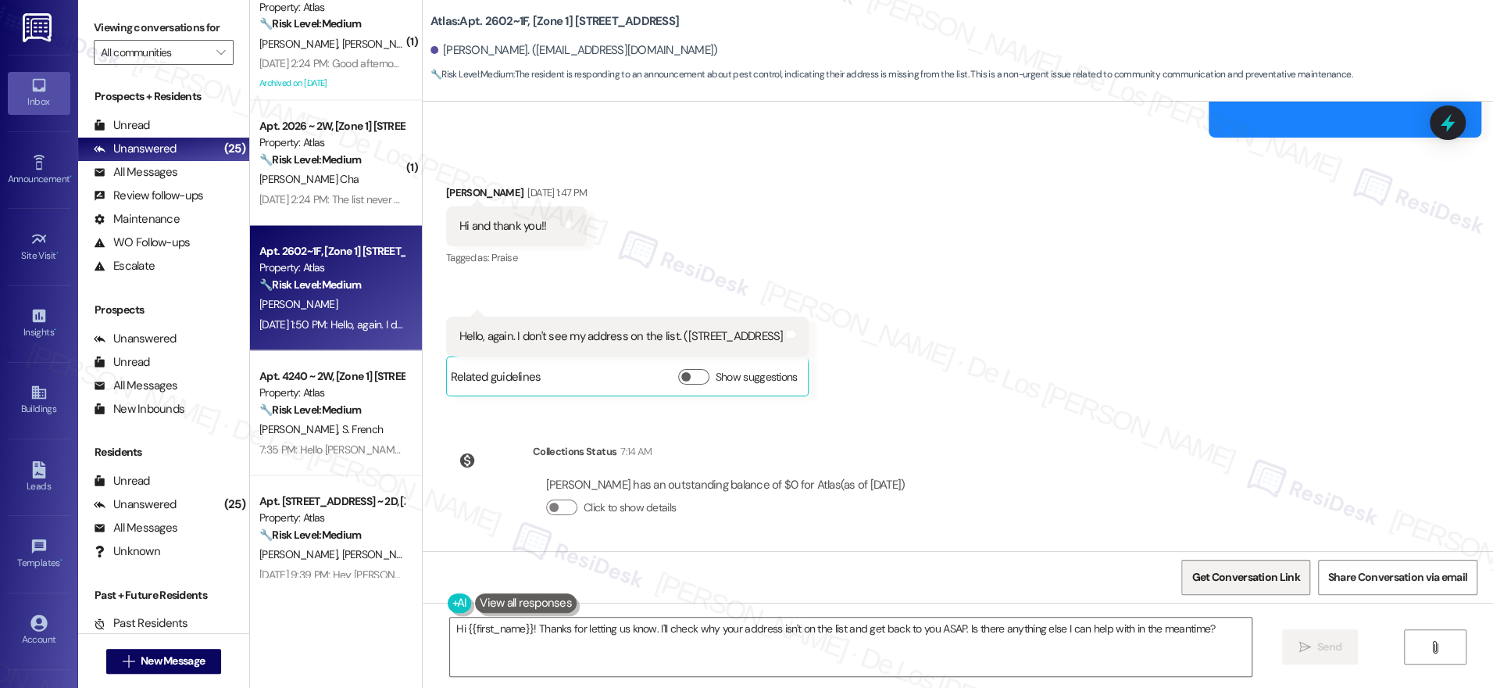
click at [1216, 573] on span "Get Conversation Link" at bounding box center [1246, 577] width 108 height 16
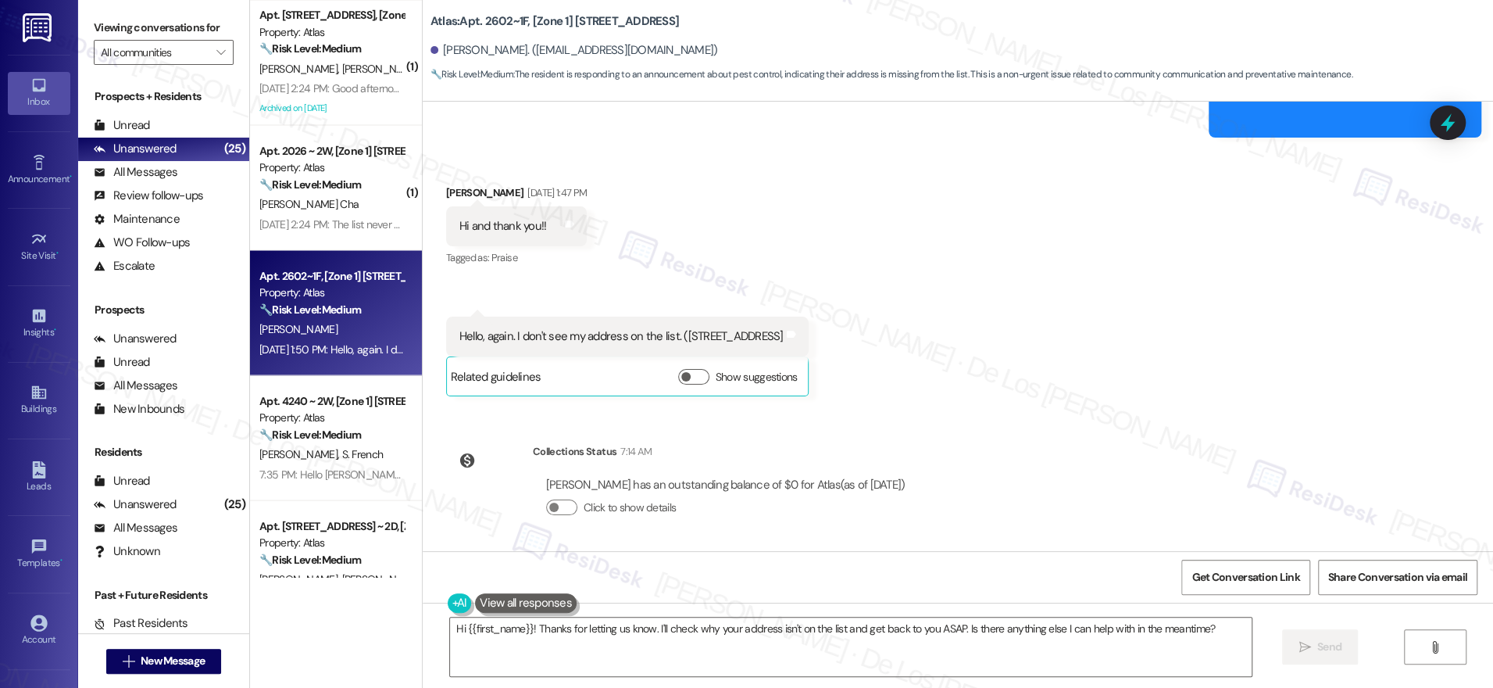
scroll to position [2126, 0]
click at [341, 219] on div "Sep 05, 2025 at 2:24 PM: The list never came through Sep 05, 2025 at 2:24 PM: T…" at bounding box center [358, 223] width 198 height 14
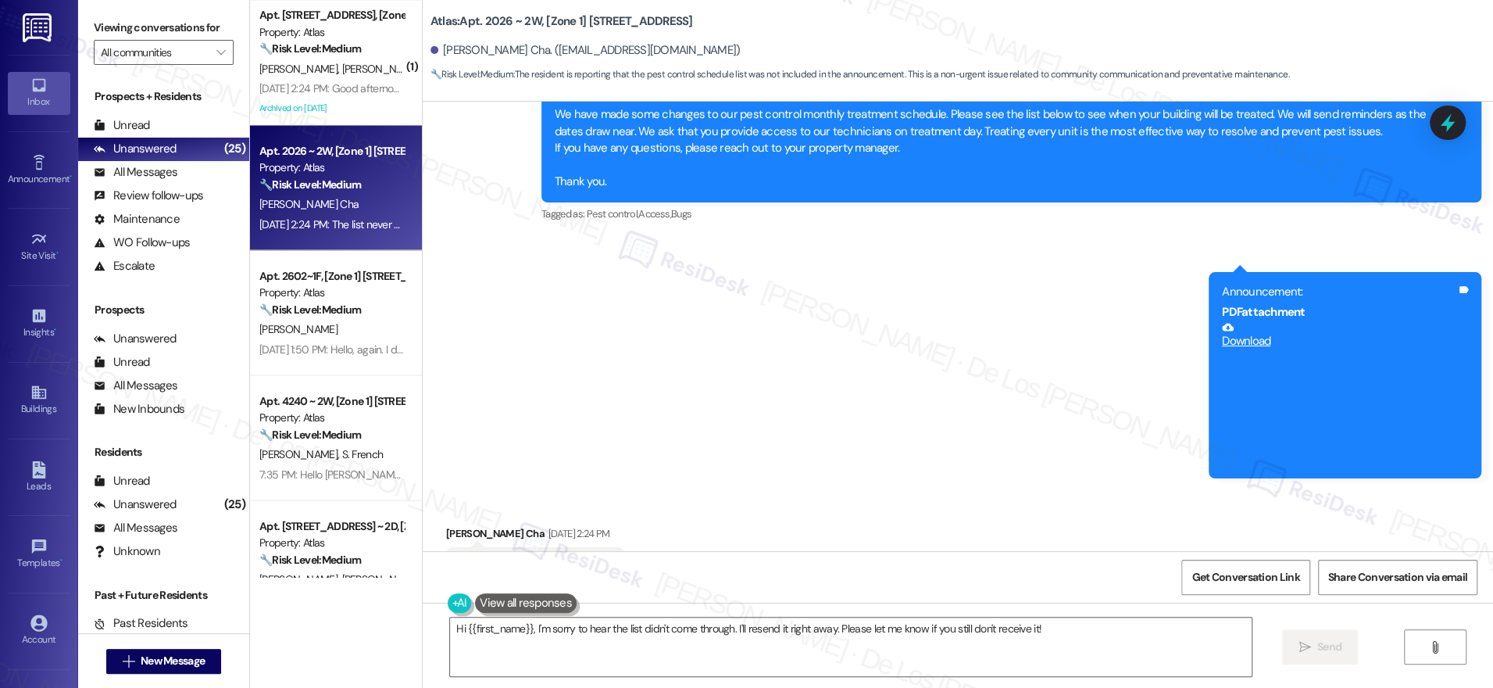
scroll to position [556, 0]
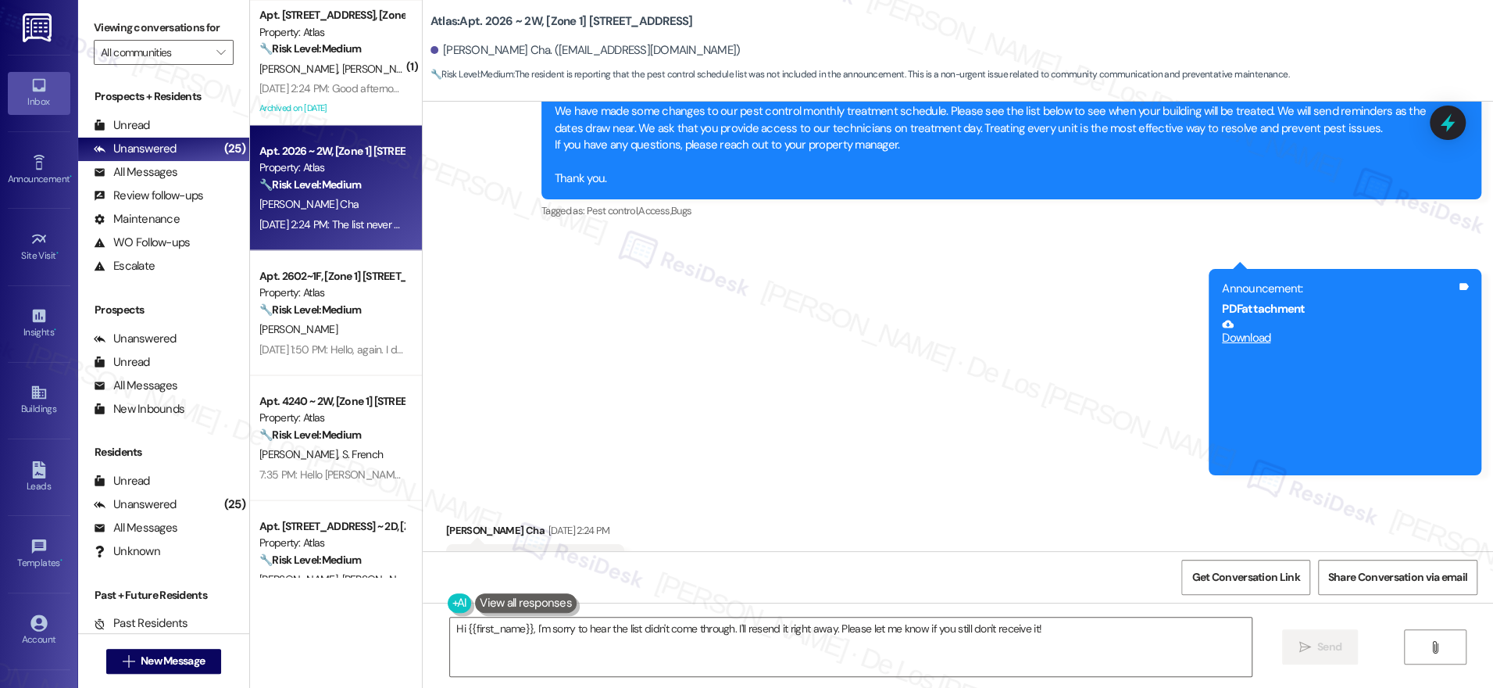
click at [1244, 336] on link "Download" at bounding box center [1339, 331] width 234 height 27
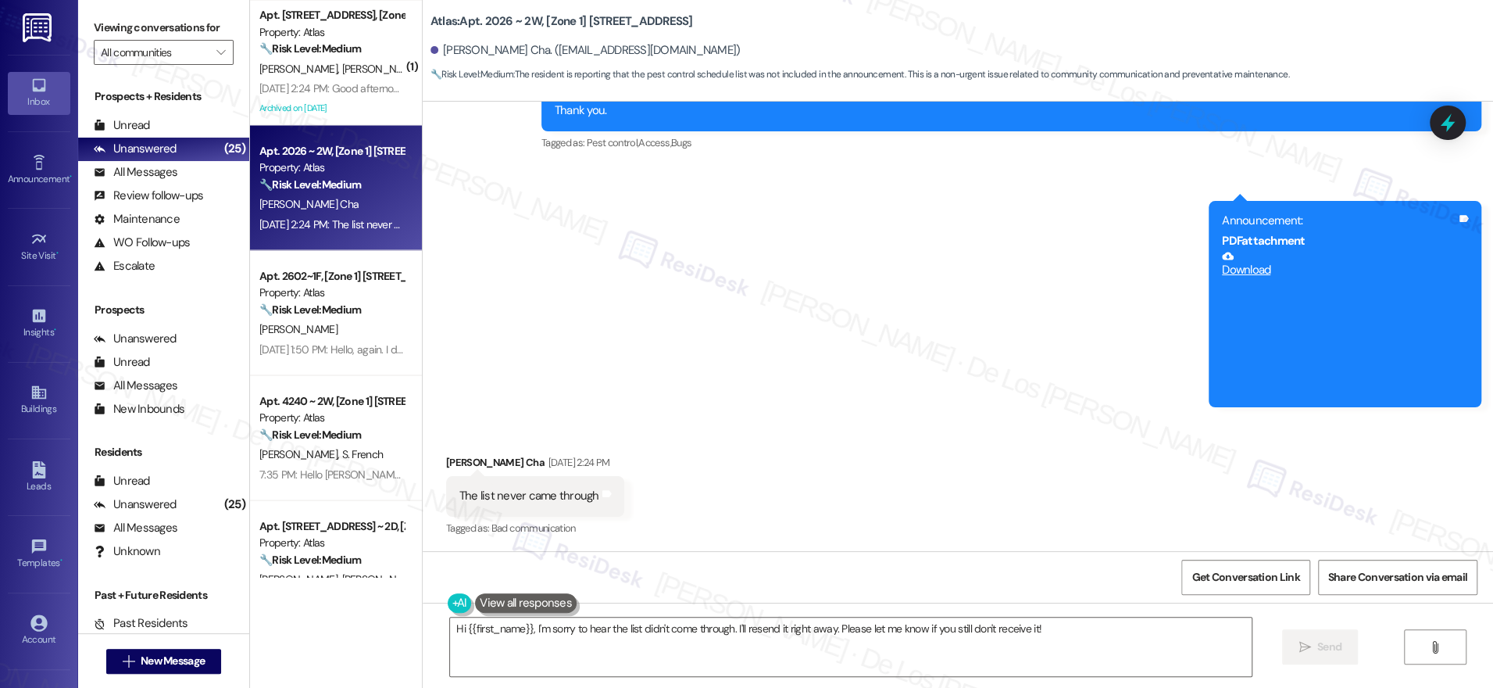
scroll to position [625, 0]
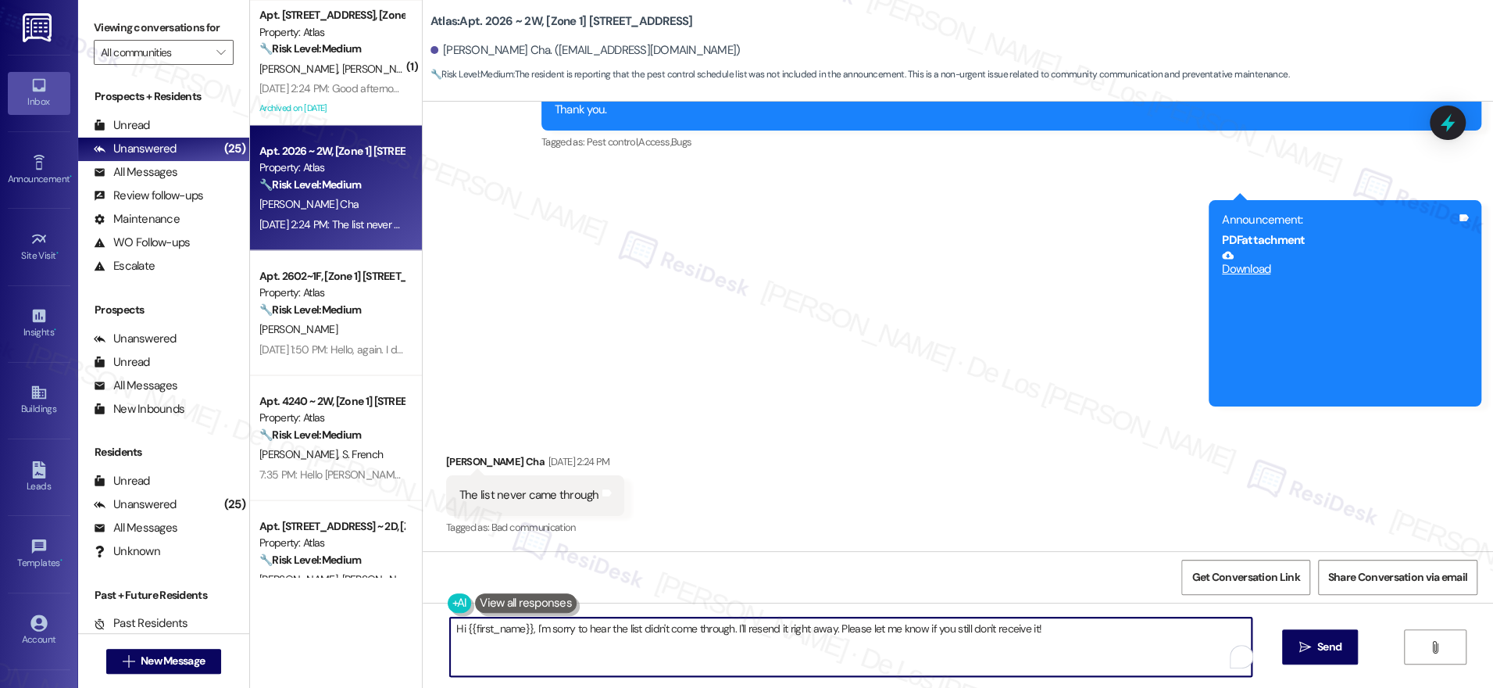
drag, startPoint x: 728, startPoint y: 629, endPoint x: 813, endPoint y: 633, distance: 86.0
click at [813, 633] on textarea "Hi {{first_name}}, I'm sorry to hear the list didn't come through. I'll resend …" at bounding box center [851, 646] width 802 height 59
drag, startPoint x: 813, startPoint y: 628, endPoint x: 753, endPoint y: 635, distance: 60.6
click at [722, 631] on textarea "Hi {{first_name}}, I'm sorry to hear the list didn't come through. I'll resend …" at bounding box center [846, 646] width 802 height 59
paste textarea "’m sorry the list didn’t come through. I’ve just resent it—please let me know i…"
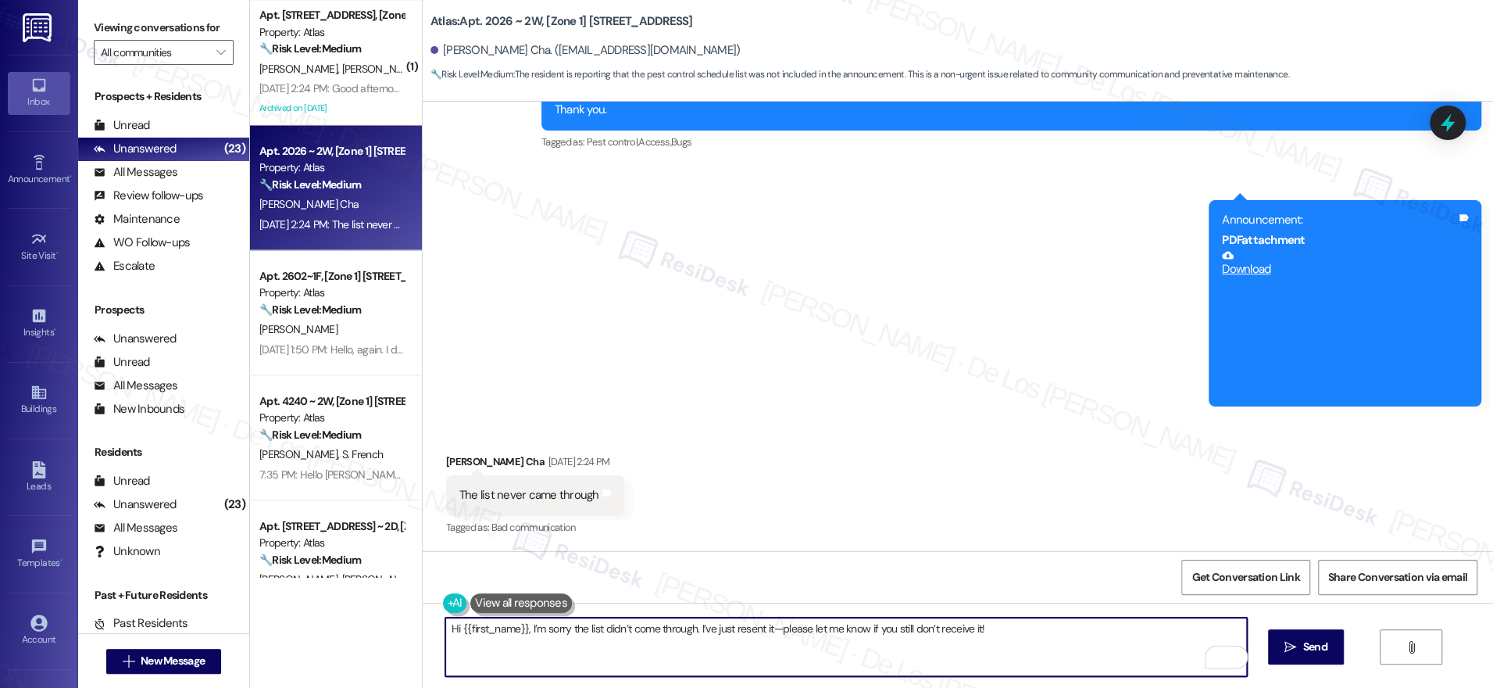
click at [768, 627] on textarea "Hi {{first_name}}, I’m sorry the list didn’t come through. I’ve just resent it—…" at bounding box center [846, 646] width 802 height 59
type textarea "Hi {{first_name}}, I’m sorry the list didn’t come through. I’ve just resent it,…"
click at [1398, 654] on button "" at bounding box center [1411, 646] width 63 height 35
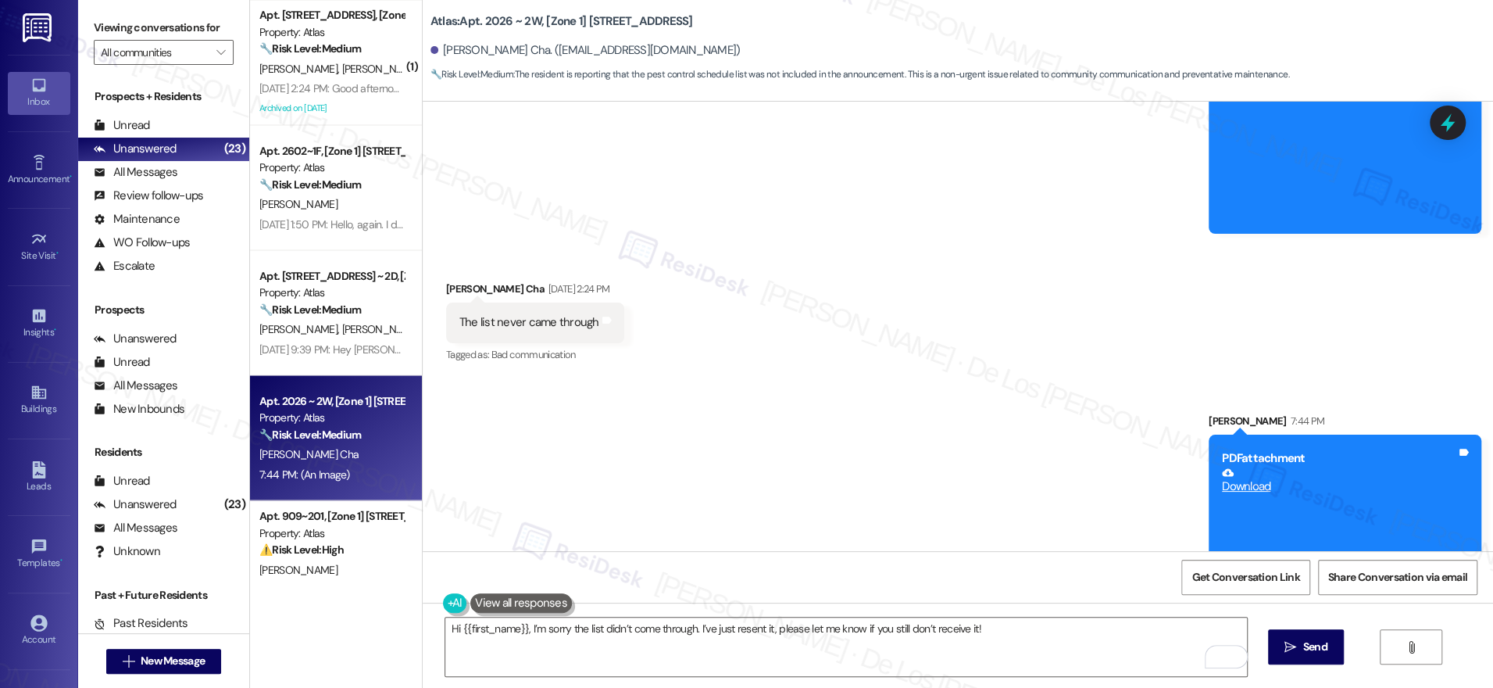
scroll to position [883, 0]
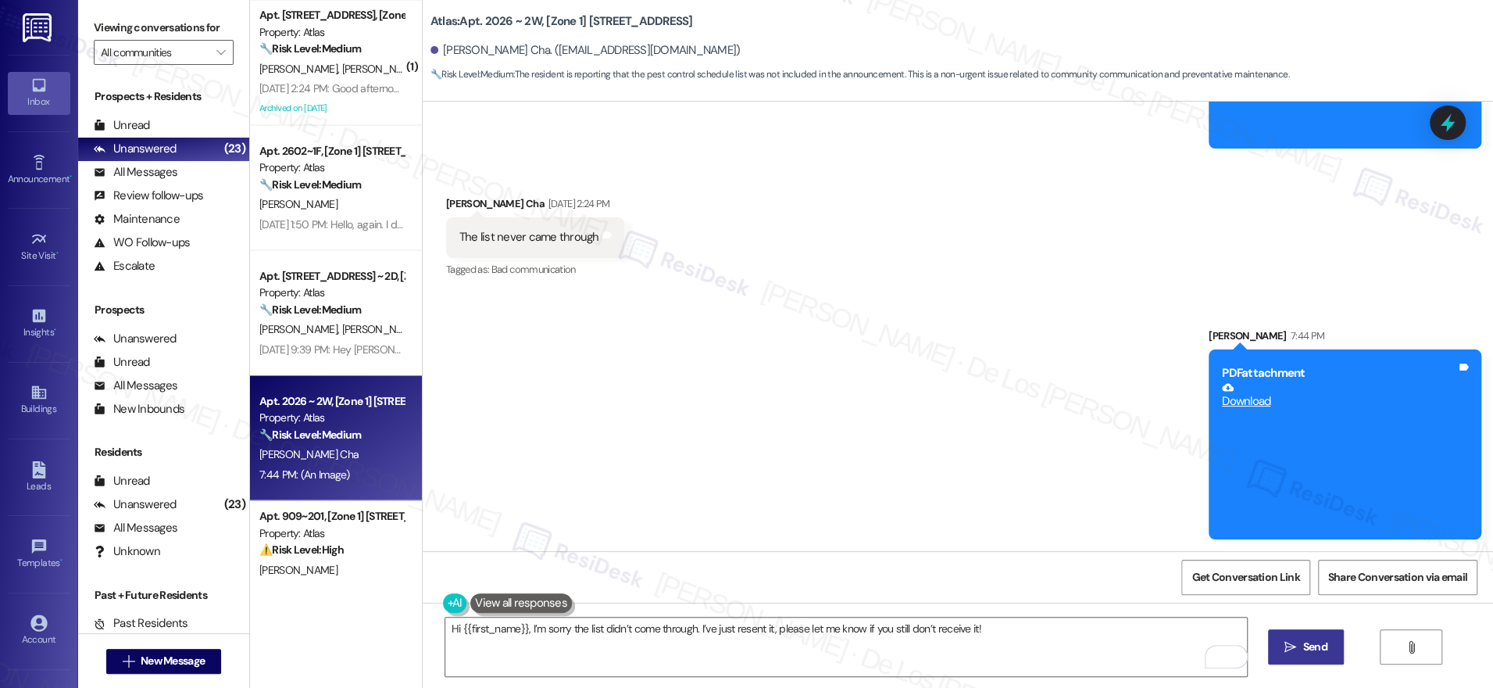
click at [1296, 650] on span " Send" at bounding box center [1306, 646] width 49 height 16
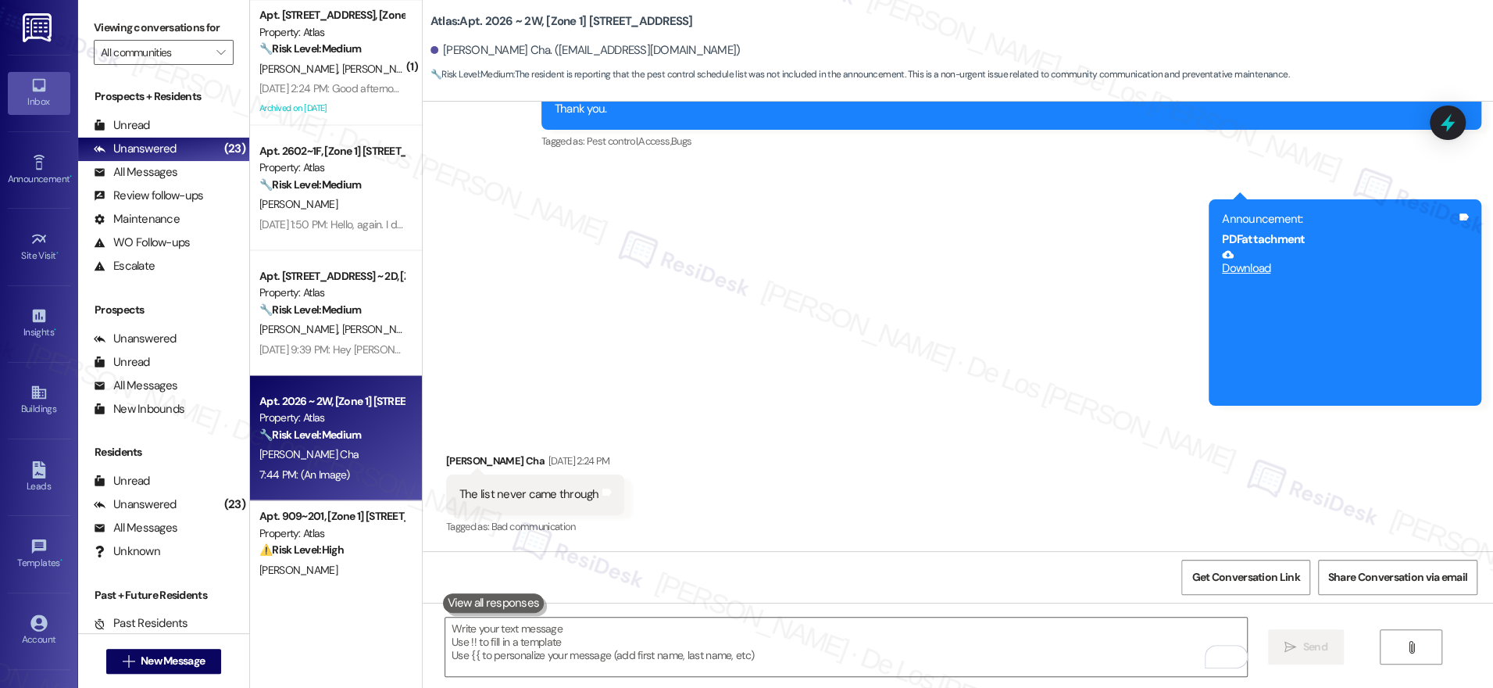
scroll to position [624, 0]
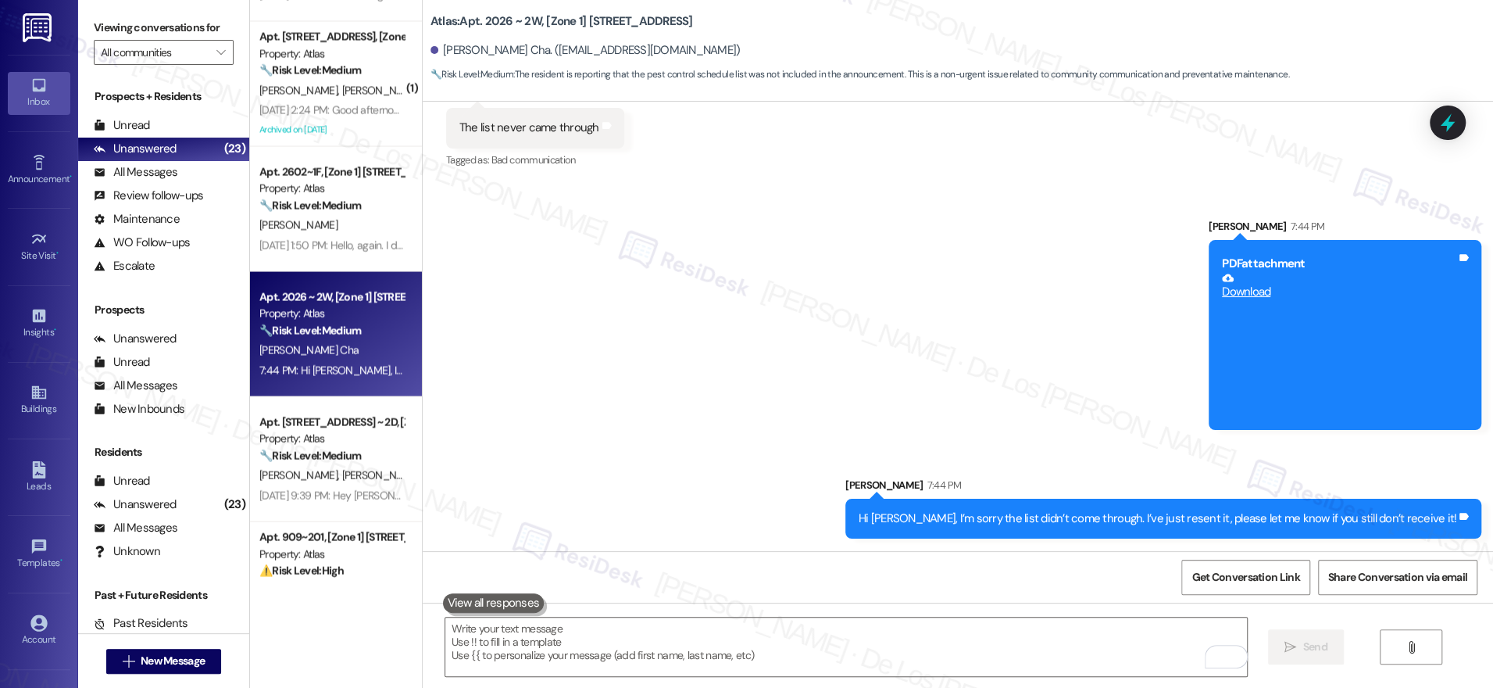
scroll to position [2103, 0]
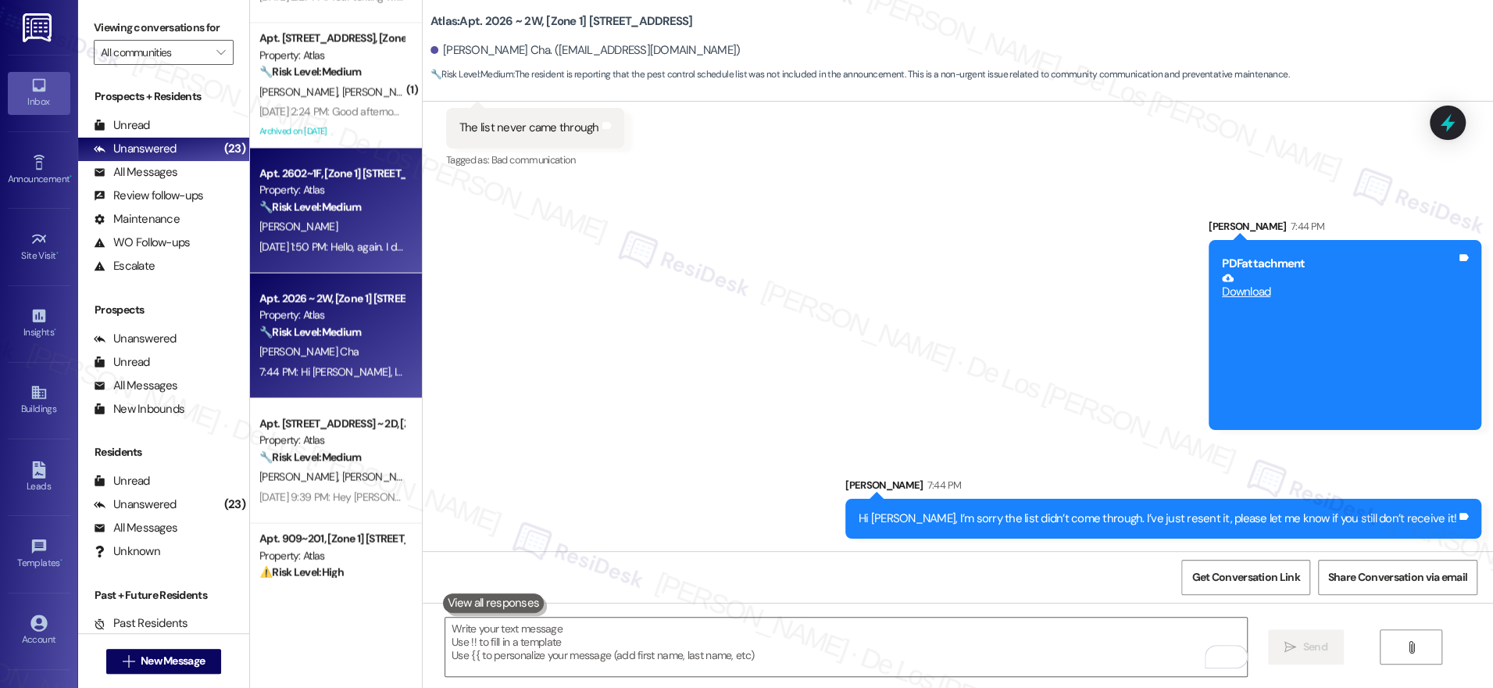
click at [327, 242] on div "[DATE] 1:50 PM: Hello, again. I don't see my address on the list. ([STREET_ADDR…" at bounding box center [444, 246] width 371 height 14
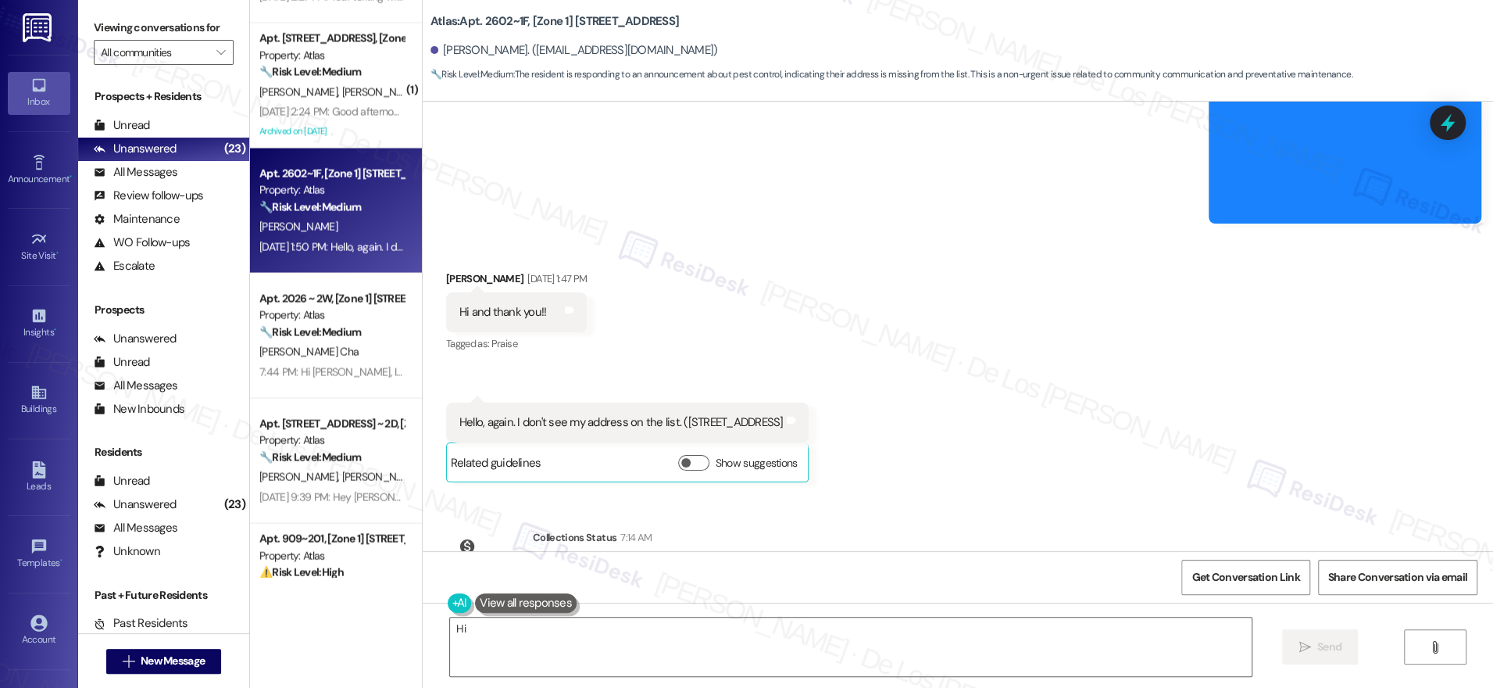
scroll to position [2151, 0]
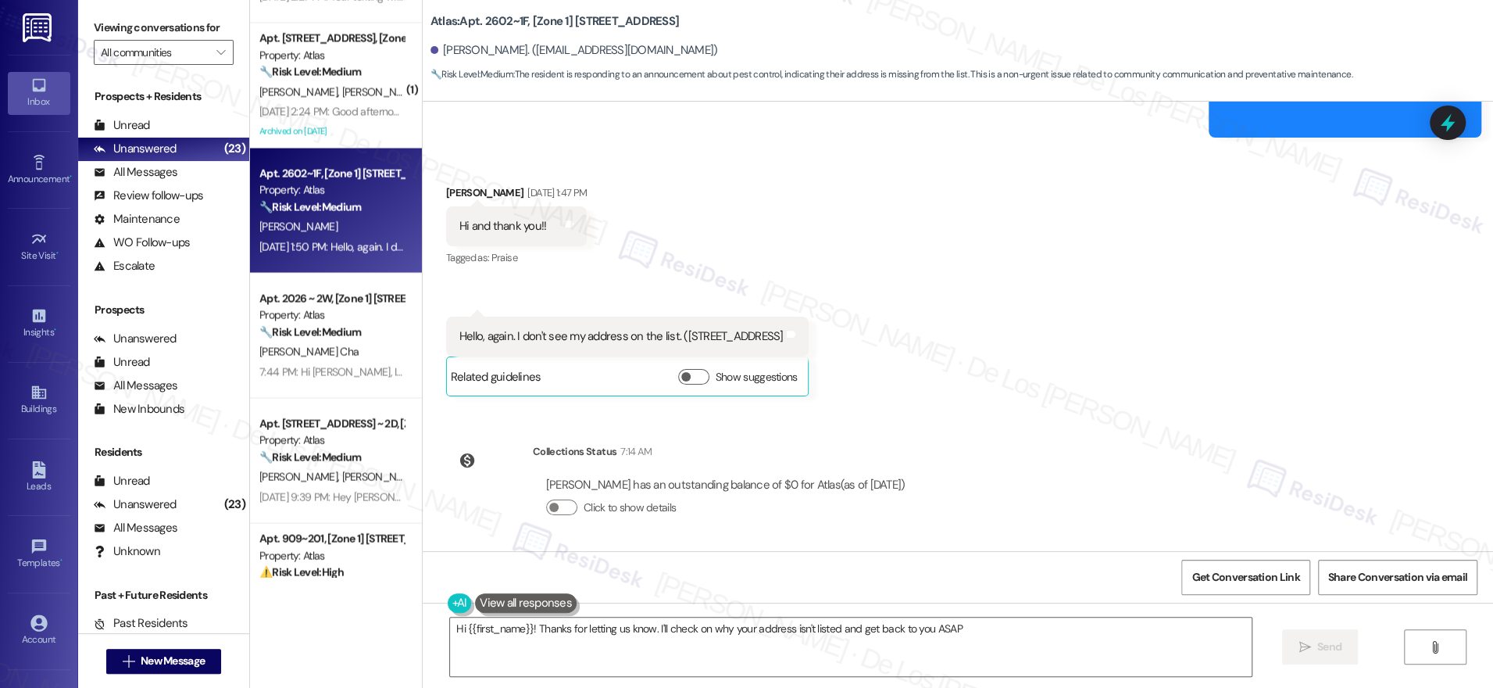
type textarea "Hi {{first_name}}! Thanks for letting us know. I'll check on why your address i…"
click at [1273, 586] on span "Get Conversation Link" at bounding box center [1246, 577] width 114 height 34
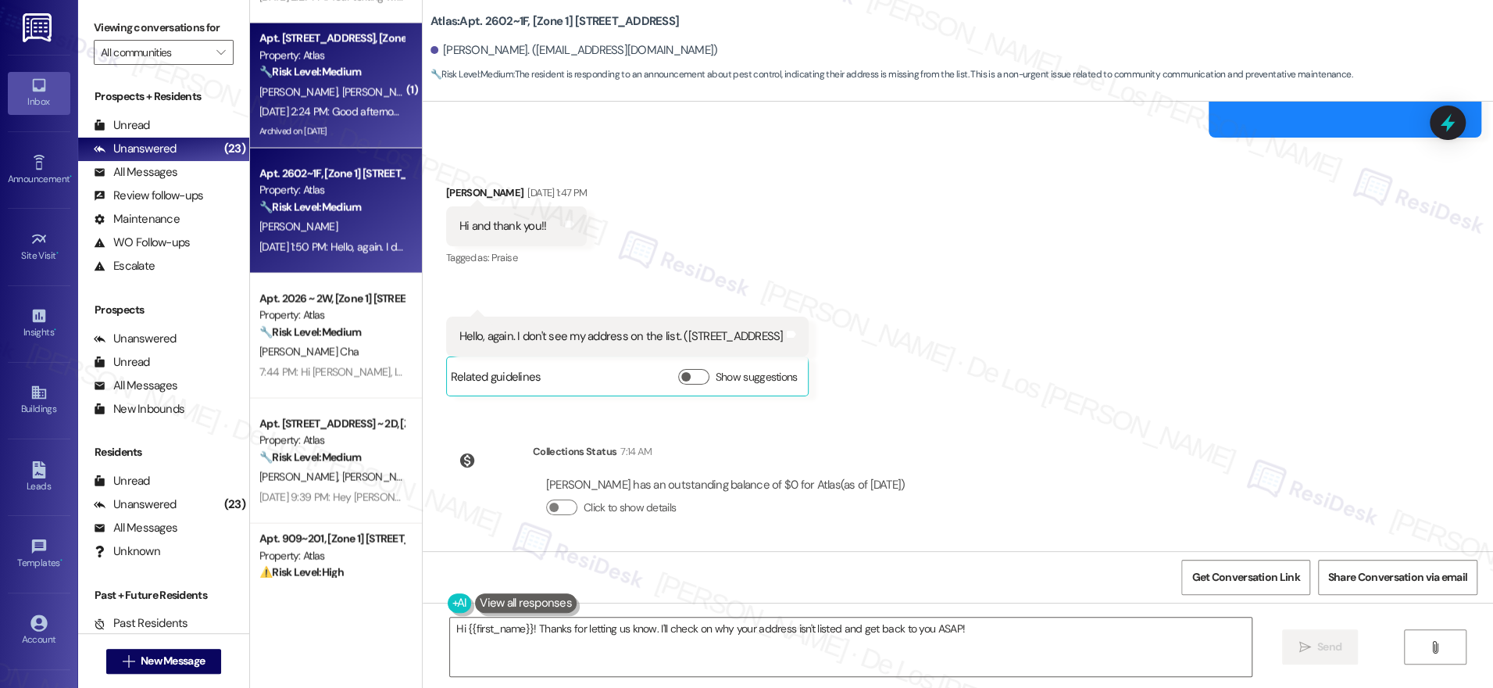
click at [276, 79] on div "🔧 Risk Level: Medium The resident is inquiring about their building not being o…" at bounding box center [331, 71] width 145 height 16
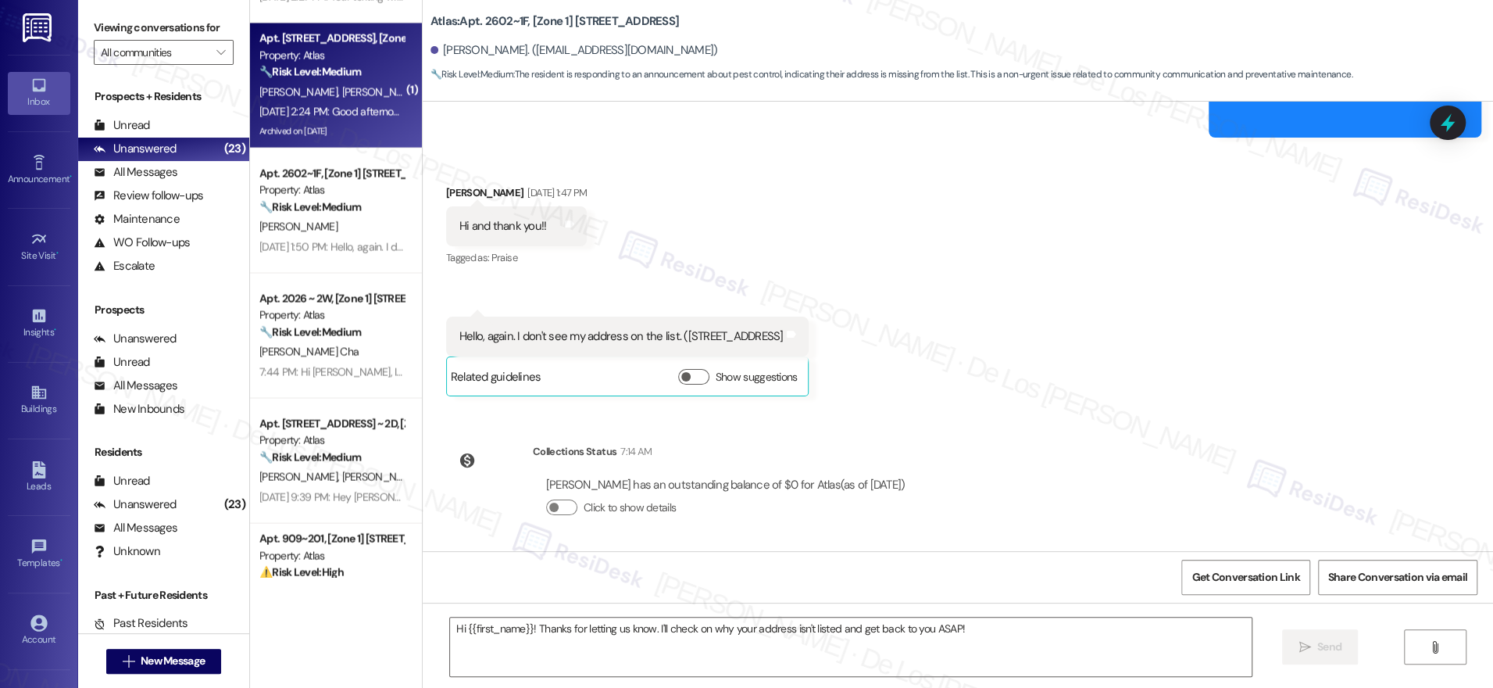
type textarea "Fetching suggested responses. Please feel free to read through the conversation…"
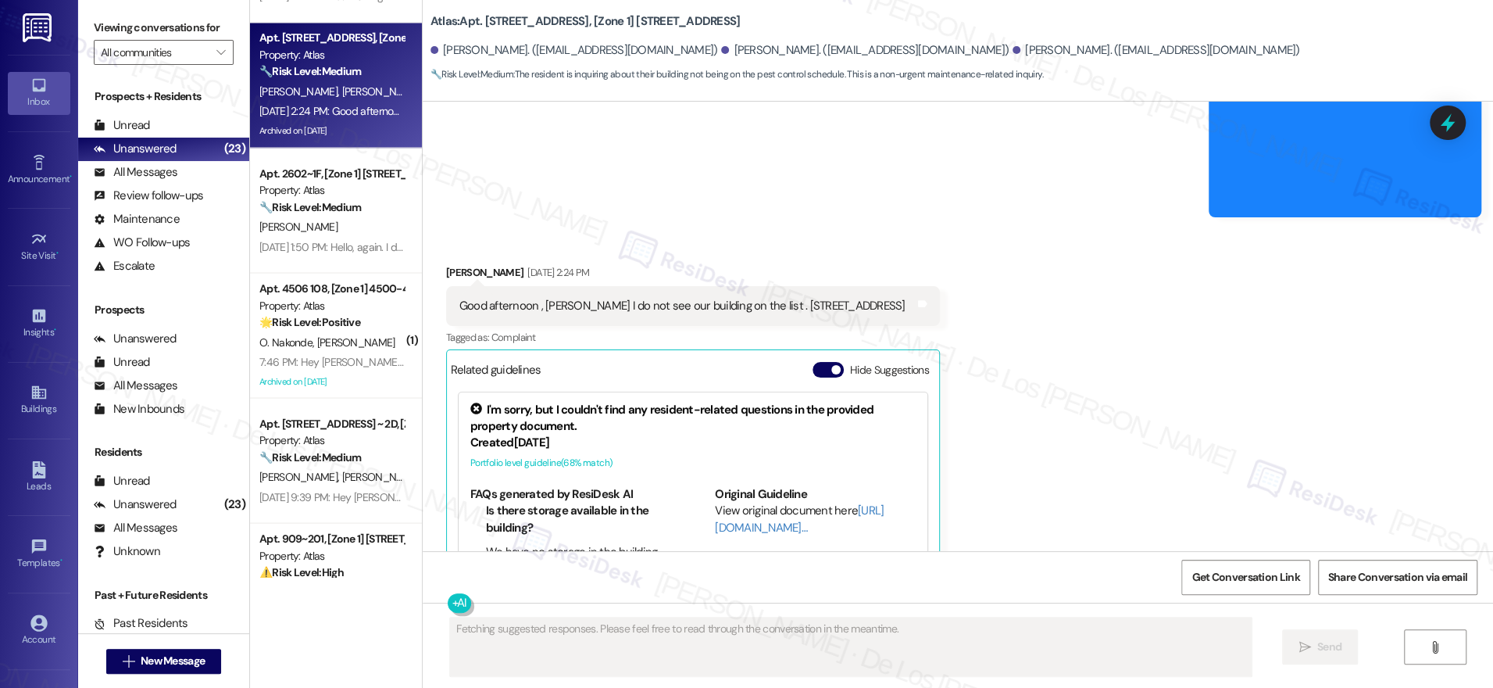
scroll to position [10591, 0]
click at [1201, 584] on span "Get Conversation Link" at bounding box center [1246, 577] width 108 height 16
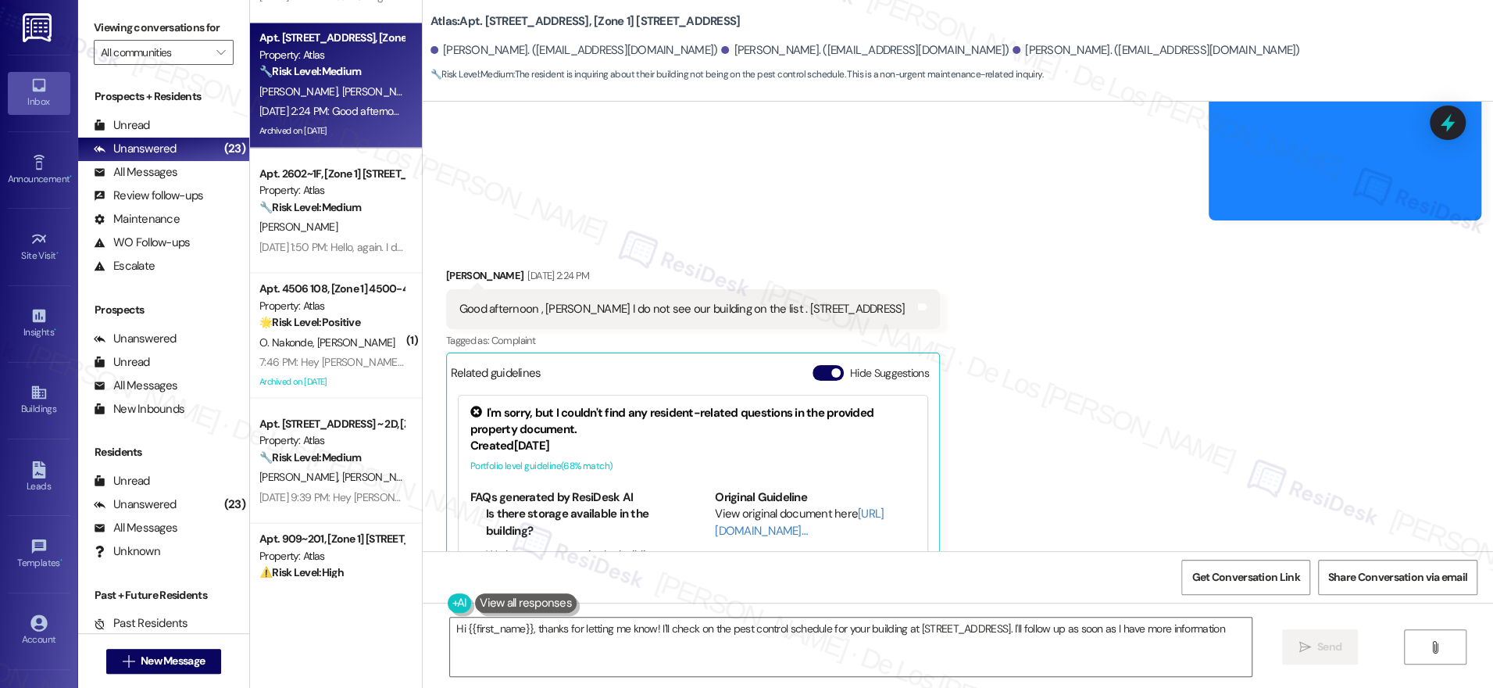
type textarea "Hi {{first_name}}, thanks for letting me know! I'll check on the pest control s…"
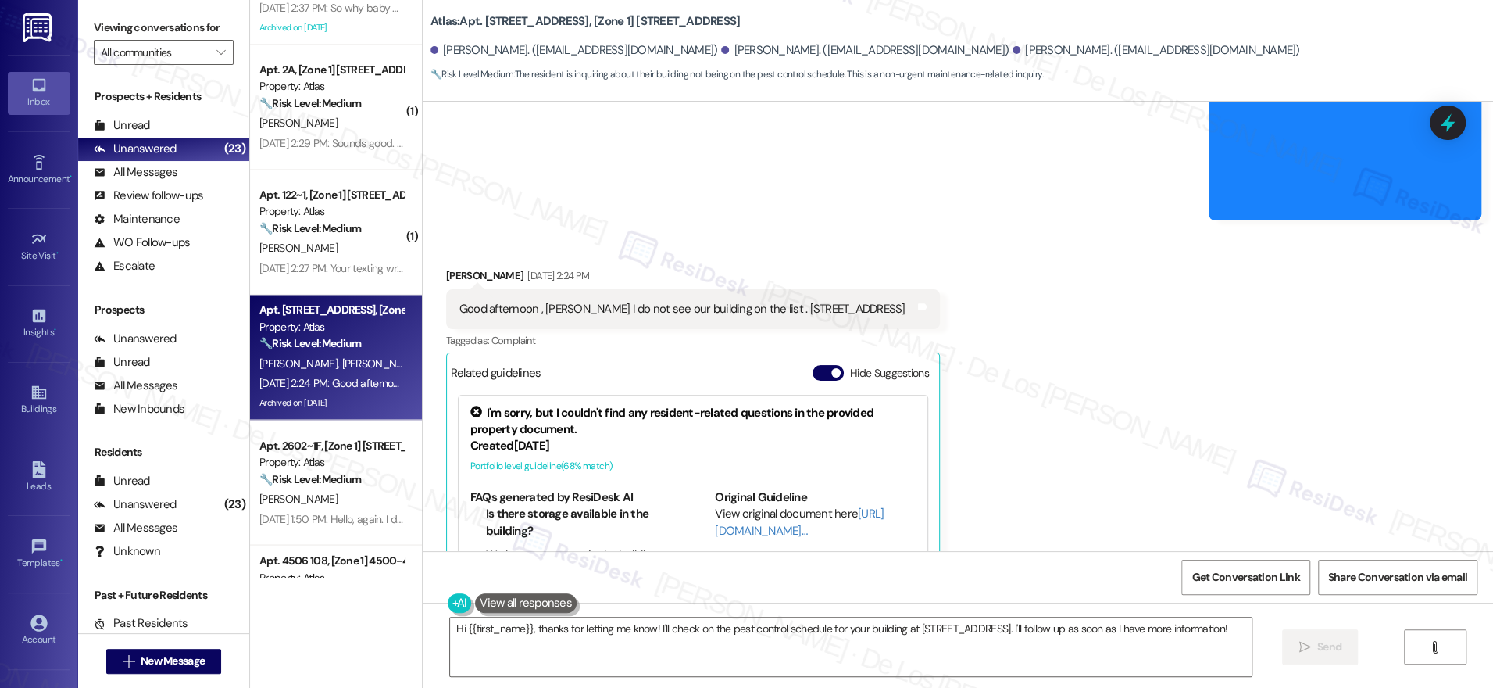
scroll to position [1817, 0]
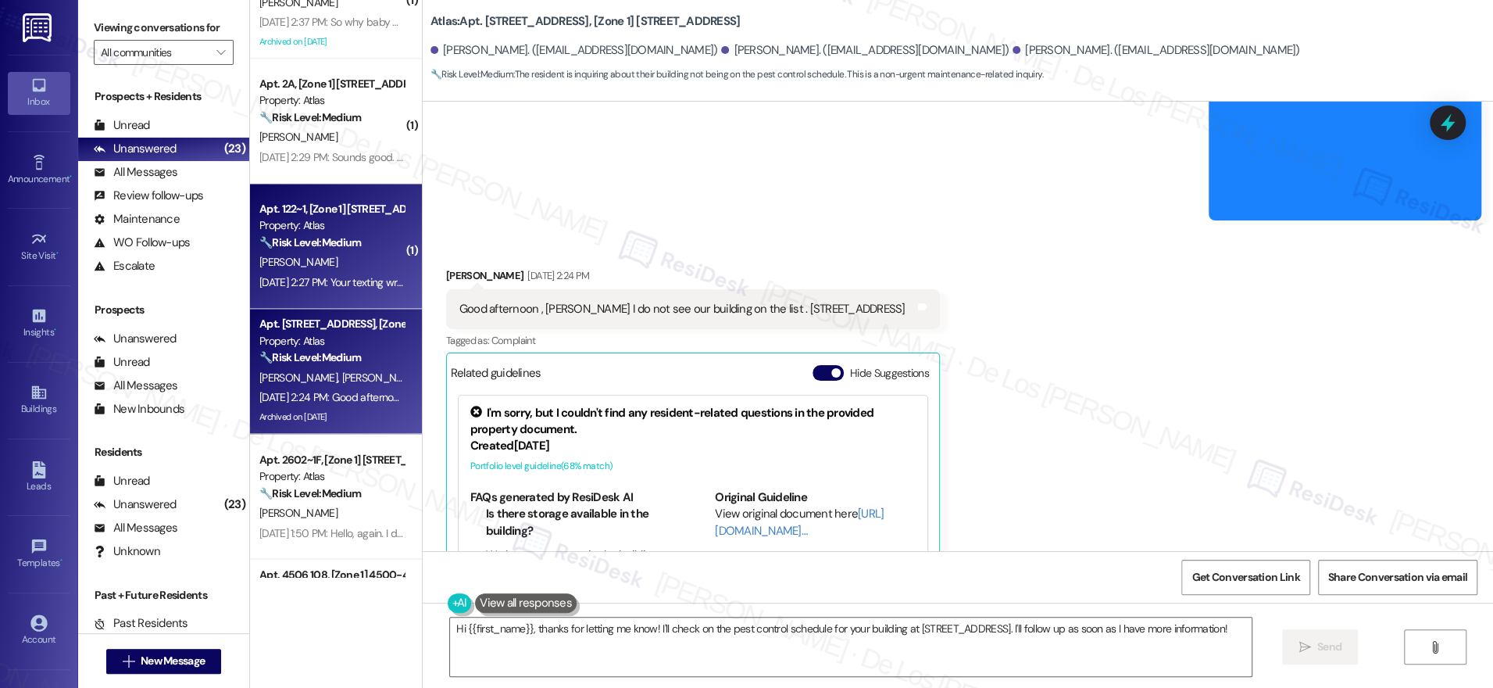
click at [306, 238] on strong "🔧 Risk Level: Medium" at bounding box center [310, 242] width 102 height 14
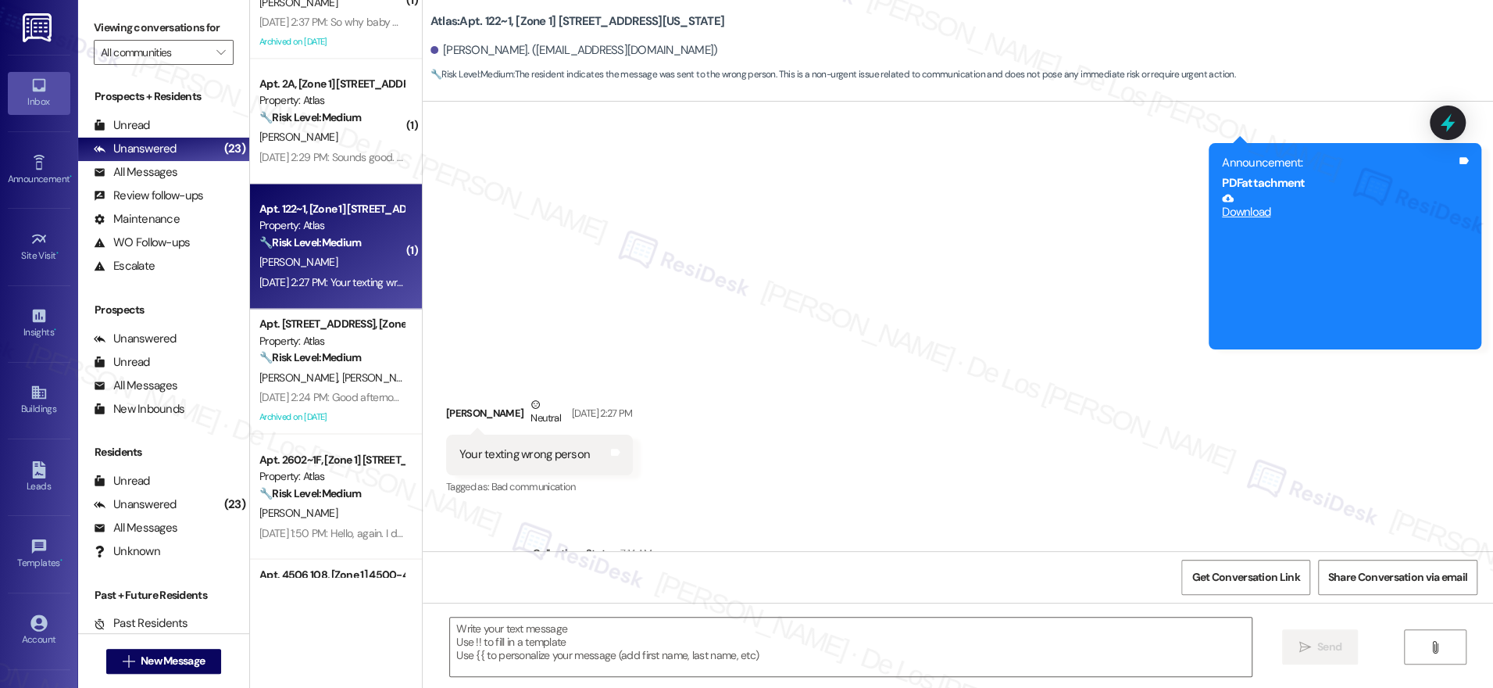
scroll to position [1656, 0]
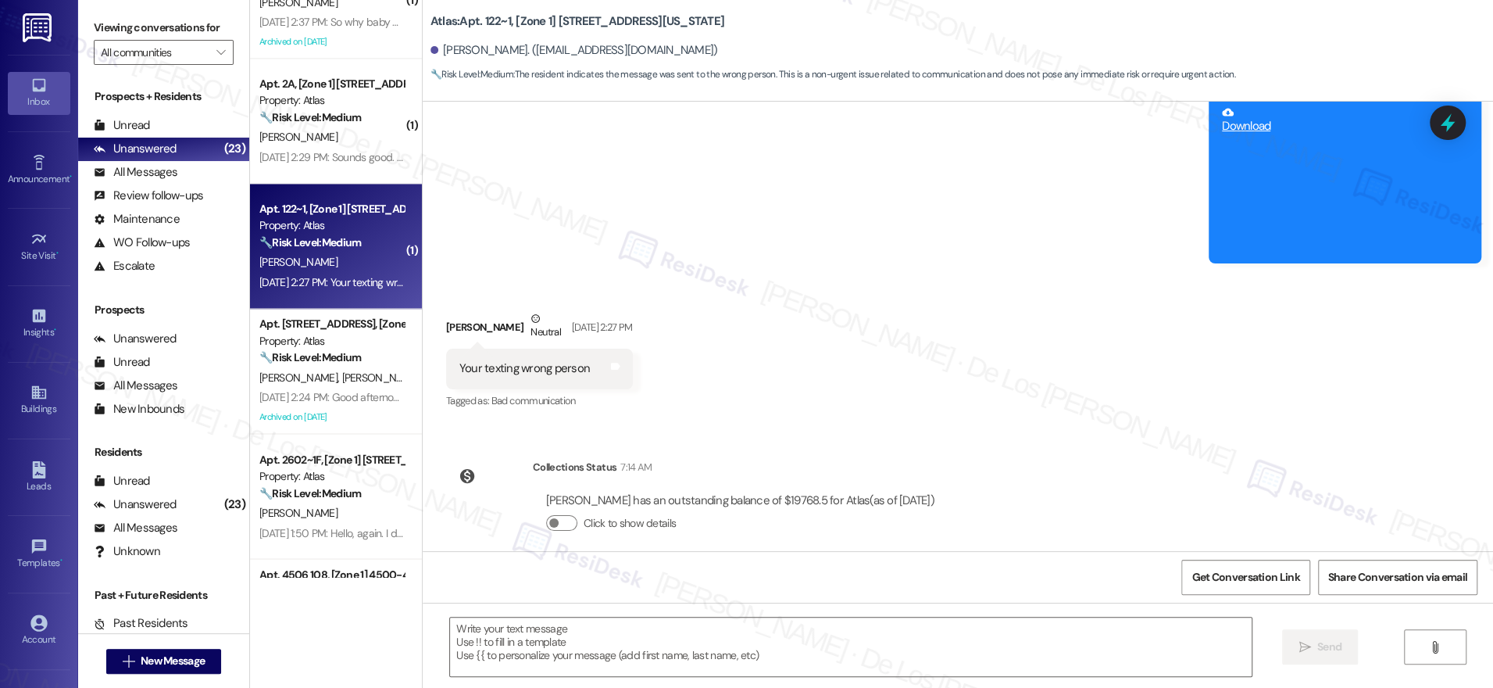
type textarea "Fetching suggested responses. Please feel free to read through the conversation…"
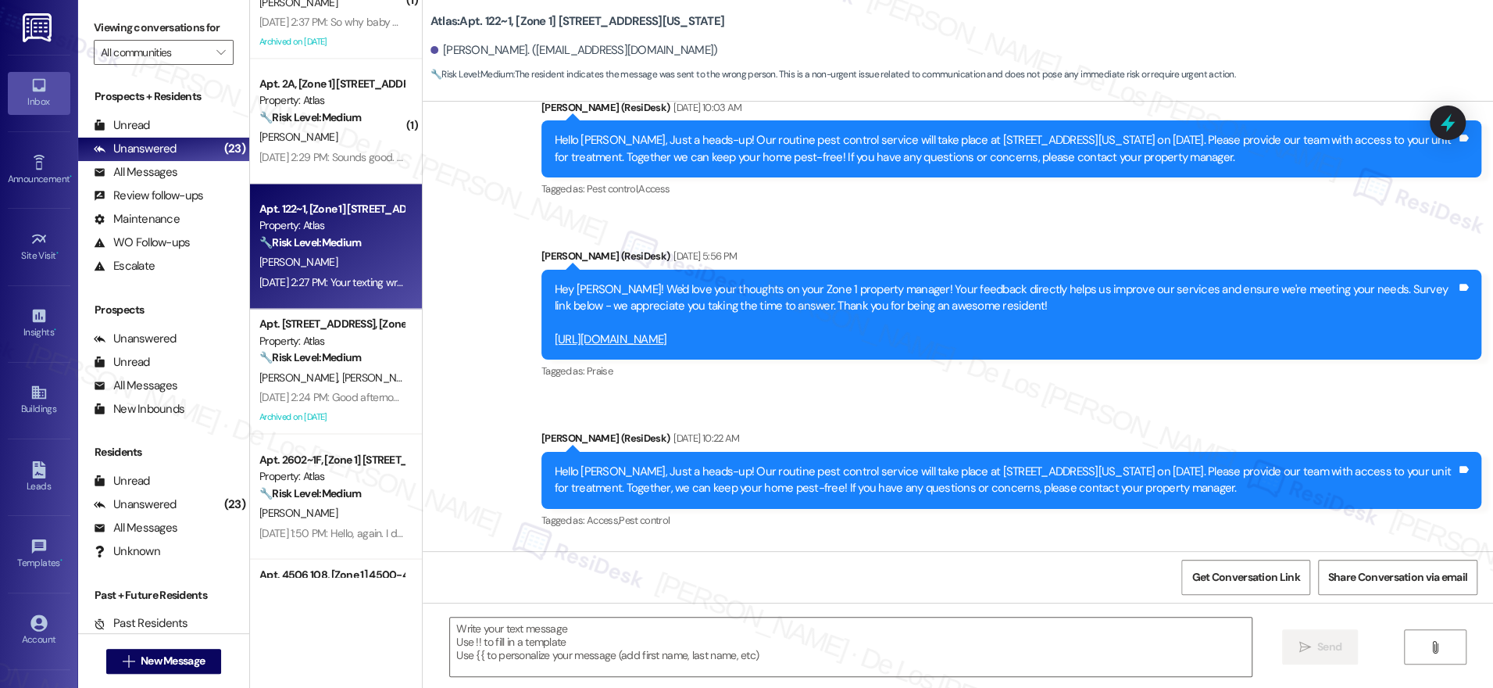
scroll to position [0, 0]
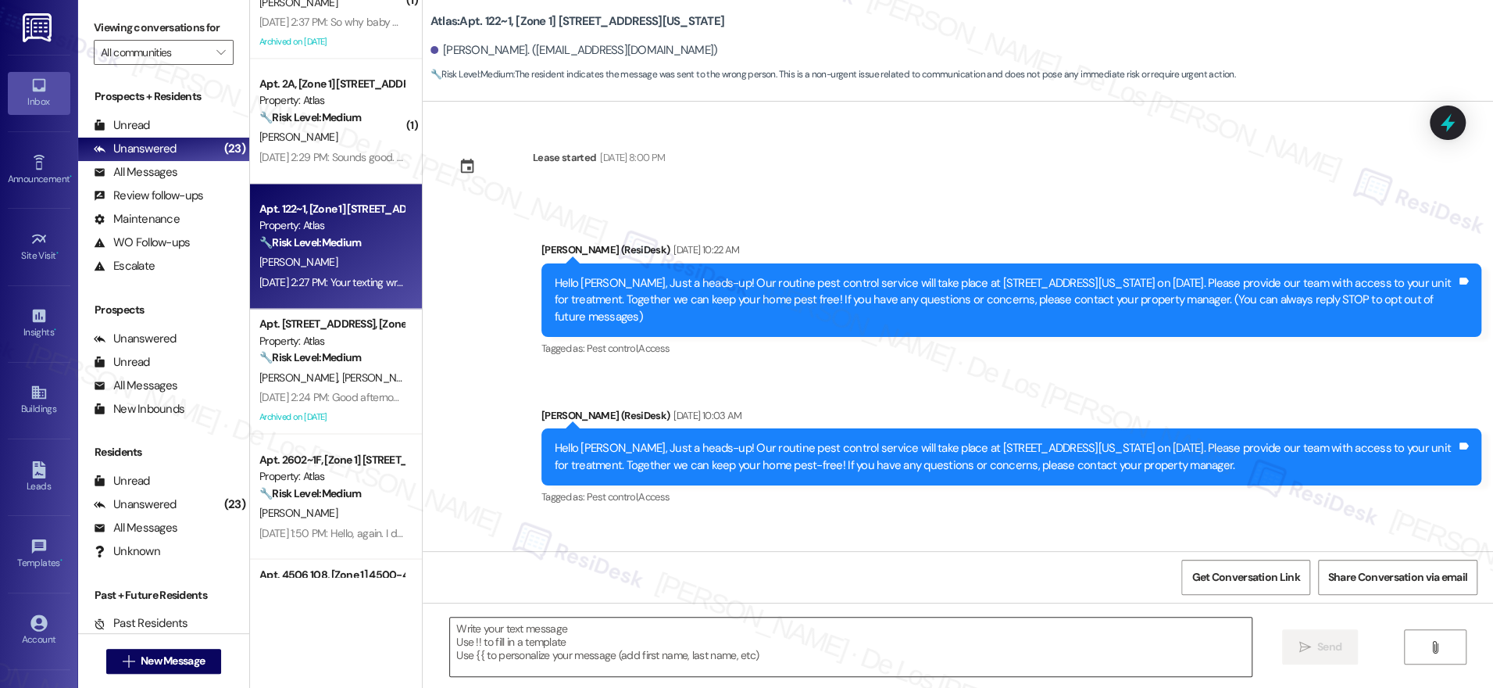
click at [638, 663] on textarea at bounding box center [851, 646] width 802 height 59
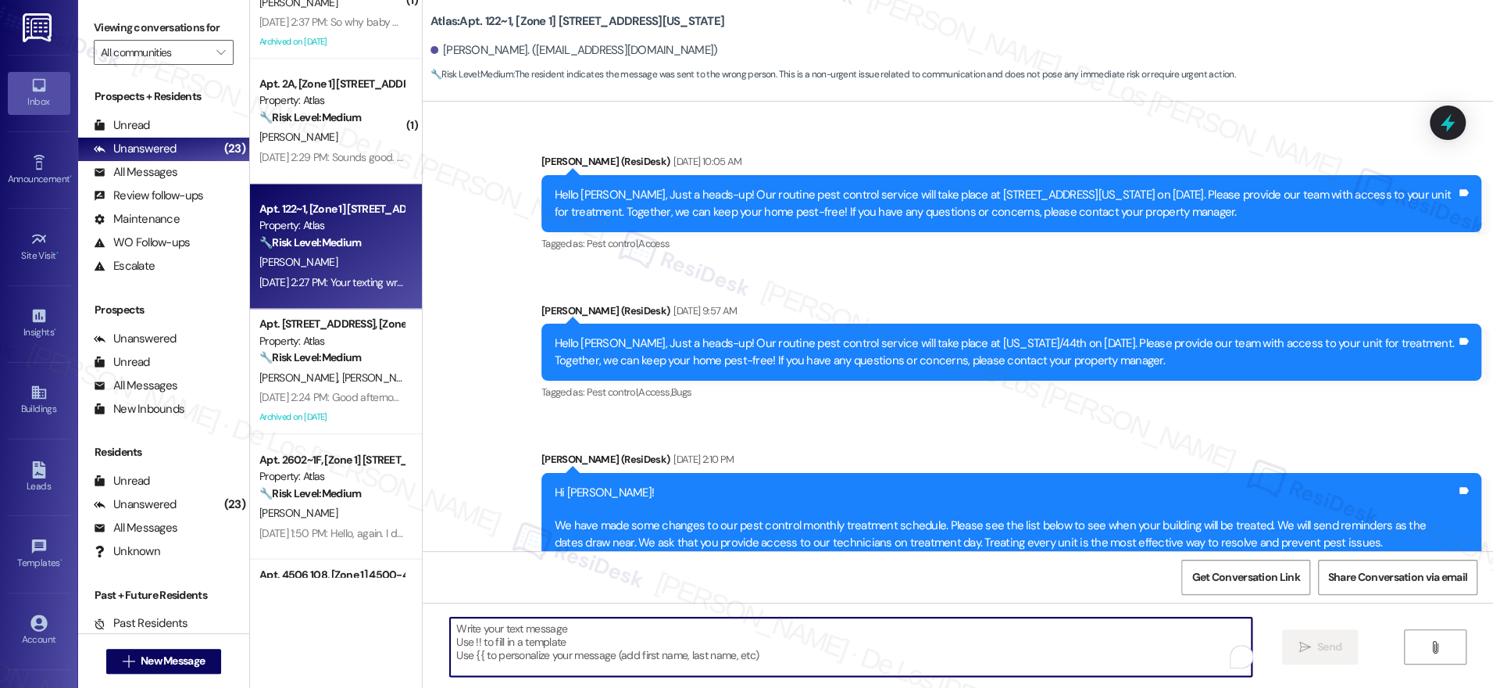
scroll to position [1656, 0]
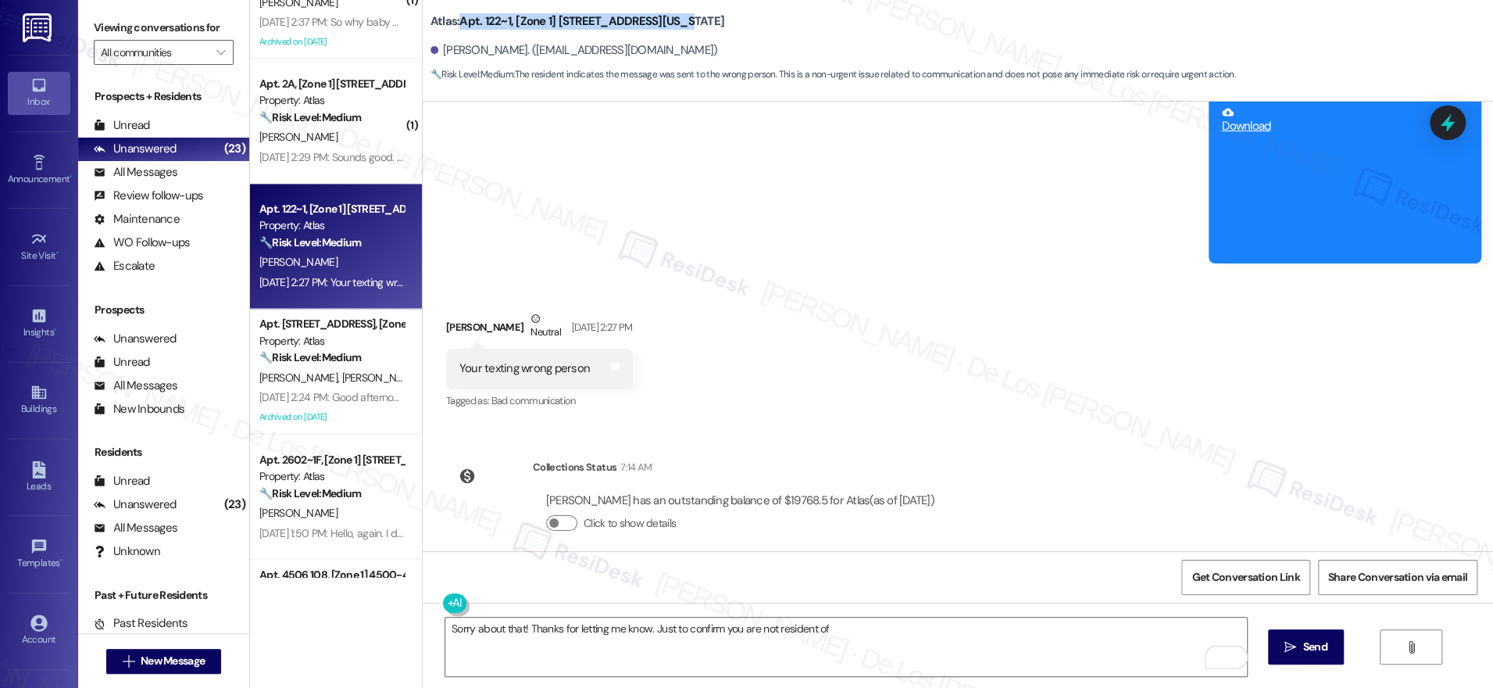
drag, startPoint x: 675, startPoint y: 19, endPoint x: 448, endPoint y: 20, distance: 227.4
click at [448, 20] on div "Atlas: Apt. 122~1, [Zone 1] [STREET_ADDRESS][US_STATE]" at bounding box center [587, 22] width 313 height 20
copy b "Apt. 122~1, [Zone 1] [STREET_ADDRESS][US_STATE]"
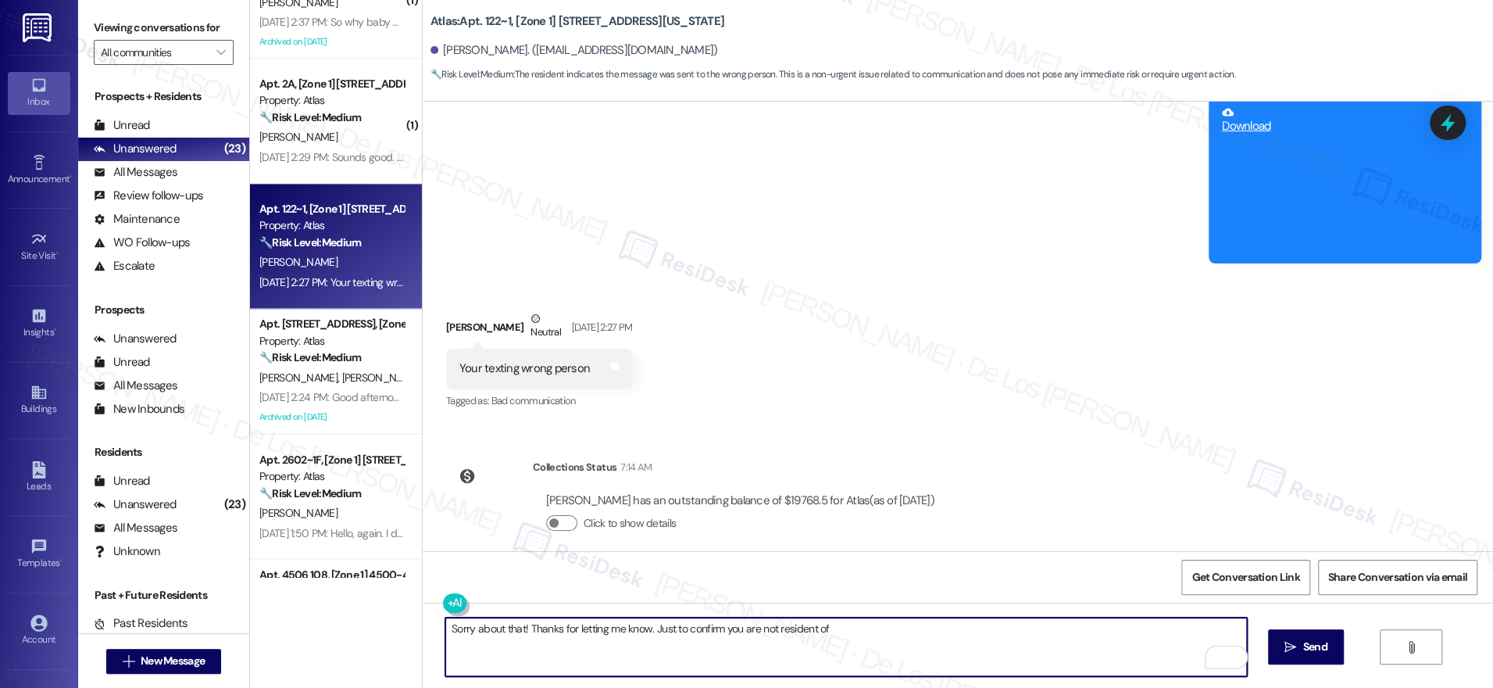
click at [879, 632] on textarea "Sorry about that! Thanks for letting me know. Just to confirm you are not resid…" at bounding box center [846, 646] width 802 height 59
paste textarea "Apt. 122~1, [Zone 1] [STREET_ADDRESS][US_STATE]"
click at [816, 629] on textarea "Sorry about that! Thanks for letting me know. Just to confirm you are not resid…" at bounding box center [846, 646] width 802 height 59
click at [924, 629] on textarea "Sorry about that! Thanks for letting me know. Just to confirm you are not resid…" at bounding box center [846, 646] width 802 height 59
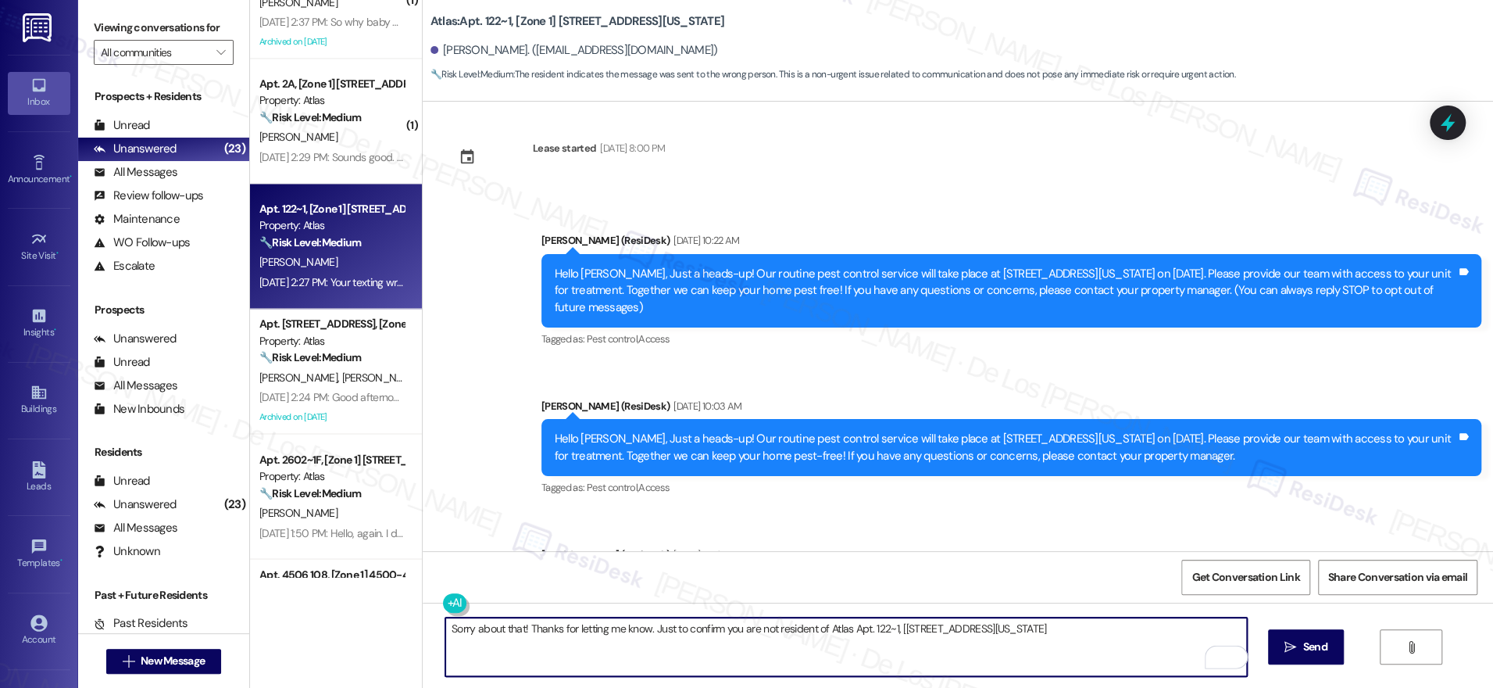
scroll to position [0, 0]
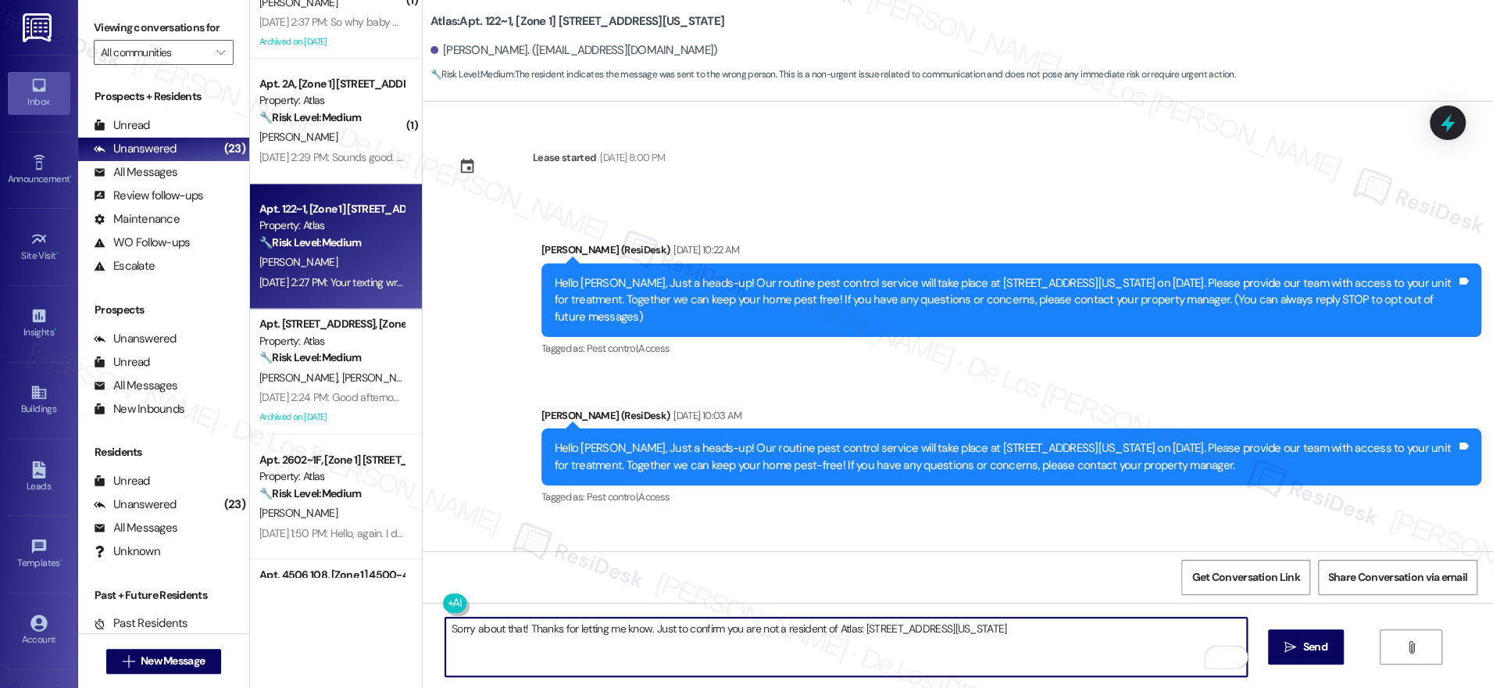
click at [1030, 633] on textarea "Sorry about that! Thanks for letting me know. Just to confirm you are not a res…" at bounding box center [846, 646] width 802 height 59
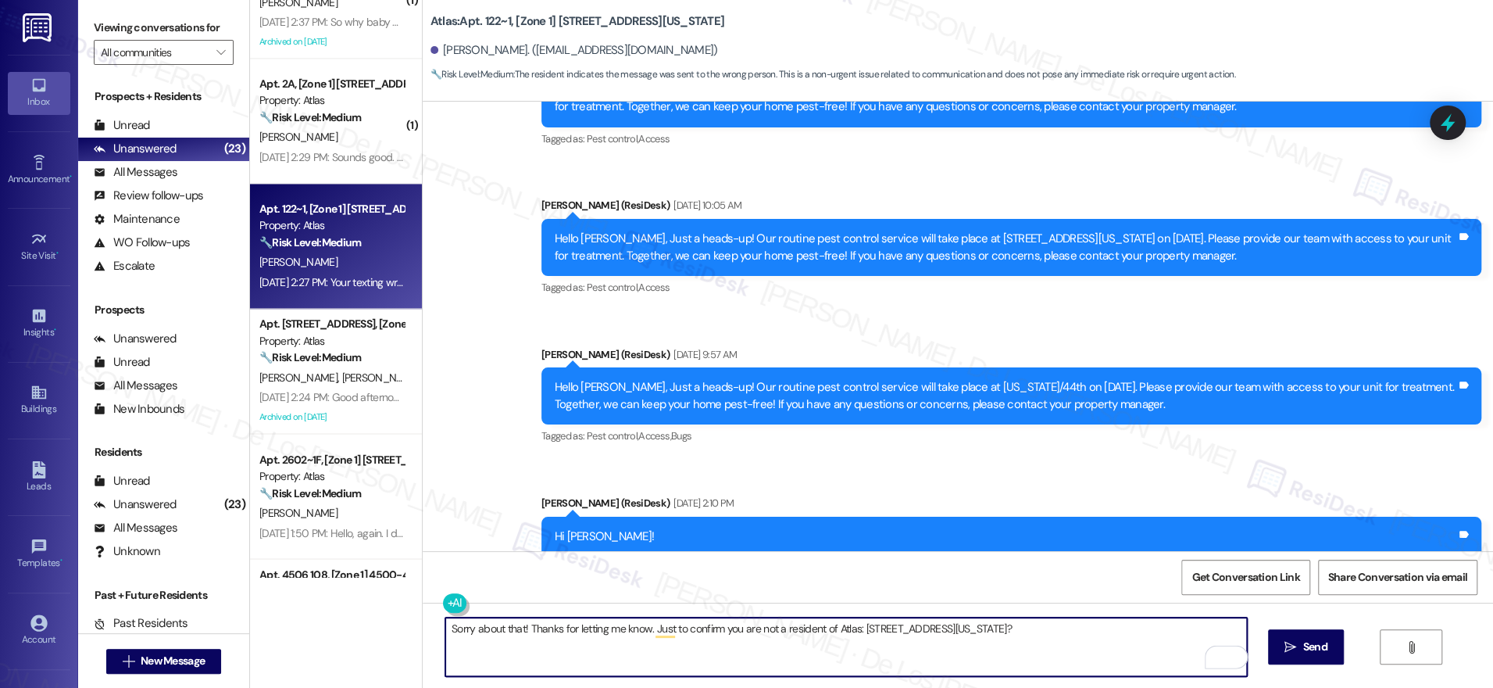
scroll to position [1656, 0]
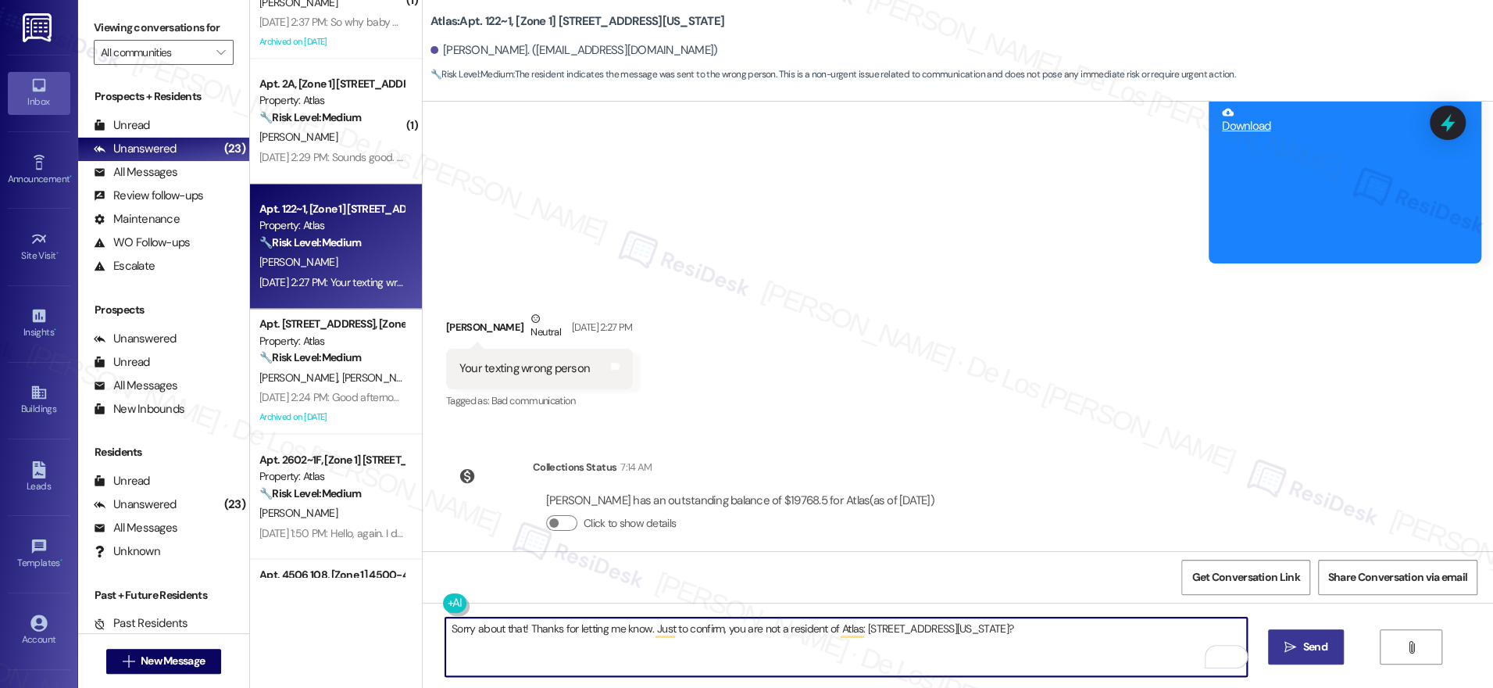
type textarea "Sorry about that! Thanks for letting me know. Just to confirm, you are not a re…"
click at [1303, 640] on span "Send" at bounding box center [1315, 646] width 24 height 16
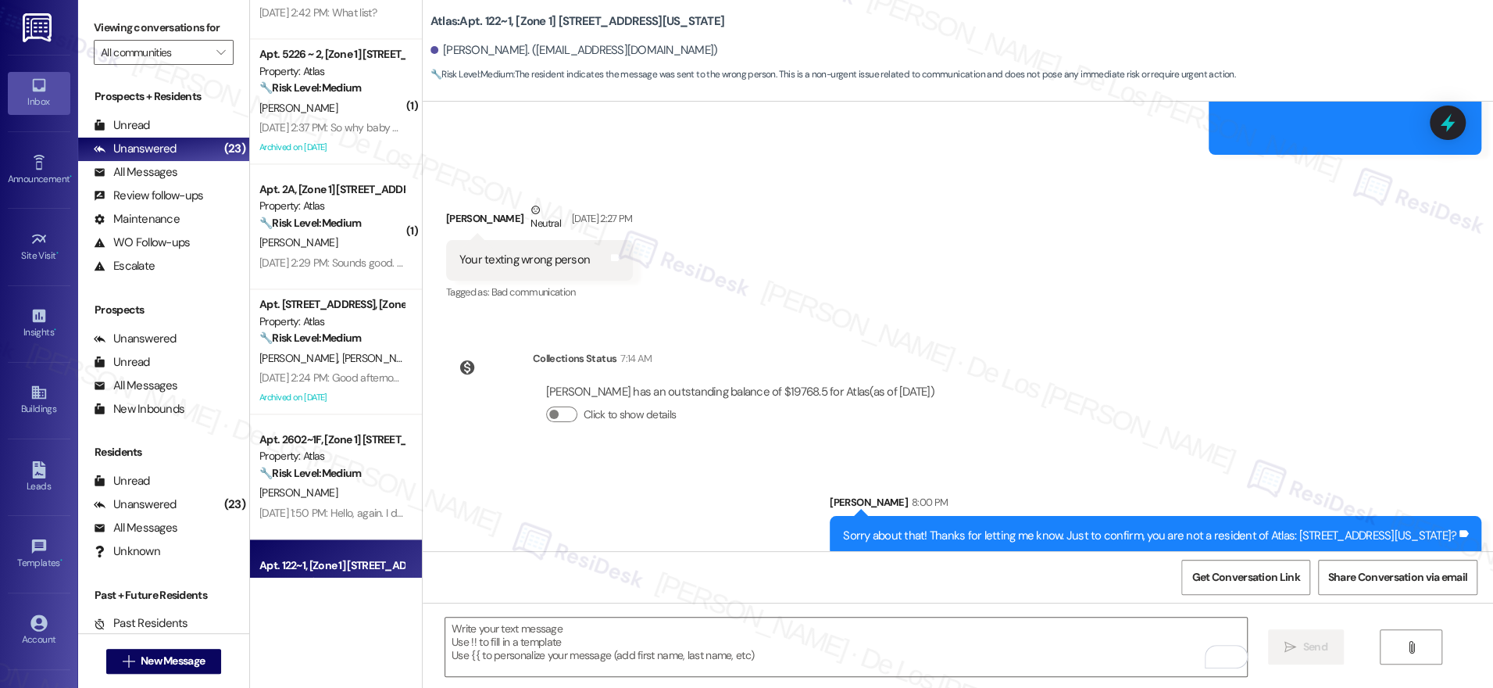
scroll to position [1674, 0]
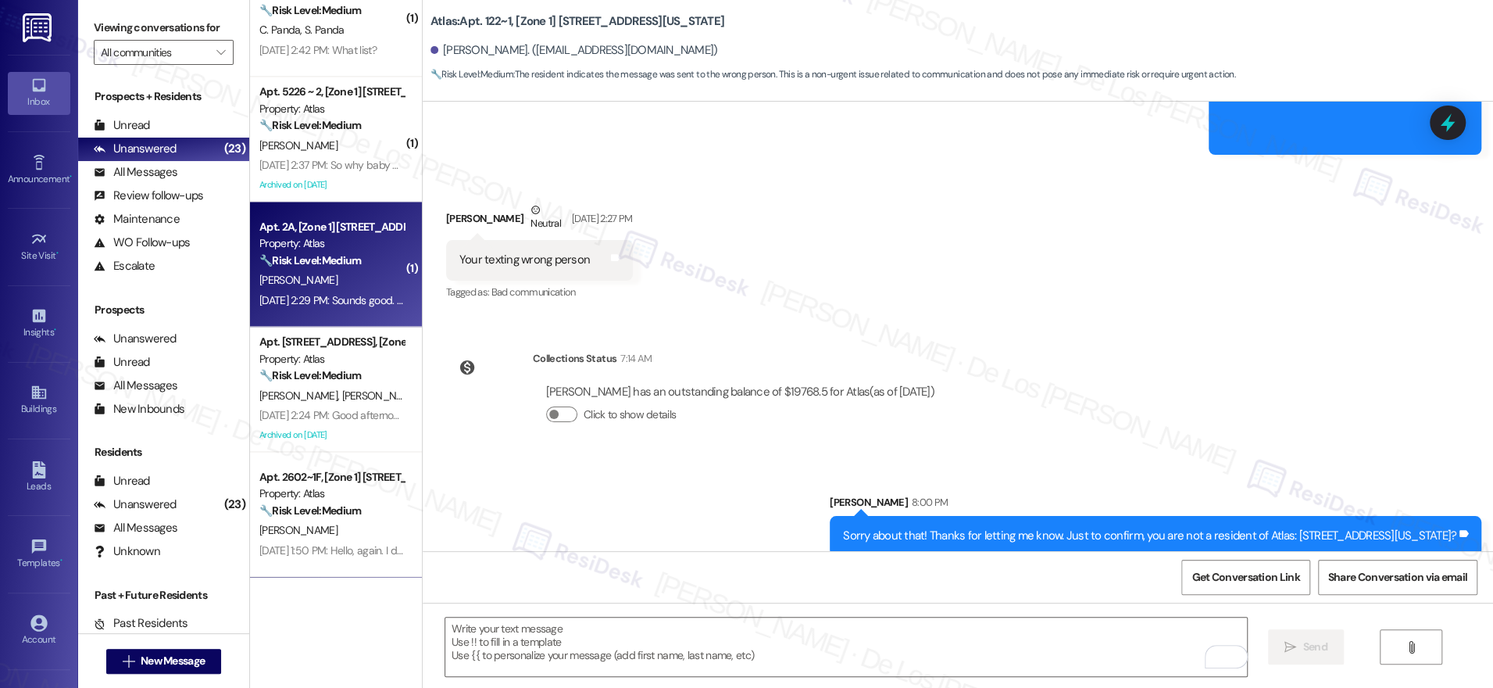
click at [345, 311] on div "Apt. 2A, [Zone 1] [STREET_ADDRESS] Property: Atlas 🔧 Risk Level: Medium The res…" at bounding box center [336, 264] width 172 height 125
type textarea "Fetching suggested responses. Please feel free to read through the conversation…"
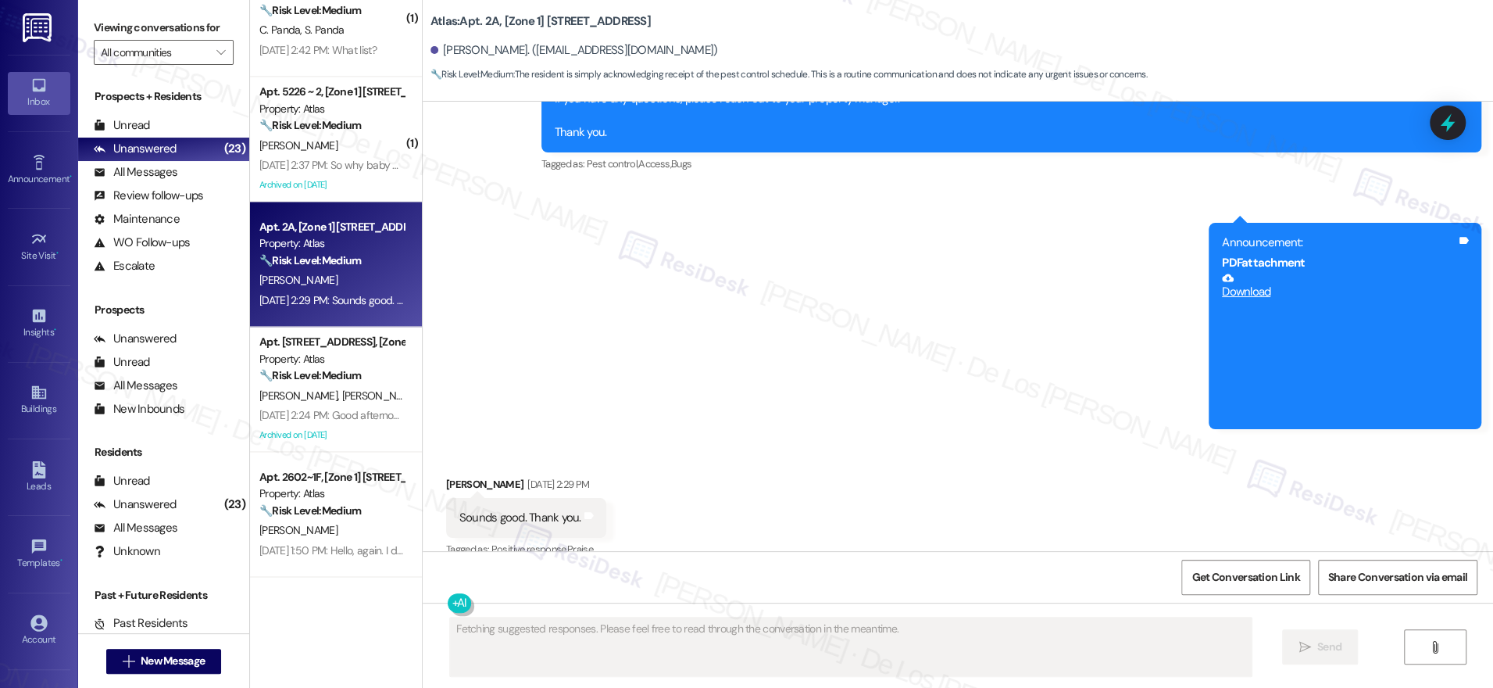
scroll to position [8211, 0]
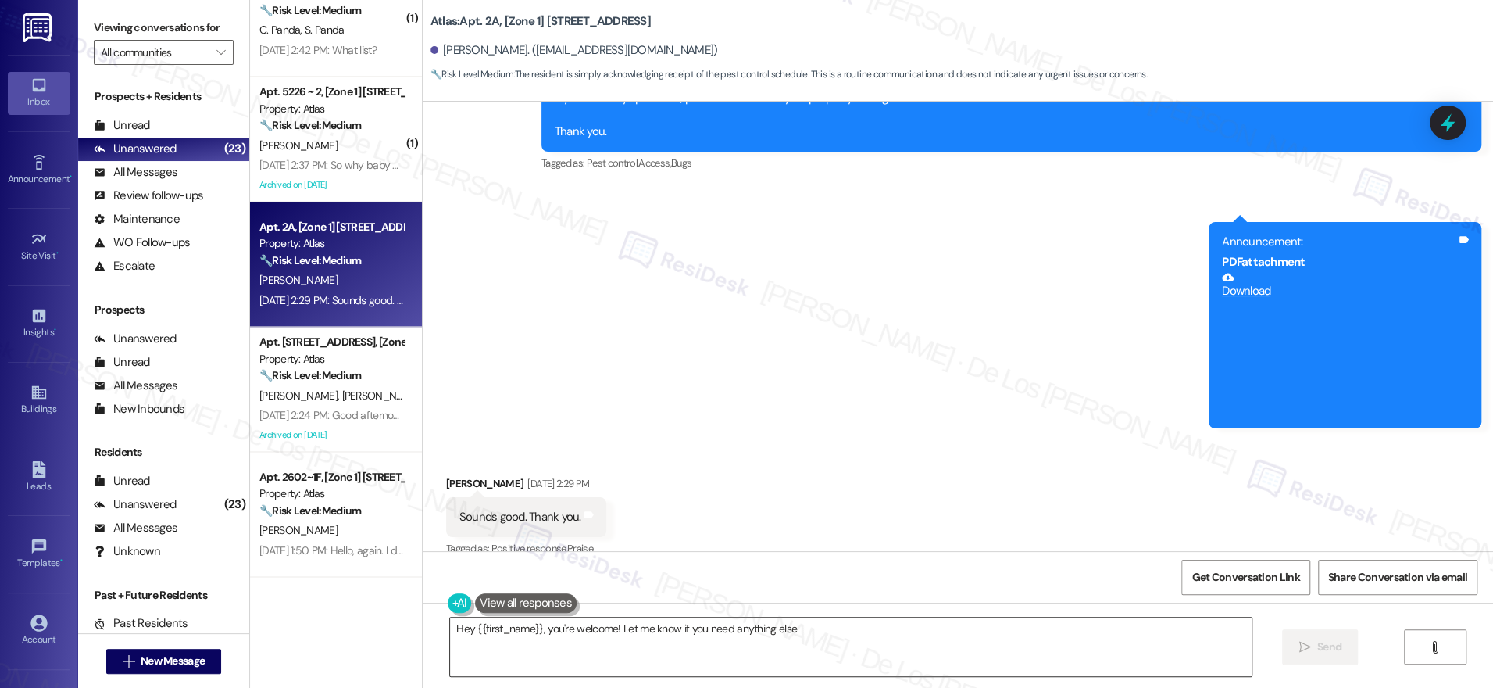
type textarea "Hey {{first_name}}, you're welcome! Let me know if you need anything else!"
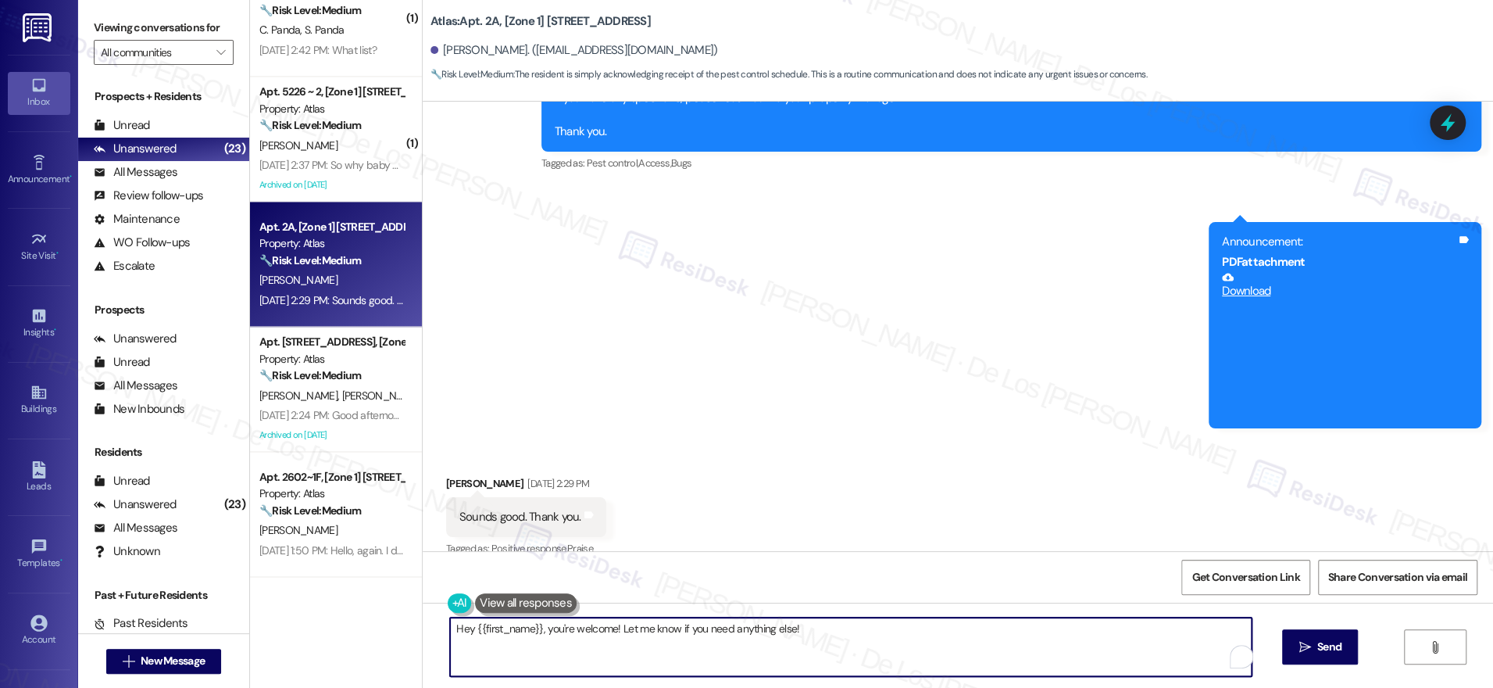
drag, startPoint x: 838, startPoint y: 649, endPoint x: 984, endPoint y: 659, distance: 146.4
click at [838, 649] on textarea "Hey {{first_name}}, you're welcome! Let me know if you need anything else!" at bounding box center [851, 646] width 802 height 59
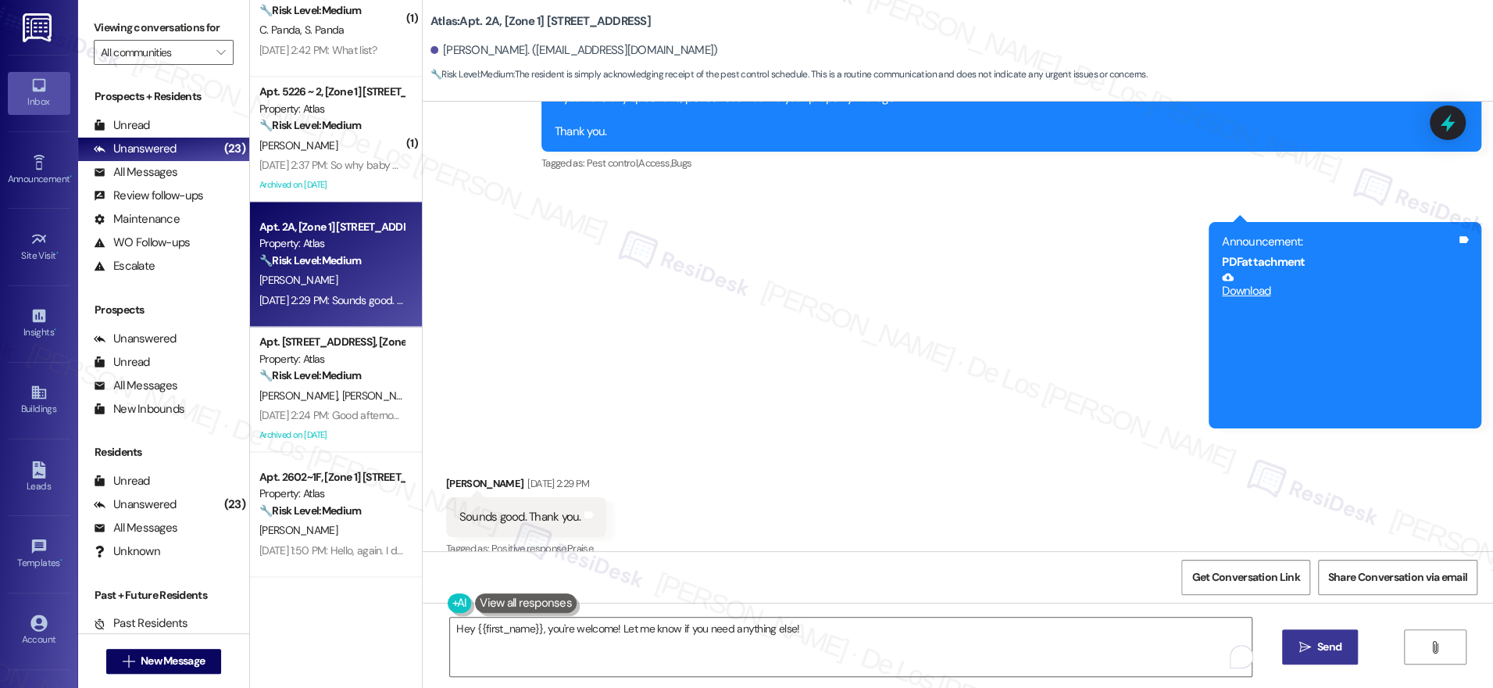
click at [1329, 645] on span "Send" at bounding box center [1330, 646] width 24 height 16
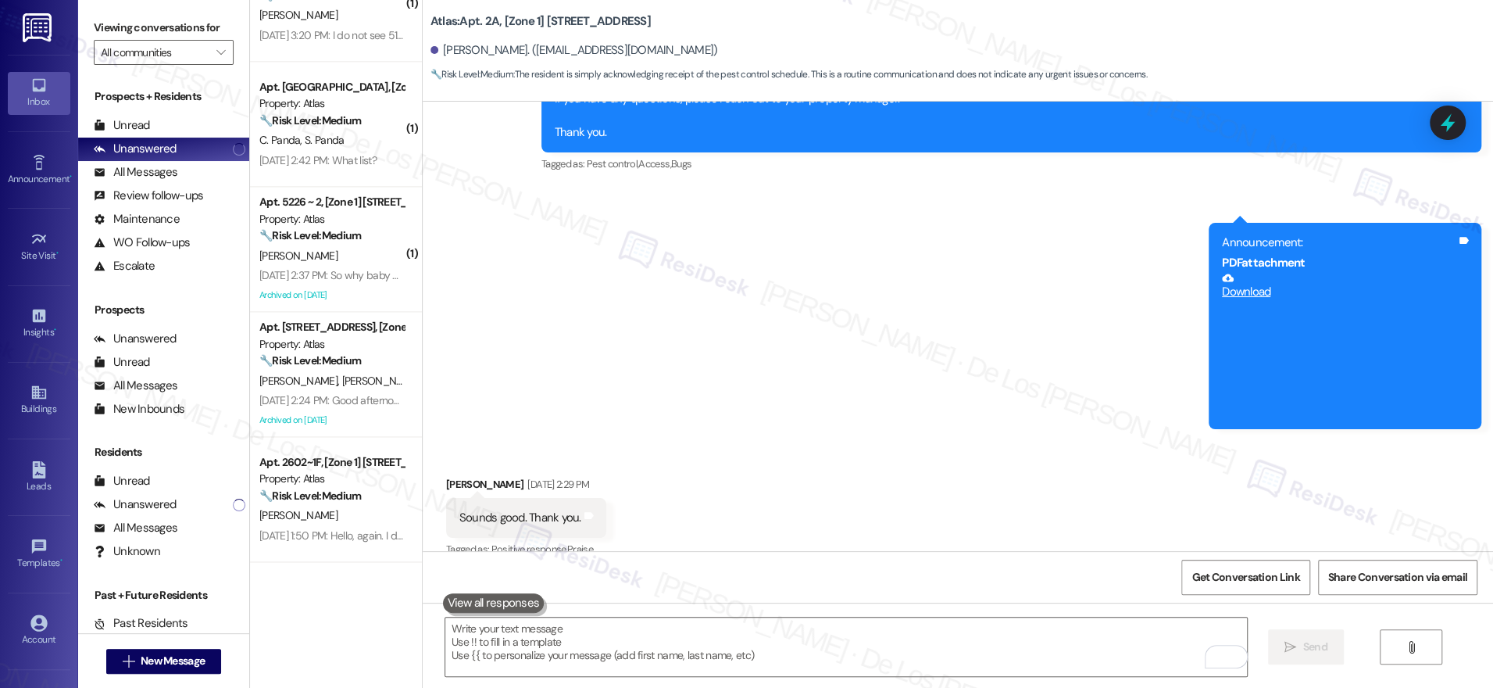
scroll to position [8319, 0]
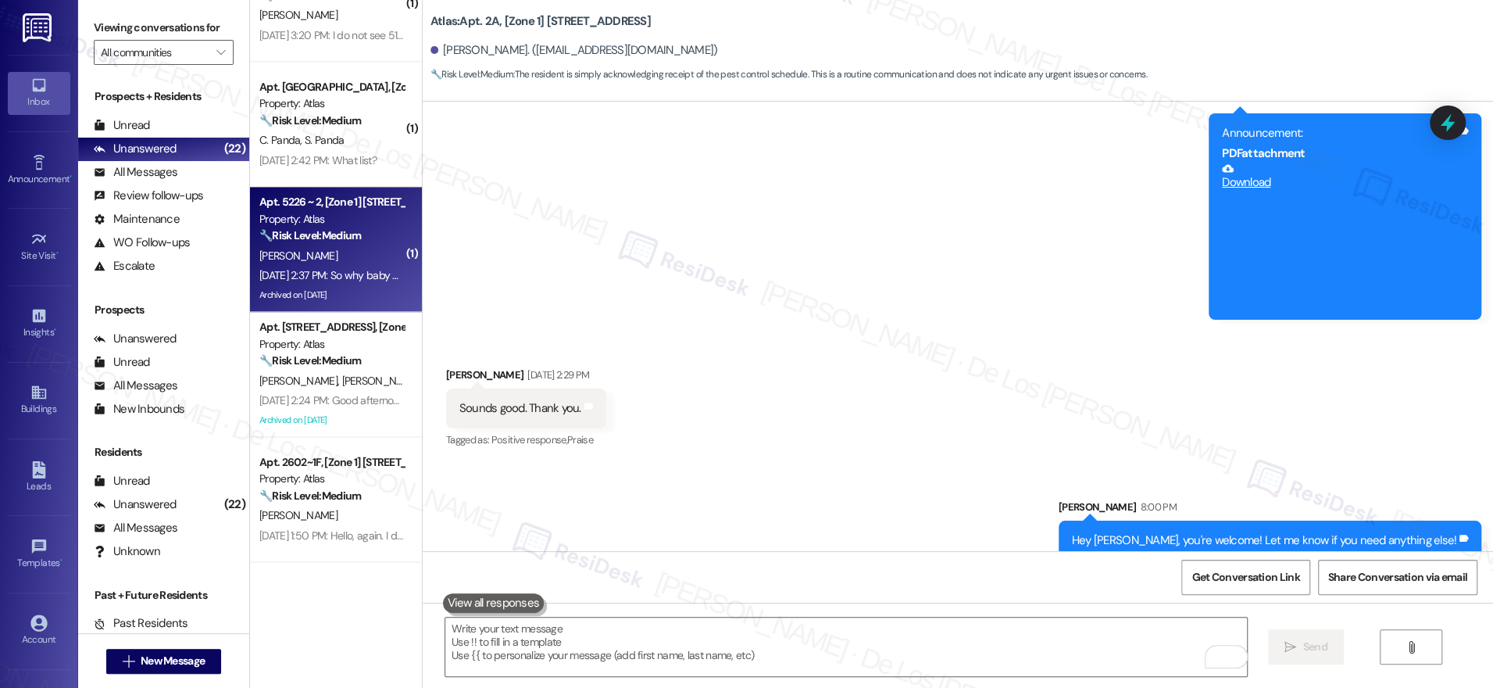
click at [284, 302] on div "Archived on [DATE]" at bounding box center [332, 295] width 148 height 20
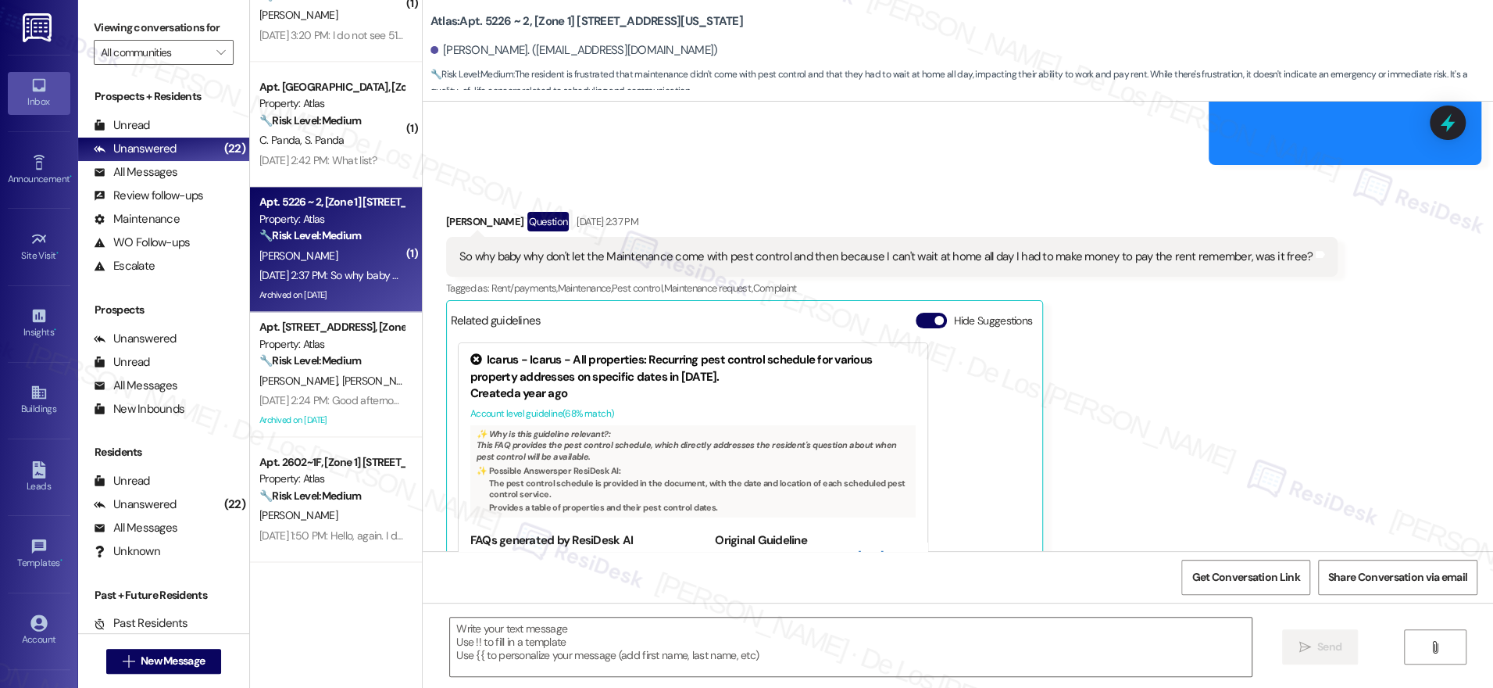
scroll to position [9730, 0]
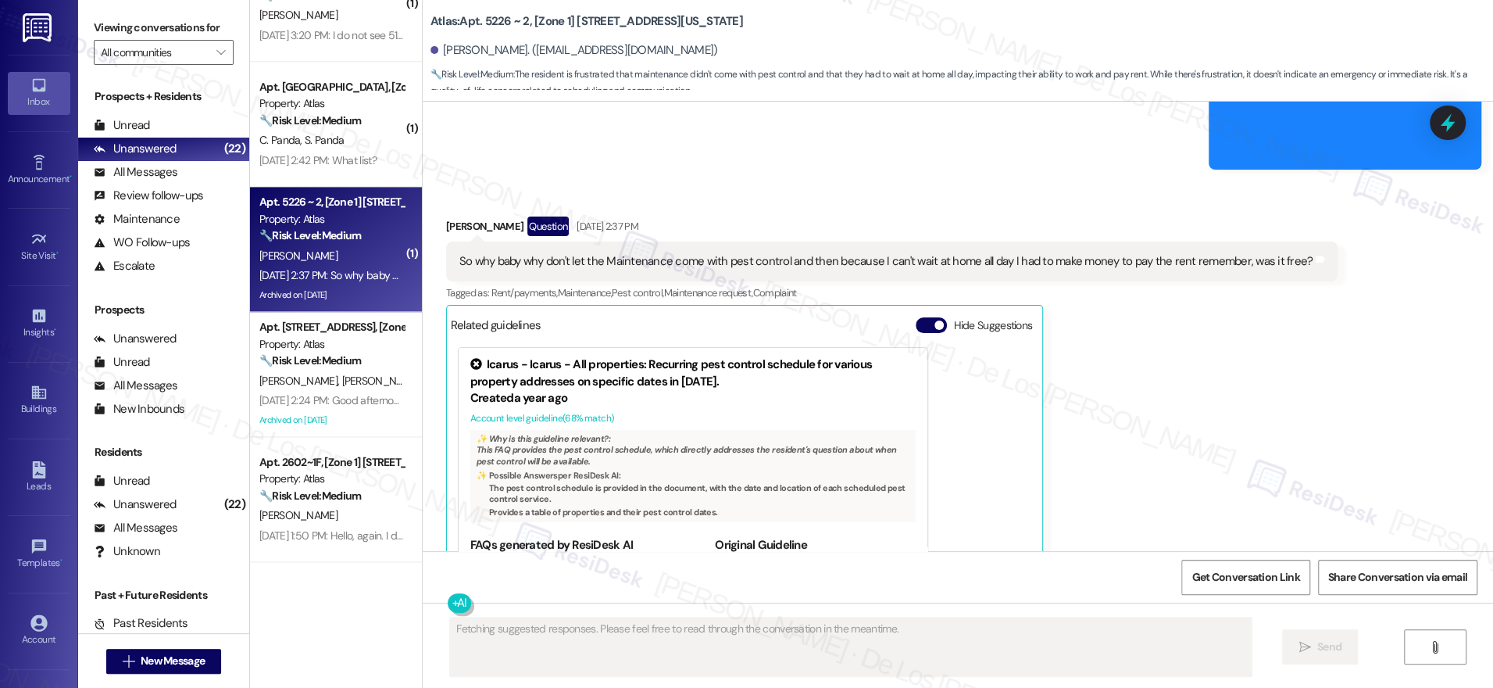
click at [908, 309] on div "Related guidelines Hide Suggestions" at bounding box center [745, 324] width 588 height 30
click at [935, 320] on span "button" at bounding box center [939, 324] width 9 height 9
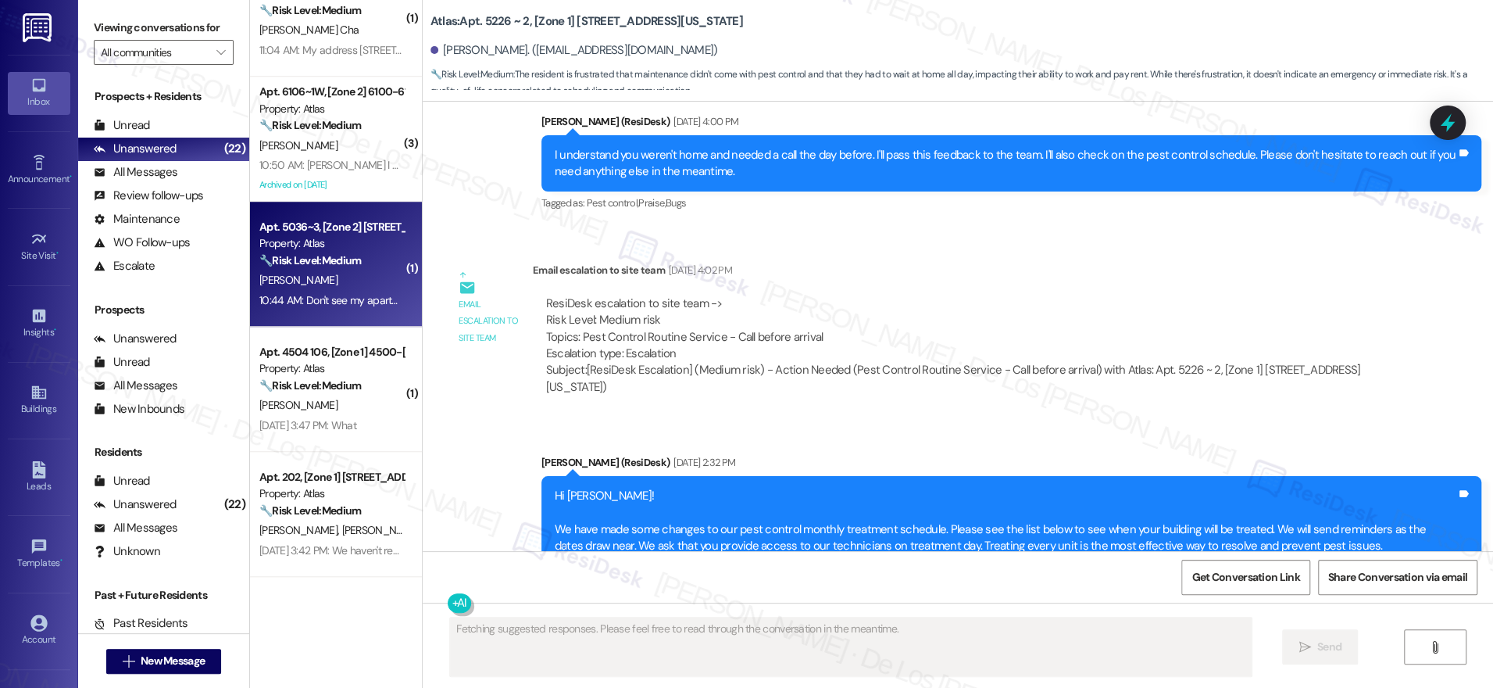
scroll to position [0, 0]
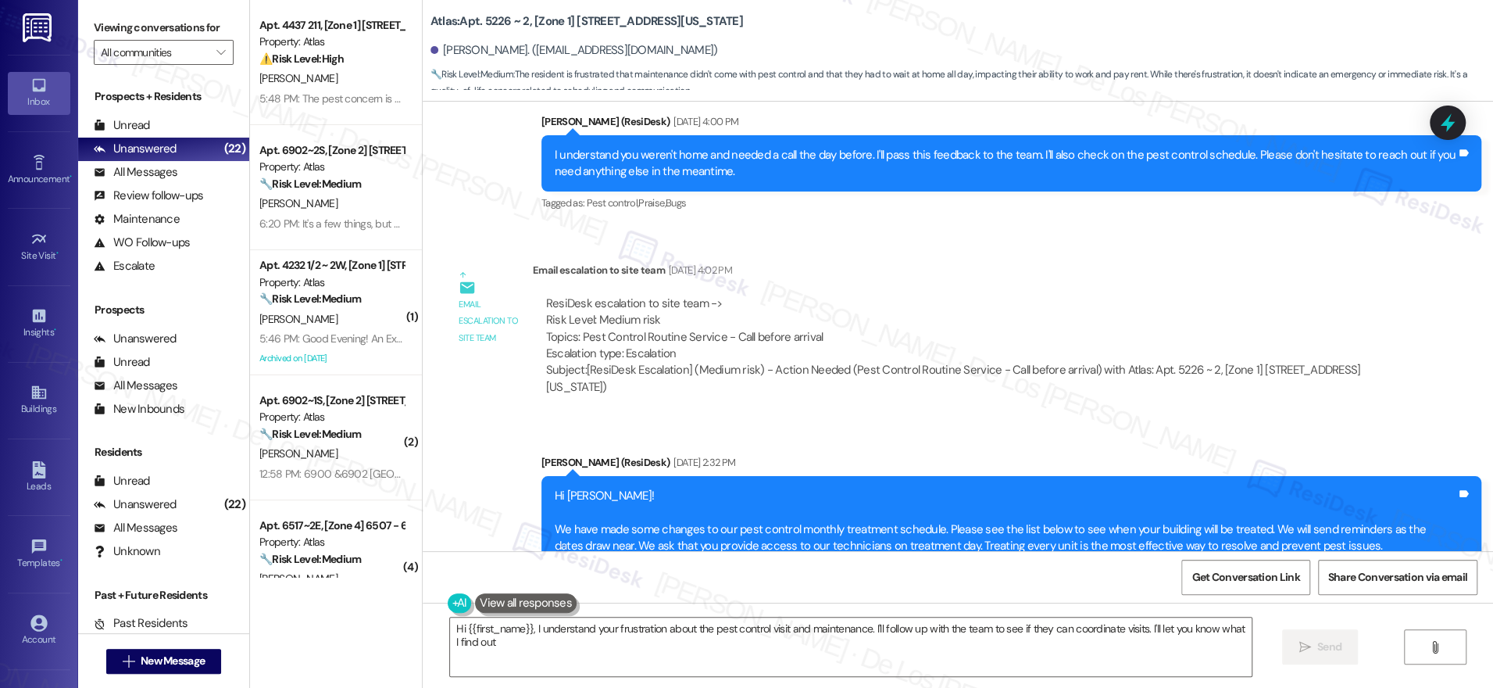
type textarea "Hi {{first_name}}, I understand your frustration about the pest control visit a…"
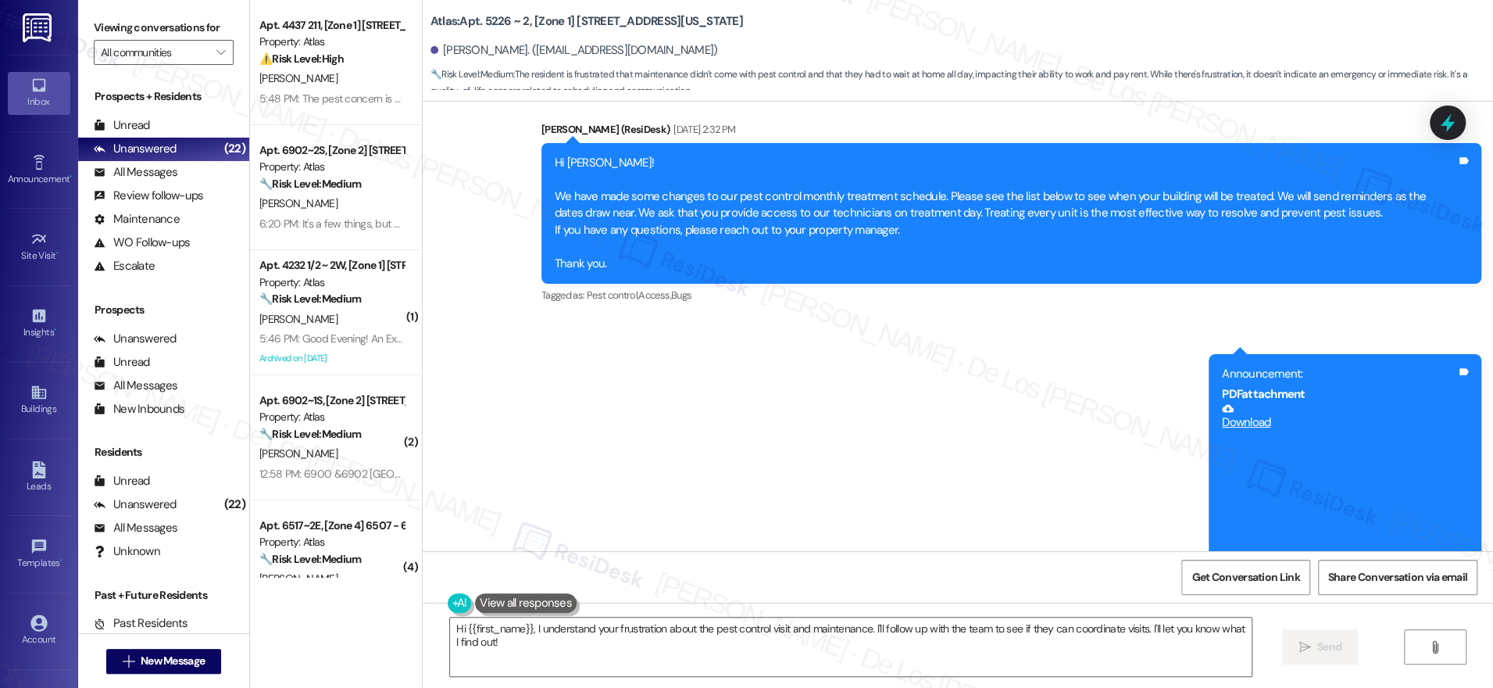
scroll to position [9480, 0]
